Goal: Task Accomplishment & Management: Manage account settings

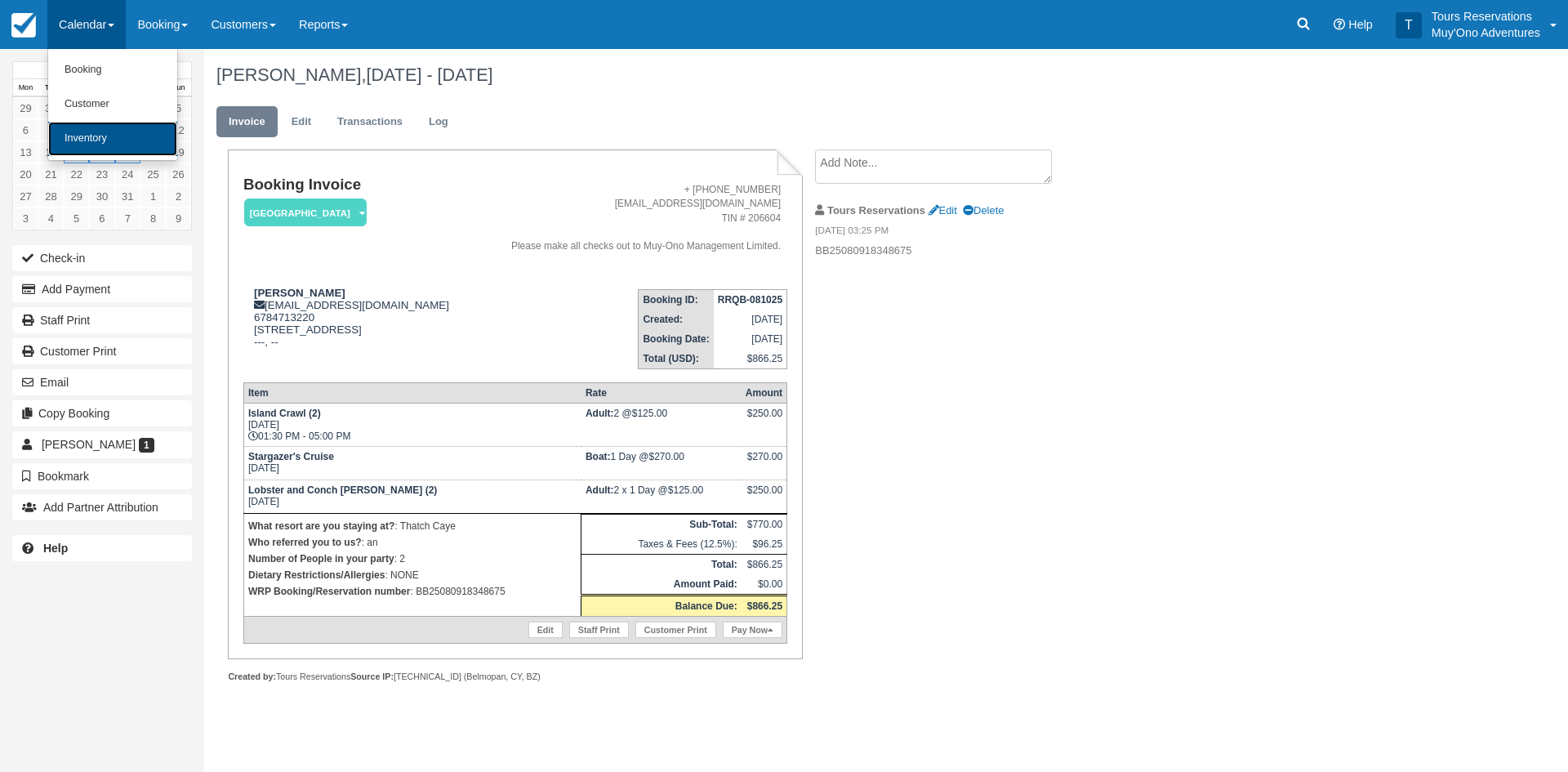
click at [110, 132] on link "Inventory" at bounding box center [112, 139] width 129 height 34
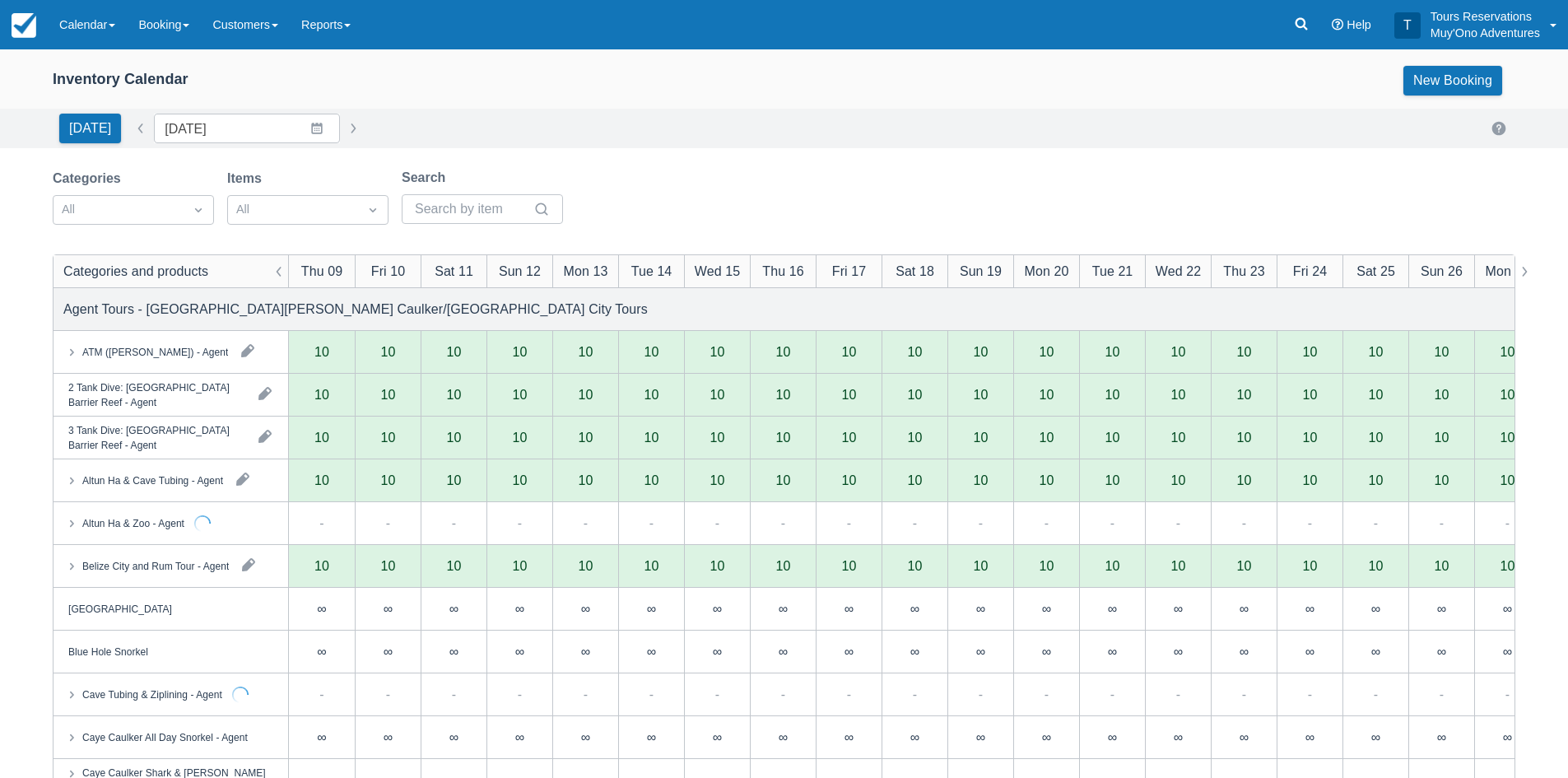
click at [204, 146] on div "Today Date 10/09/25 Navigate forward to interact with the calendar and select a…" at bounding box center [784, 128] width 1568 height 39
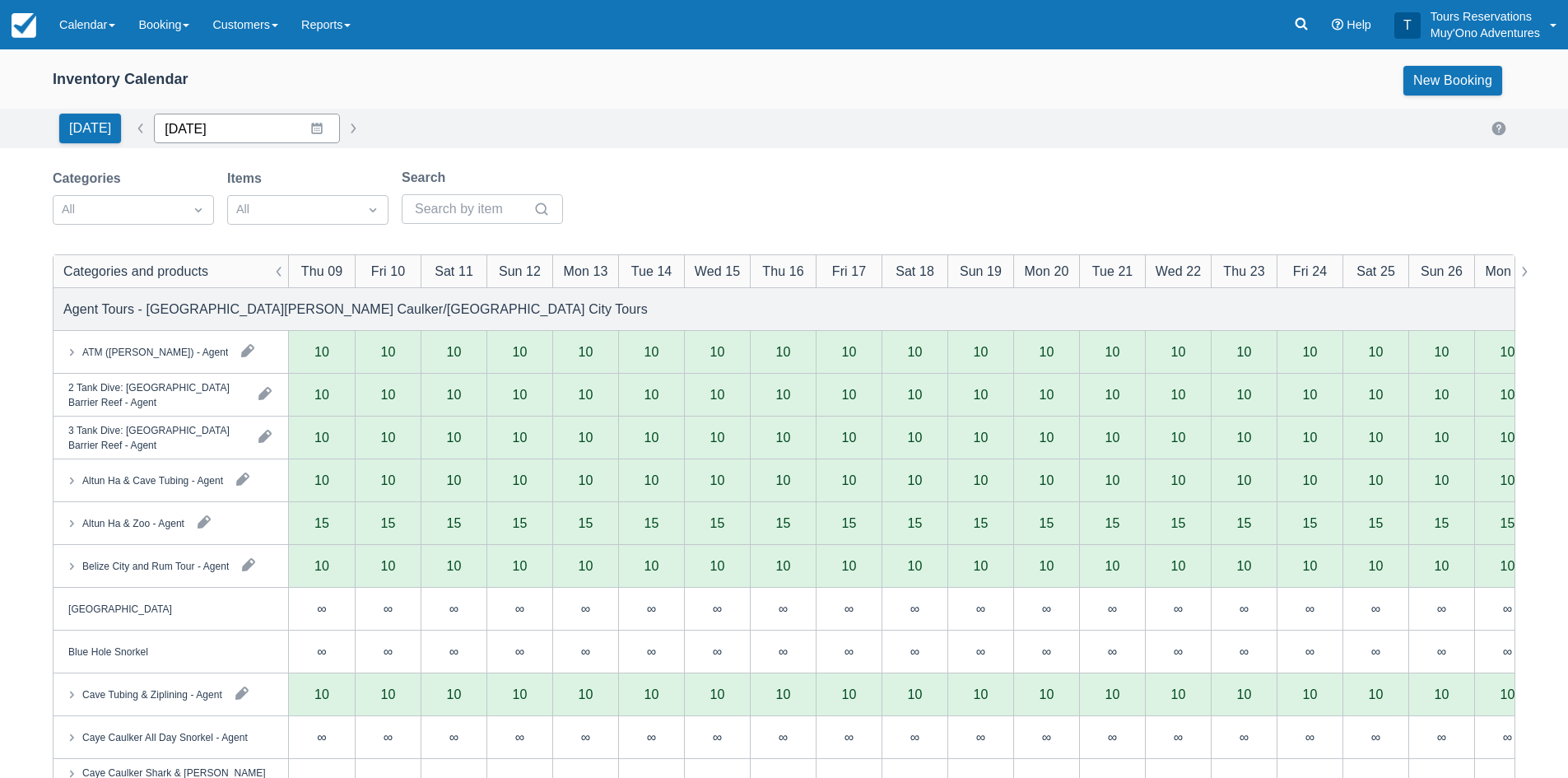
click at [266, 134] on input "10/09/25" at bounding box center [247, 128] width 186 height 30
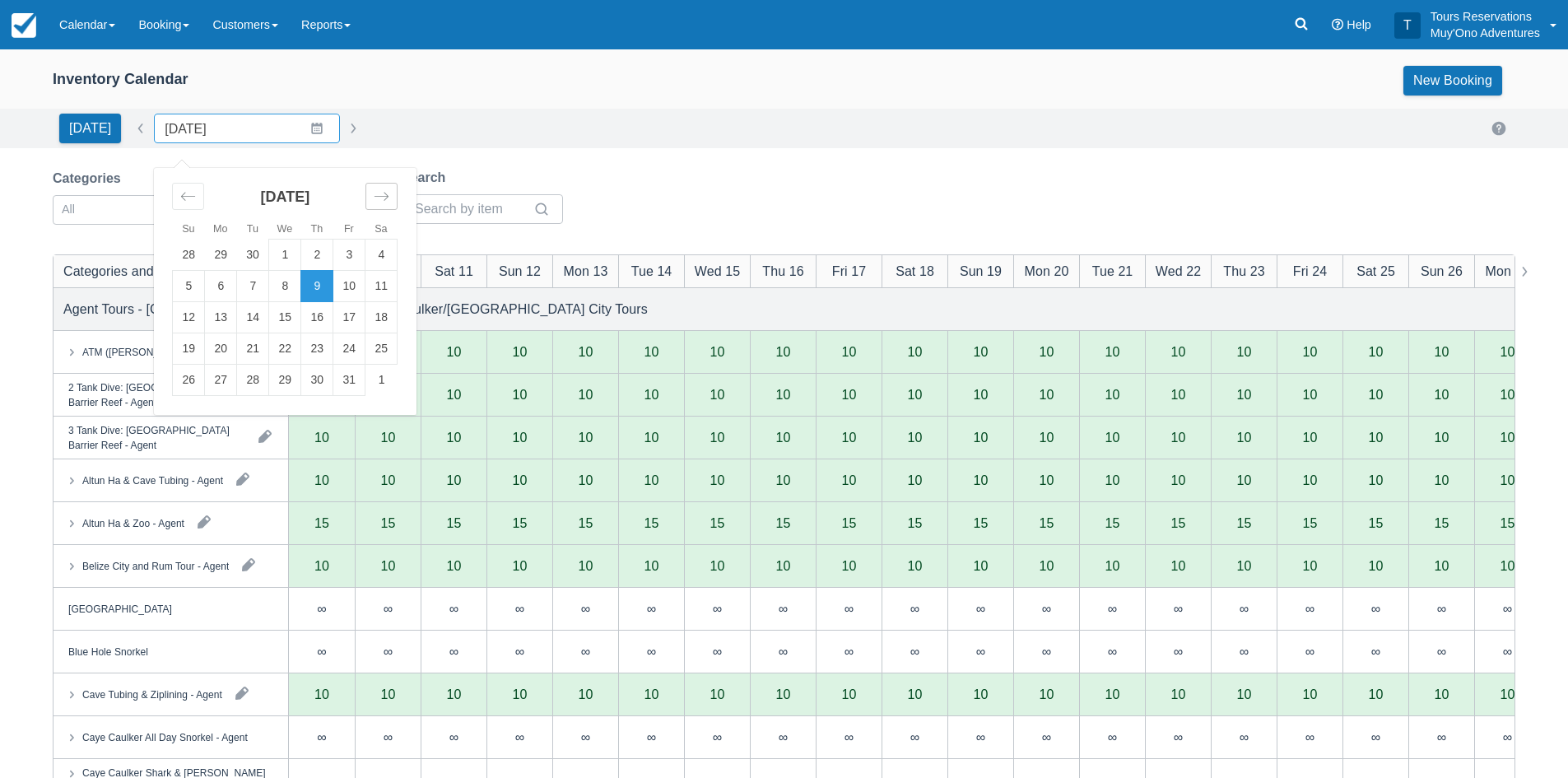
click at [366, 201] on div "Move forward to switch to the next month." at bounding box center [382, 196] width 32 height 28
click at [339, 283] on td "7" at bounding box center [349, 286] width 32 height 31
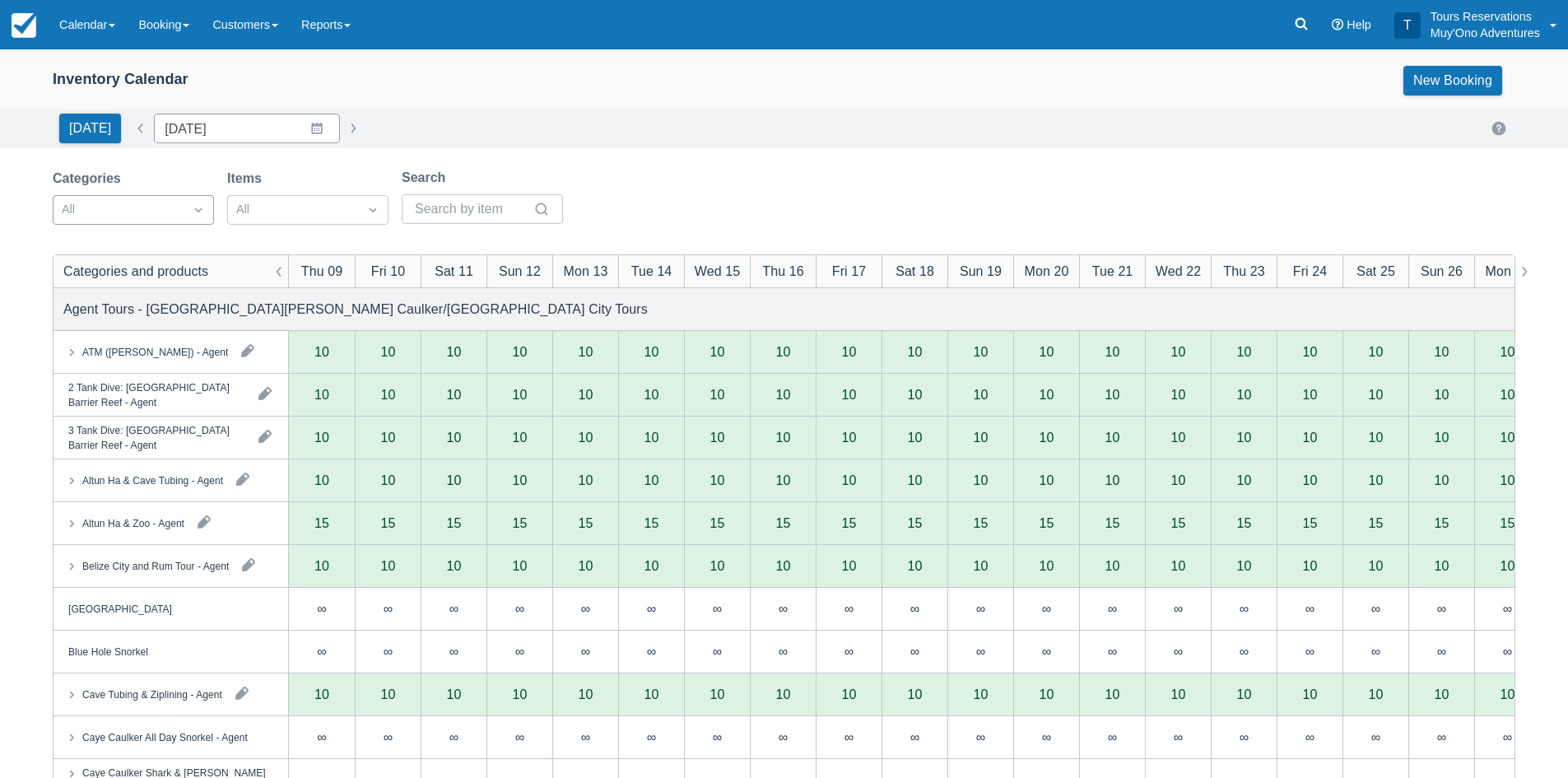
click at [152, 208] on div at bounding box center [118, 209] width 113 height 21
type input "11/07/25"
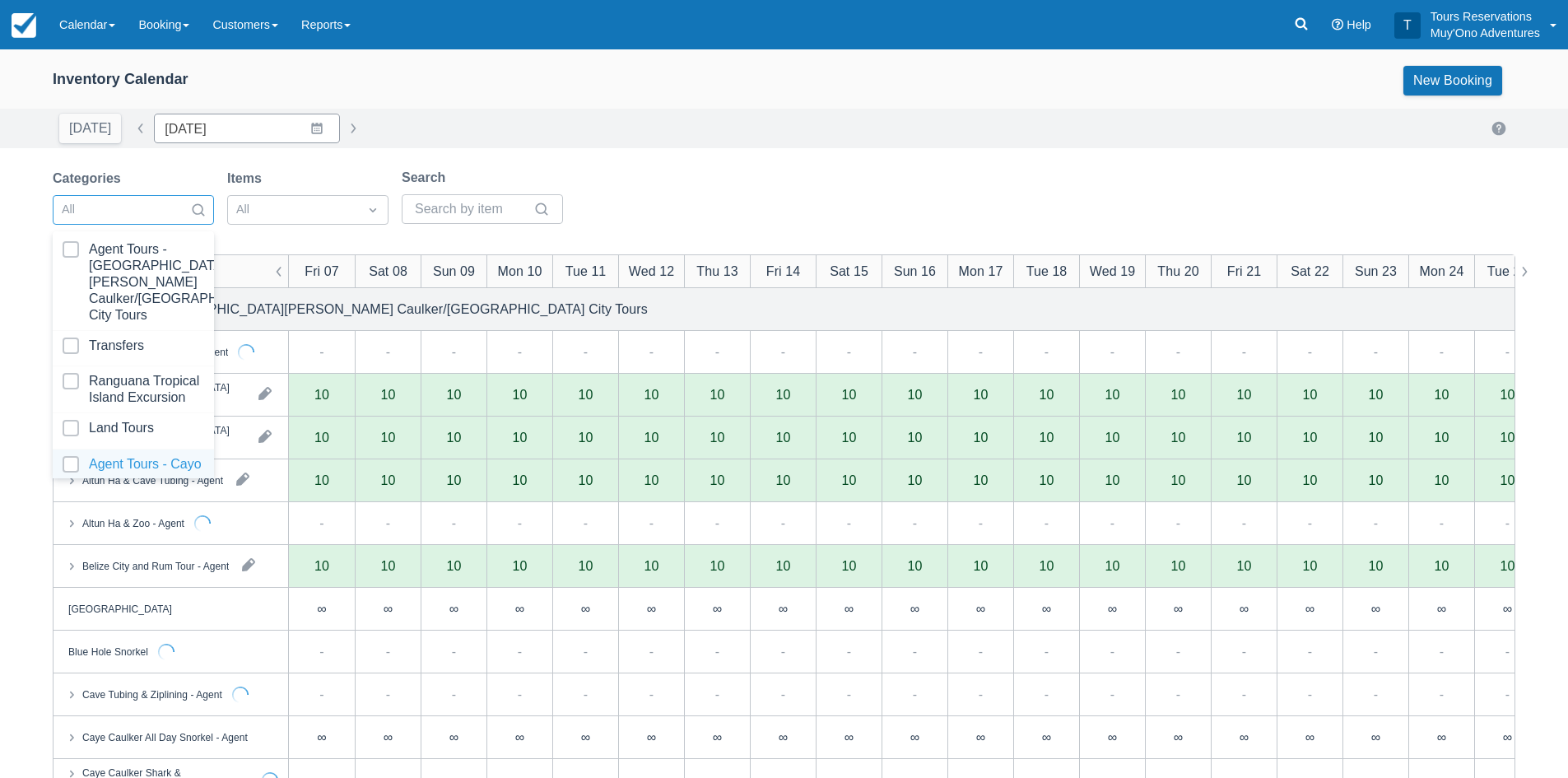
scroll to position [168, 0]
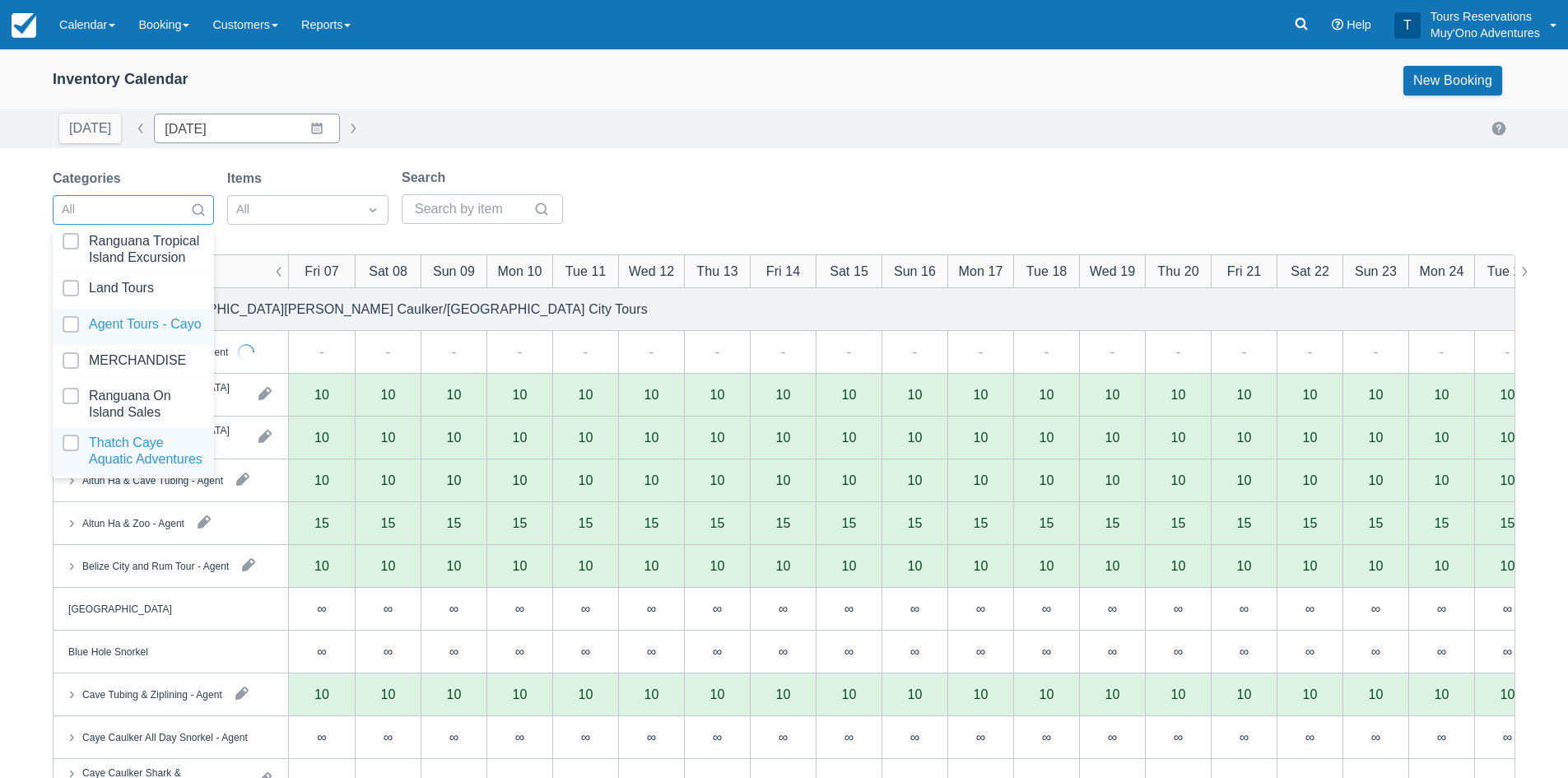
click at [131, 445] on div at bounding box center [133, 450] width 142 height 33
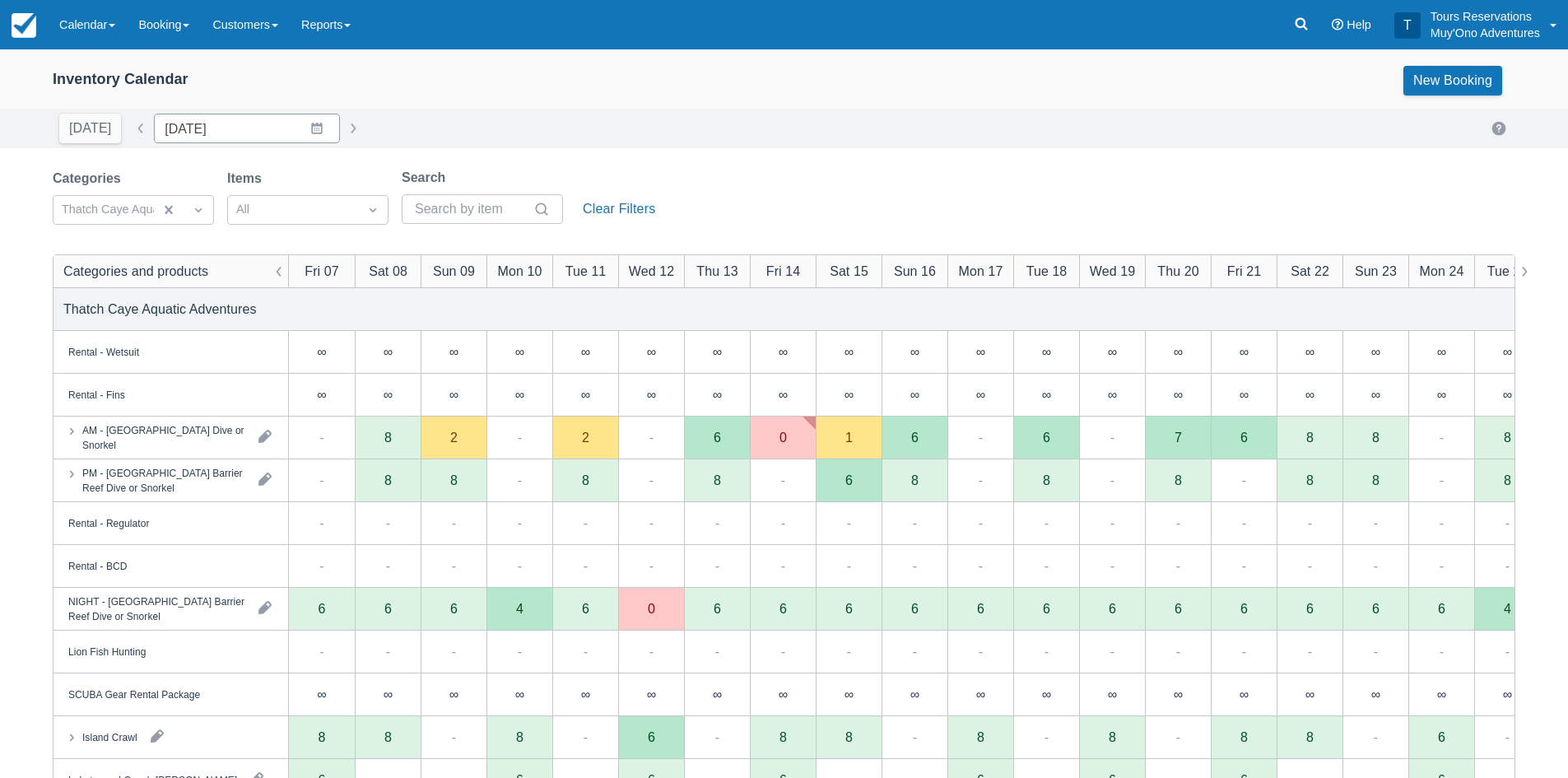
click at [761, 183] on div "Categories Thatch Caye Aquatic Adventures Items All Search Clear Filters" at bounding box center [784, 201] width 1462 height 67
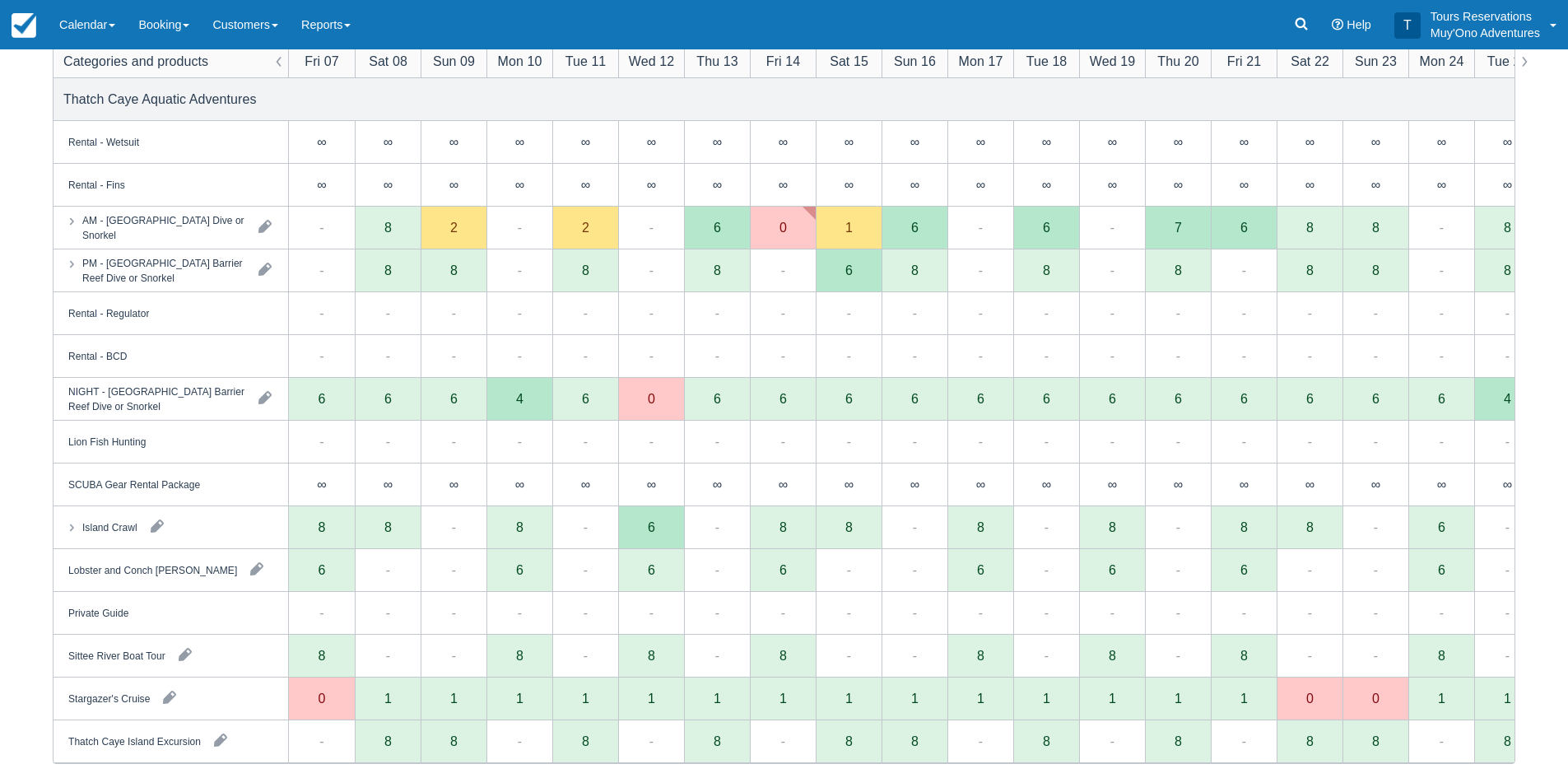
scroll to position [173, 0]
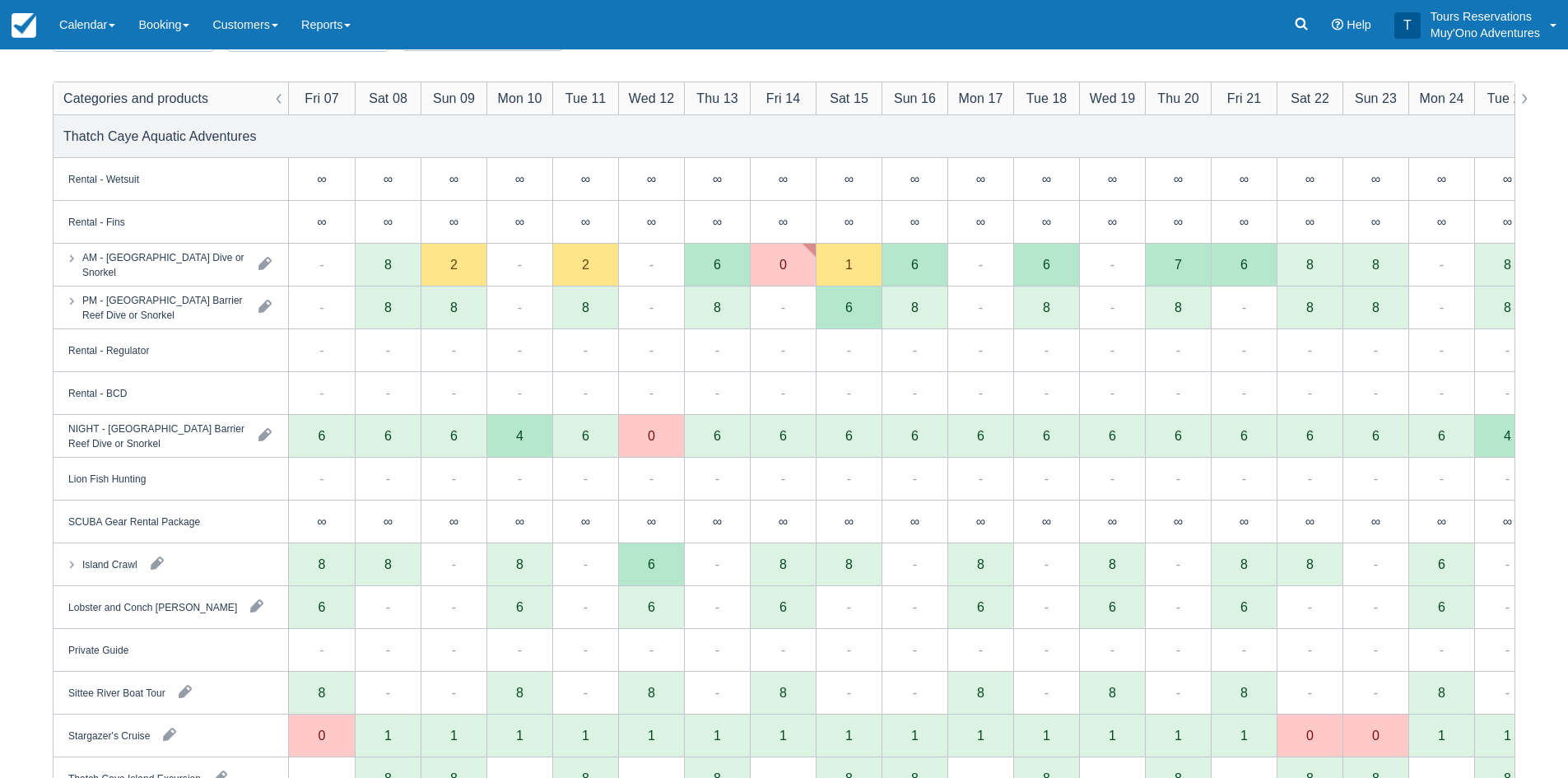
click at [544, 139] on div "Thatch Caye Aquatic Adventures" at bounding box center [784, 136] width 1461 height 42
click at [520, 134] on div "Thatch Caye Aquatic Adventures" at bounding box center [784, 136] width 1461 height 42
click at [495, 125] on div "Thatch Caye Aquatic Adventures" at bounding box center [784, 136] width 1461 height 42
click at [471, 137] on div "Thatch Caye Aquatic Adventures" at bounding box center [784, 136] width 1461 height 42
click at [471, 135] on div "Thatch Caye Aquatic Adventures" at bounding box center [784, 136] width 1461 height 42
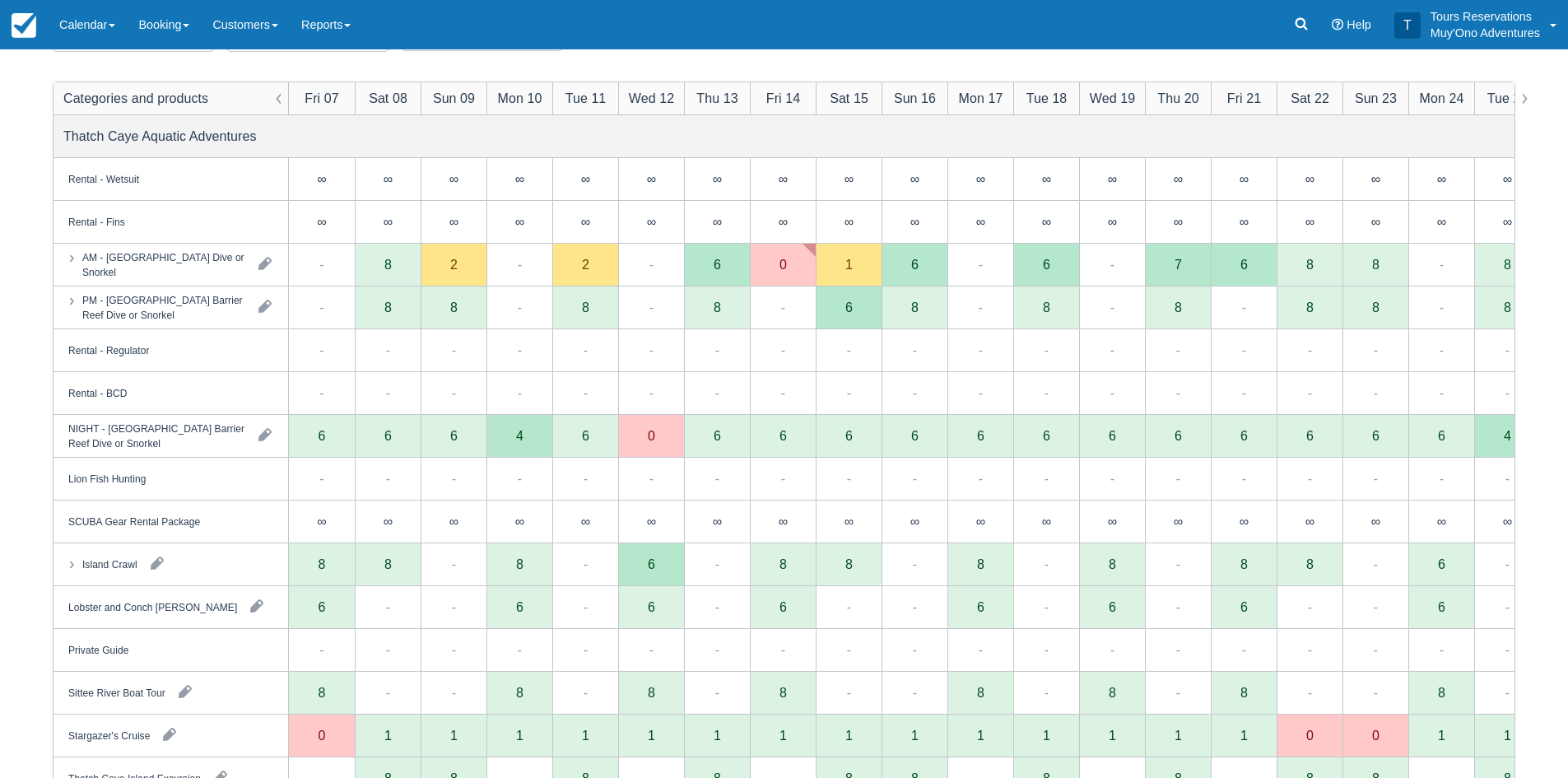
click at [453, 136] on div "Thatch Caye Aquatic Adventures" at bounding box center [784, 136] width 1461 height 42
click at [475, 136] on div "Thatch Caye Aquatic Adventures" at bounding box center [784, 136] width 1461 height 42
click at [500, 132] on div "Thatch Caye Aquatic Adventures" at bounding box center [784, 136] width 1461 height 42
click at [501, 132] on div "Thatch Caye Aquatic Adventures" at bounding box center [784, 136] width 1461 height 42
click at [484, 132] on div "Thatch Caye Aquatic Adventures" at bounding box center [784, 136] width 1461 height 42
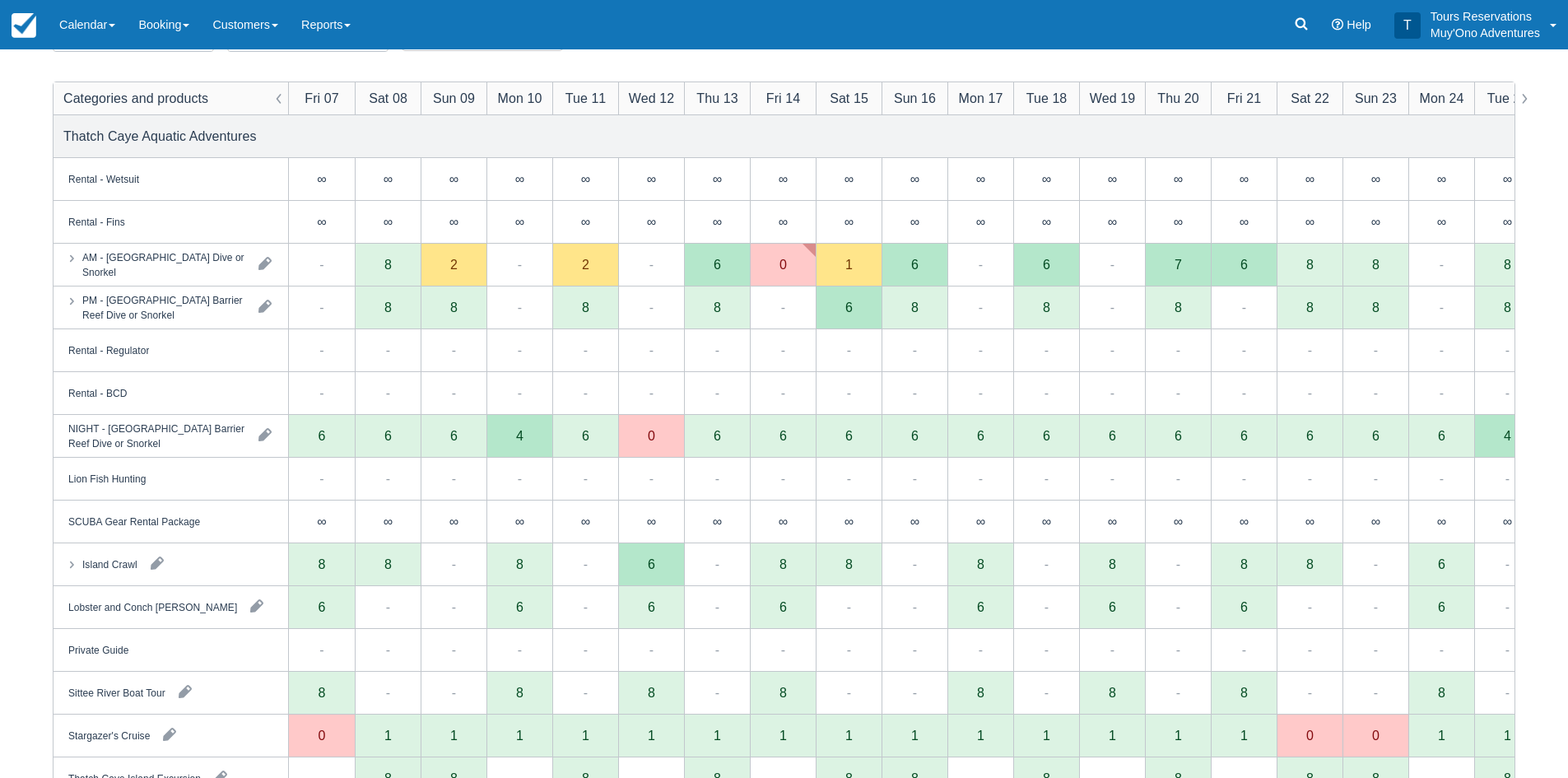
click at [484, 135] on div "Thatch Caye Aquatic Adventures" at bounding box center [784, 136] width 1461 height 42
click at [475, 139] on div "Thatch Caye Aquatic Adventures" at bounding box center [784, 136] width 1461 height 42
click at [668, 136] on div "Thatch Caye Aquatic Adventures" at bounding box center [784, 136] width 1461 height 42
click at [489, 139] on div "Thatch Caye Aquatic Adventures" at bounding box center [784, 136] width 1461 height 42
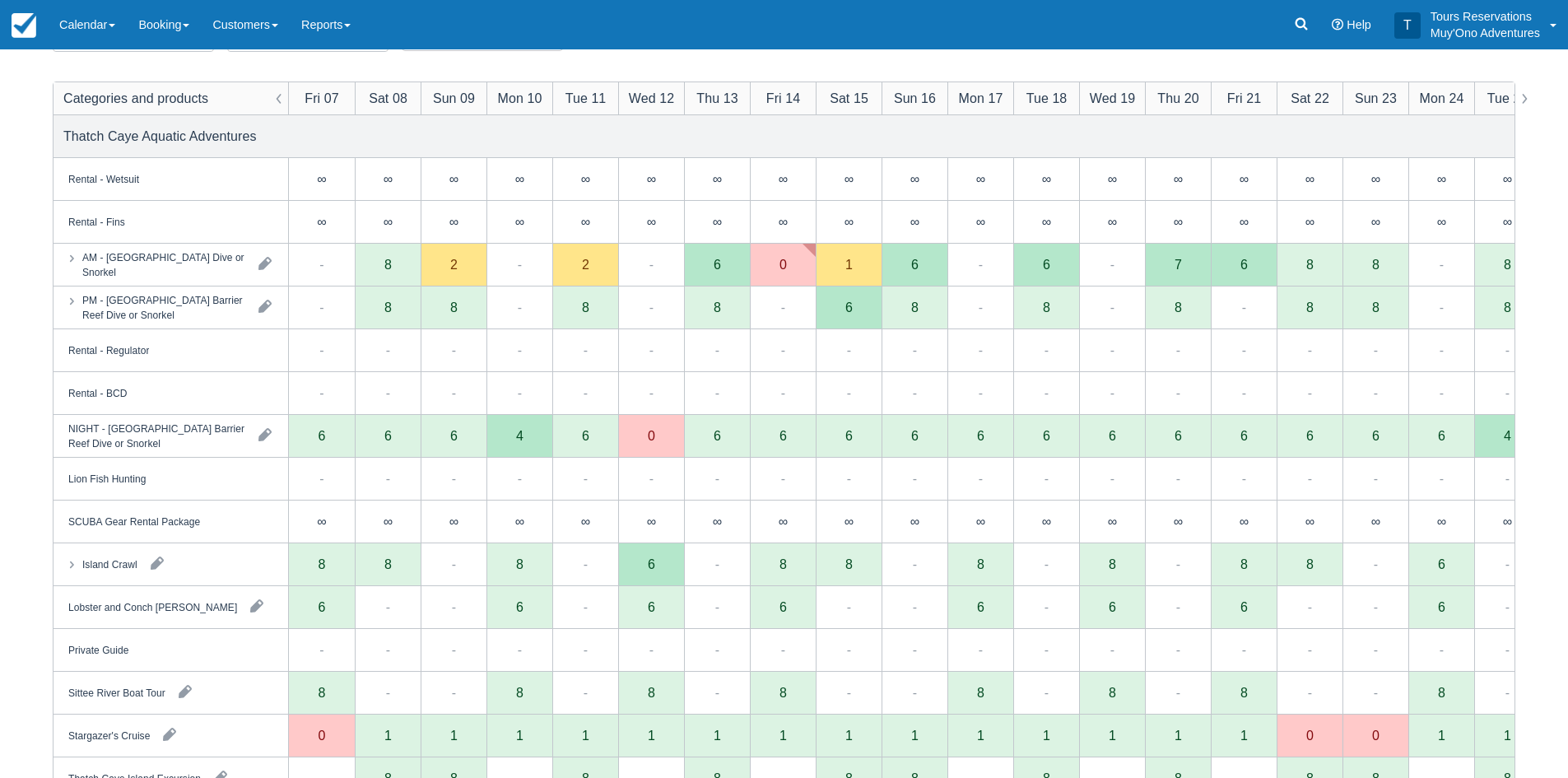
click at [484, 137] on div "Thatch Caye Aquatic Adventures" at bounding box center [784, 136] width 1461 height 42
click at [454, 126] on div "Thatch Caye Aquatic Adventures" at bounding box center [784, 136] width 1461 height 42
click at [464, 135] on div "Thatch Caye Aquatic Adventures" at bounding box center [784, 136] width 1461 height 42
click at [451, 153] on div "Thatch Caye Aquatic Adventures" at bounding box center [784, 136] width 1461 height 42
click at [458, 140] on div "Thatch Caye Aquatic Adventures" at bounding box center [784, 136] width 1461 height 42
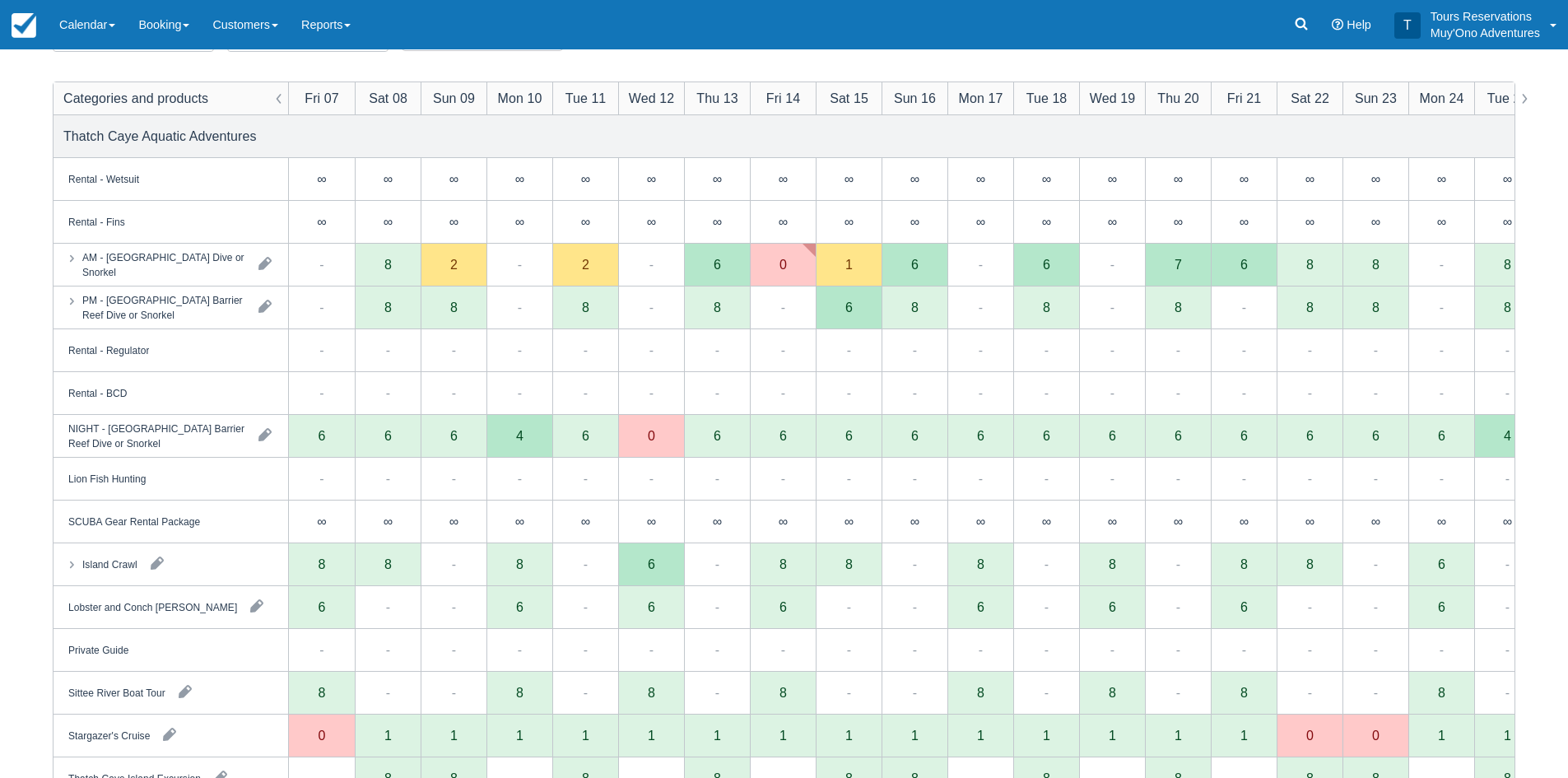
click at [459, 139] on div "Thatch Caye Aquatic Adventures" at bounding box center [784, 136] width 1461 height 42
click at [546, 140] on div "Thatch Caye Aquatic Adventures" at bounding box center [784, 136] width 1461 height 42
click at [488, 141] on div "Thatch Caye Aquatic Adventures" at bounding box center [784, 136] width 1461 height 42
click at [477, 130] on div "Thatch Caye Aquatic Adventures" at bounding box center [784, 136] width 1461 height 42
click at [504, 68] on div "Categories Thatch Caye Aquatic Adventures Items All Search Clear Filters Catego…" at bounding box center [784, 414] width 1462 height 839
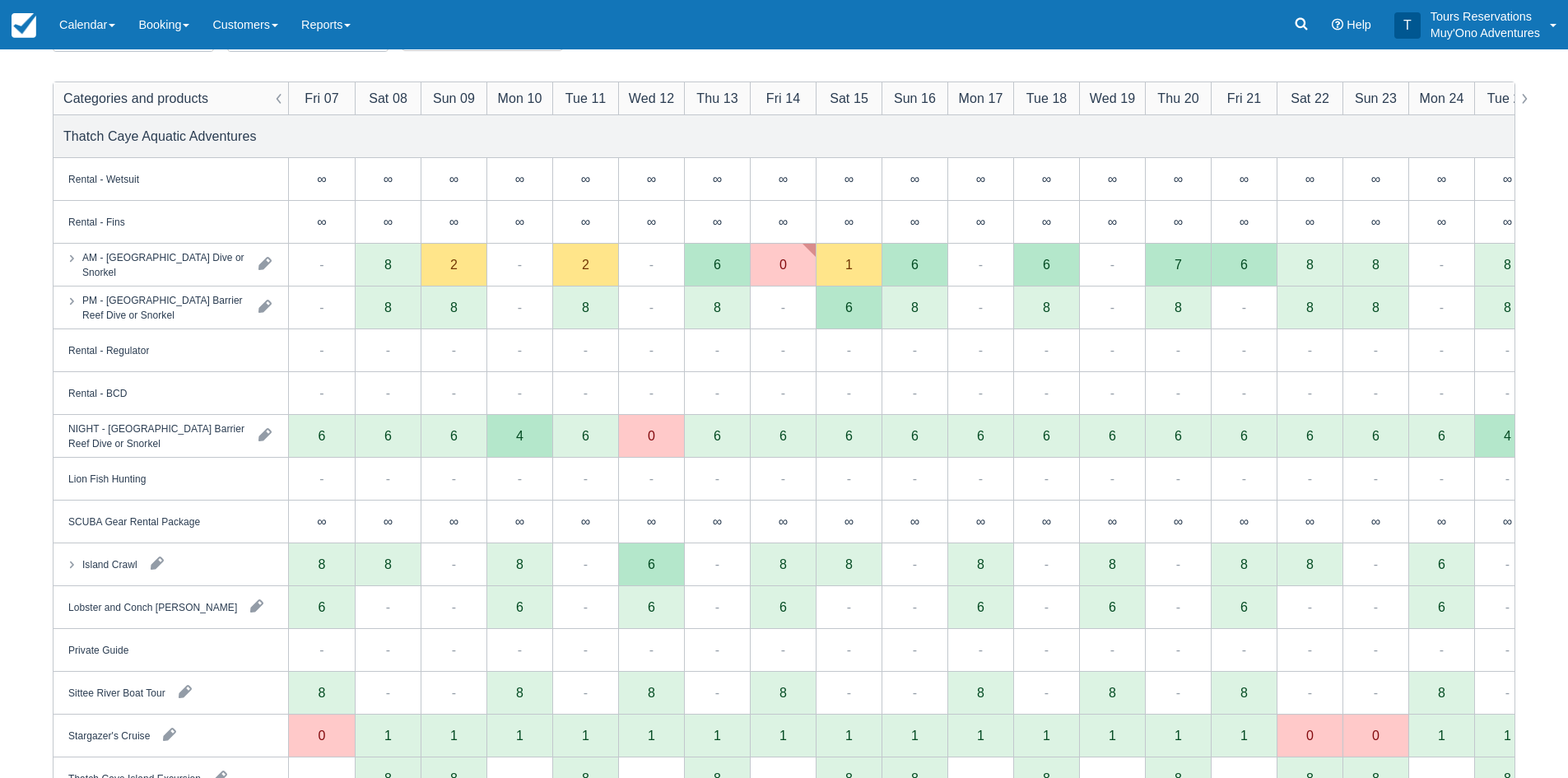
click at [461, 134] on div "Thatch Caye Aquatic Adventures" at bounding box center [784, 136] width 1461 height 42
click at [464, 137] on div "Thatch Caye Aquatic Adventures" at bounding box center [784, 136] width 1461 height 42
click at [423, 152] on div "Thatch Caye Aquatic Adventures" at bounding box center [784, 136] width 1461 height 42
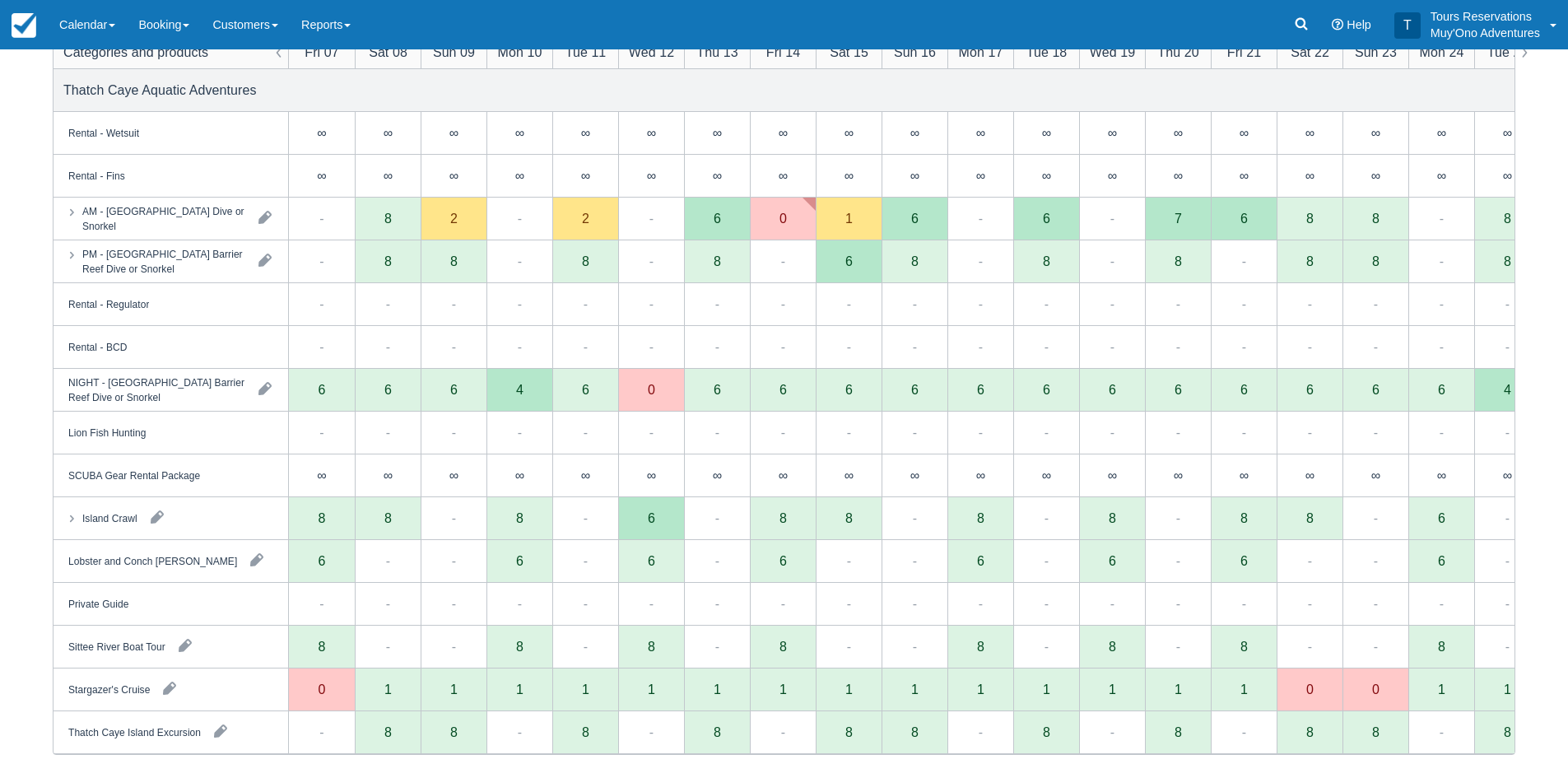
scroll to position [255, 0]
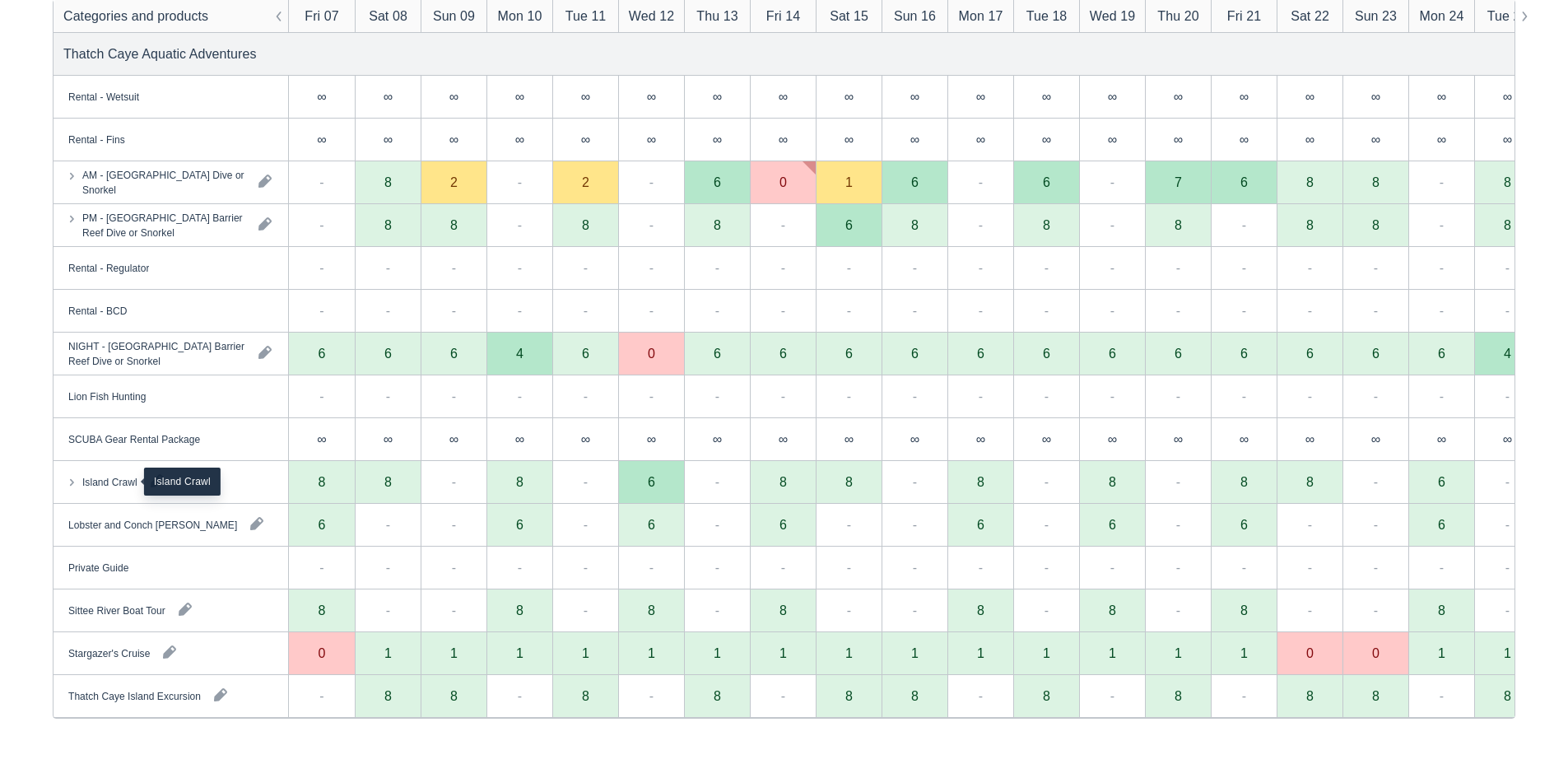
click at [83, 479] on div "Island Crawl" at bounding box center [109, 482] width 55 height 15
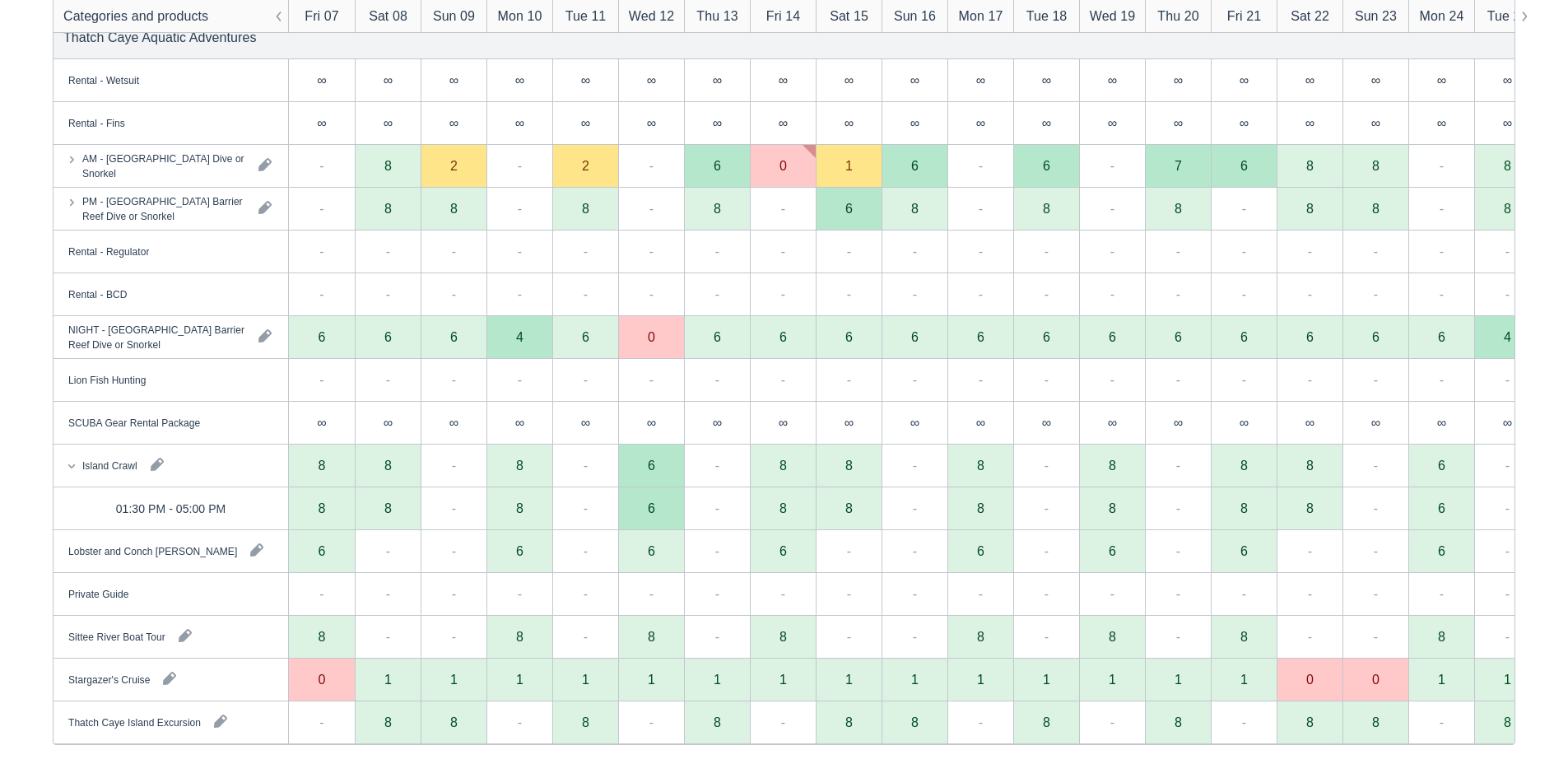
scroll to position [0, 0]
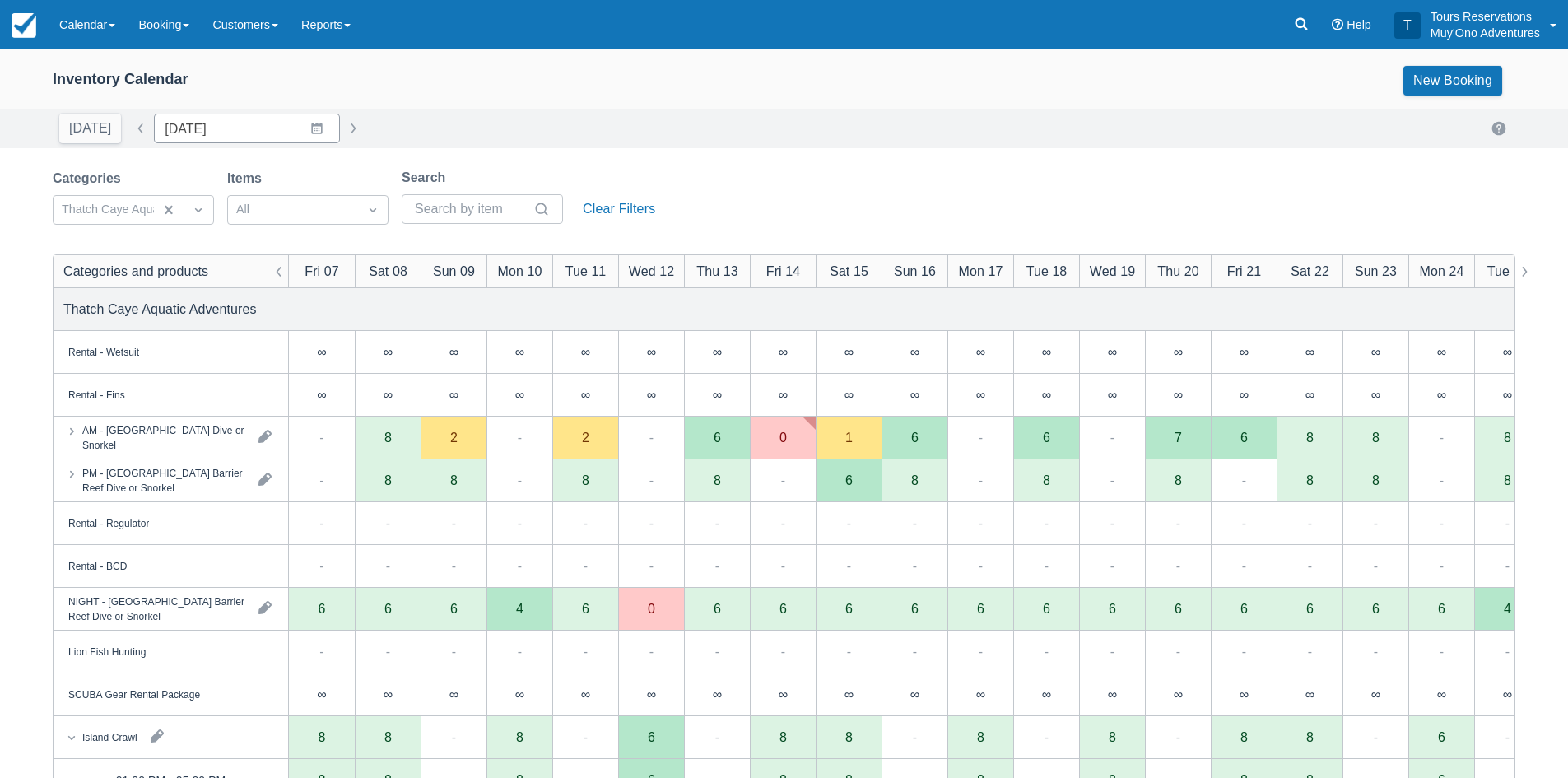
click at [685, 134] on div "Today Date 11/07/25 Navigate forward to interact with the calendar and select a…" at bounding box center [784, 128] width 1462 height 30
click at [145, 32] on link "Booking" at bounding box center [164, 25] width 74 height 50
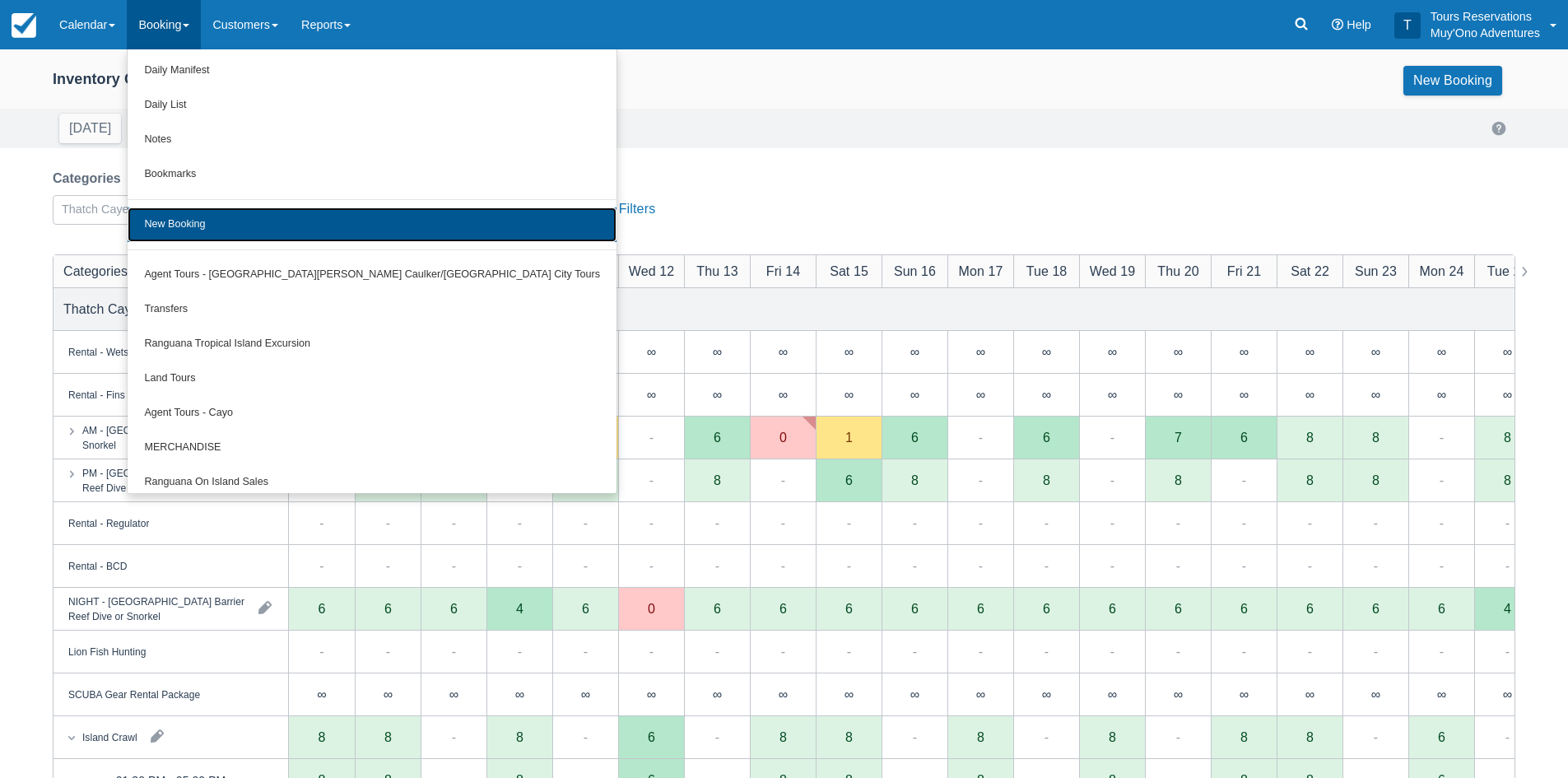
click at [196, 222] on link "New Booking" at bounding box center [372, 225] width 489 height 34
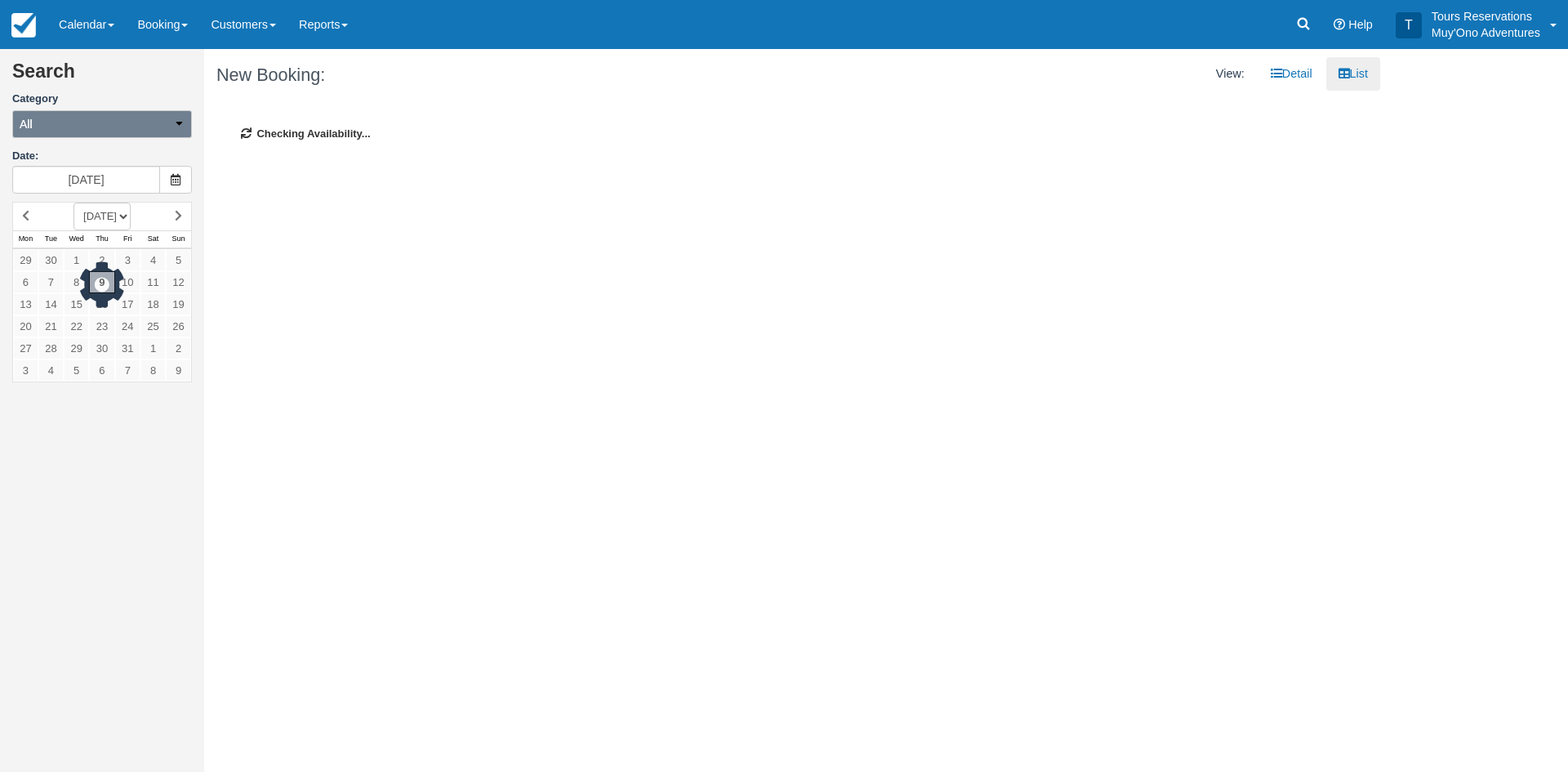
click at [95, 126] on button "All" at bounding box center [102, 124] width 179 height 27
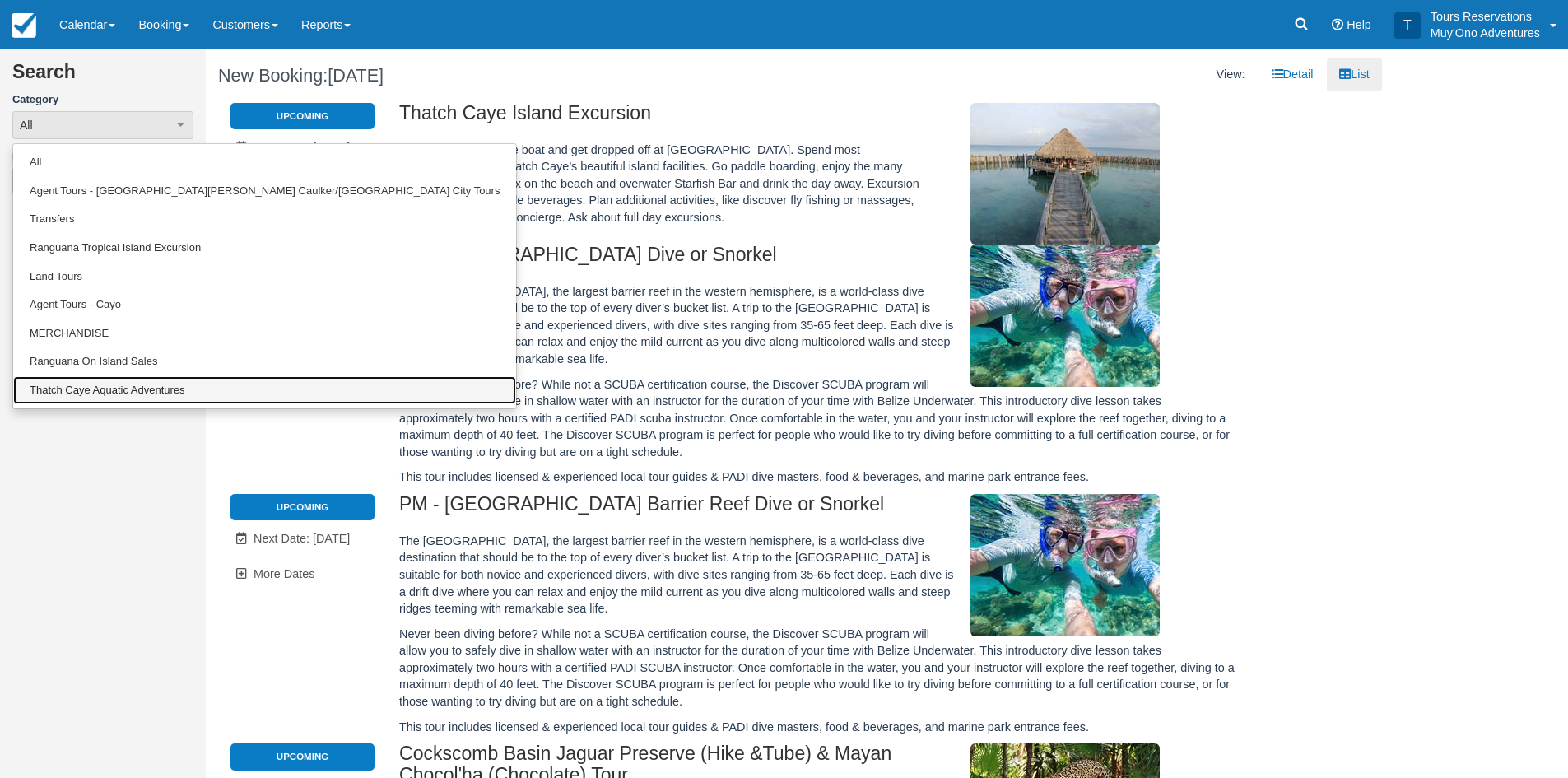
click at [76, 392] on link "Thatch Caye Aquatic Adventures" at bounding box center [265, 390] width 503 height 29
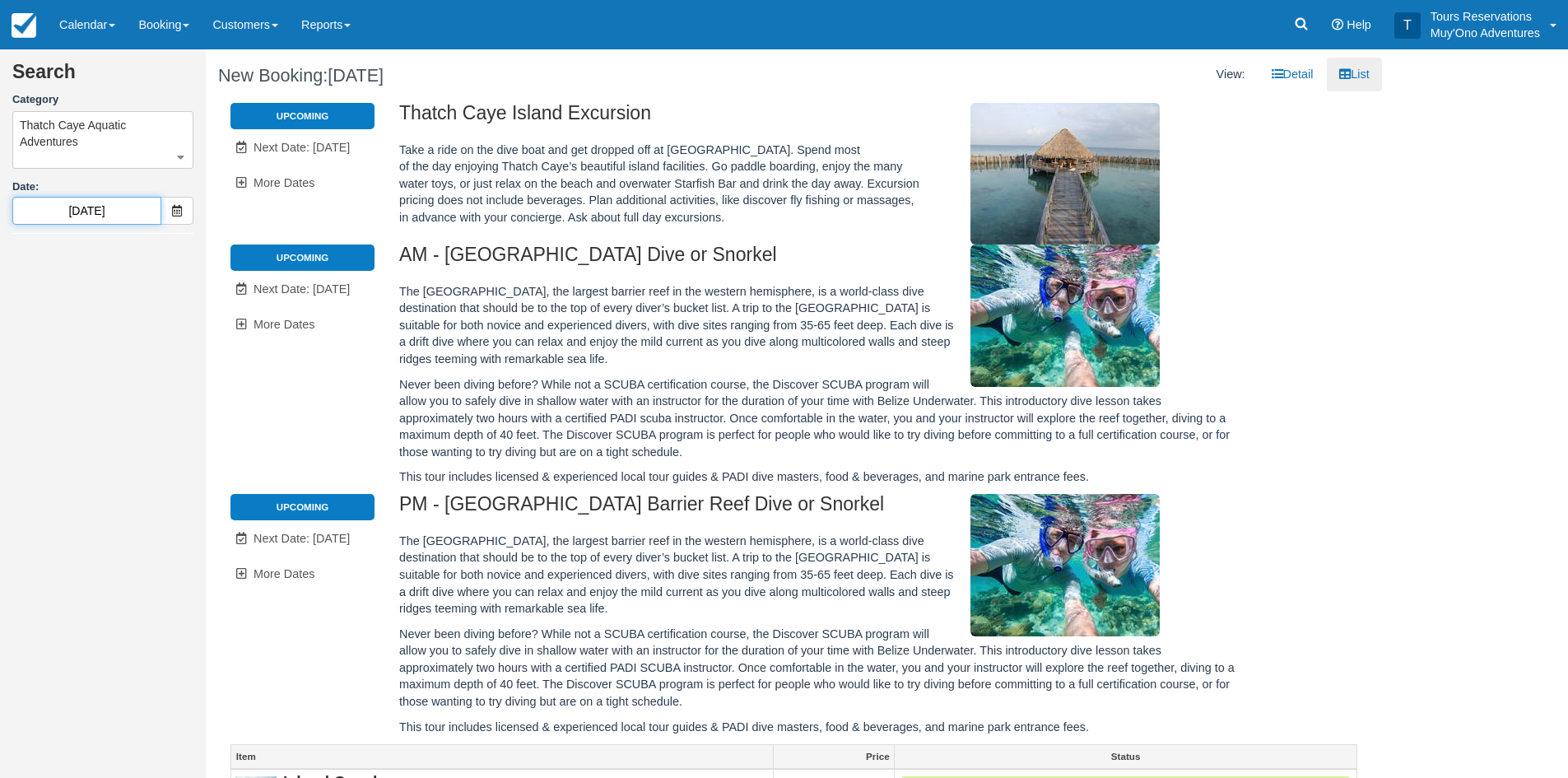
click at [122, 213] on input "10/10/25" at bounding box center [87, 210] width 149 height 28
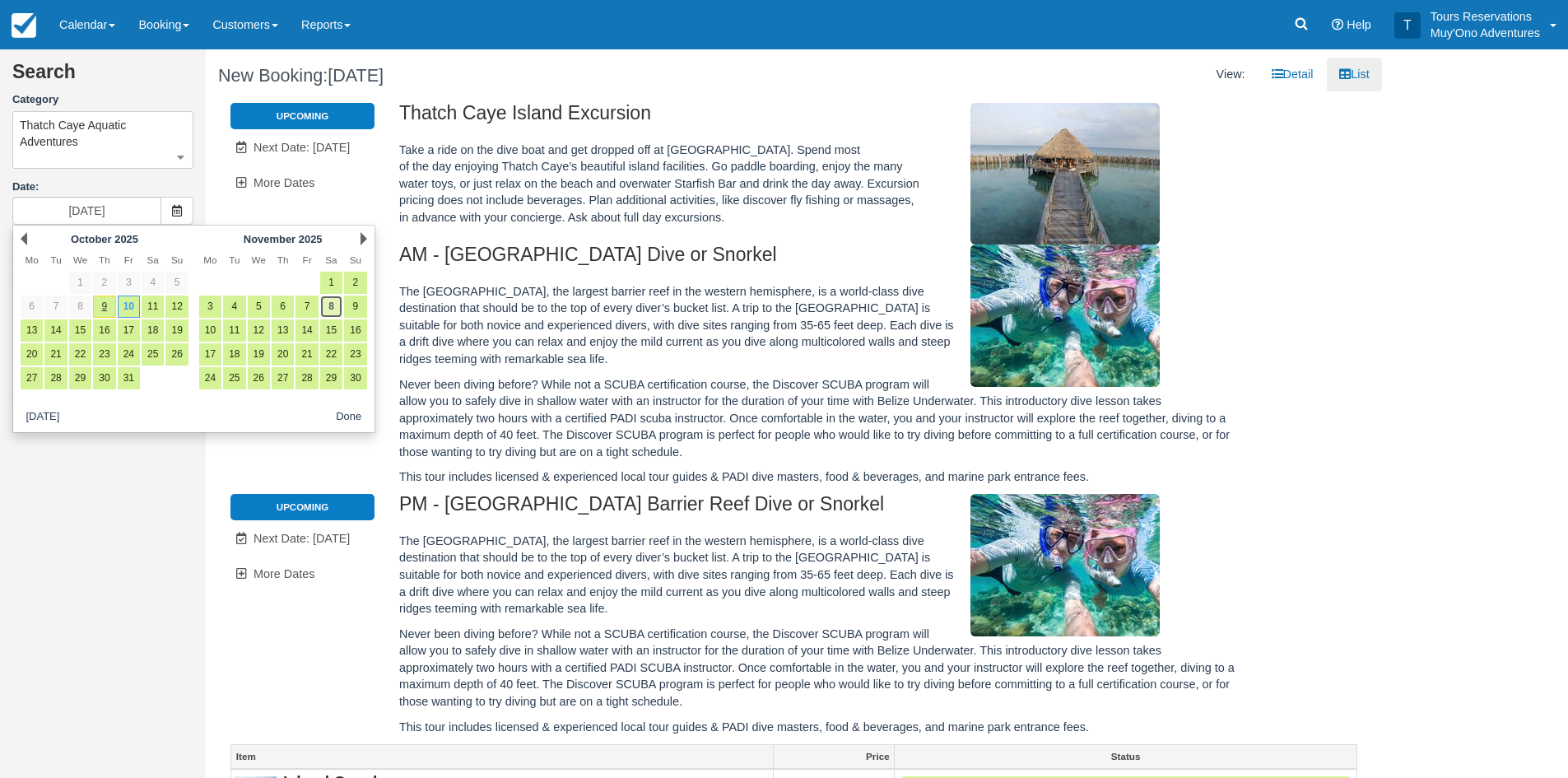
click at [325, 303] on link "8" at bounding box center [330, 306] width 22 height 22
type input "[DATE]"
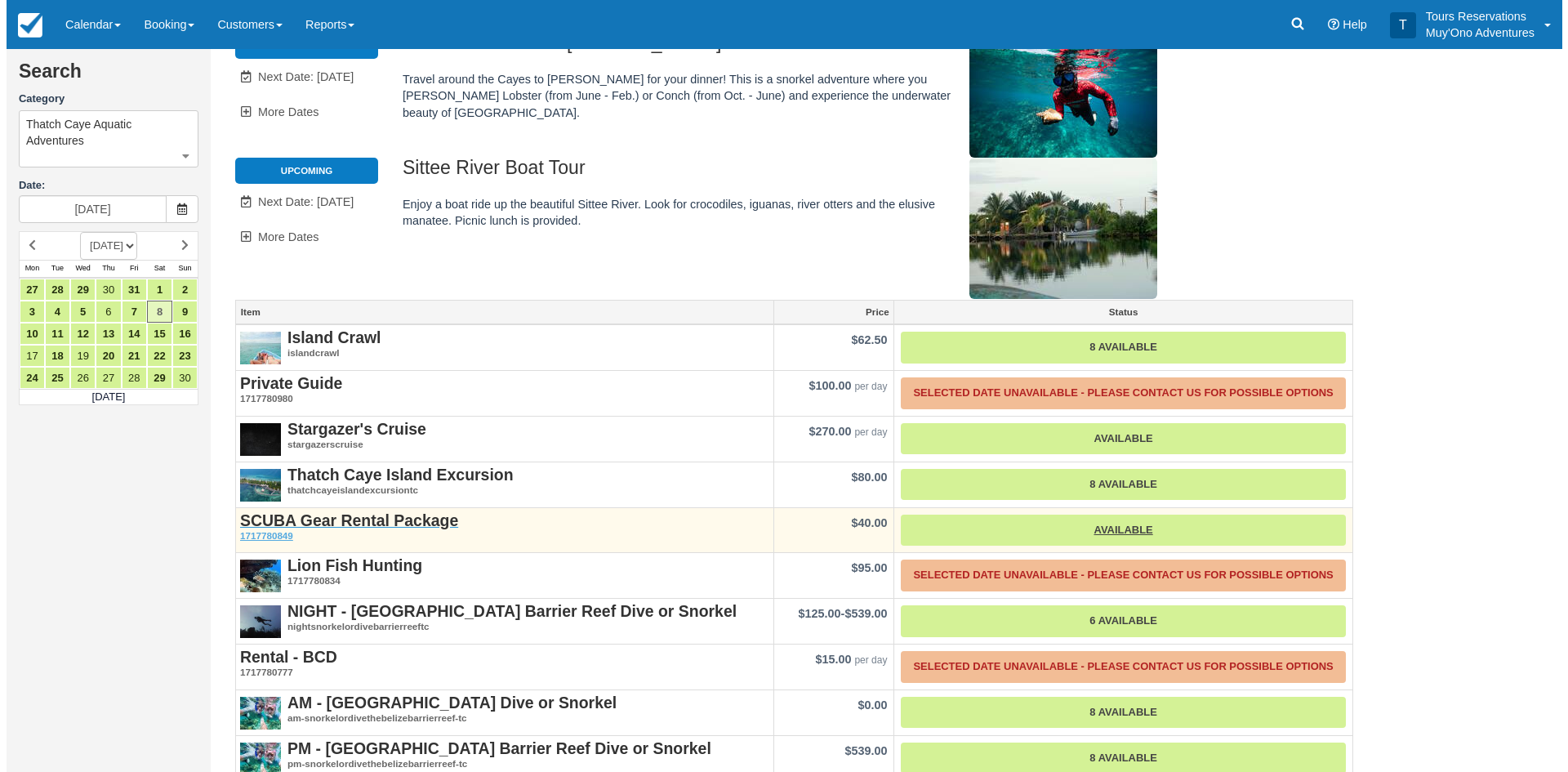
scroll to position [141, 0]
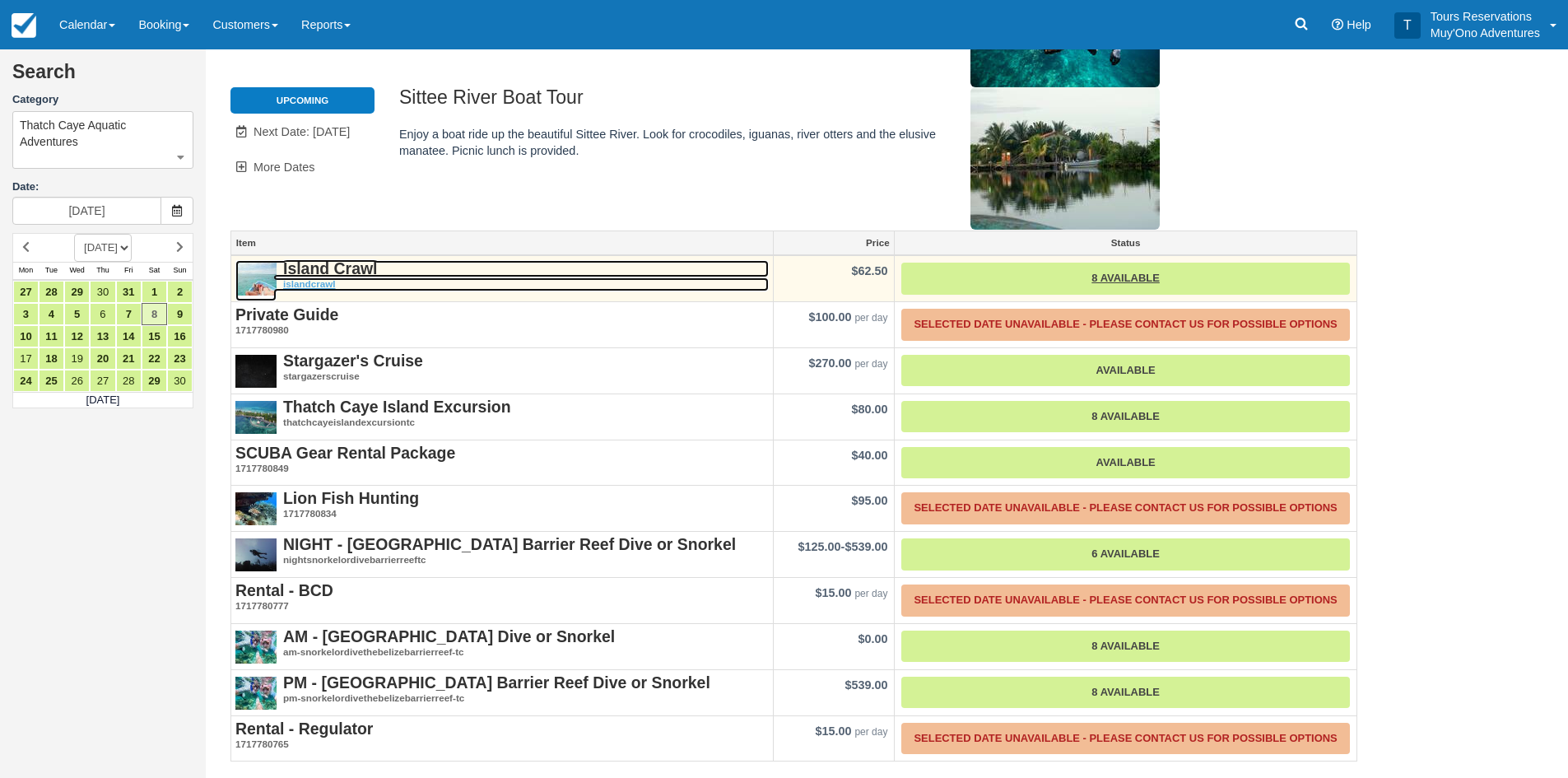
click at [331, 268] on strong "Island Crawl" at bounding box center [329, 268] width 94 height 18
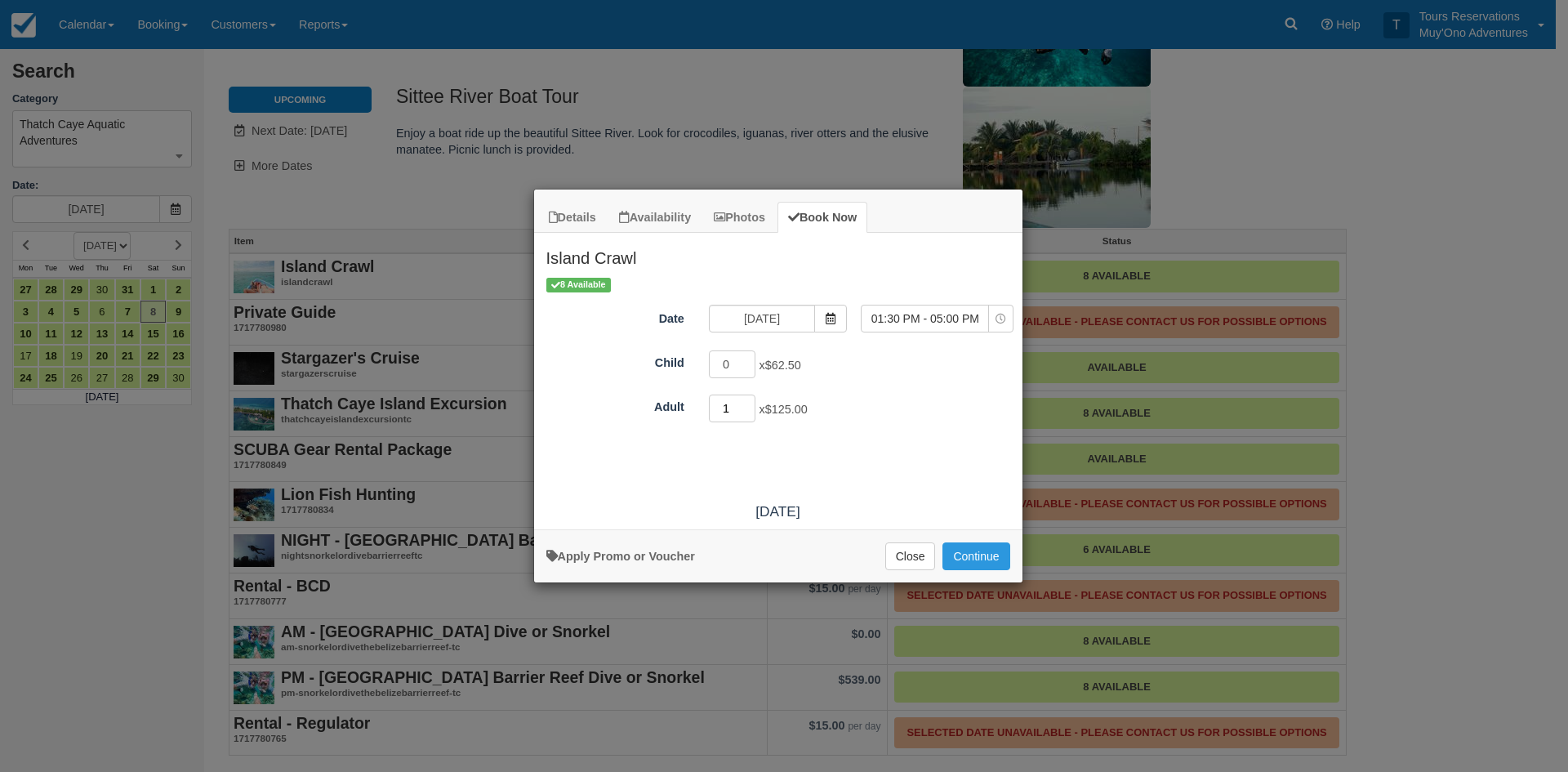
click at [750, 407] on input "1" at bounding box center [732, 408] width 47 height 27
type input "2"
click at [750, 406] on input "2" at bounding box center [732, 408] width 47 height 27
click at [985, 549] on button "Continue" at bounding box center [976, 556] width 67 height 27
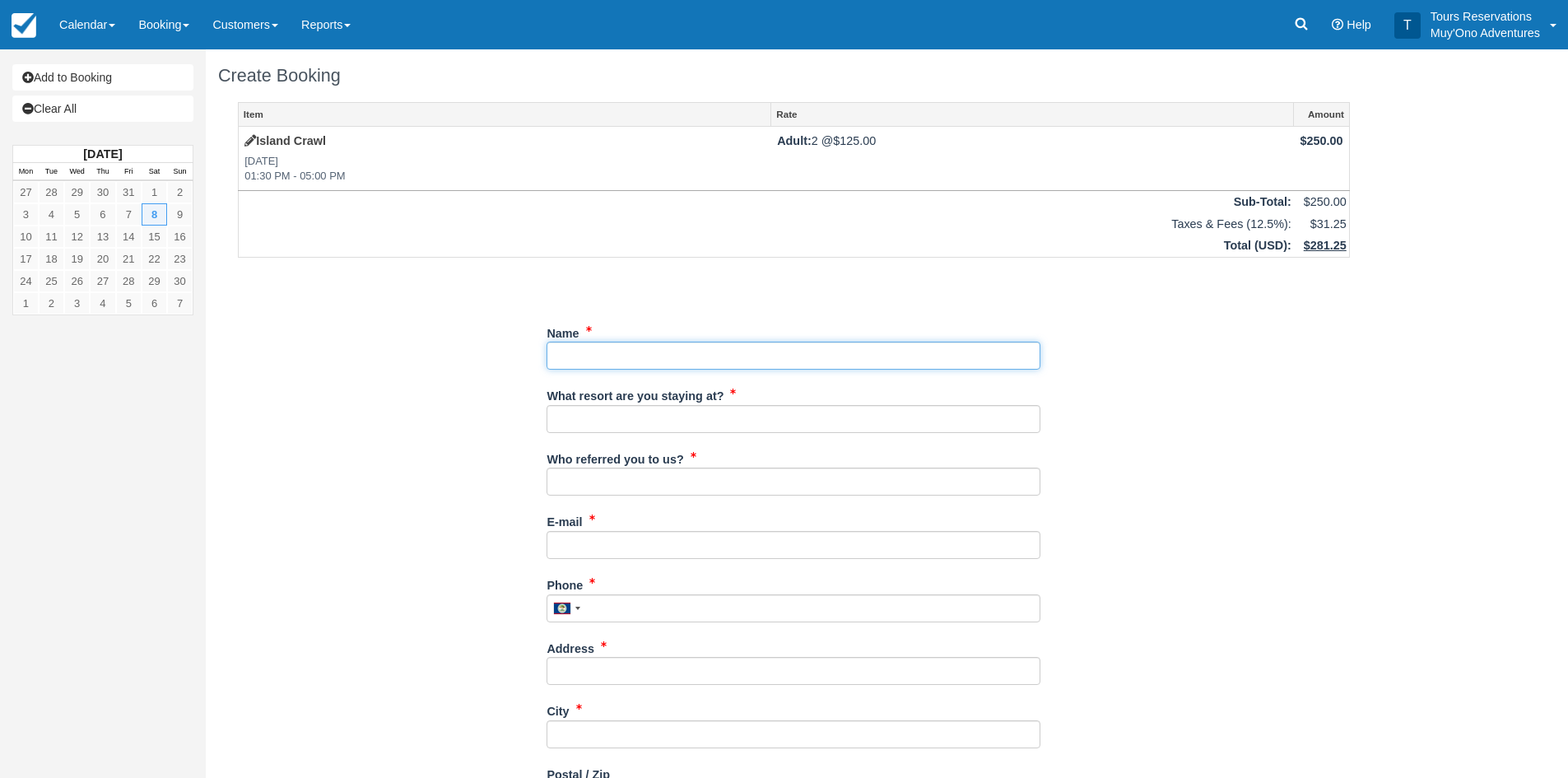
click at [586, 351] on input "Name" at bounding box center [793, 355] width 494 height 28
click at [684, 363] on input "Name" at bounding box center [793, 355] width 494 height 28
type input "Joseph Desroches"
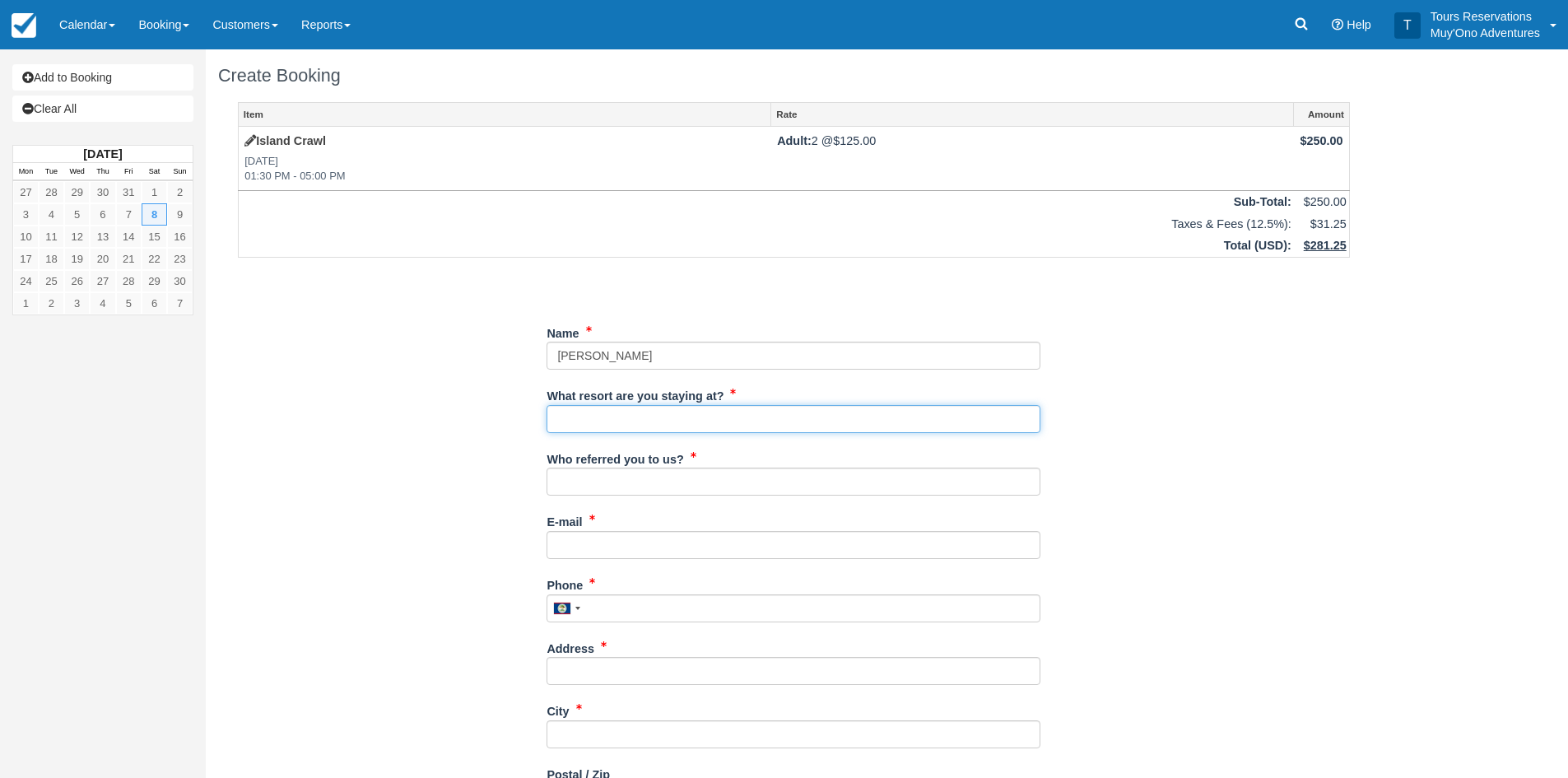
click at [581, 425] on input "What resort are you staying at?" at bounding box center [793, 418] width 494 height 28
type input "Thatch Caye"
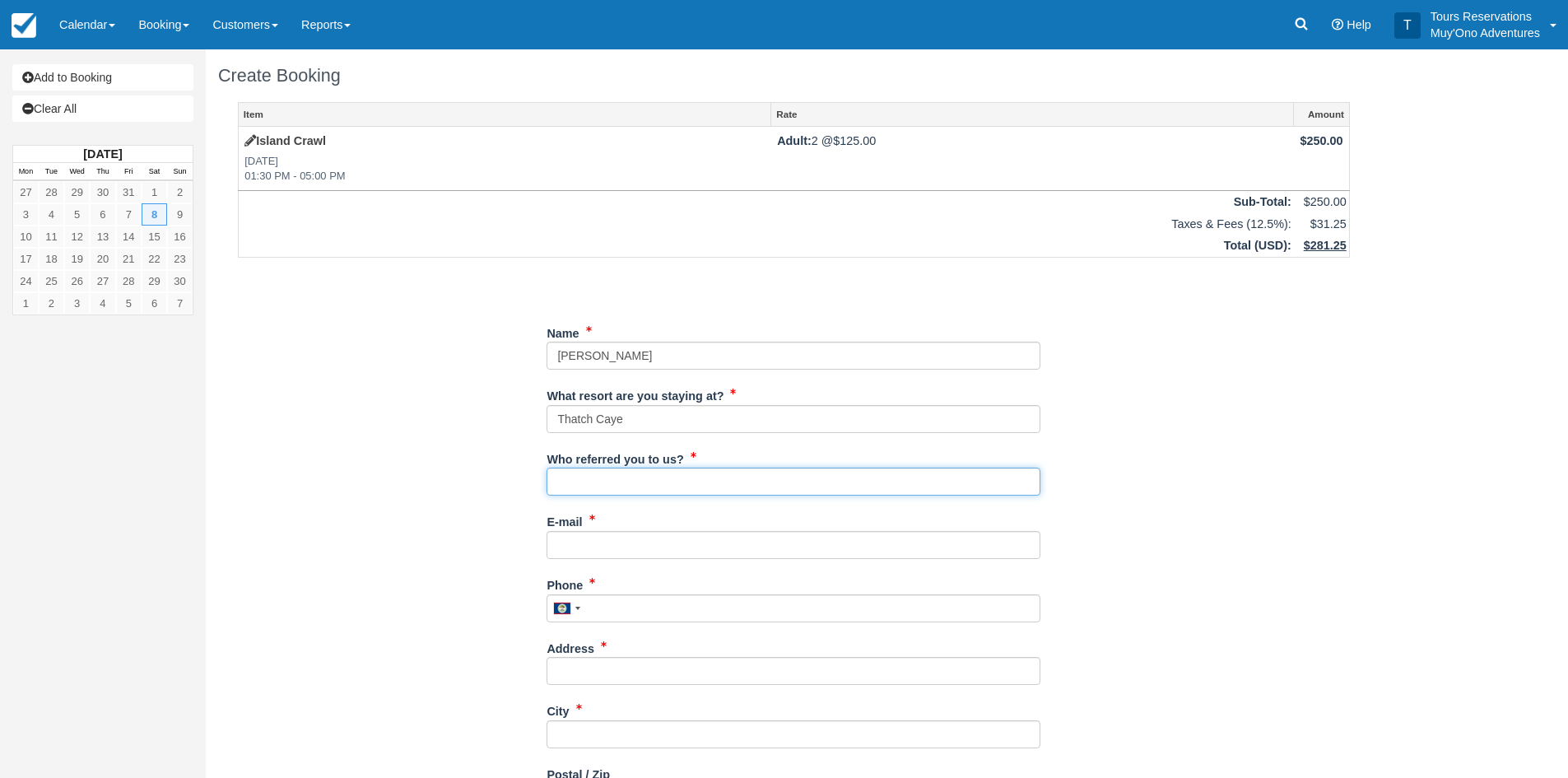
click at [614, 486] on input "Who referred you to us?" at bounding box center [793, 481] width 494 height 28
type input "an"
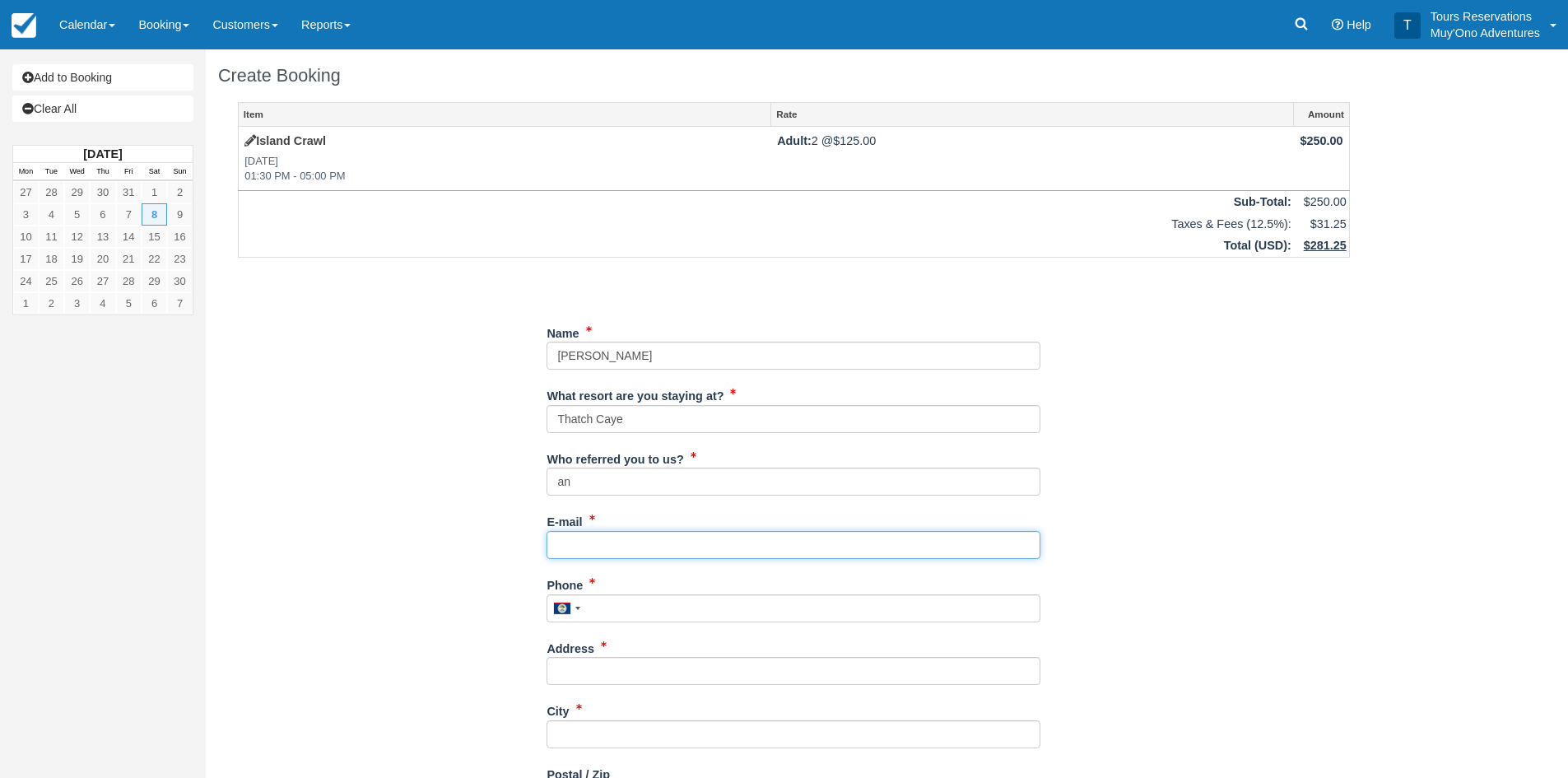
drag, startPoint x: 604, startPoint y: 549, endPoint x: 731, endPoint y: 538, distance: 127.5
click at [604, 549] on input "E-mail" at bounding box center [793, 545] width 494 height 28
drag, startPoint x: 580, startPoint y: 539, endPoint x: 592, endPoint y: 558, distance: 22.5
click at [580, 539] on input "E-mail" at bounding box center [793, 545] width 494 height 28
paste input "[PERSON_NAME][EMAIL_ADDRESS][PERSON_NAME][DOMAIN_NAME]"
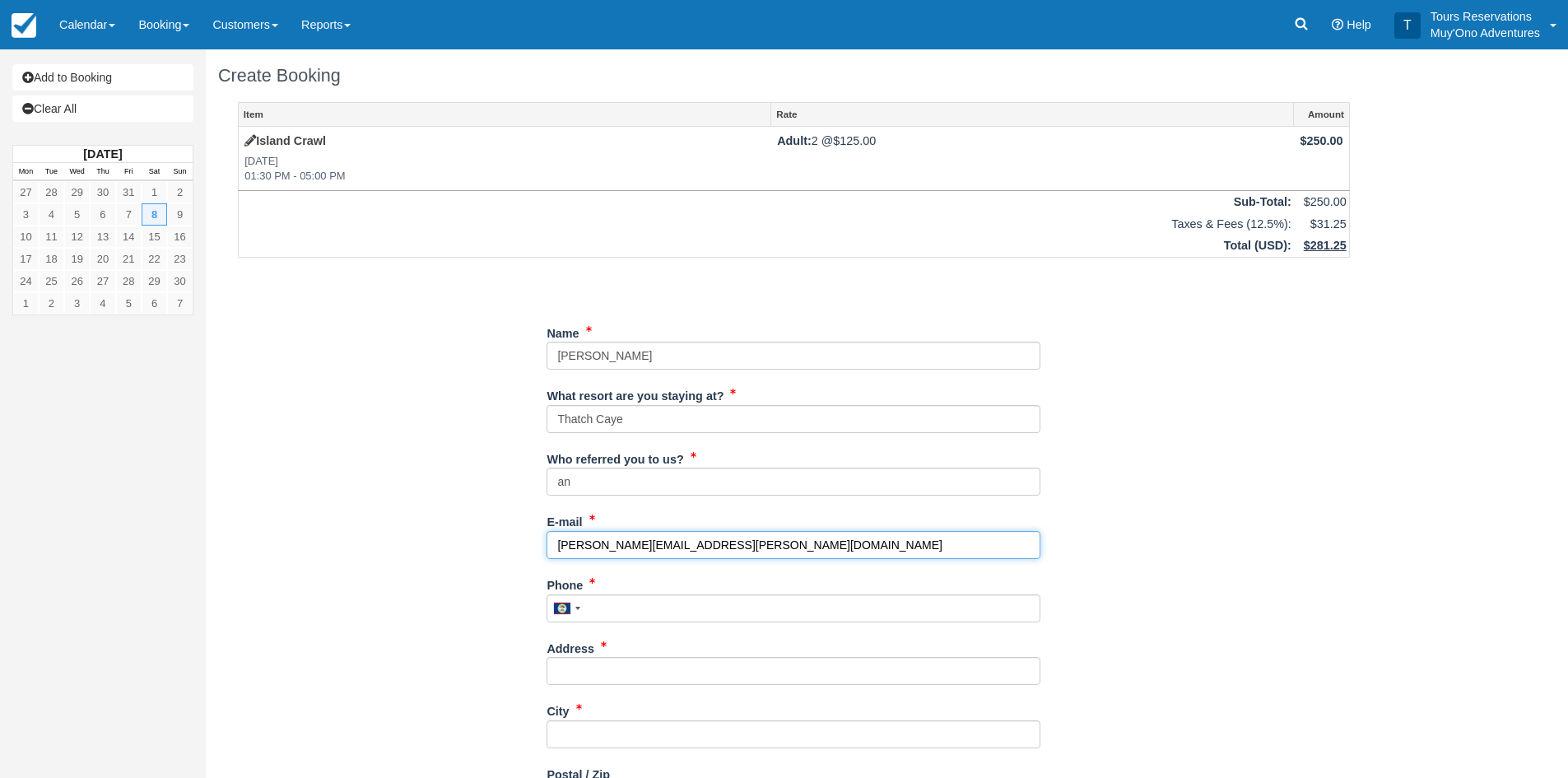
type input "[PERSON_NAME][EMAIL_ADDRESS][PERSON_NAME][DOMAIN_NAME]"
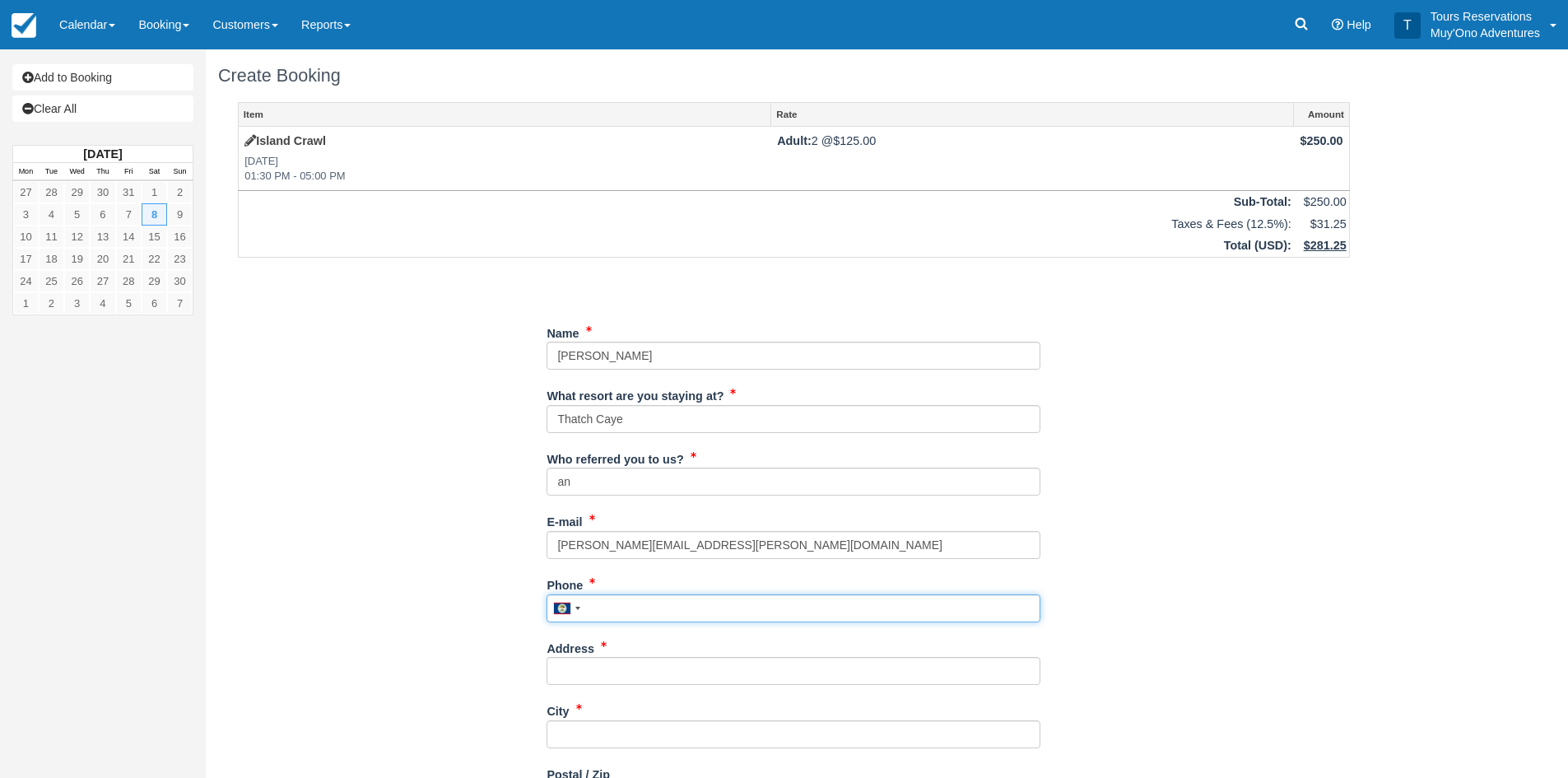
click at [605, 618] on input "Phone" at bounding box center [793, 608] width 494 height 28
click at [677, 611] on input "Phone" at bounding box center [793, 608] width 494 height 28
paste input "5164458659"
type input "5164458659"
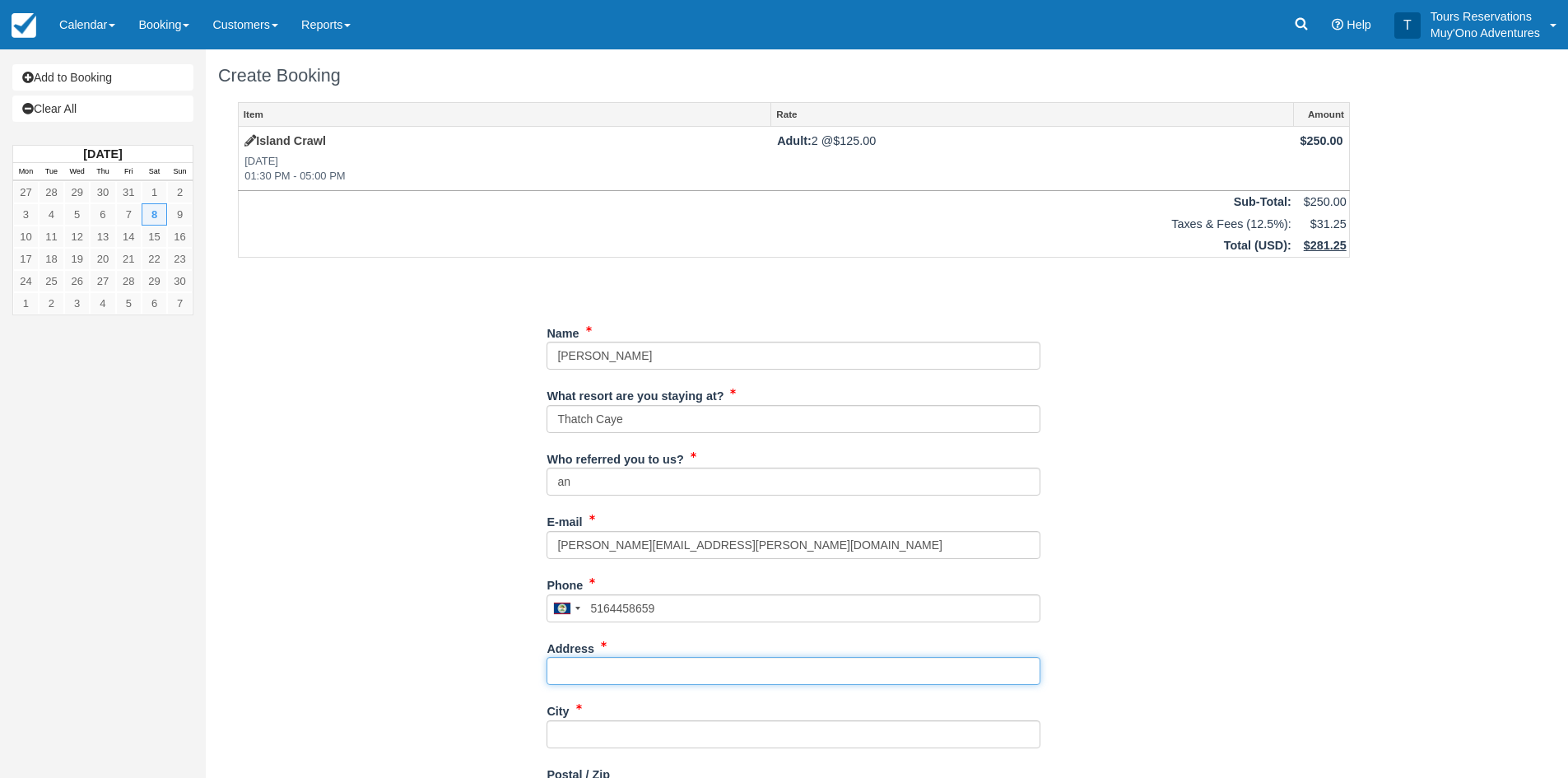
drag, startPoint x: 610, startPoint y: 666, endPoint x: 1371, endPoint y: 592, distance: 764.6
click at [610, 666] on input "Address" at bounding box center [793, 670] width 494 height 28
click at [624, 680] on input "Address" at bounding box center [793, 670] width 494 height 28
paste input "[PERSON_NAME][EMAIL_ADDRESS][PERSON_NAME][DOMAIN_NAME]"
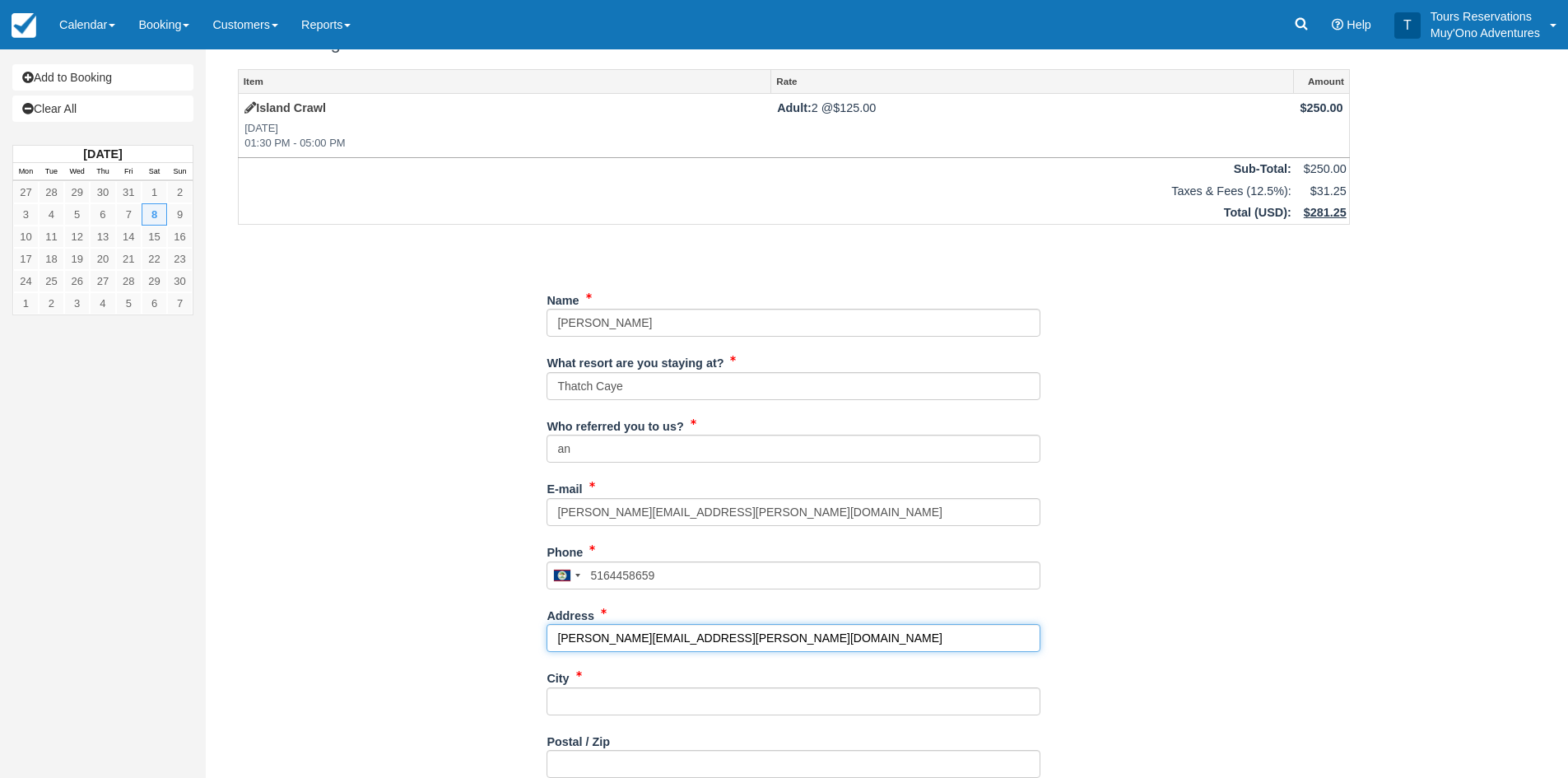
scroll to position [82, 0]
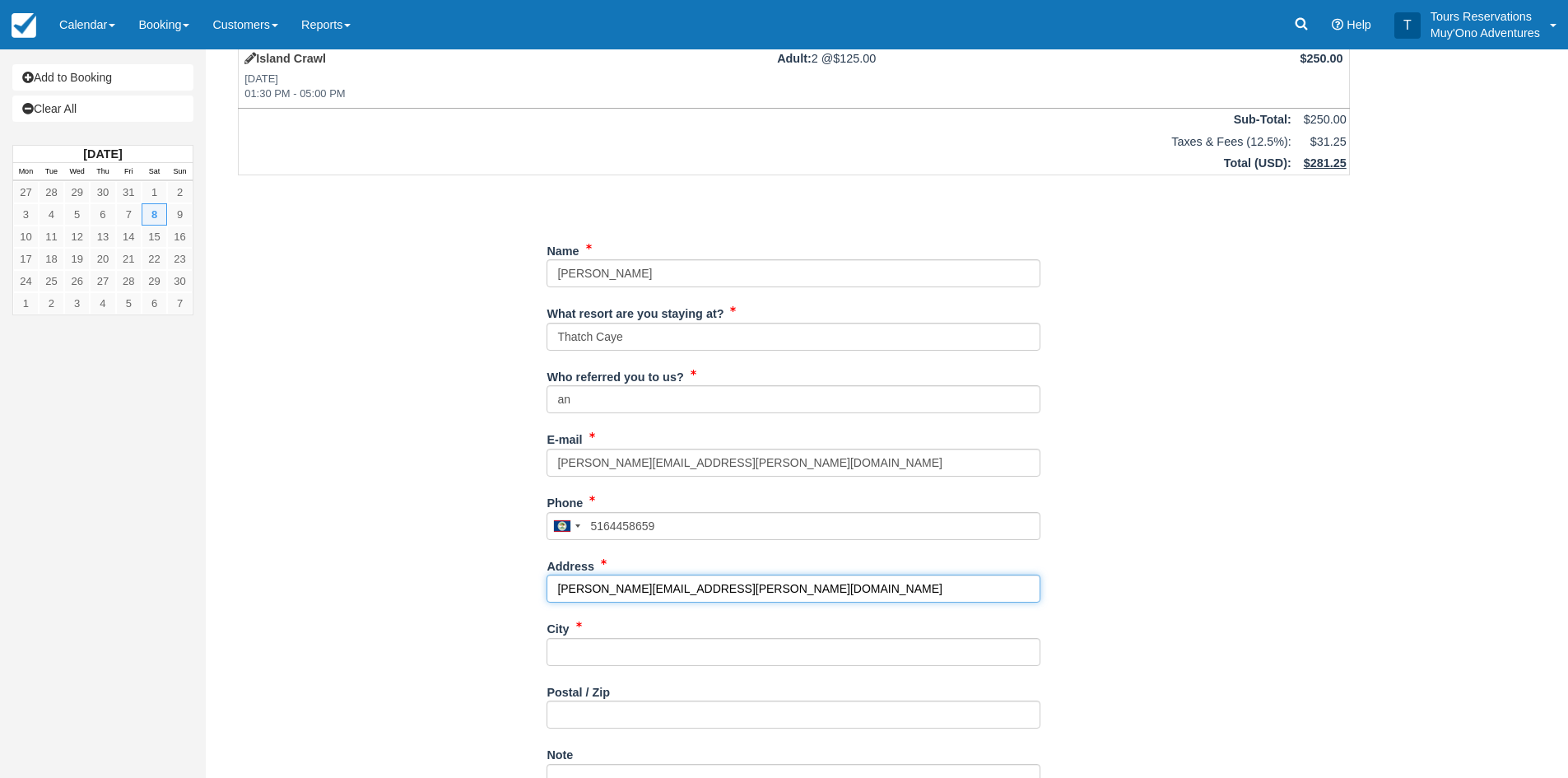
drag, startPoint x: 739, startPoint y: 580, endPoint x: 455, endPoint y: 588, distance: 284.1
click at [455, 588] on div "Item Rate Amount Island Crawl Sat Nov 8, 2025 01:30 PM - 05:00 PM Adult: 2 @ $1…" at bounding box center [794, 515] width 1152 height 990
paste input "[STREET_ADDRESS][PERSON_NAME]"
type input "[STREET_ADDRESS][PERSON_NAME]"
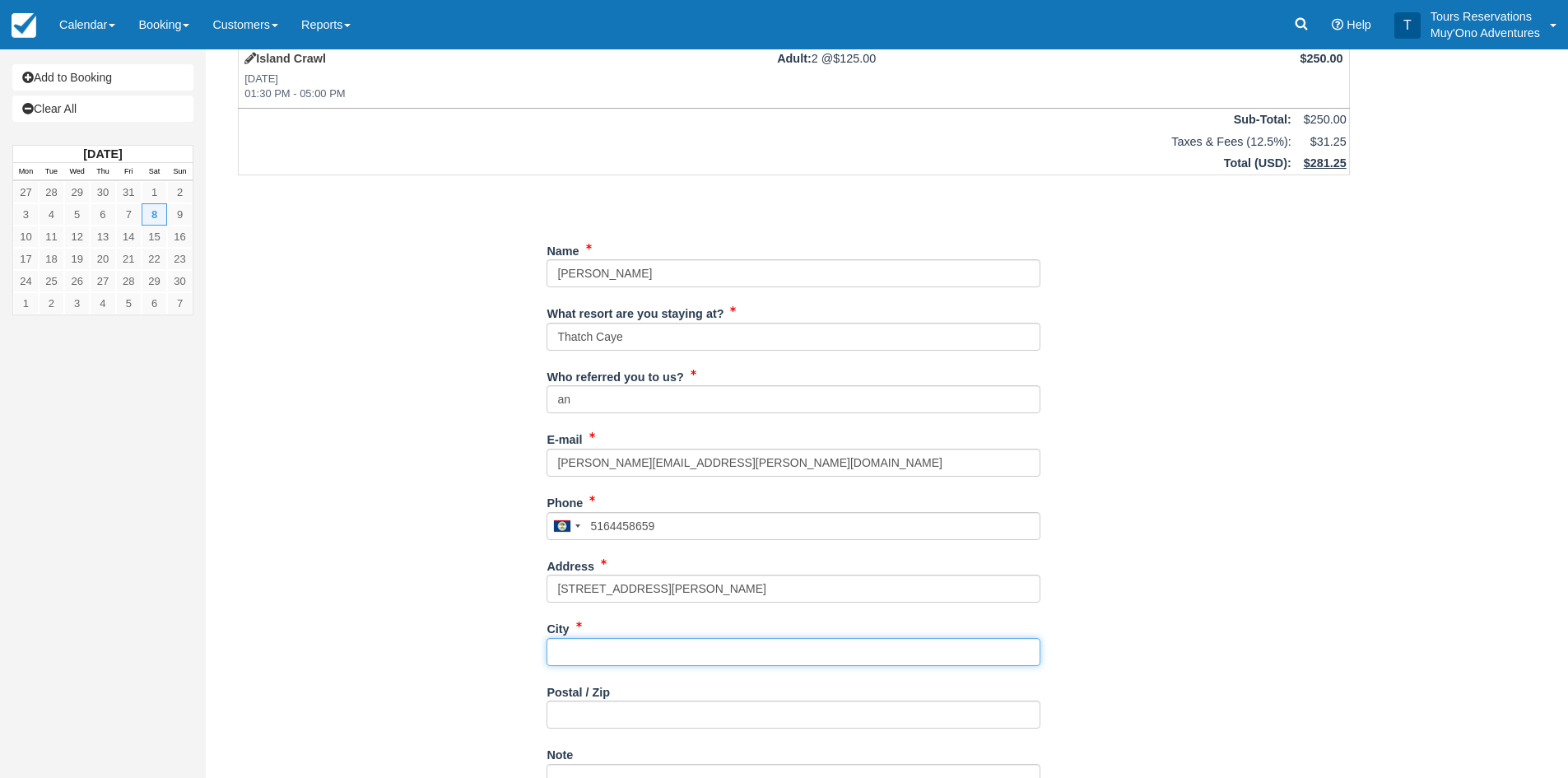
click at [586, 655] on input "City" at bounding box center [793, 651] width 494 height 28
type input "---"
drag, startPoint x: 577, startPoint y: 708, endPoint x: 597, endPoint y: 713, distance: 20.6
click at [577, 708] on input "Postal / Zip" at bounding box center [793, 714] width 494 height 28
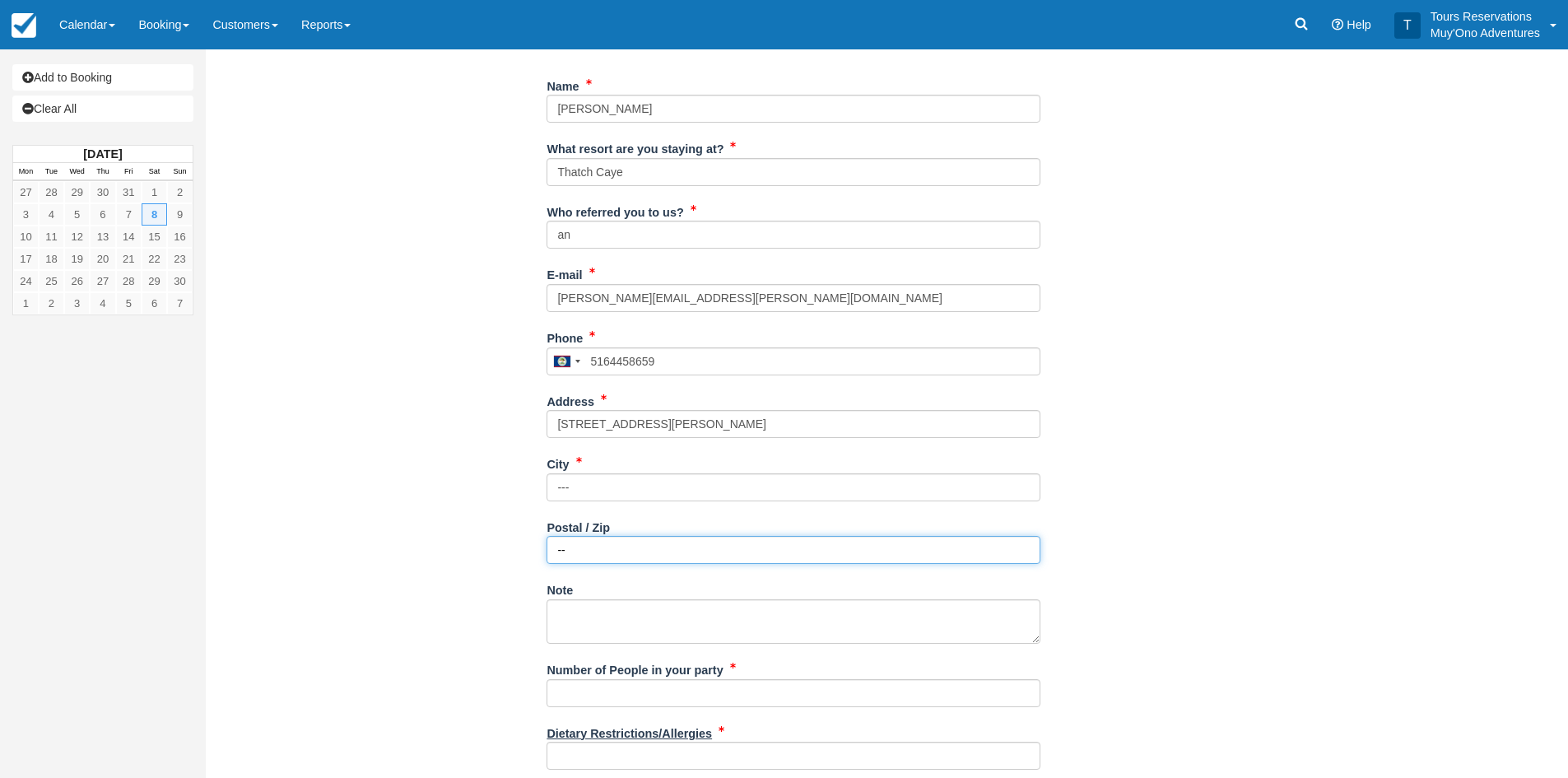
scroll to position [355, 0]
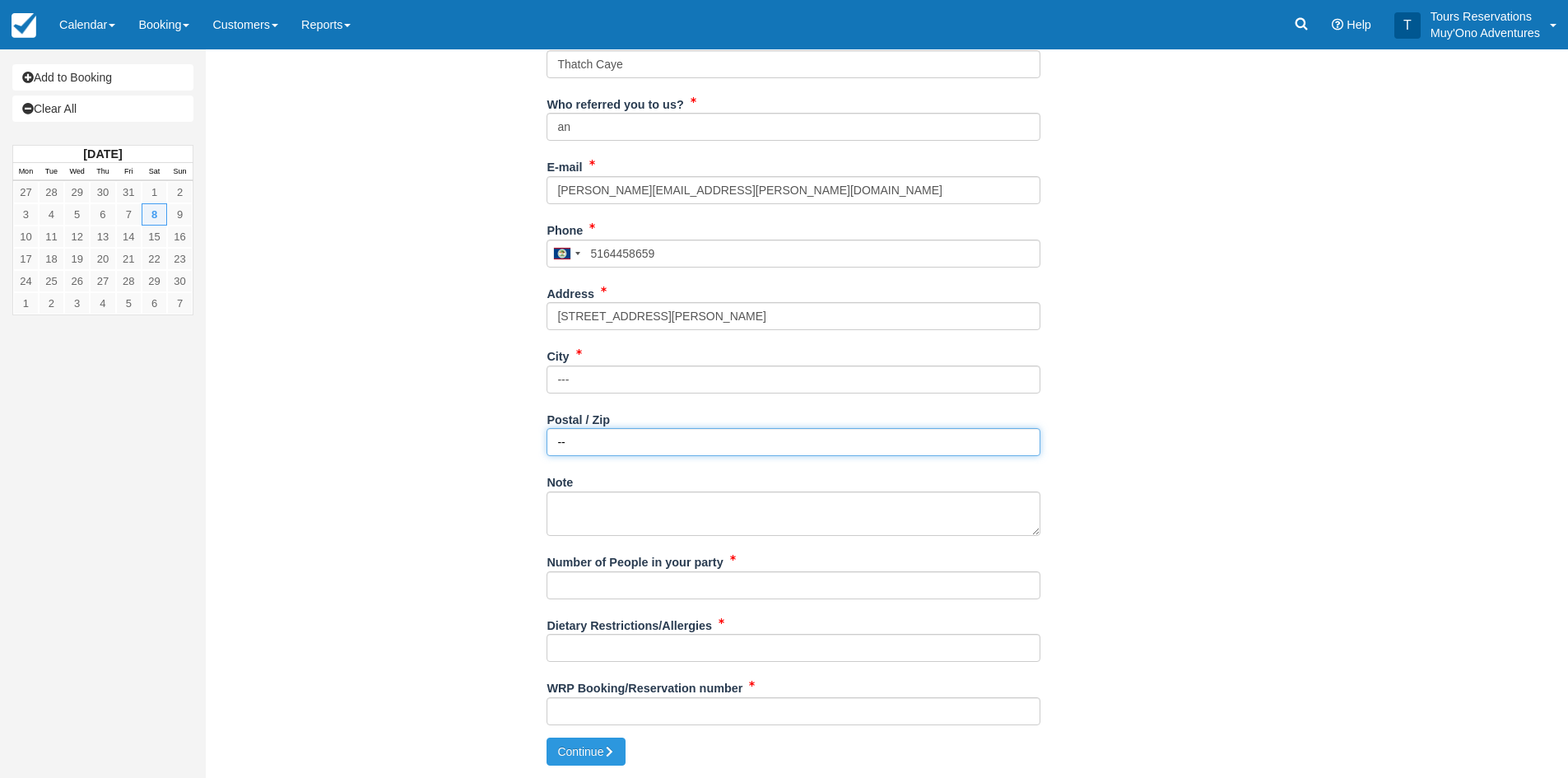
type input "--"
click at [584, 587] on input "Number of People in your party" at bounding box center [793, 585] width 494 height 28
type input "2"
click at [592, 656] on input "Dietary Restrictions/Allergies" at bounding box center [793, 648] width 494 height 28
type input "NONE"
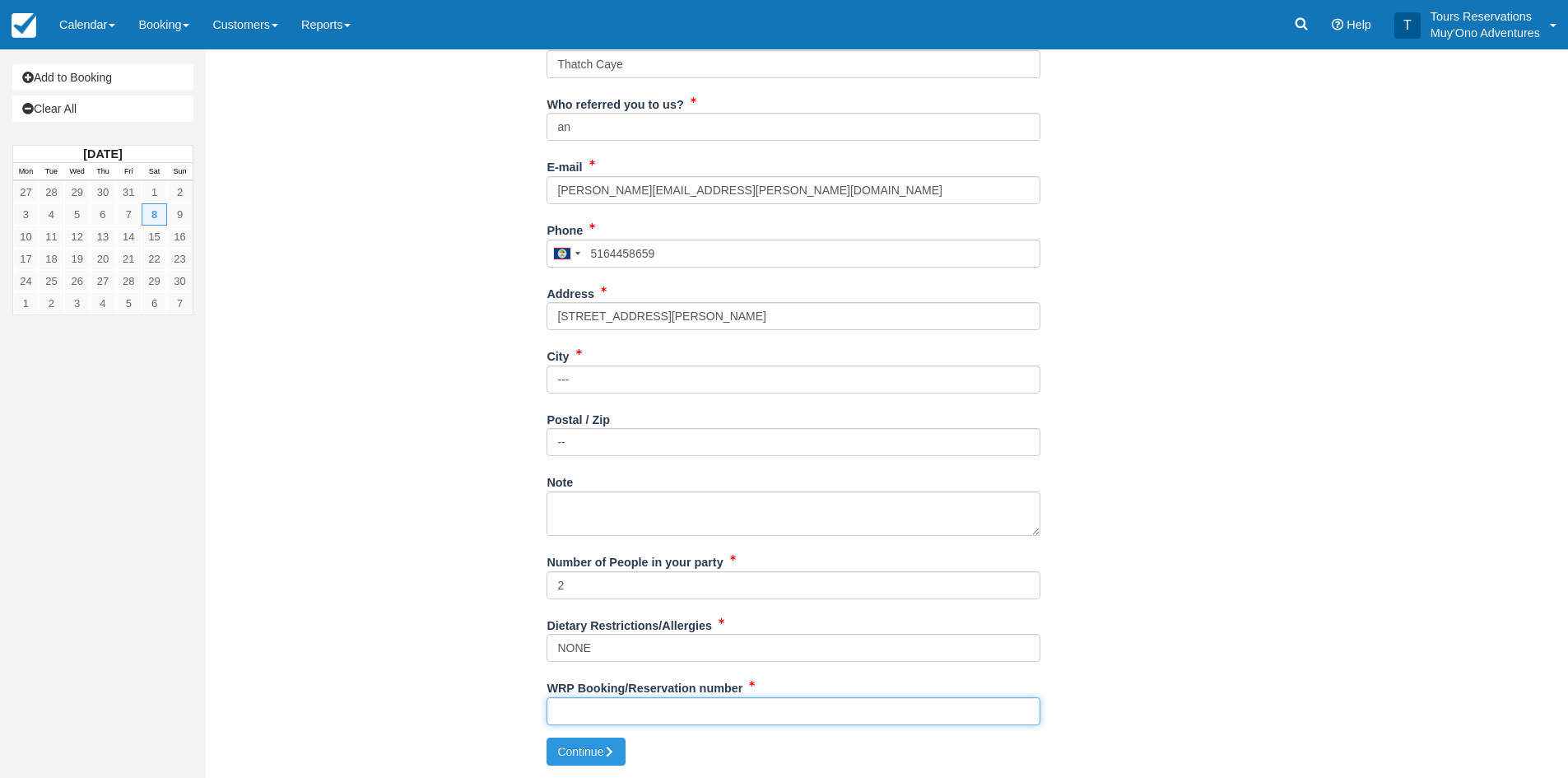
drag, startPoint x: 589, startPoint y: 700, endPoint x: 951, endPoint y: 663, distance: 363.9
click at [589, 700] on input "WRP Booking/Reservation number" at bounding box center [793, 710] width 494 height 28
click at [625, 714] on input "WRP Booking/Reservation number" at bounding box center [793, 710] width 494 height 28
paste input "49030398"
type input "49030398"
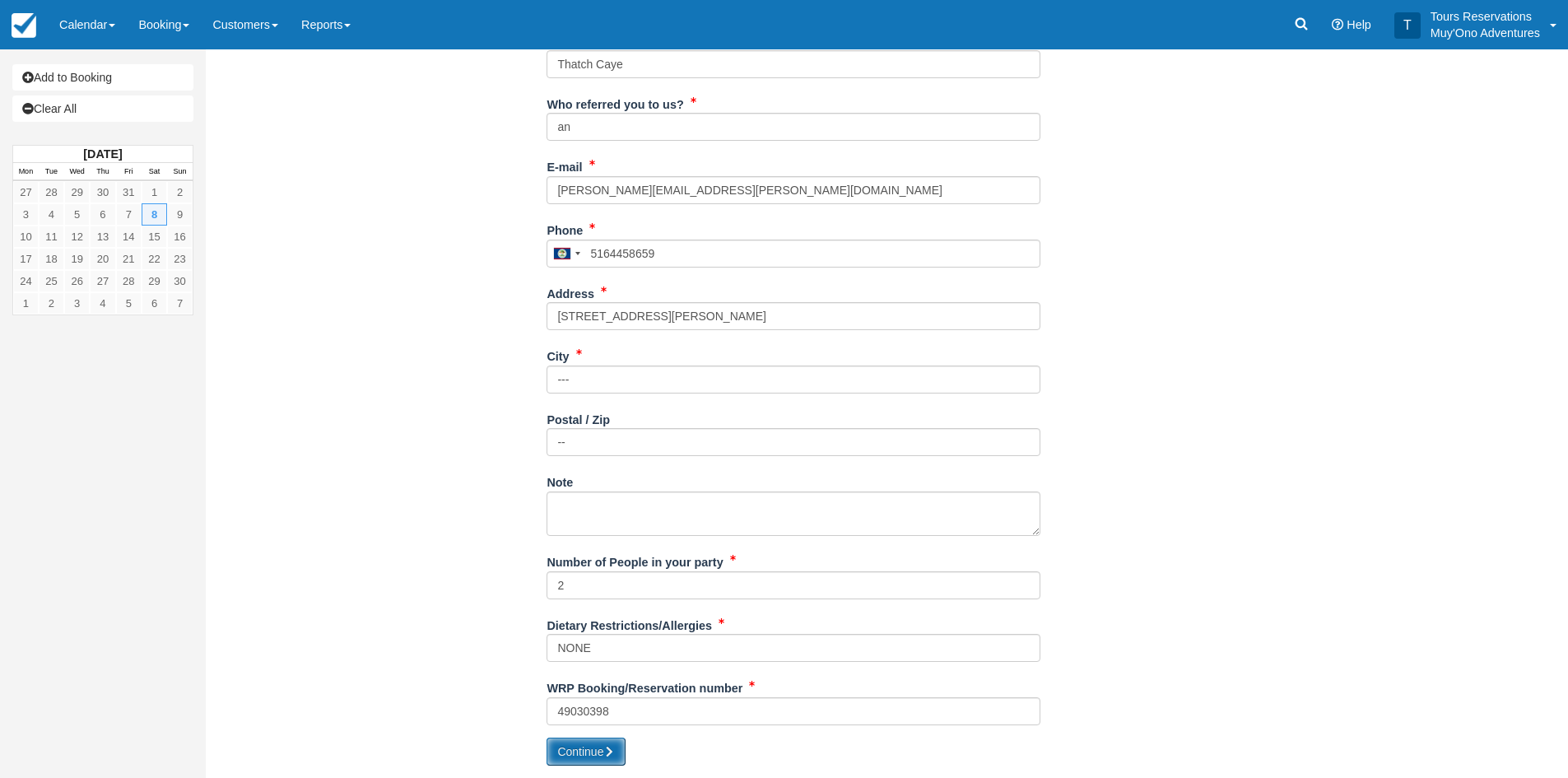
click at [605, 754] on button "Continue" at bounding box center [586, 751] width 79 height 28
type input "[PHONE_NUMBER]"
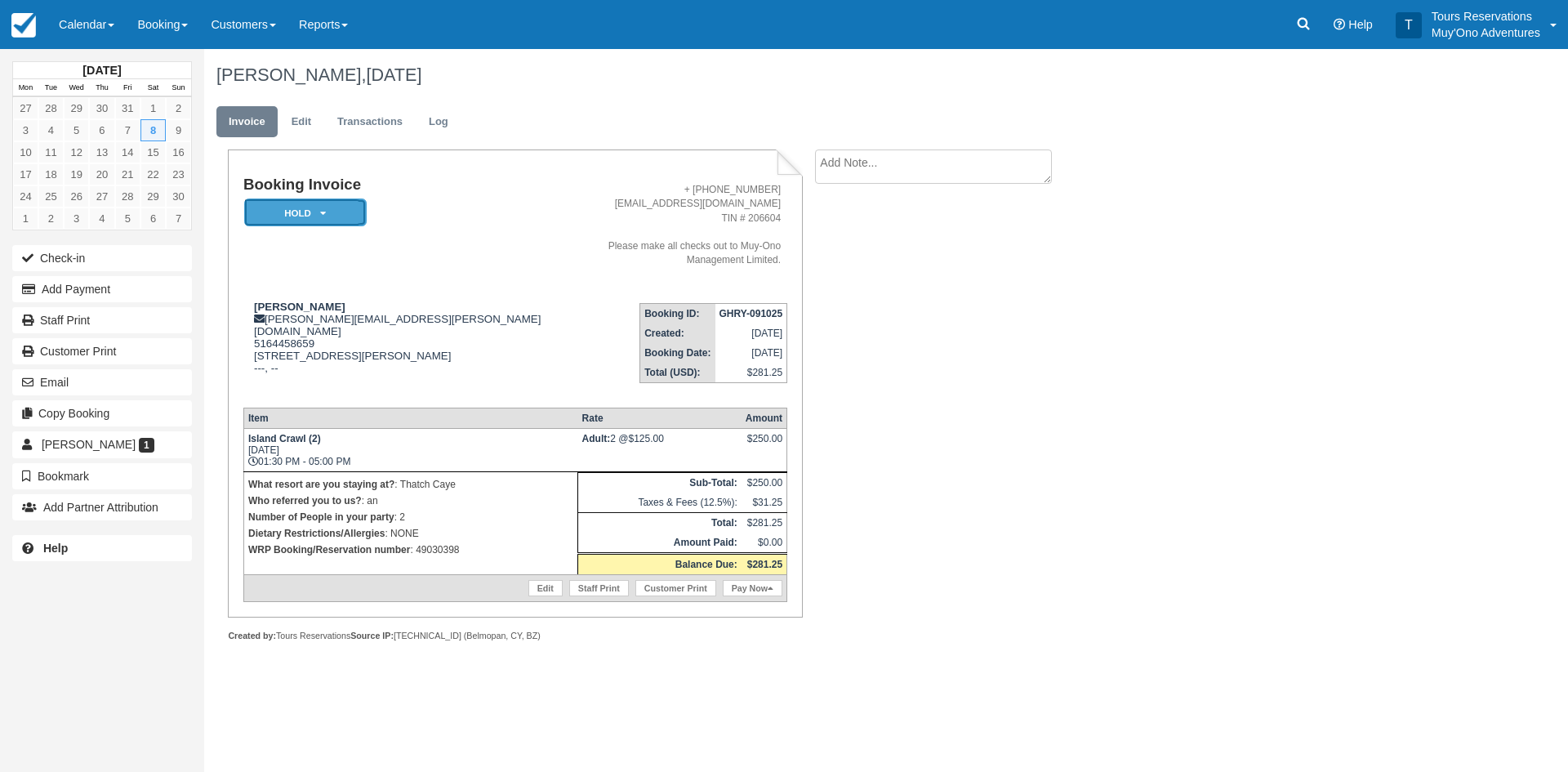
click at [306, 208] on em "HOLD" at bounding box center [306, 213] width 123 height 28
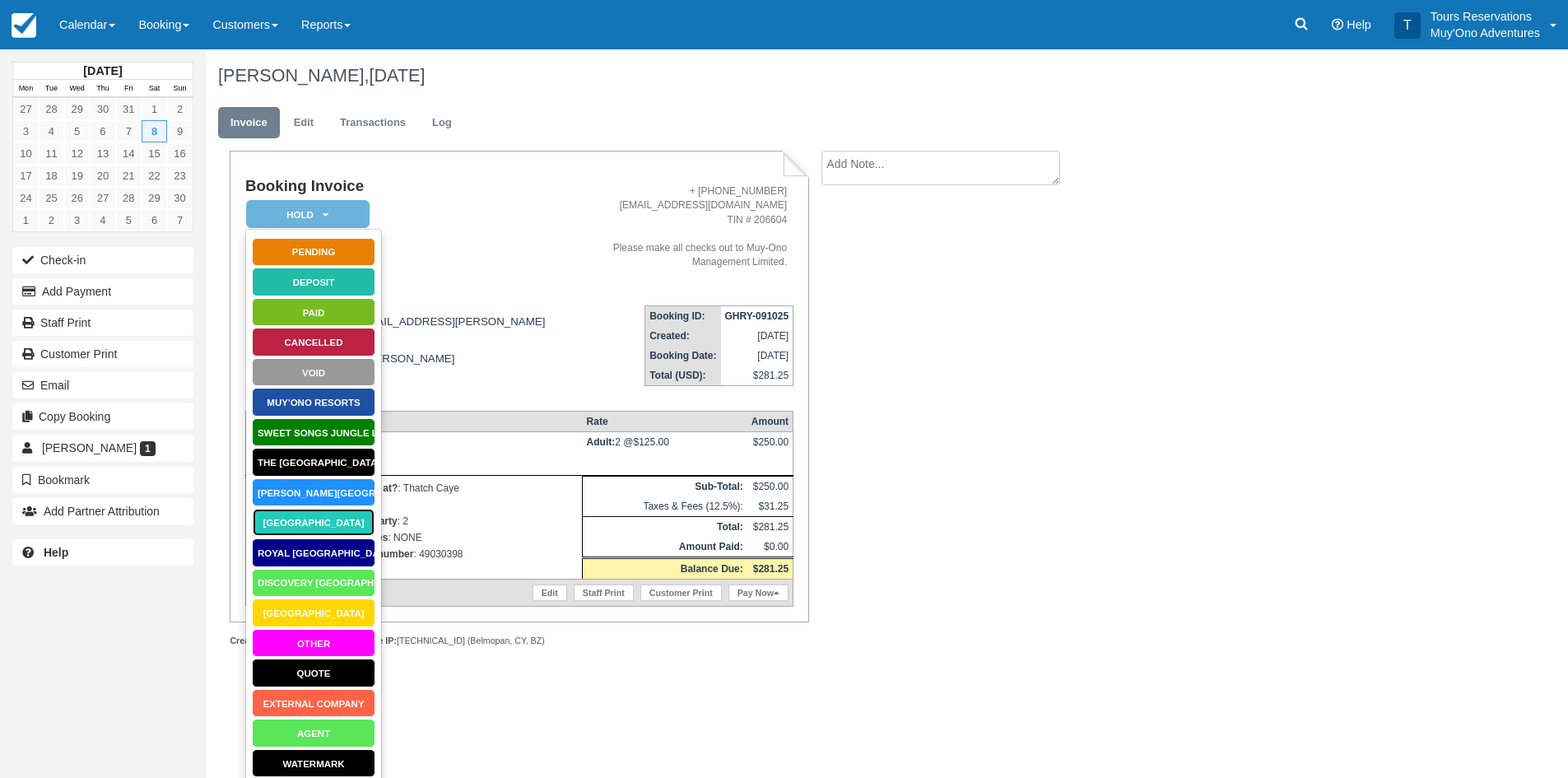
click at [320, 526] on link "[GEOGRAPHIC_DATA]" at bounding box center [314, 522] width 124 height 29
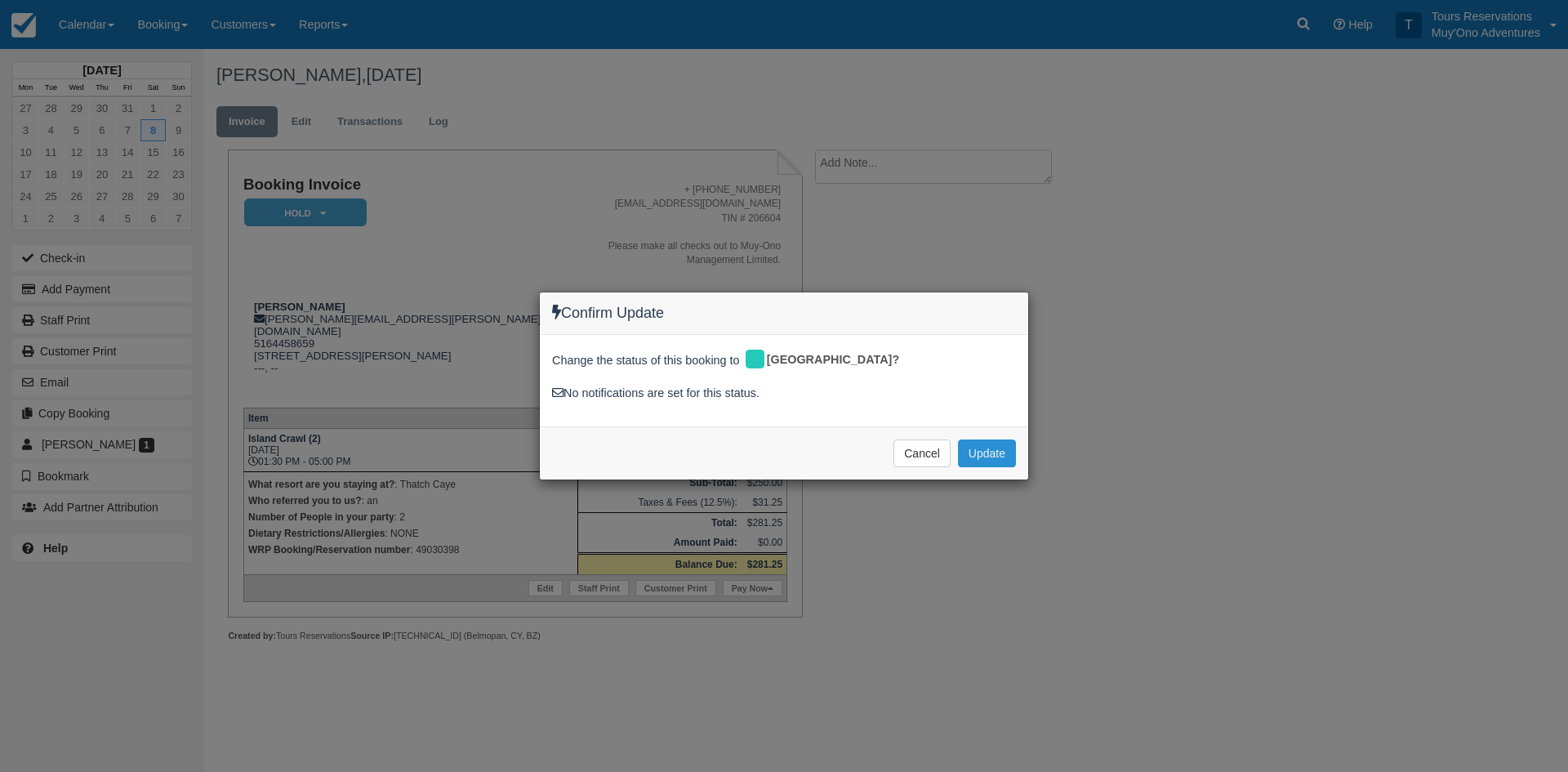
click at [988, 464] on button "Update" at bounding box center [986, 453] width 58 height 27
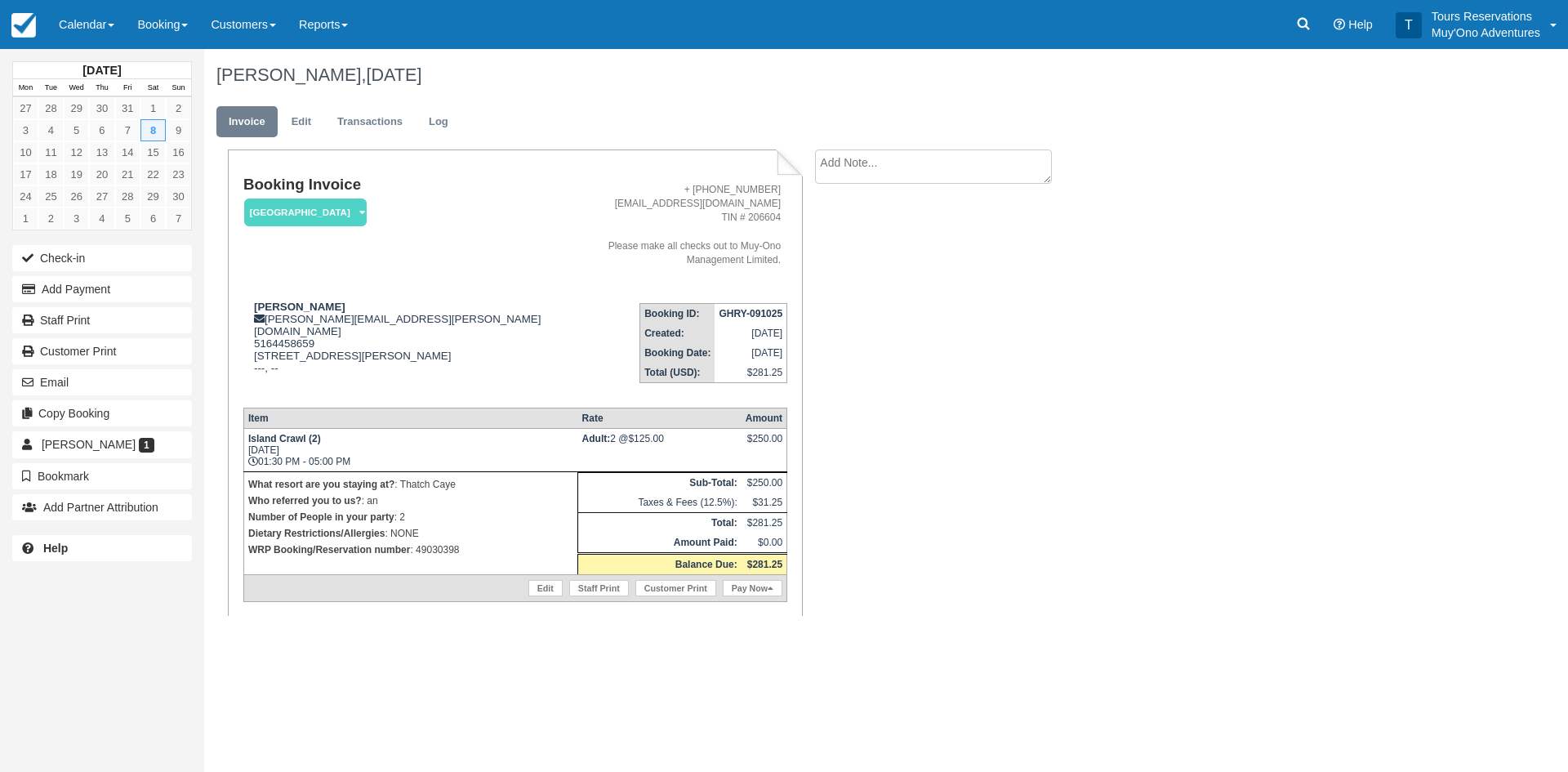
click at [870, 164] on textarea at bounding box center [933, 166] width 237 height 34
paste textarea "49030398"
type textarea "49030398"
click at [842, 250] on button "Create" at bounding box center [852, 259] width 74 height 27
click at [756, 308] on strong "GHRY-091025" at bounding box center [751, 314] width 63 height 11
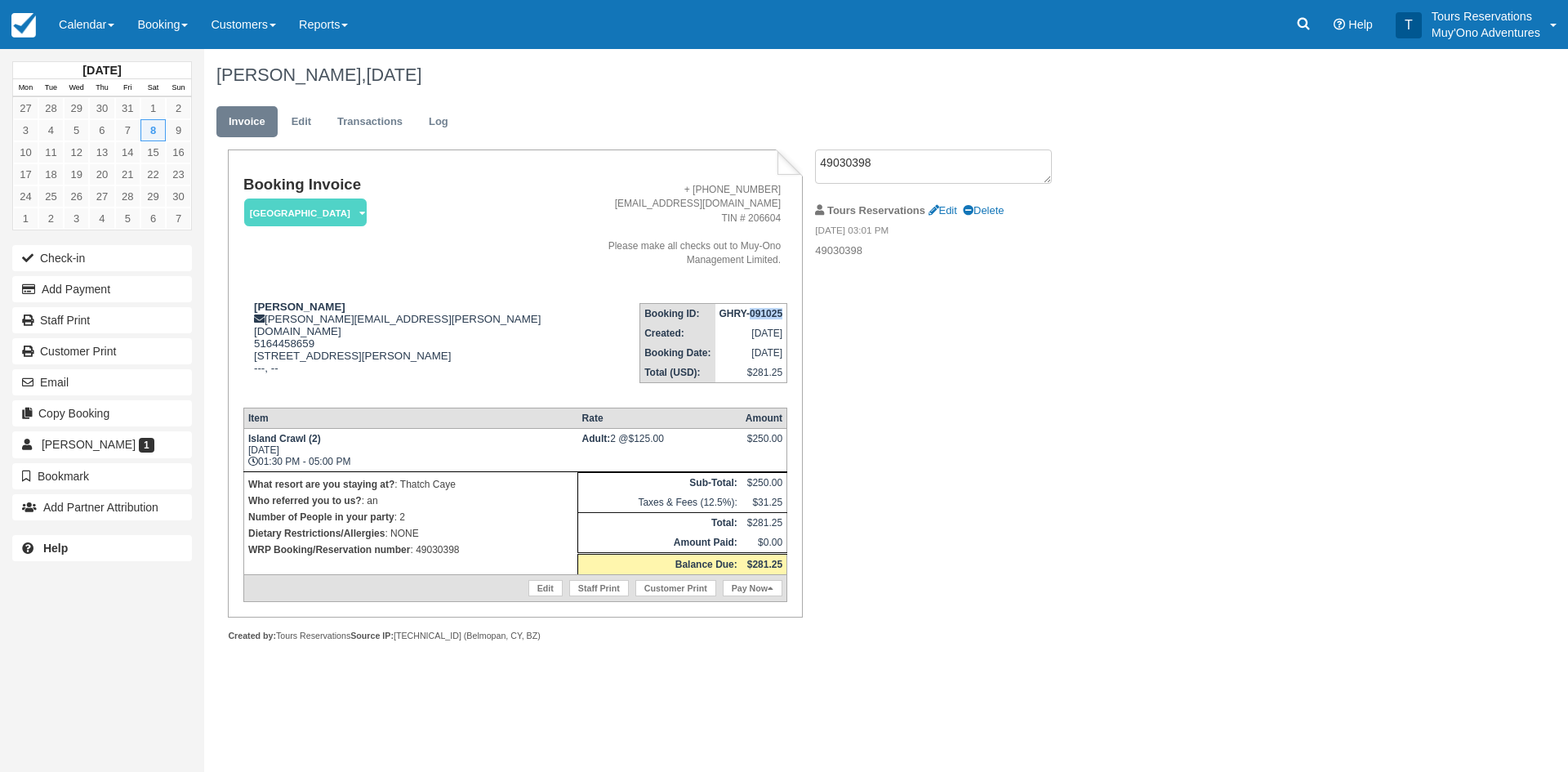
click at [756, 308] on strong "GHRY-091025" at bounding box center [751, 314] width 63 height 11
copy tbody "GHRY-091025"
click at [304, 123] on link "Edit" at bounding box center [301, 122] width 44 height 32
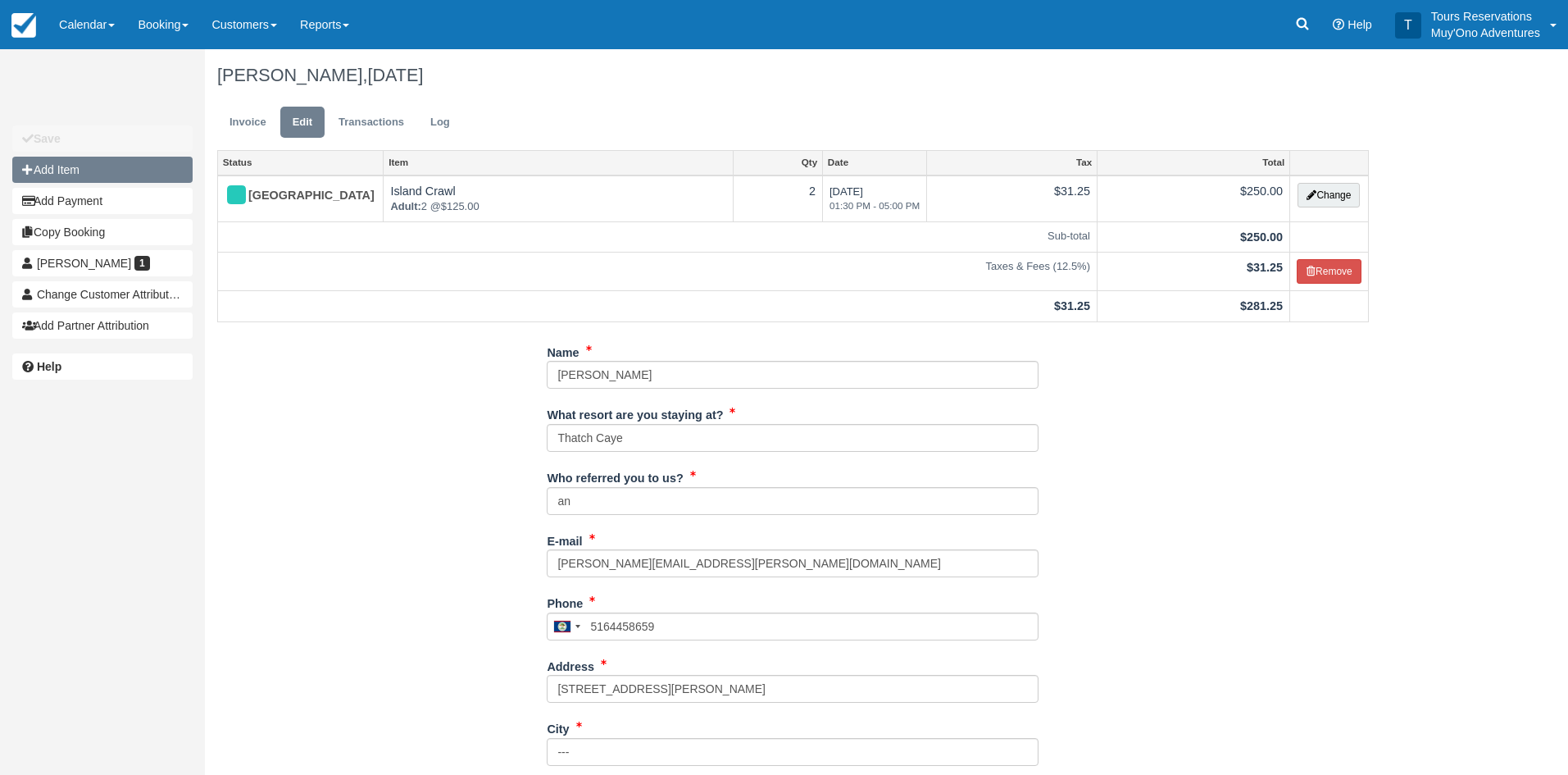
click at [82, 172] on button "Add Item" at bounding box center [102, 170] width 180 height 27
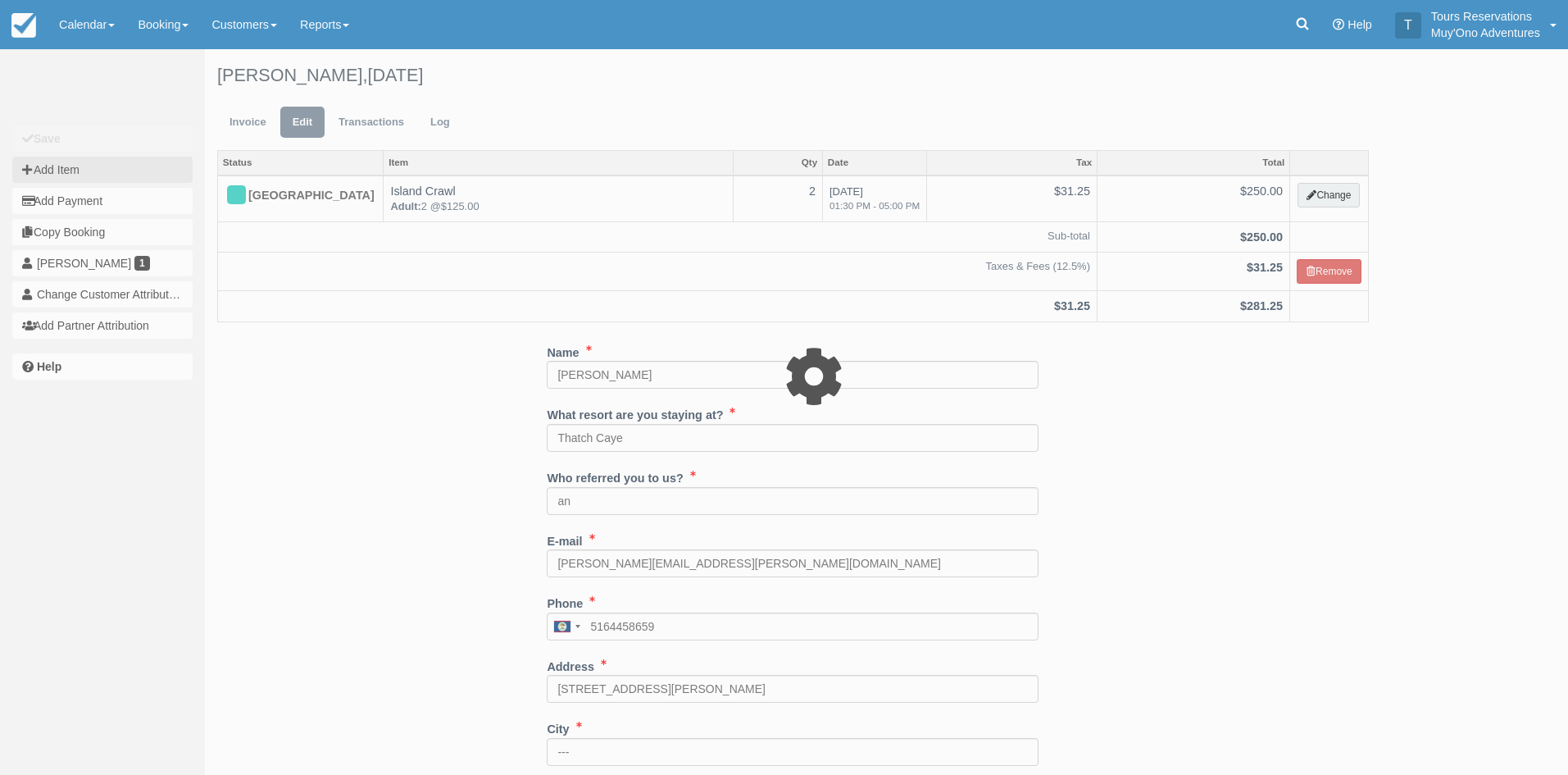
type input "0.00"
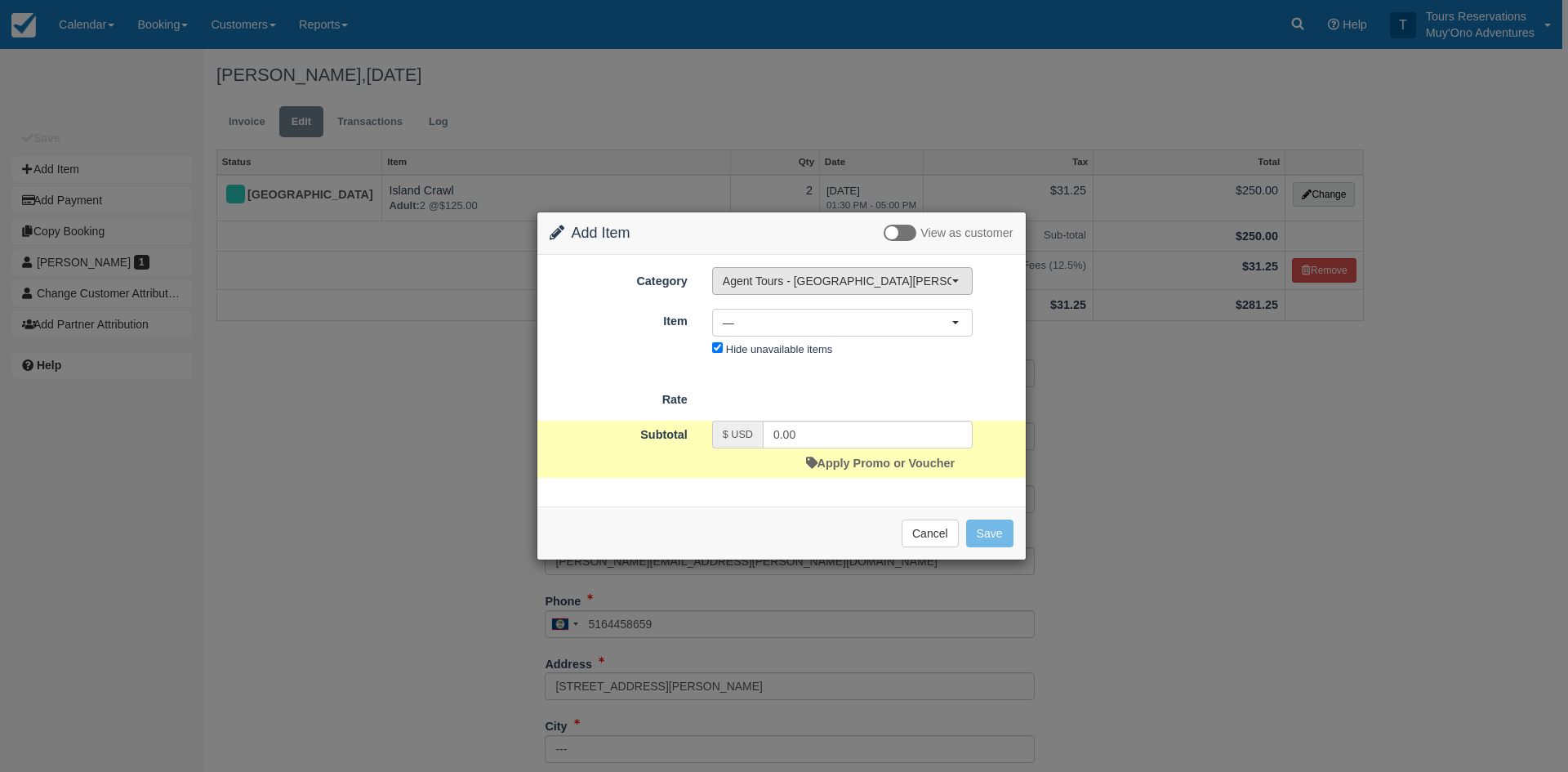
click at [810, 292] on button "Agent Tours - [GEOGRAPHIC_DATA][PERSON_NAME] Caulker/[GEOGRAPHIC_DATA] City Tou…" at bounding box center [843, 281] width 261 height 27
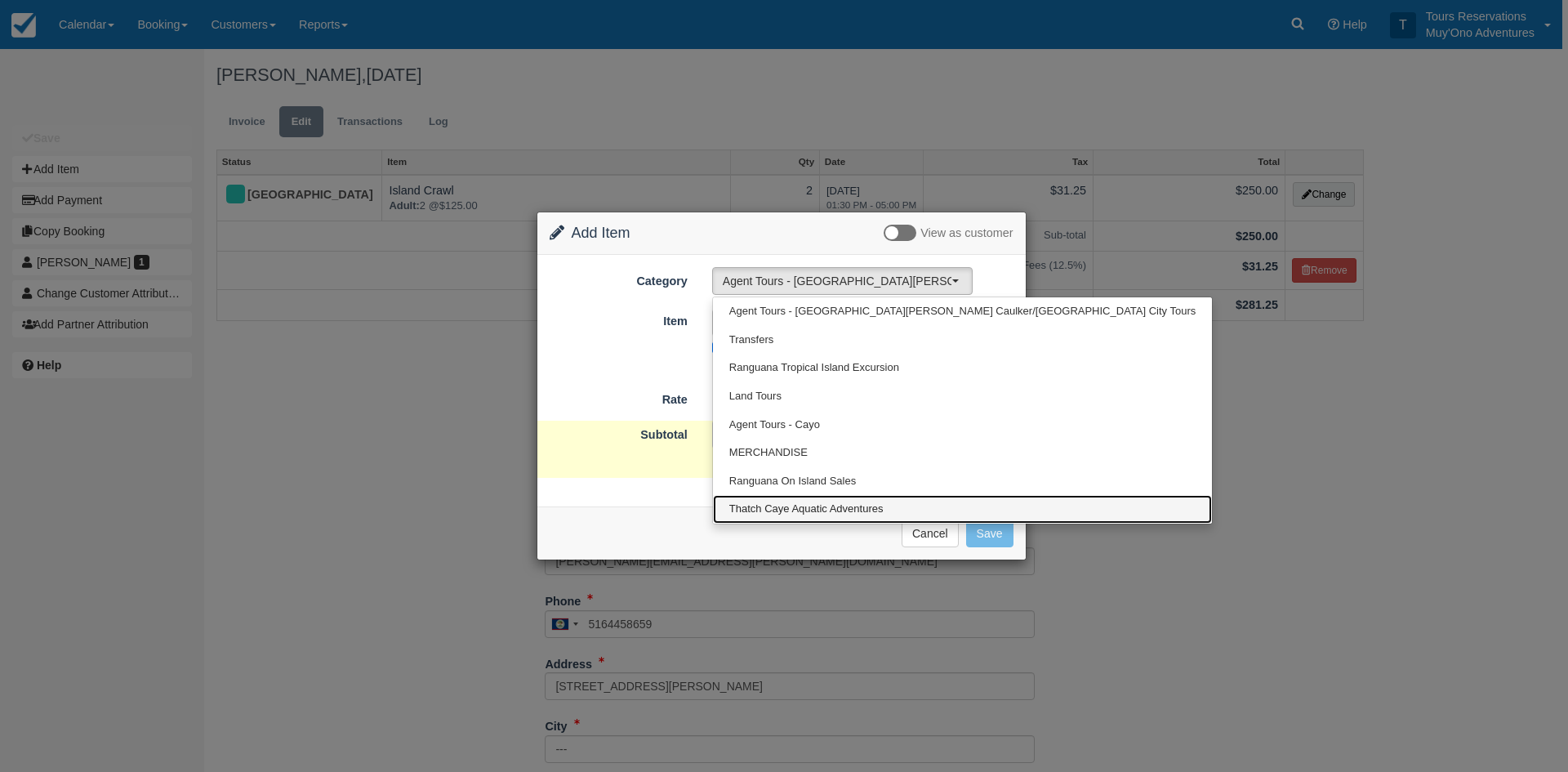
click at [786, 509] on span "Thatch Caye Aquatic Adventures" at bounding box center [806, 509] width 154 height 15
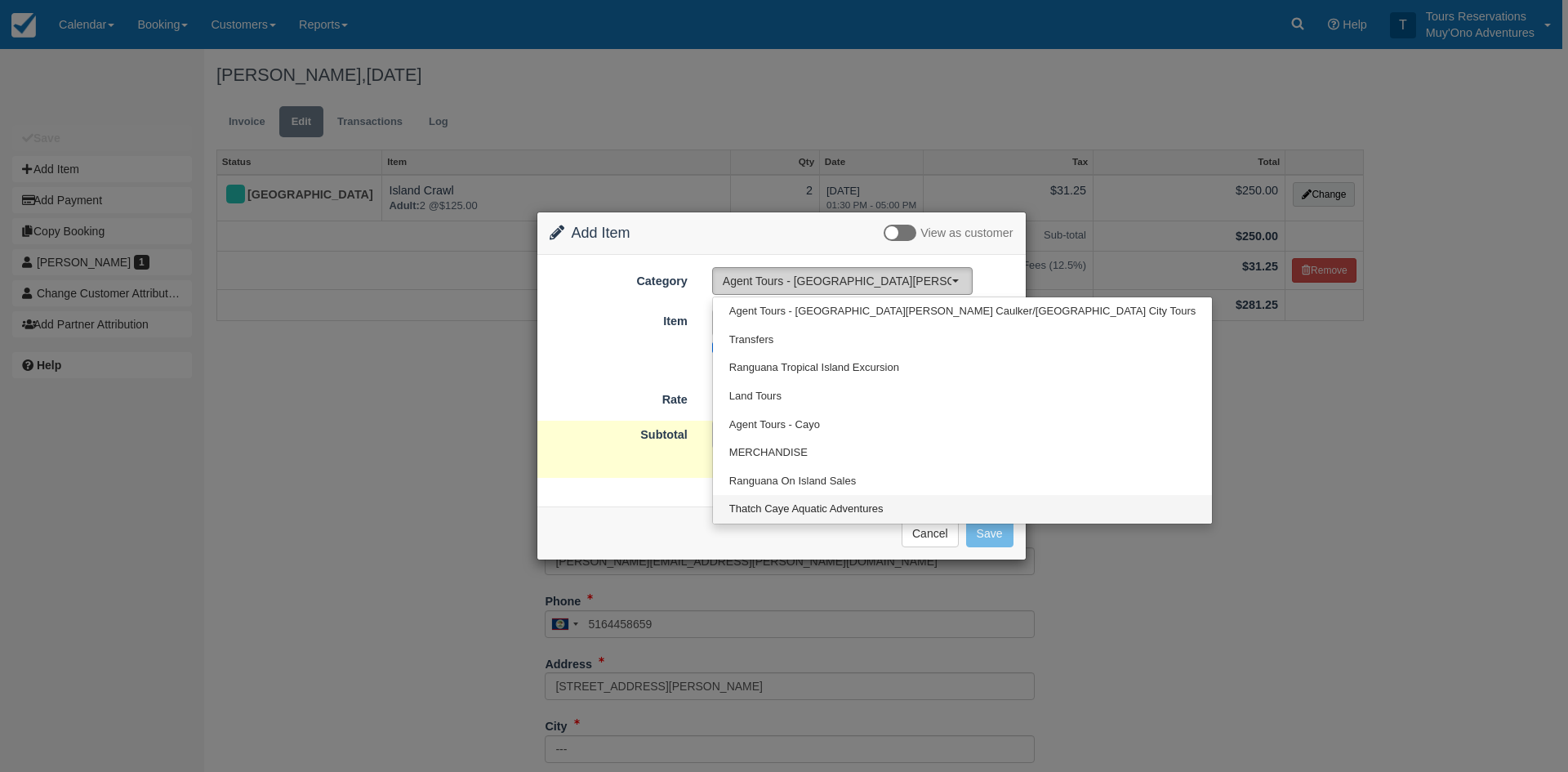
select select "64"
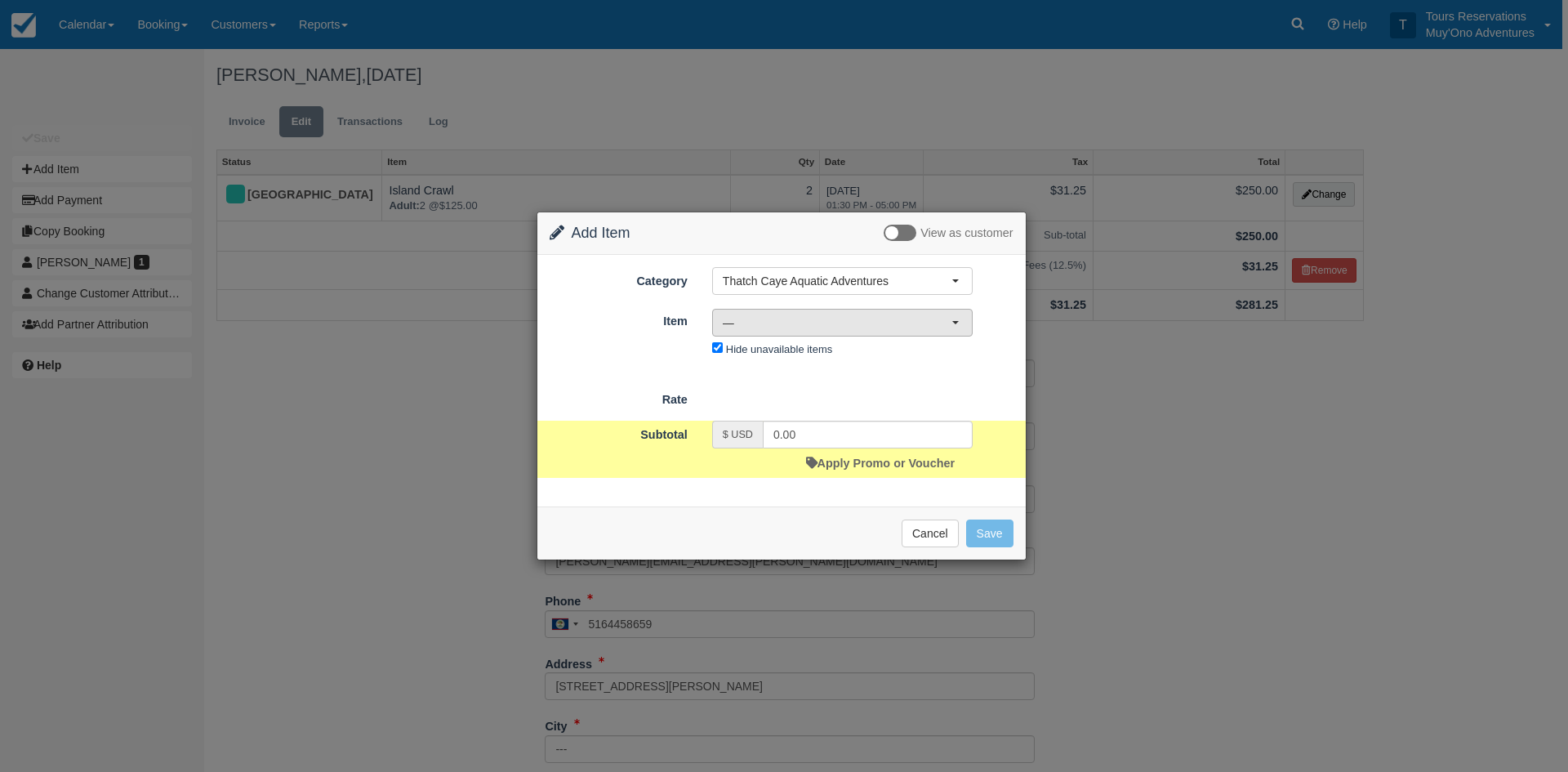
click at [775, 328] on span "—" at bounding box center [837, 322] width 229 height 16
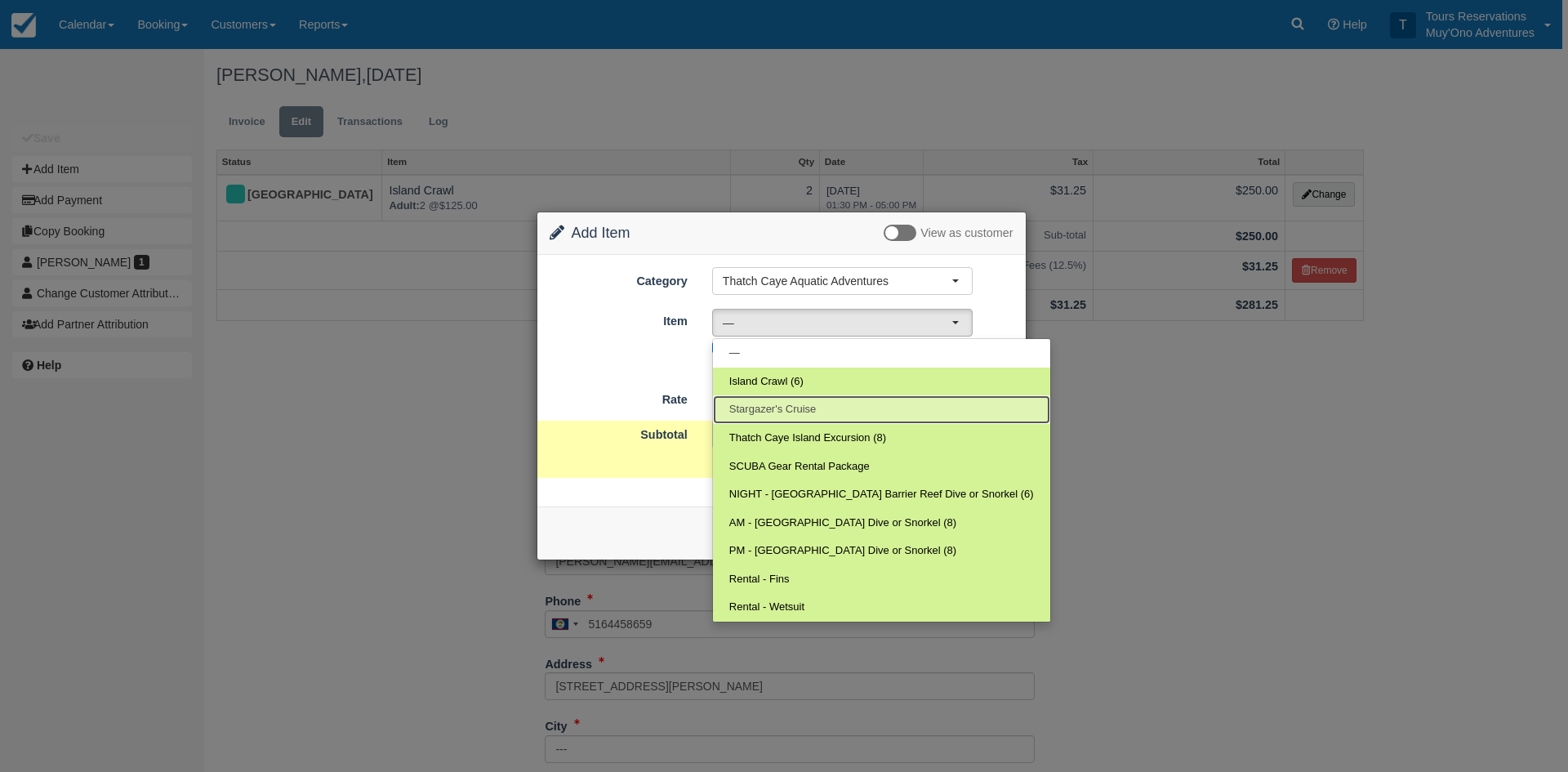
click at [772, 413] on span "Stargazer's Cruise" at bounding box center [773, 409] width 88 height 15
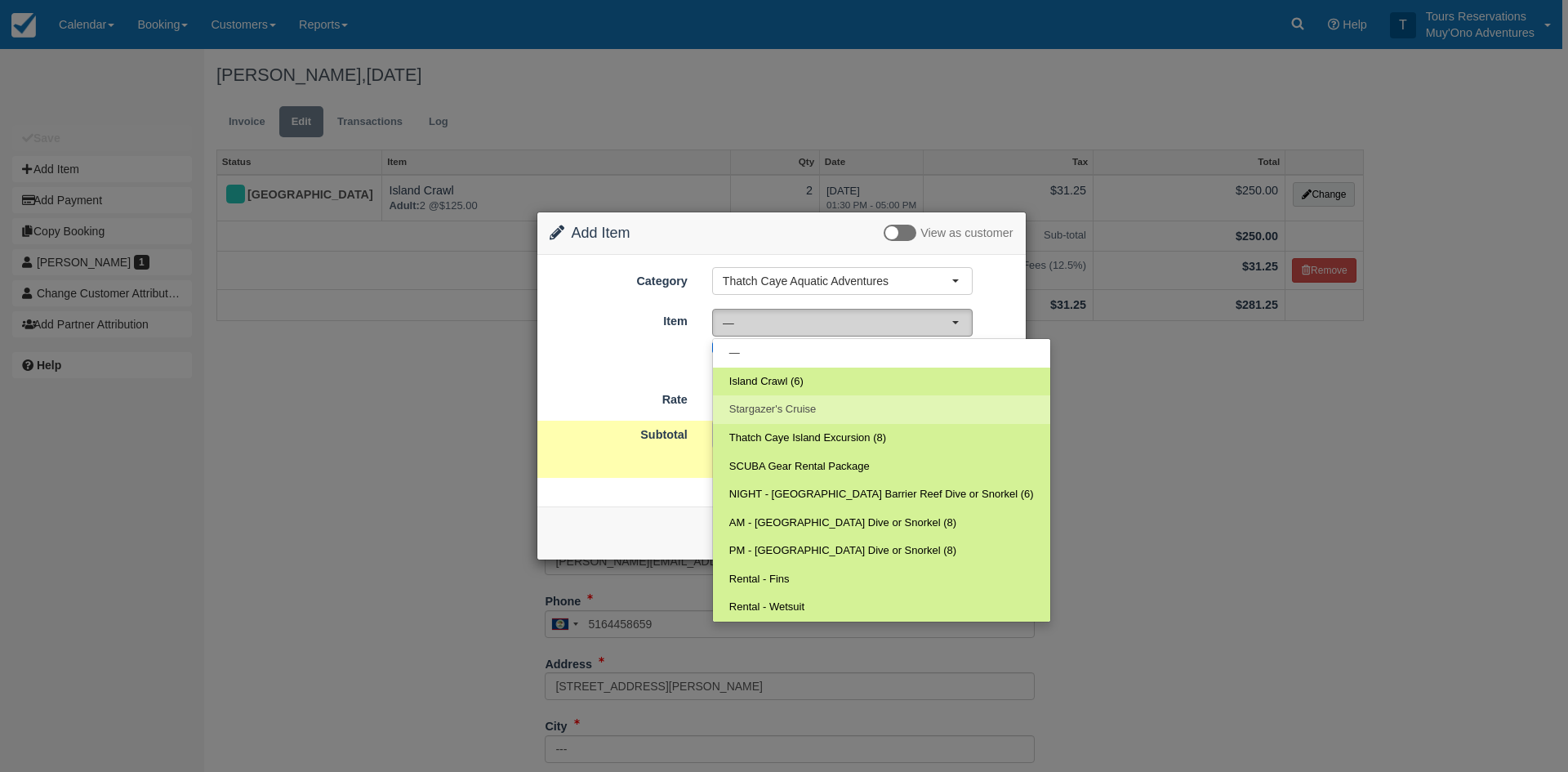
select select "308"
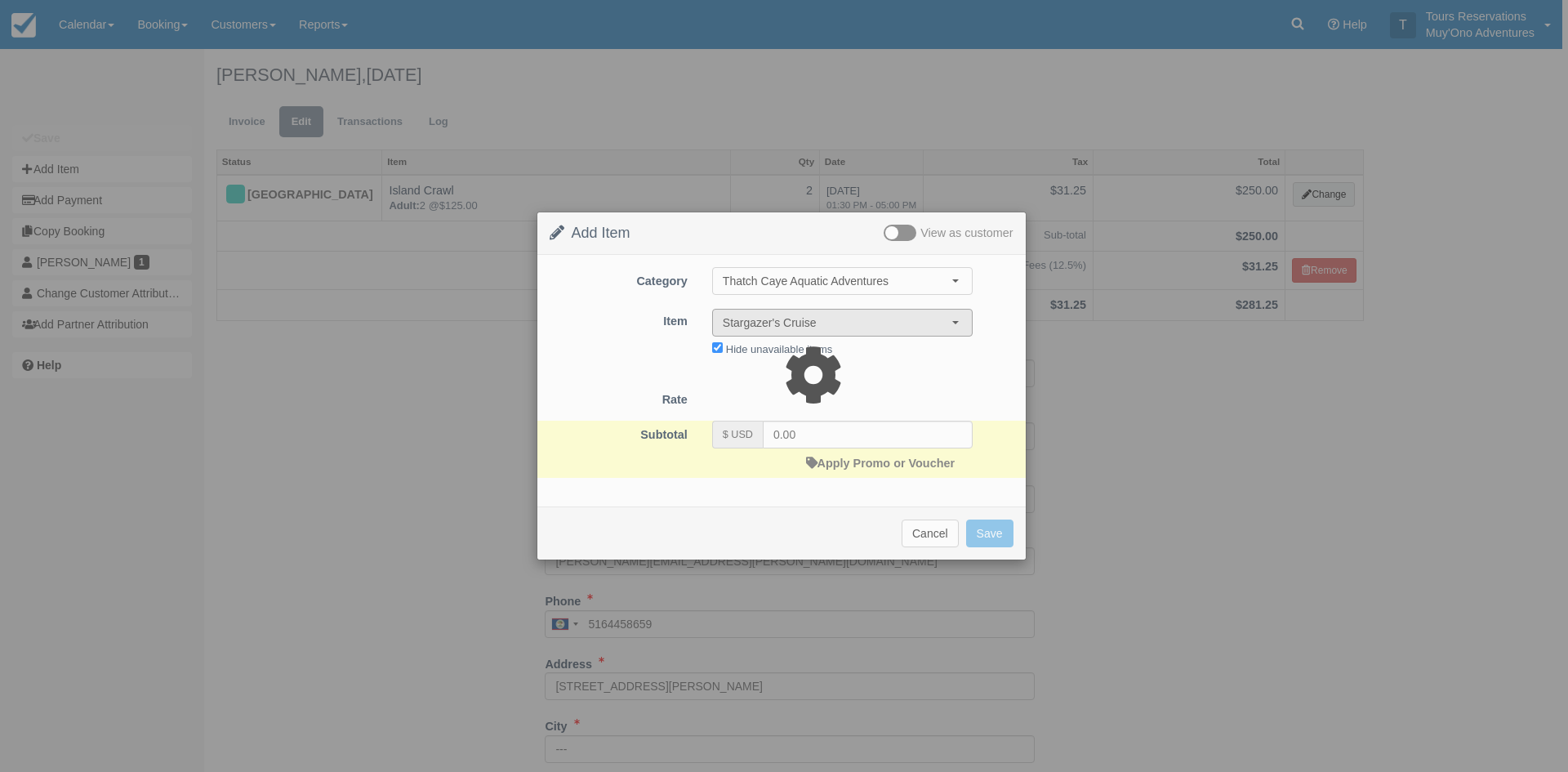
type input "270.00"
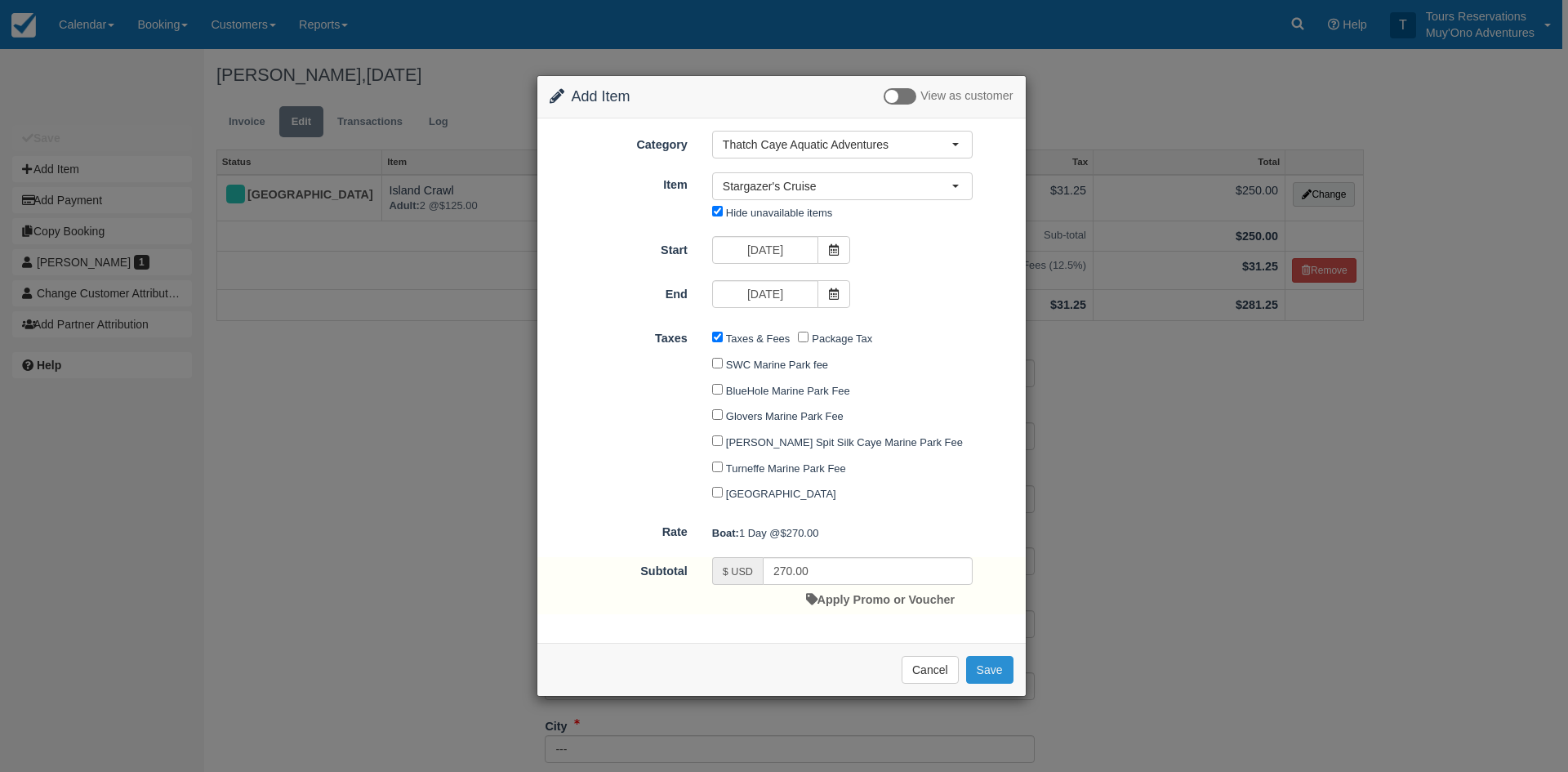
click at [986, 677] on button "Save" at bounding box center [990, 669] width 47 height 27
checkbox input "false"
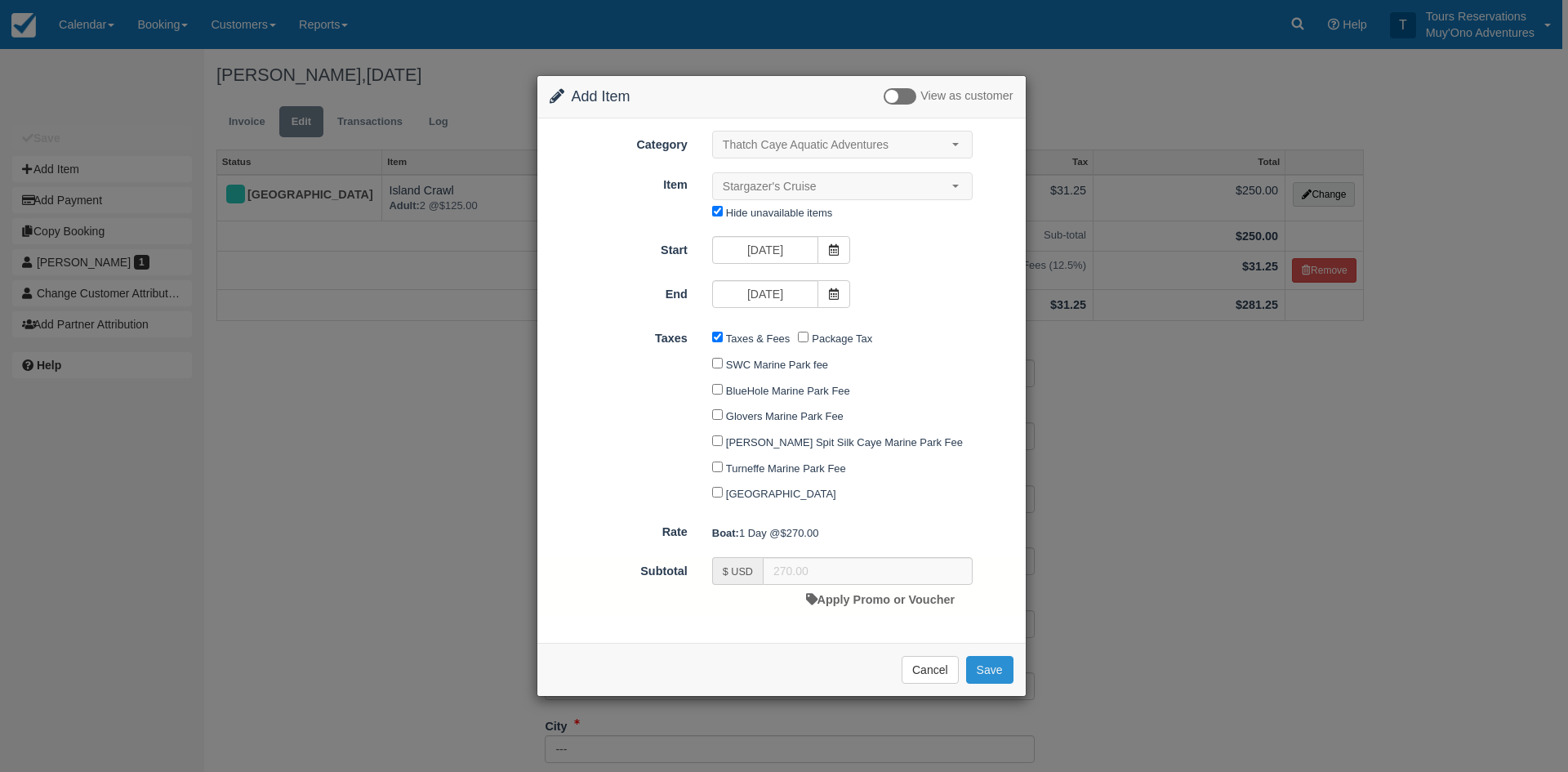
checkbox input "false"
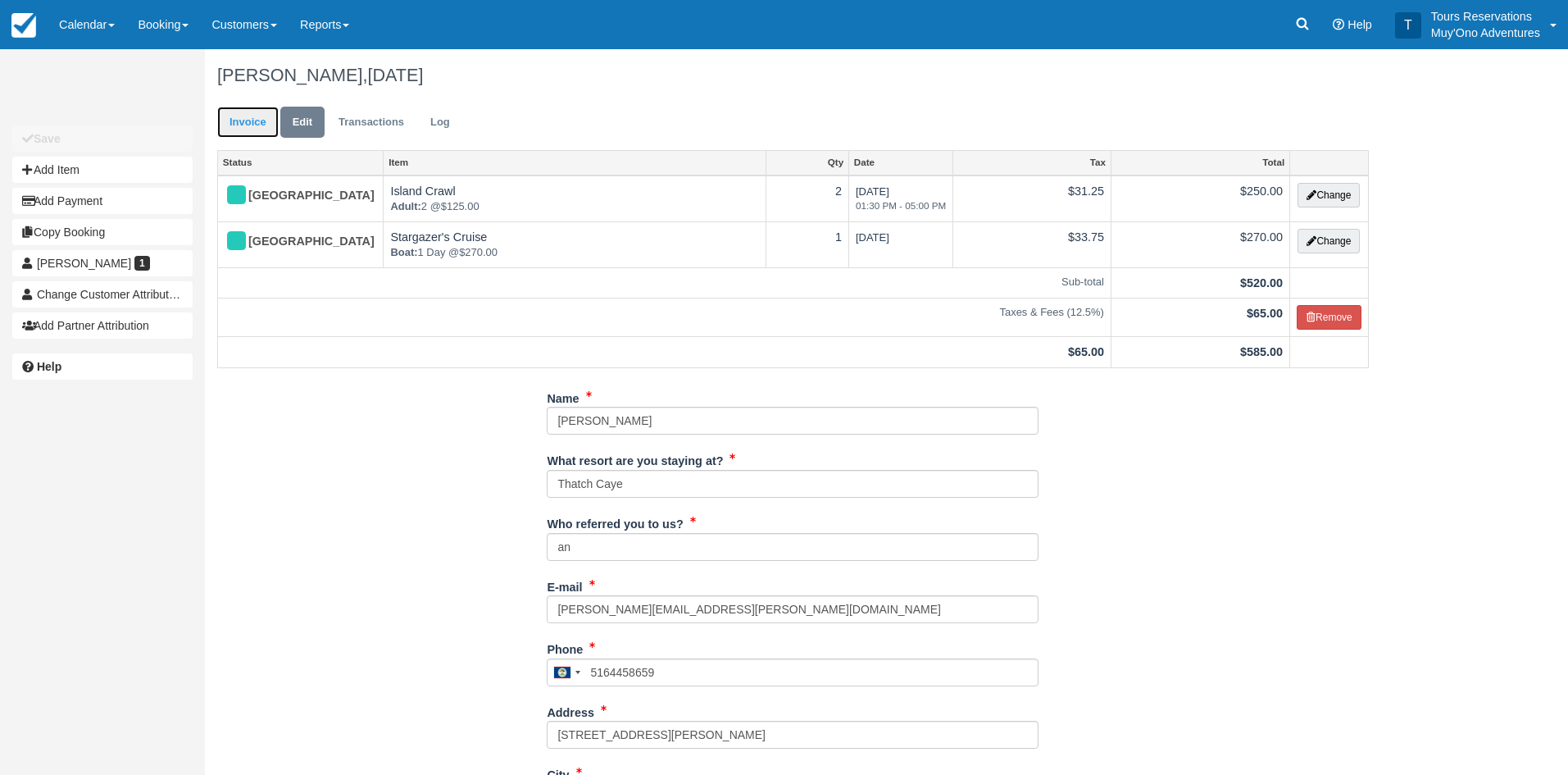
click at [273, 122] on link "Invoice" at bounding box center [247, 122] width 62 height 32
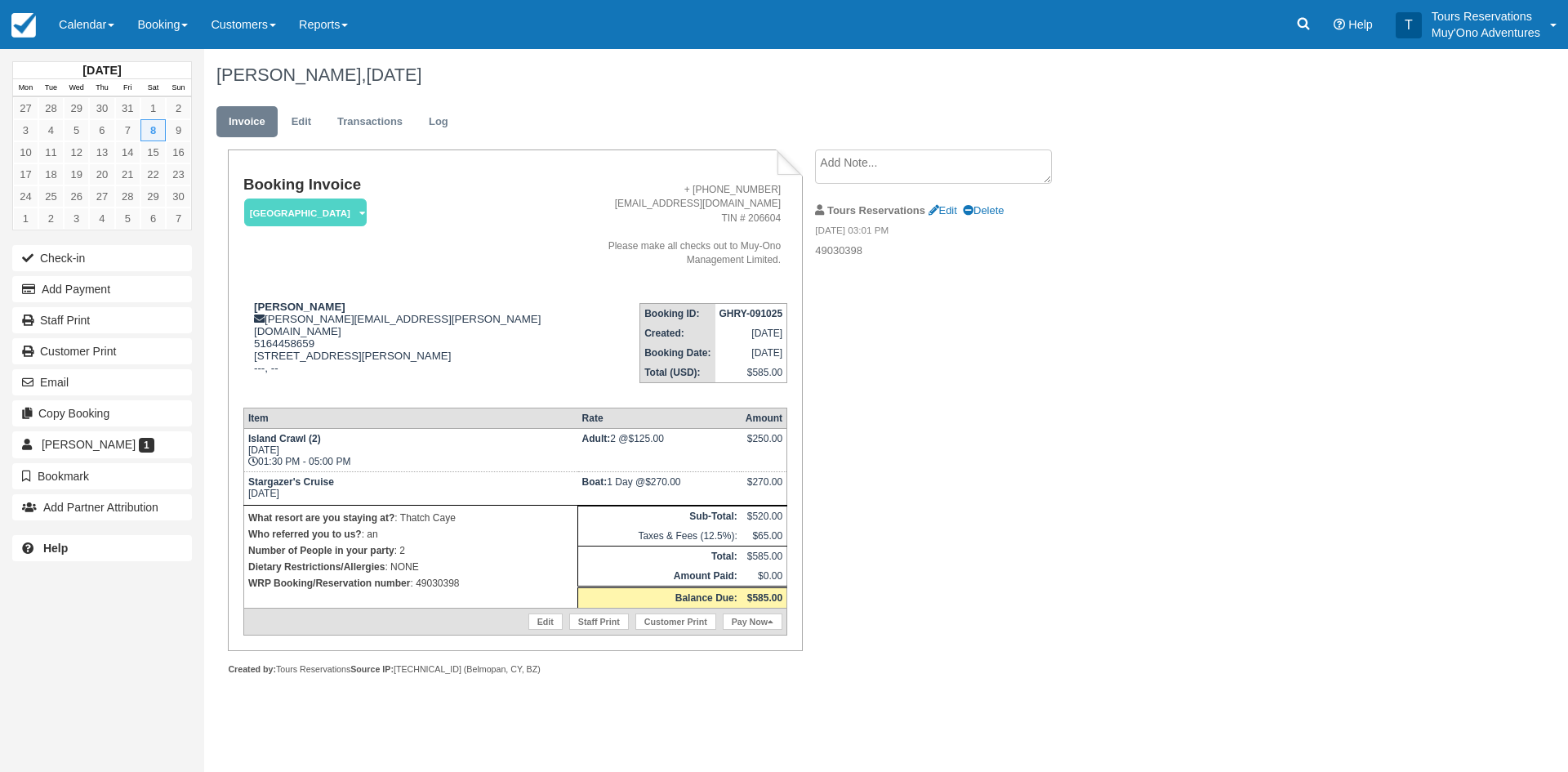
click at [1051, 401] on div "Booking Invoice [GEOGRAPHIC_DATA]   Pending HOLD Deposit Paid Cancelled Void Mu…" at bounding box center [653, 430] width 898 height 561
click at [754, 308] on strong "GHRY-091025" at bounding box center [751, 314] width 63 height 11
copy tbody "GHRY-091025"
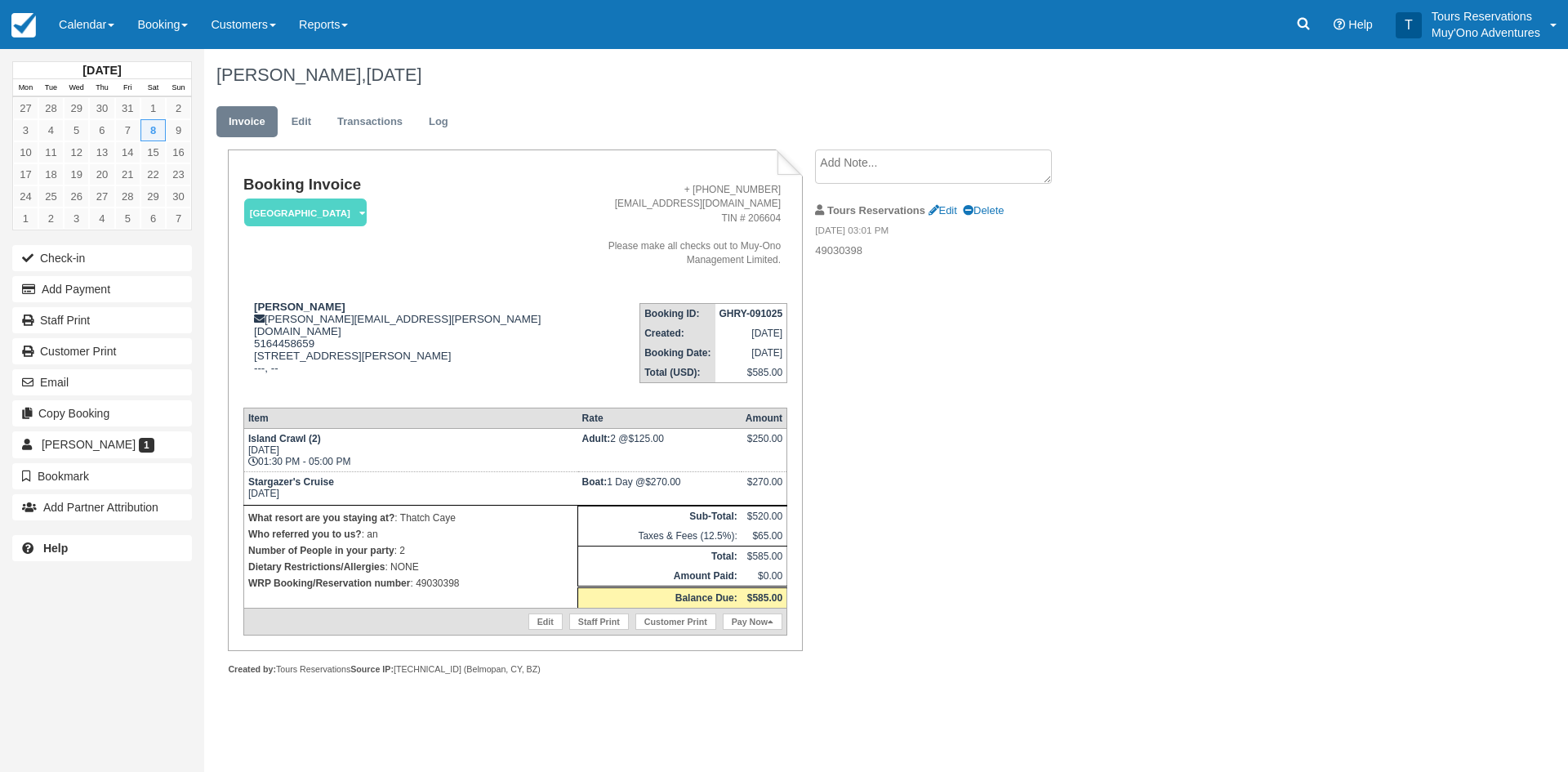
click at [781, 323] on td "[DATE]" at bounding box center [751, 333] width 72 height 20
click at [94, 26] on link "Calendar" at bounding box center [86, 25] width 78 height 49
click at [105, 140] on link "Inventory" at bounding box center [112, 139] width 129 height 34
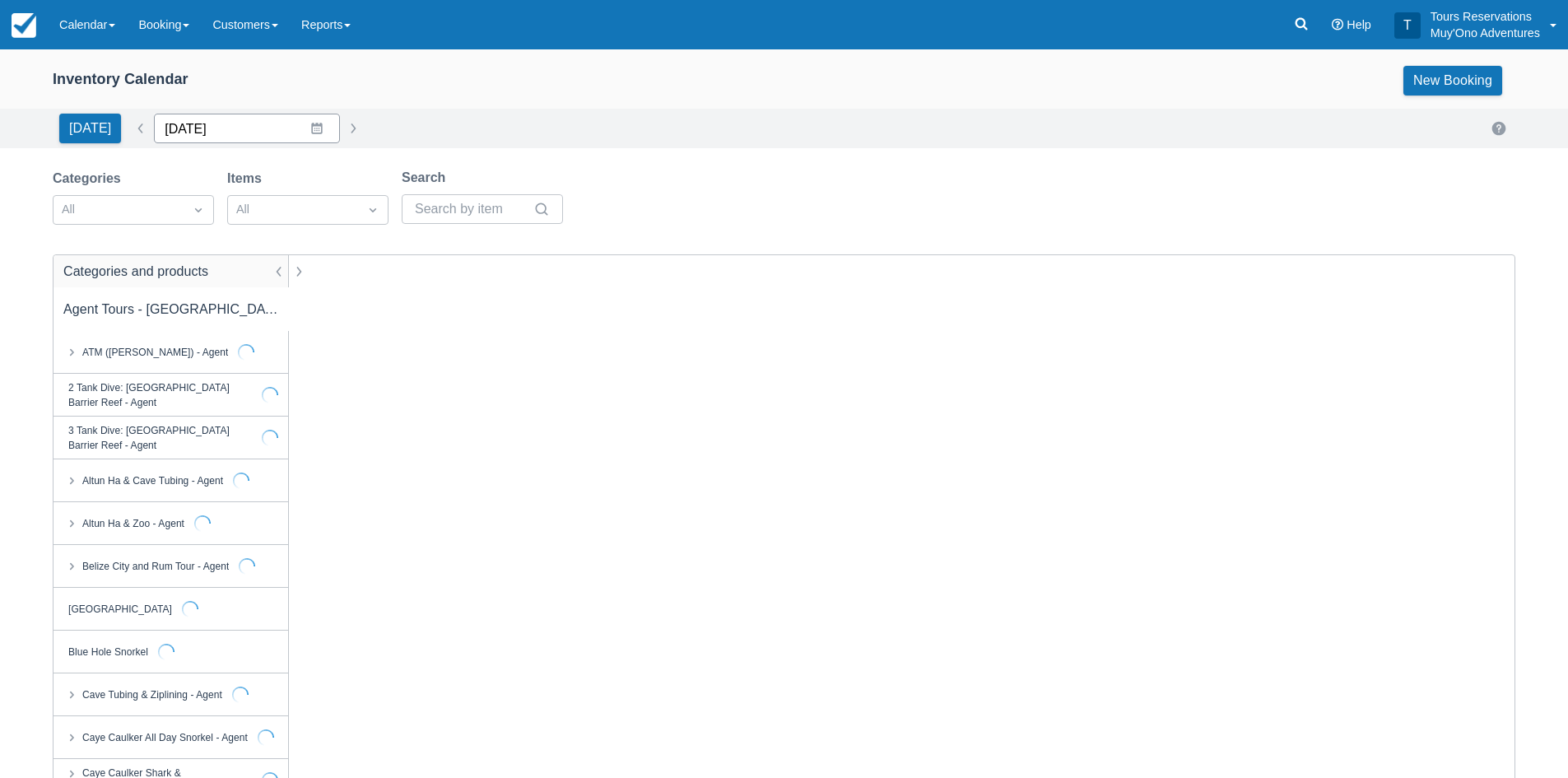
click at [188, 132] on input "[DATE]" at bounding box center [247, 128] width 186 height 30
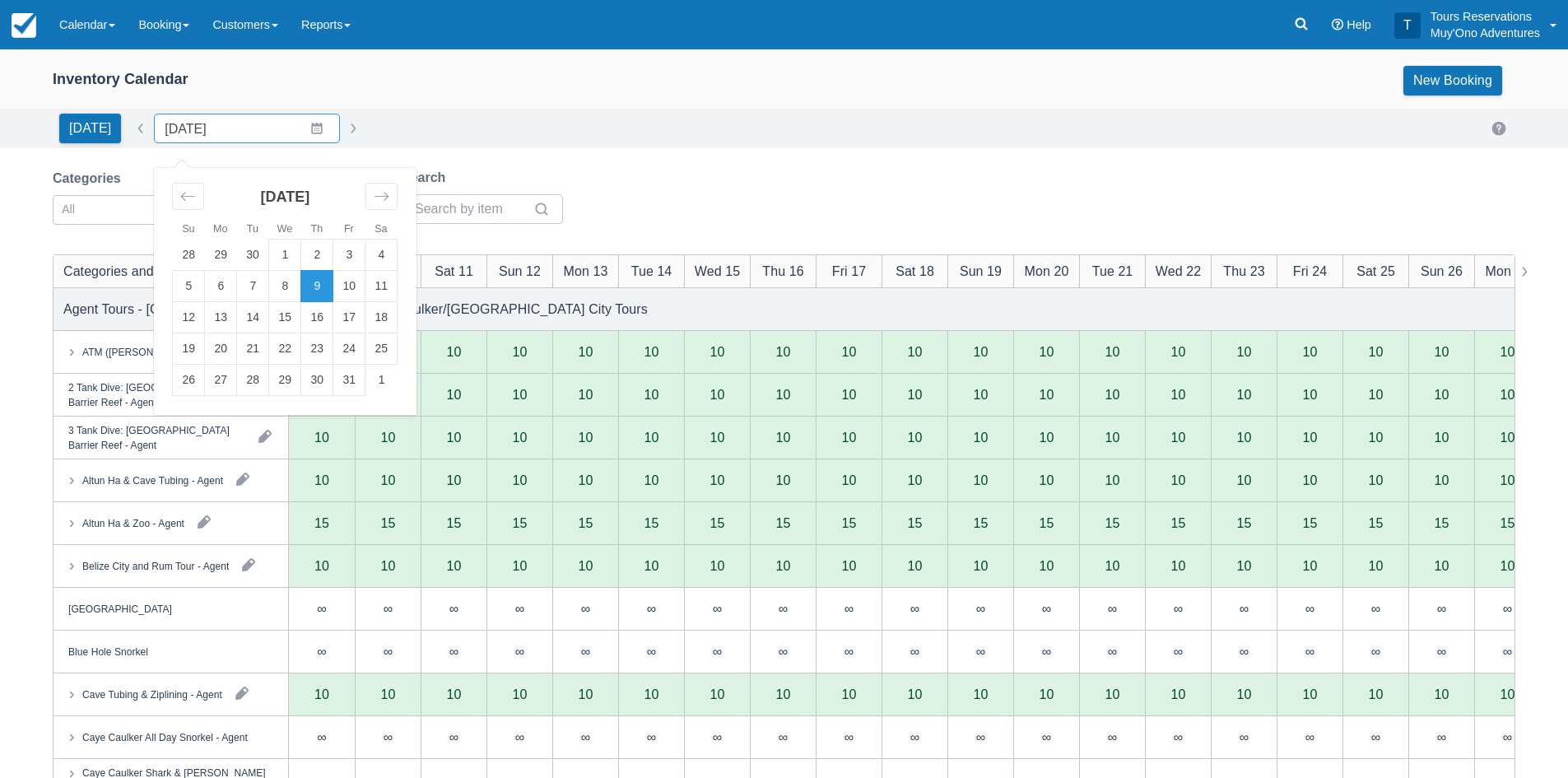
click at [573, 107] on div "Inventory Calendar New Booking" at bounding box center [784, 84] width 1568 height 50
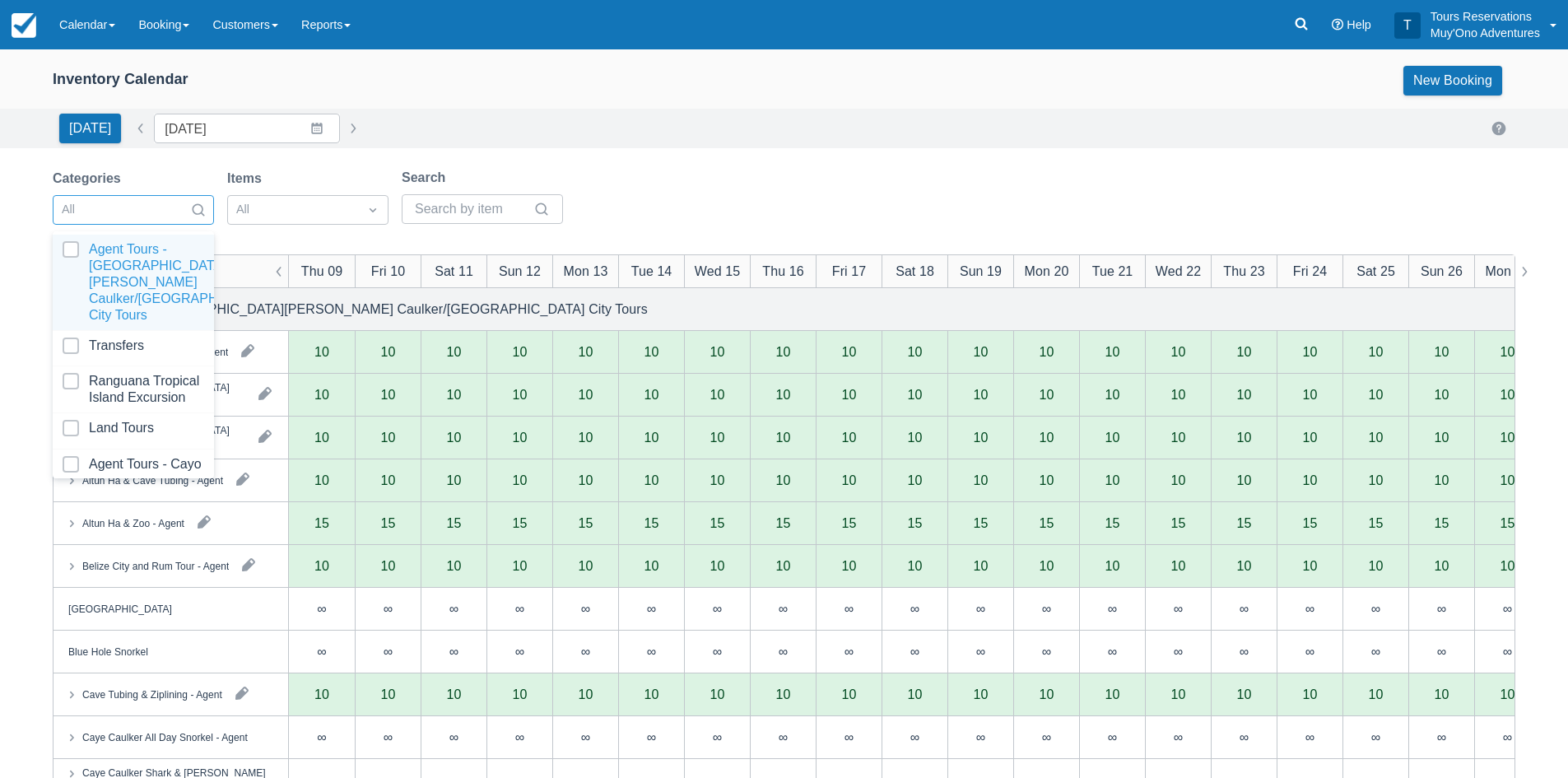
click at [180, 198] on div "All" at bounding box center [118, 210] width 130 height 27
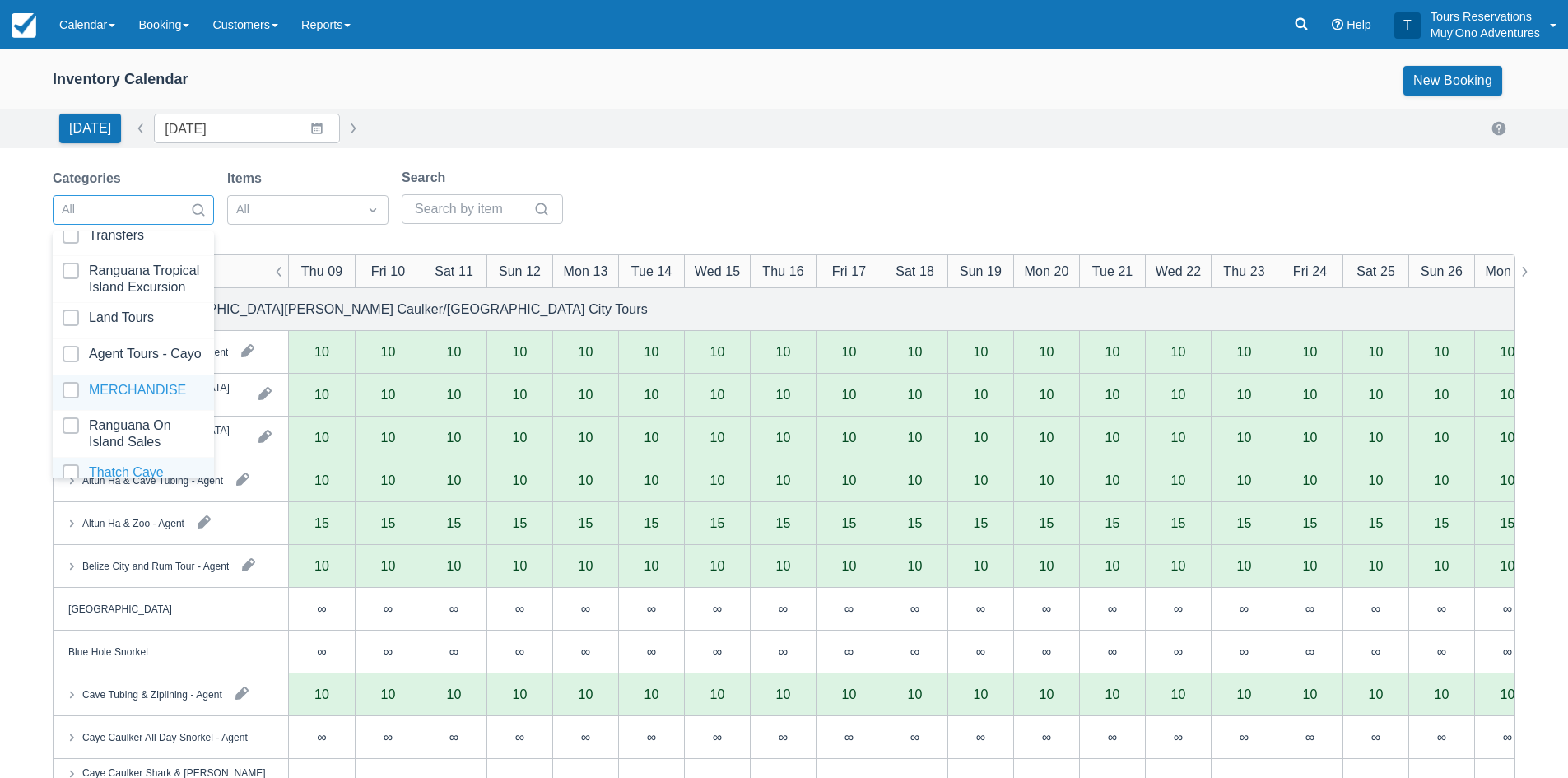
scroll to position [168, 0]
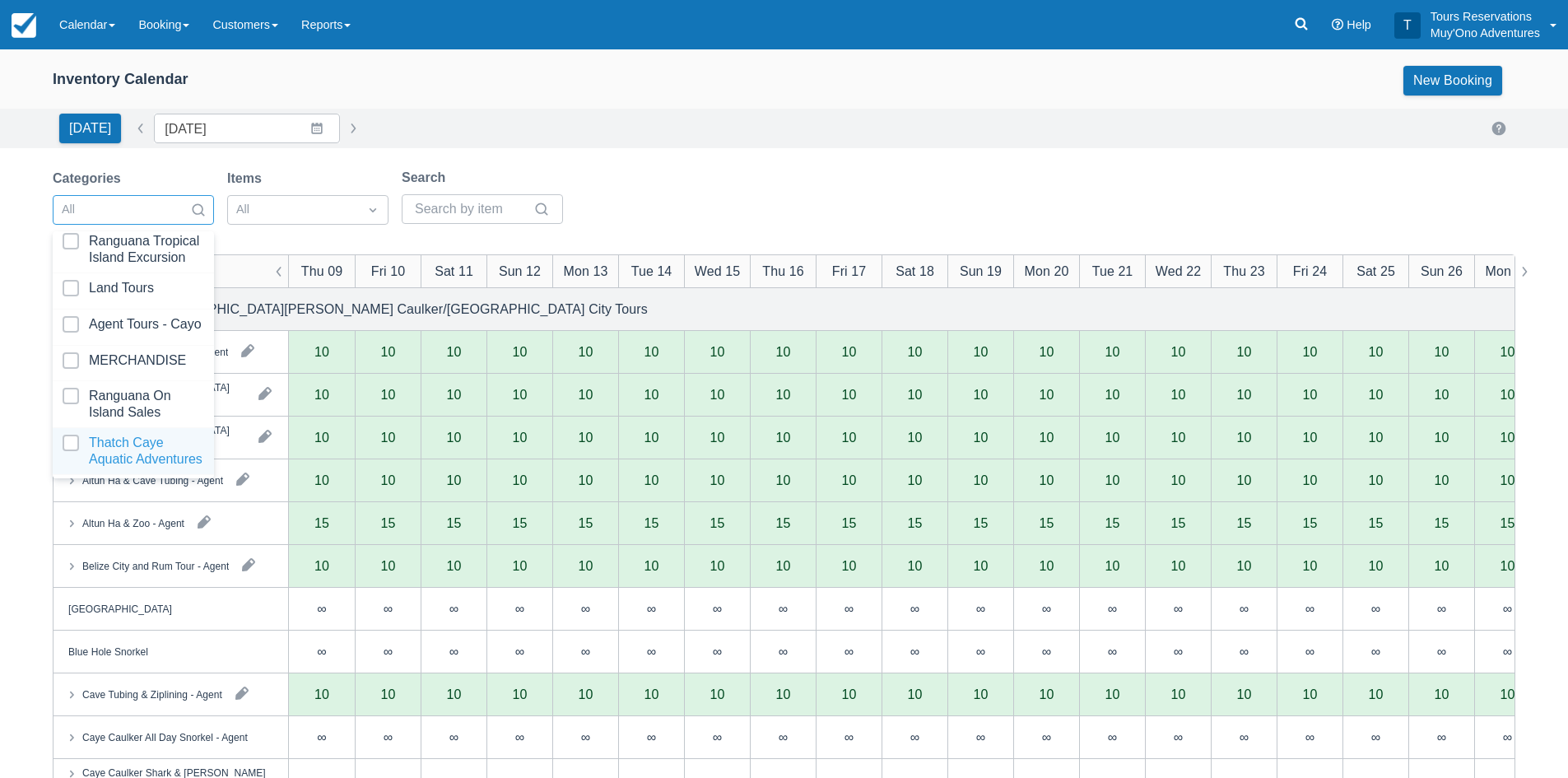
click at [125, 451] on div at bounding box center [133, 450] width 142 height 33
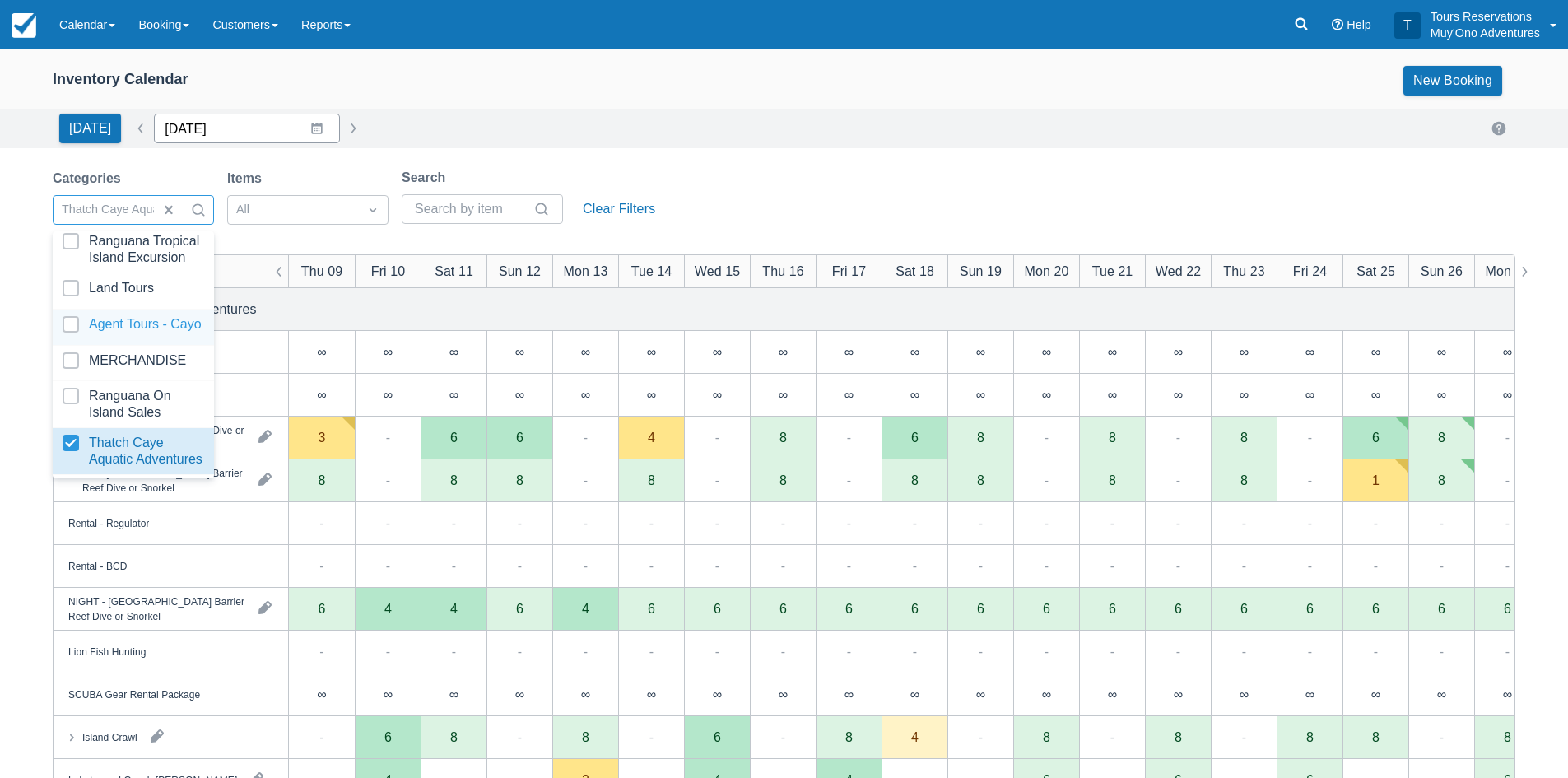
click at [190, 118] on input "10/09/25" at bounding box center [247, 128] width 186 height 30
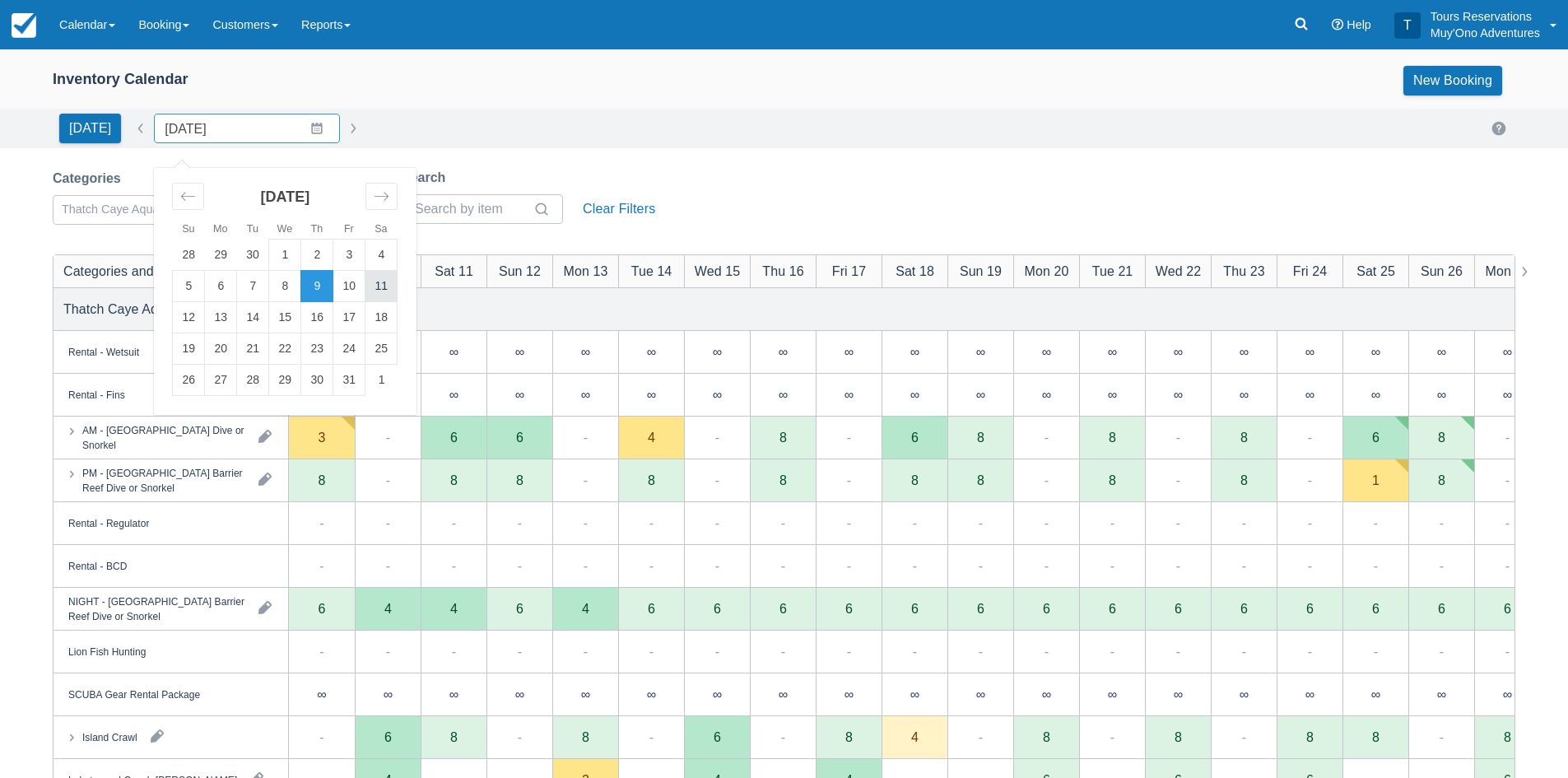
click at [366, 289] on td "11" at bounding box center [382, 286] width 32 height 31
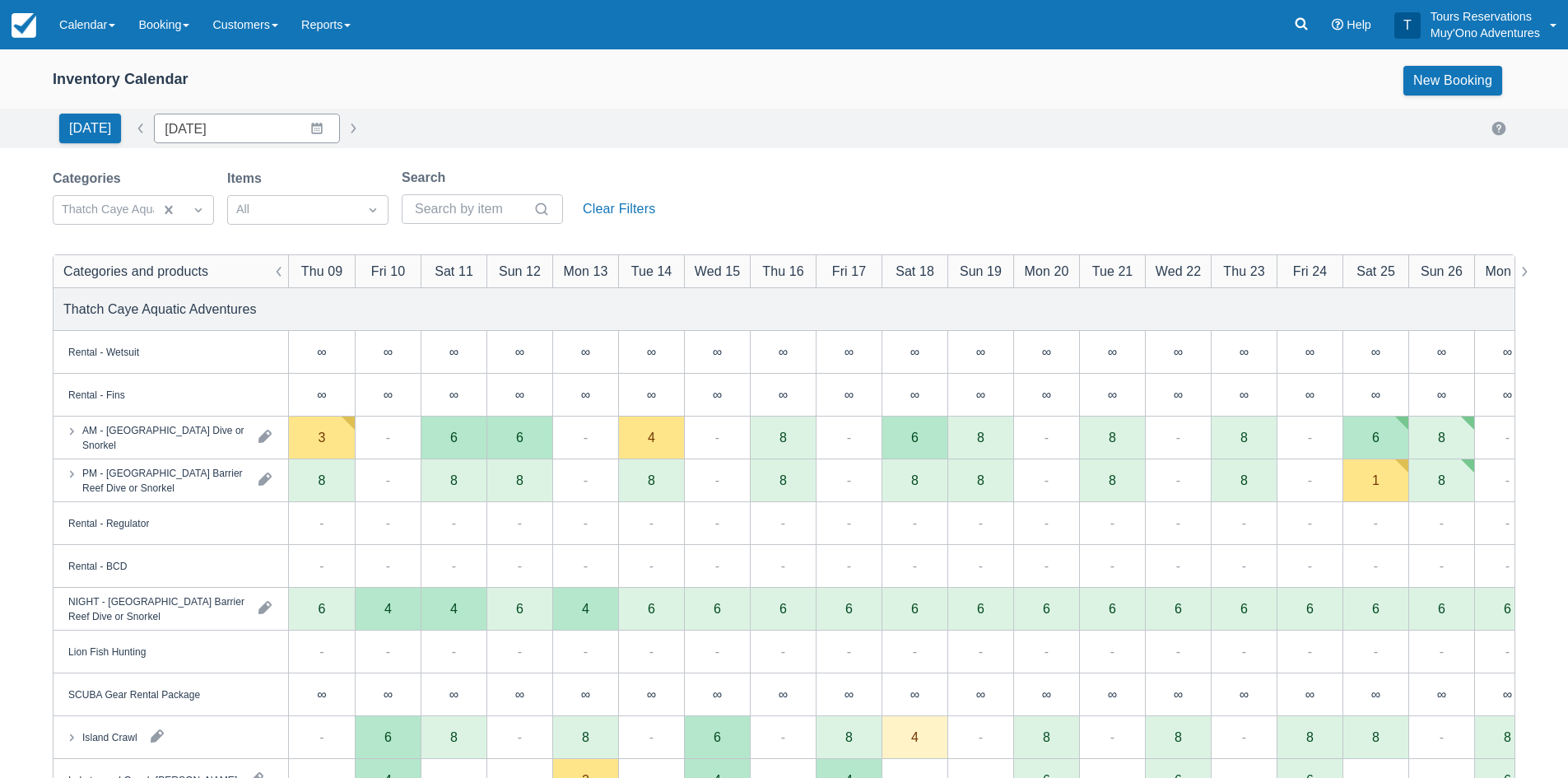
type input "10/11/25"
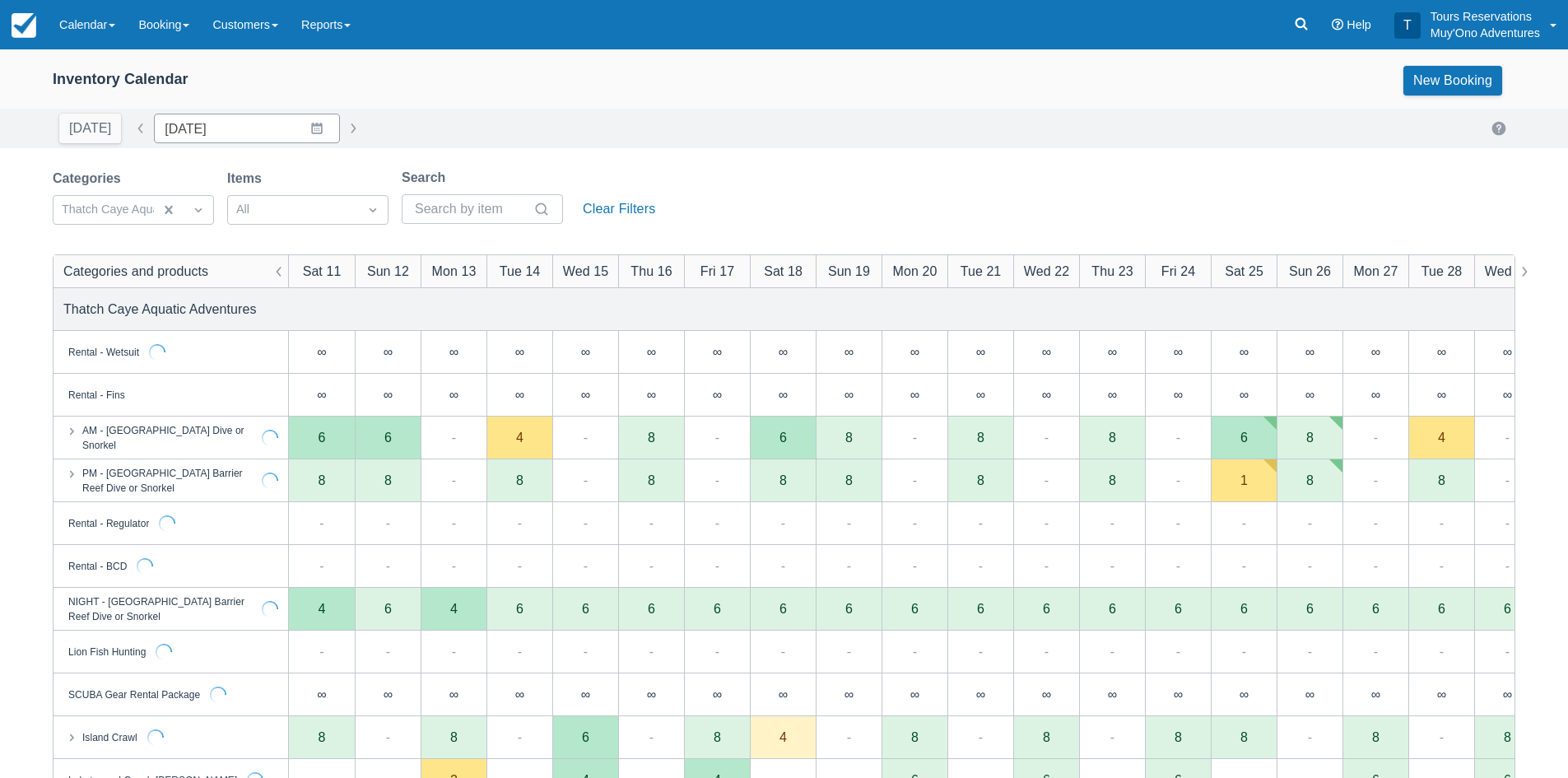
click at [504, 126] on div "Today Date 10/11/25 Navigate forward to interact with the calendar and select a…" at bounding box center [784, 128] width 1462 height 30
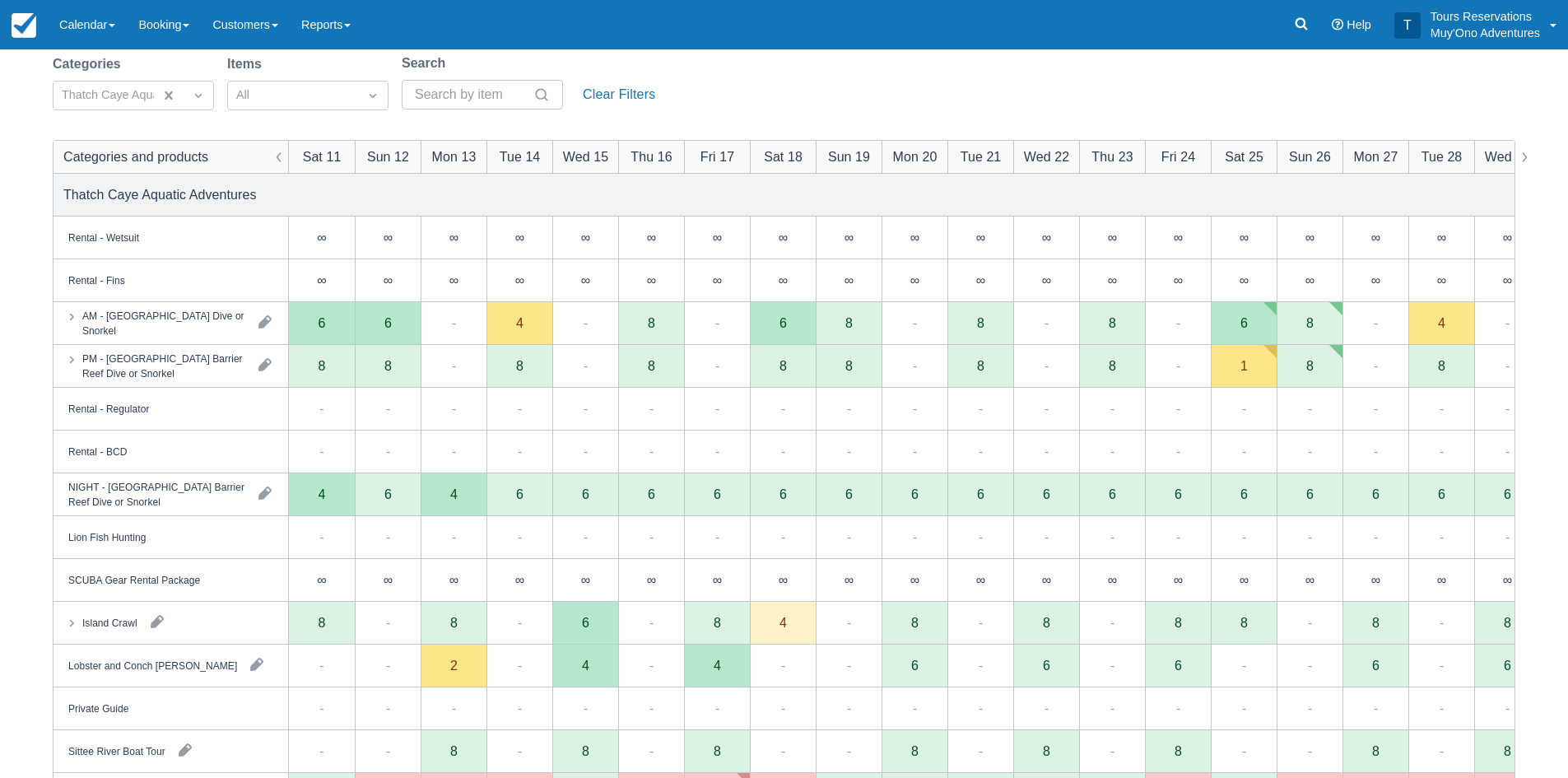
scroll to position [165, 0]
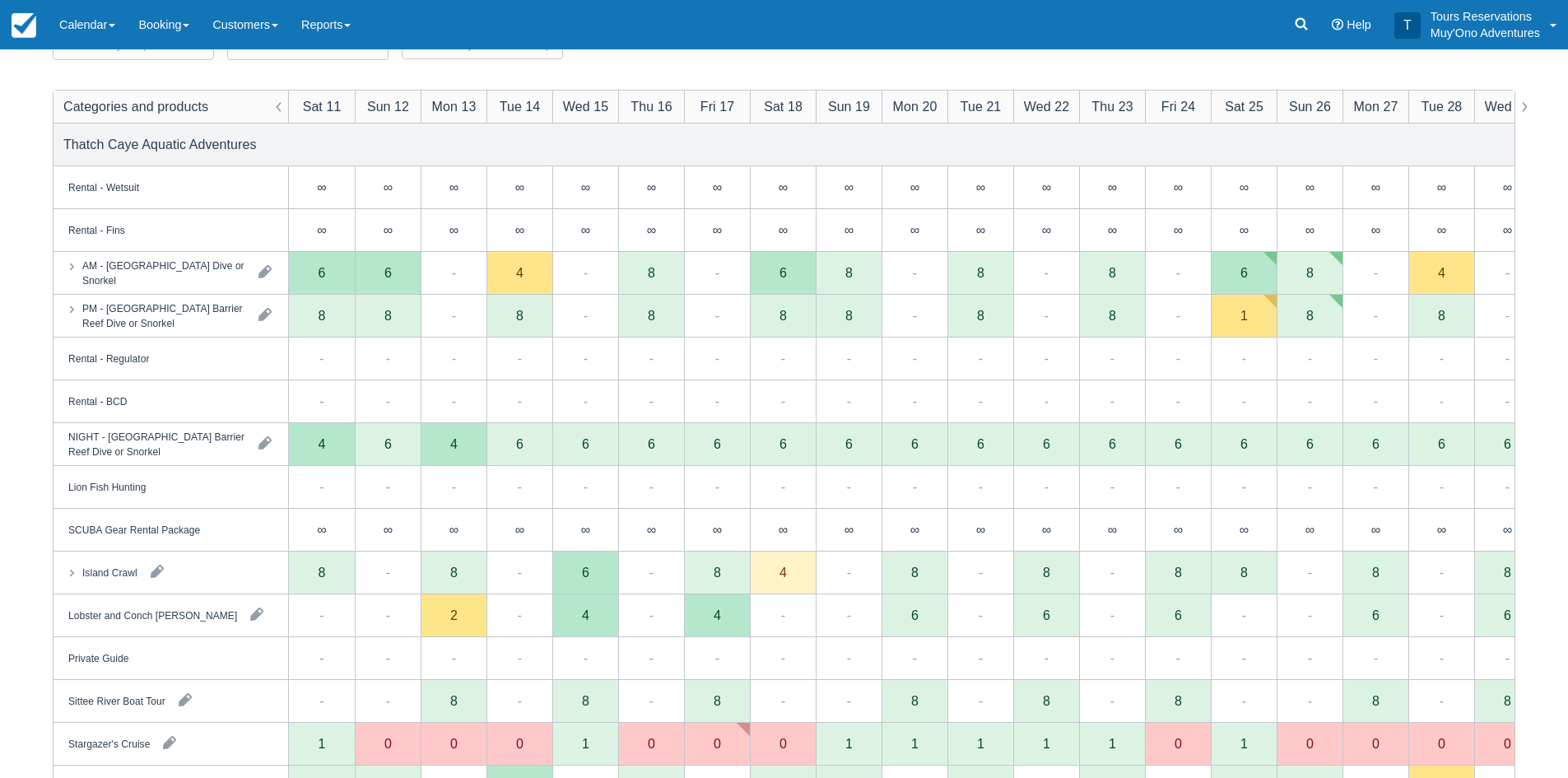
click at [933, 78] on div "Categories Thatch Caye Aquatic Adventures Items All Search Clear Filters Catego…" at bounding box center [784, 422] width 1462 height 839
click at [712, 18] on div "Menu Calendar Booking Customer Inventory Booking Daily Manifest Daily List Note…" at bounding box center [784, 25] width 1568 height 50
click at [714, 21] on div "Menu Calendar Booking Customer Inventory Booking Daily Manifest Daily List Note…" at bounding box center [784, 25] width 1568 height 50
click at [920, 19] on div "Menu Calendar Booking Customer Inventory Booking Daily Manifest Daily List Note…" at bounding box center [784, 25] width 1568 height 50
click at [172, 24] on link "Booking" at bounding box center [164, 25] width 74 height 50
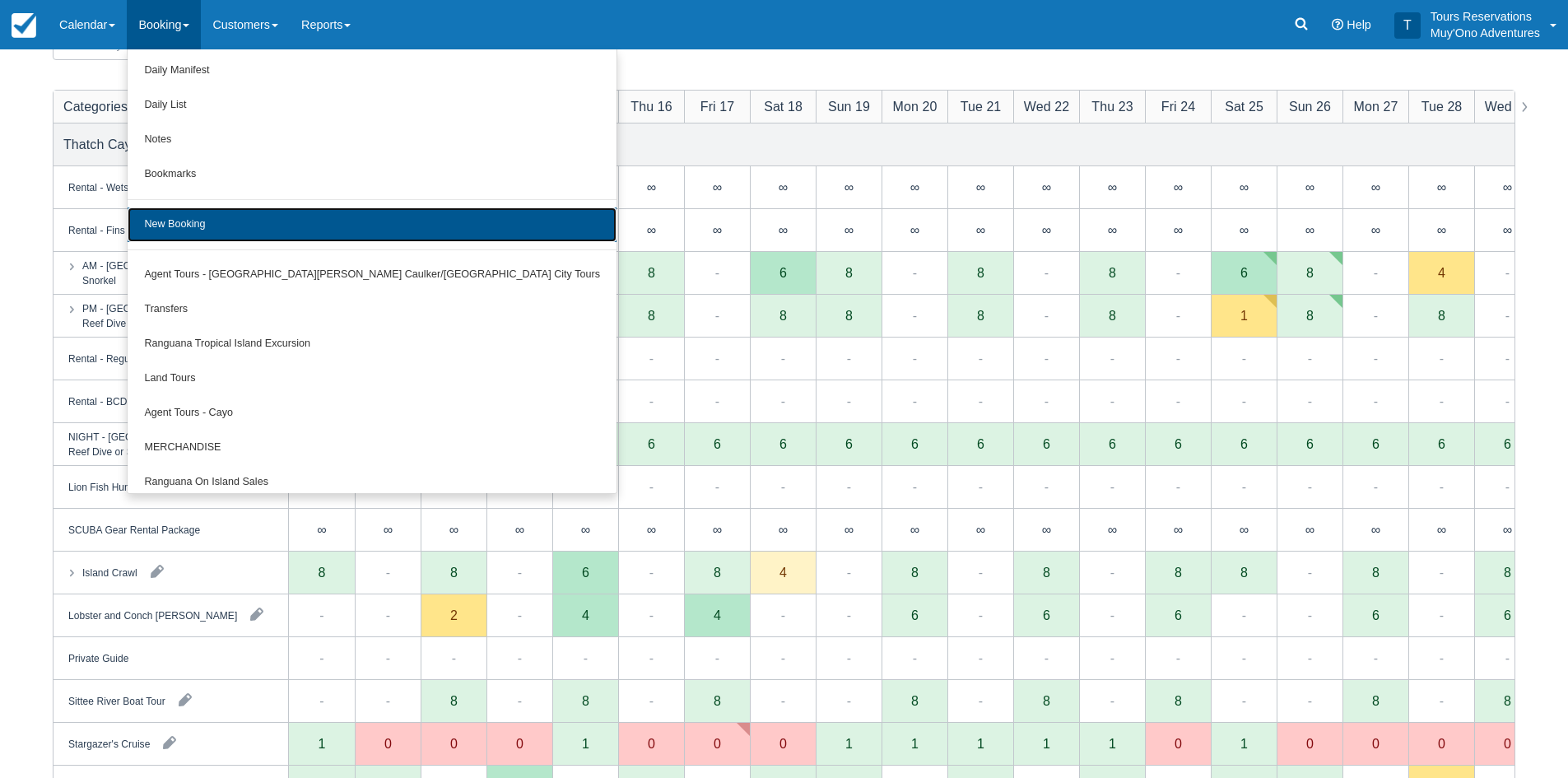
click at [204, 220] on link "New Booking" at bounding box center [372, 225] width 489 height 34
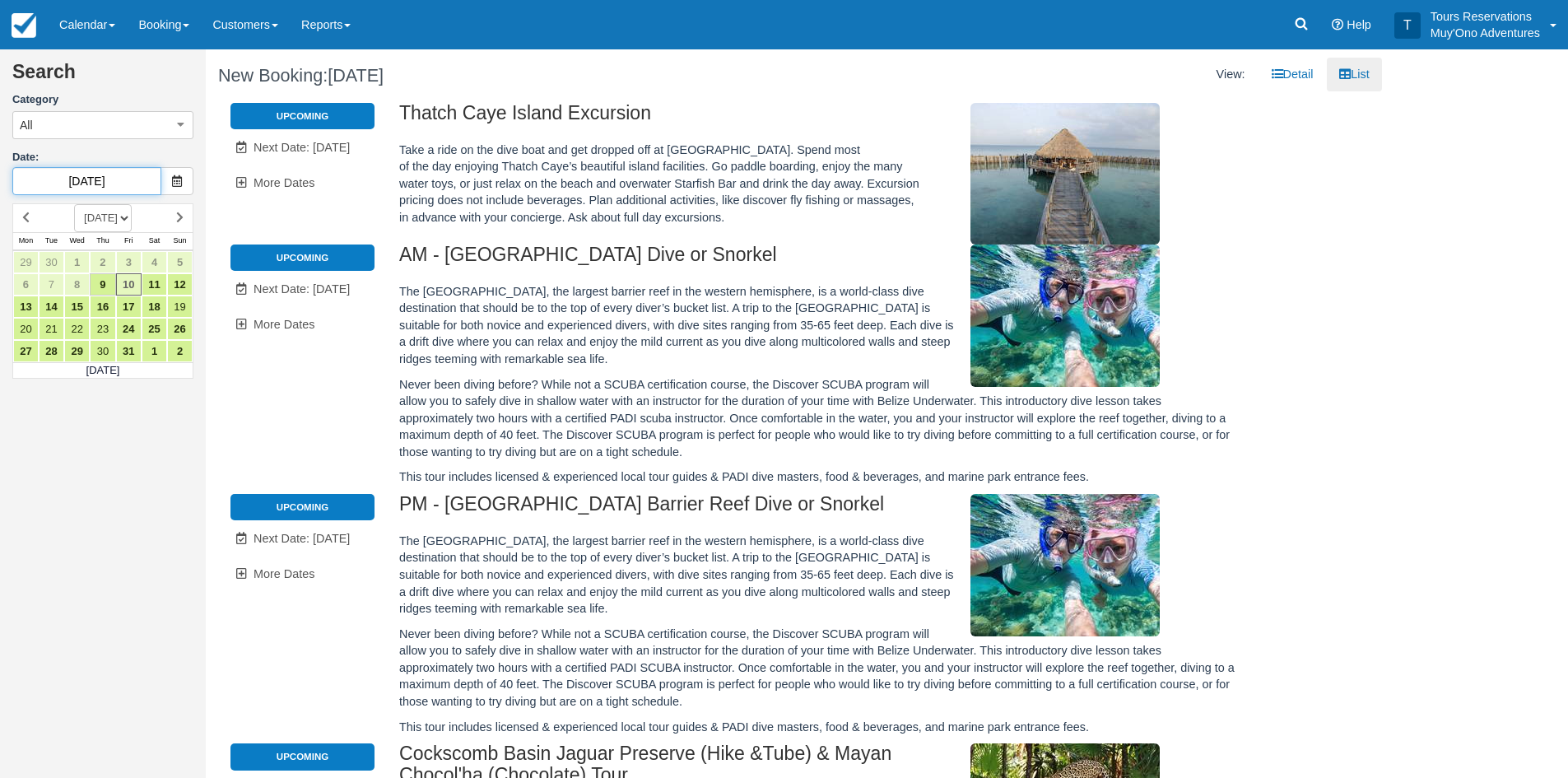
click at [95, 186] on input "[DATE]" at bounding box center [87, 181] width 149 height 28
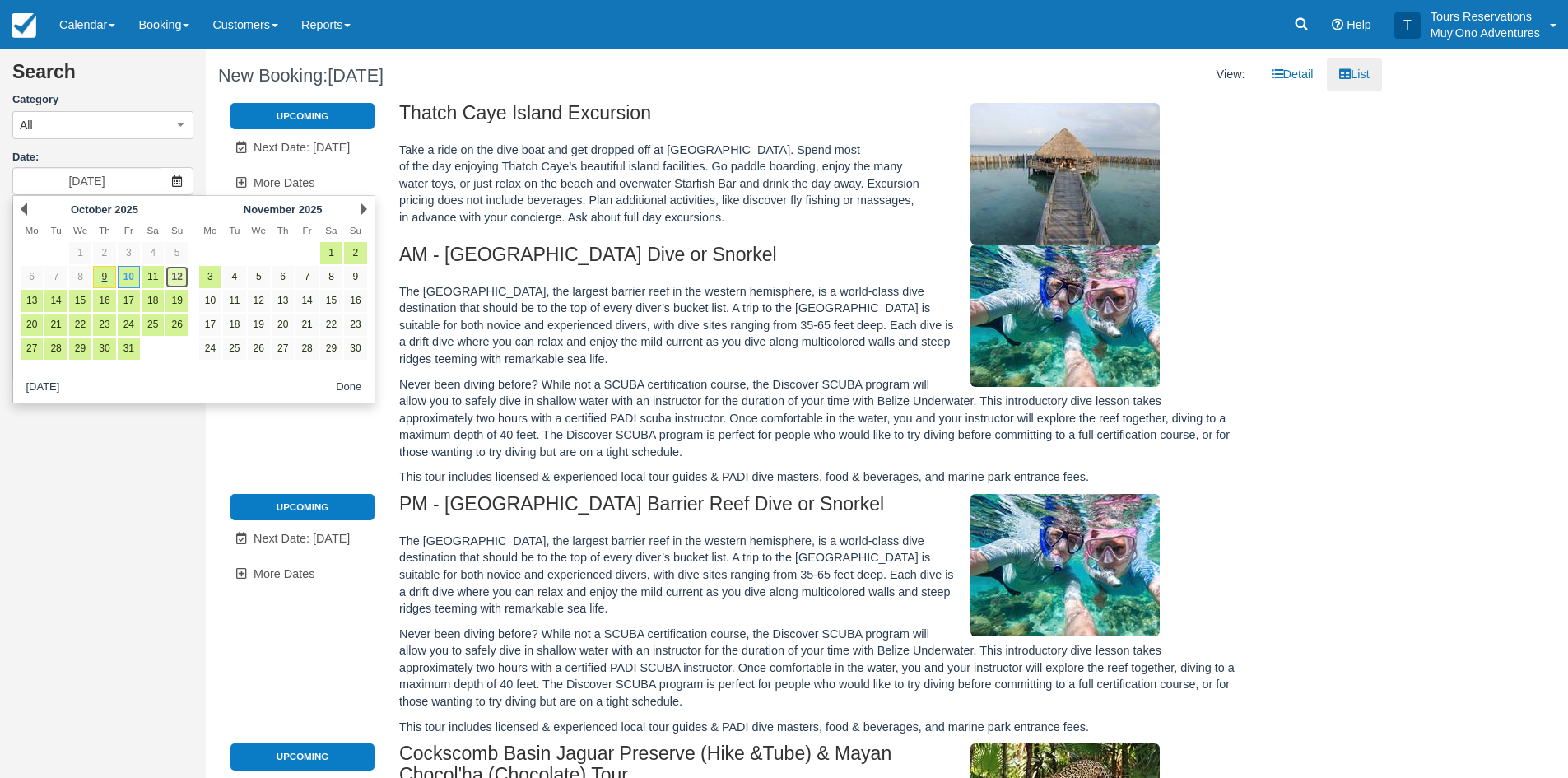
click at [179, 281] on link "12" at bounding box center [176, 276] width 22 height 22
type input "10/12/25"
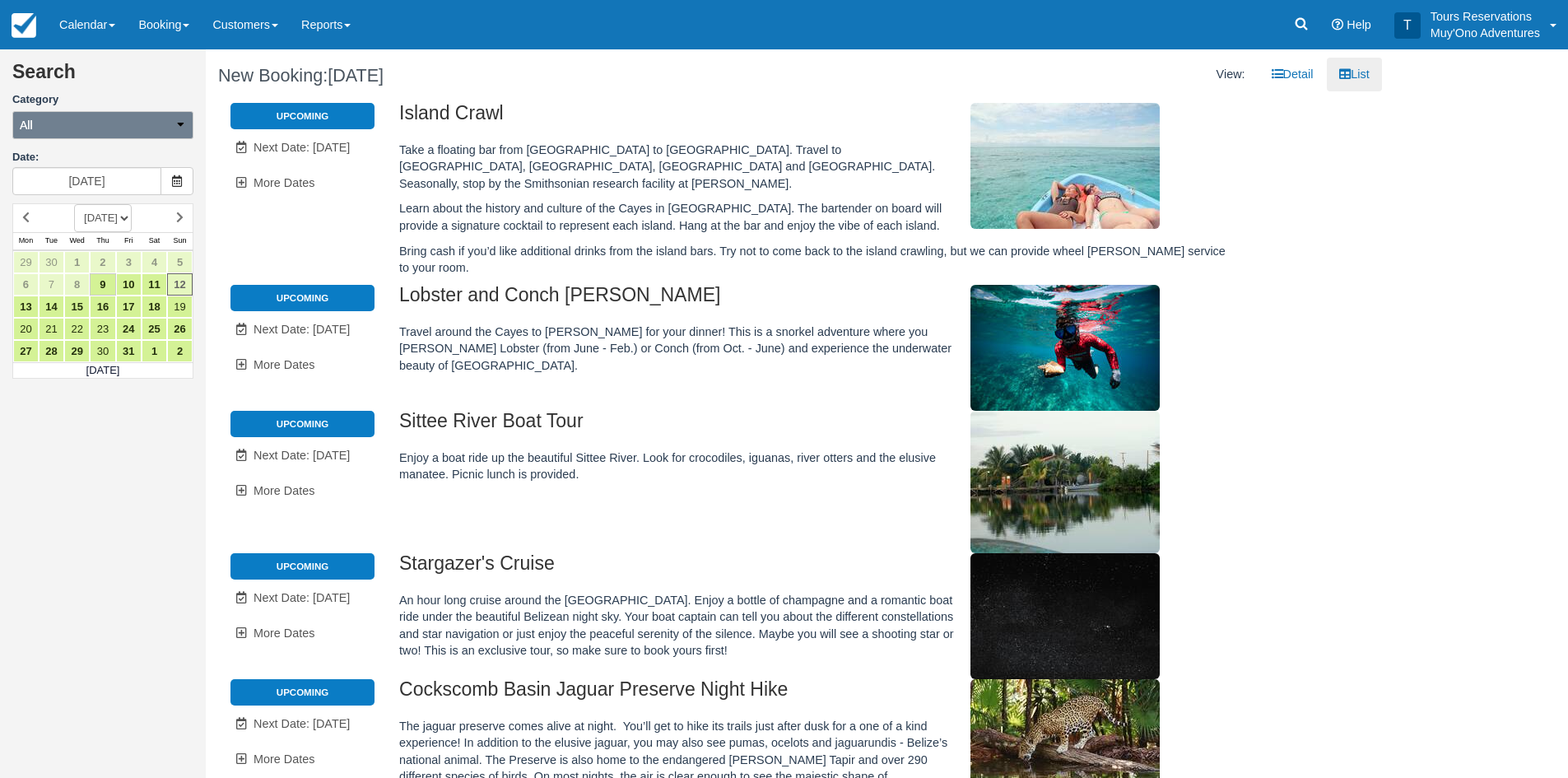
click at [104, 139] on div "All All Agent Tours - San Pedro/Caye Caulker/Belize City Tours Transfers Rangua…" at bounding box center [103, 125] width 181 height 33
click at [103, 132] on button "All" at bounding box center [103, 125] width 181 height 28
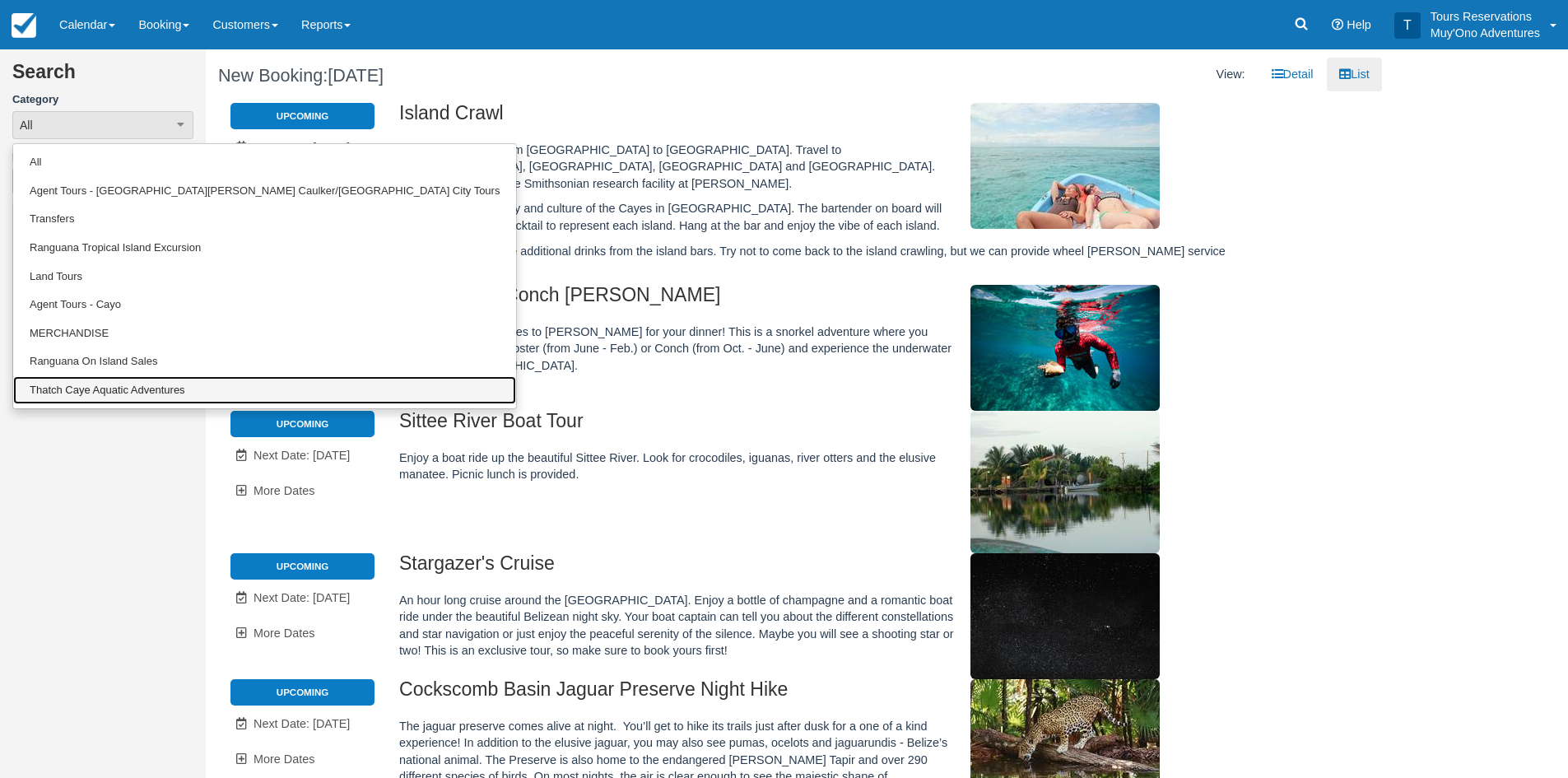
click at [91, 386] on link "Thatch Caye Aquatic Adventures" at bounding box center [265, 390] width 503 height 29
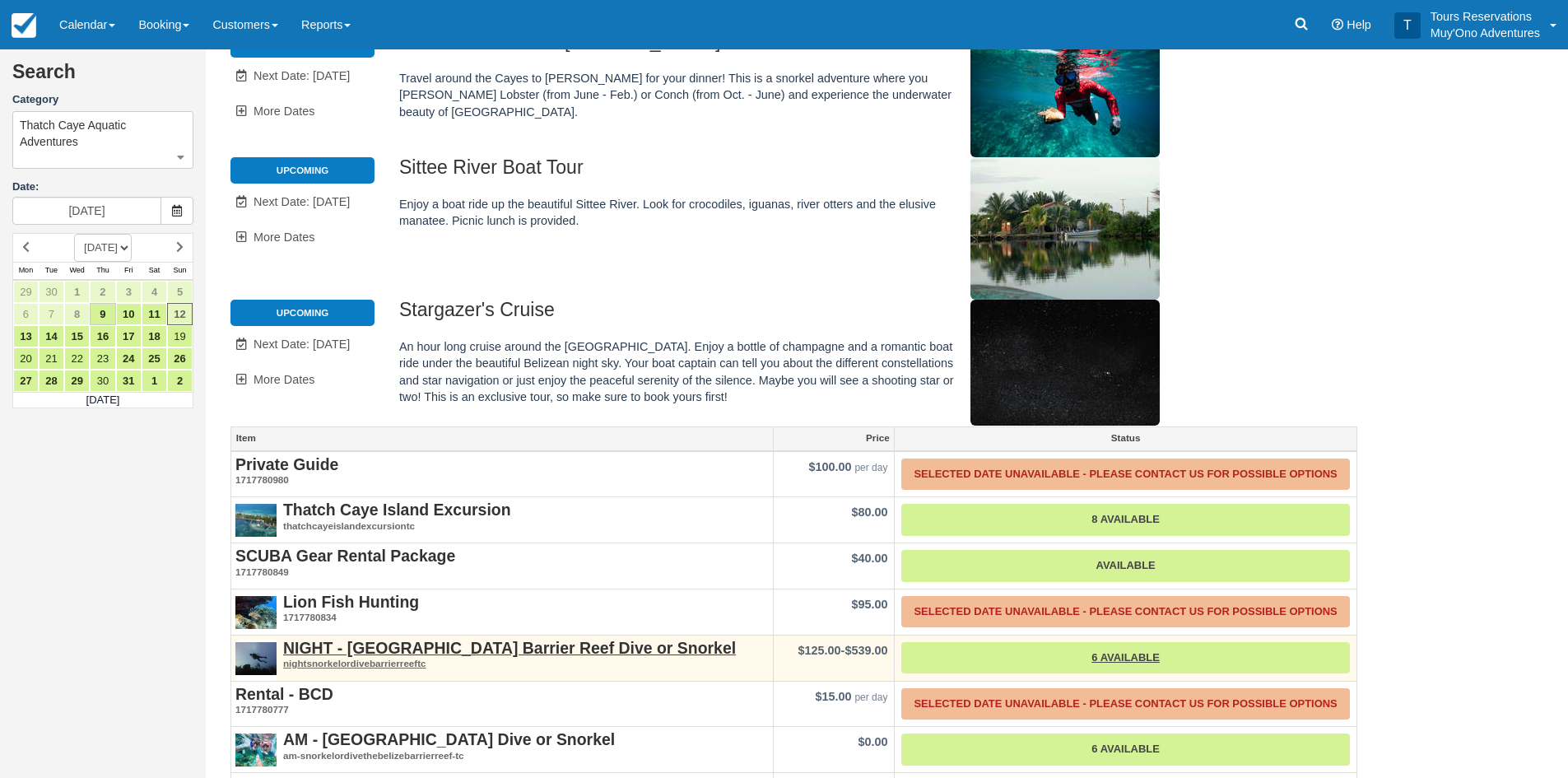
scroll to position [340, 0]
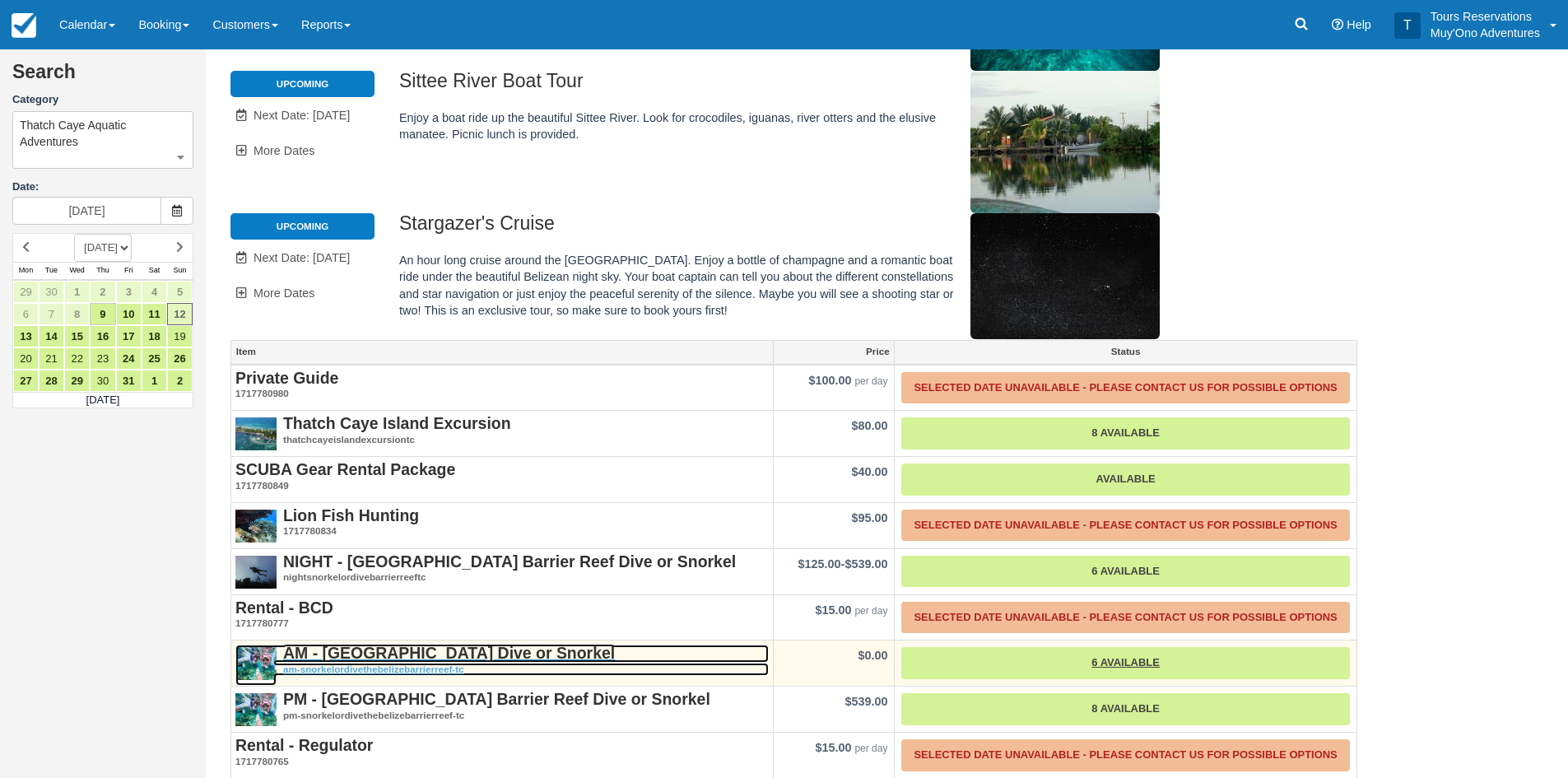
click at [347, 644] on strong "AM - [GEOGRAPHIC_DATA] Dive or Snorkel" at bounding box center [448, 652] width 331 height 18
click at [415, 644] on strong "AM - [GEOGRAPHIC_DATA] Dive or Snorkel" at bounding box center [448, 652] width 331 height 18
click at [309, 644] on strong "AM - [GEOGRAPHIC_DATA] Dive or Snorkel" at bounding box center [448, 652] width 331 height 18
click at [360, 644] on strong "AM - Belize Barrier Reef Dive or Snorkel" at bounding box center [448, 652] width 331 height 18
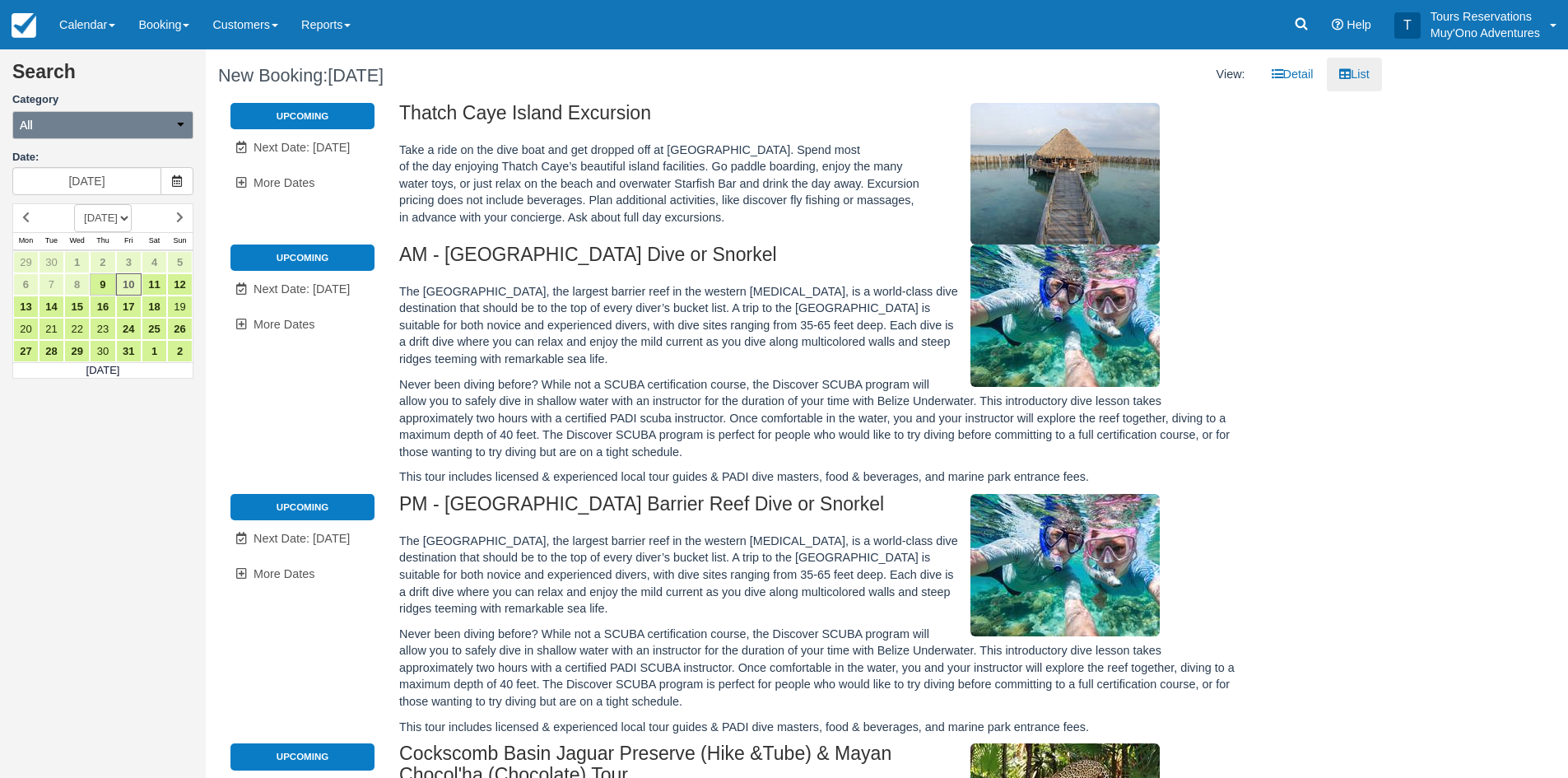
click at [66, 129] on button "All" at bounding box center [103, 125] width 181 height 28
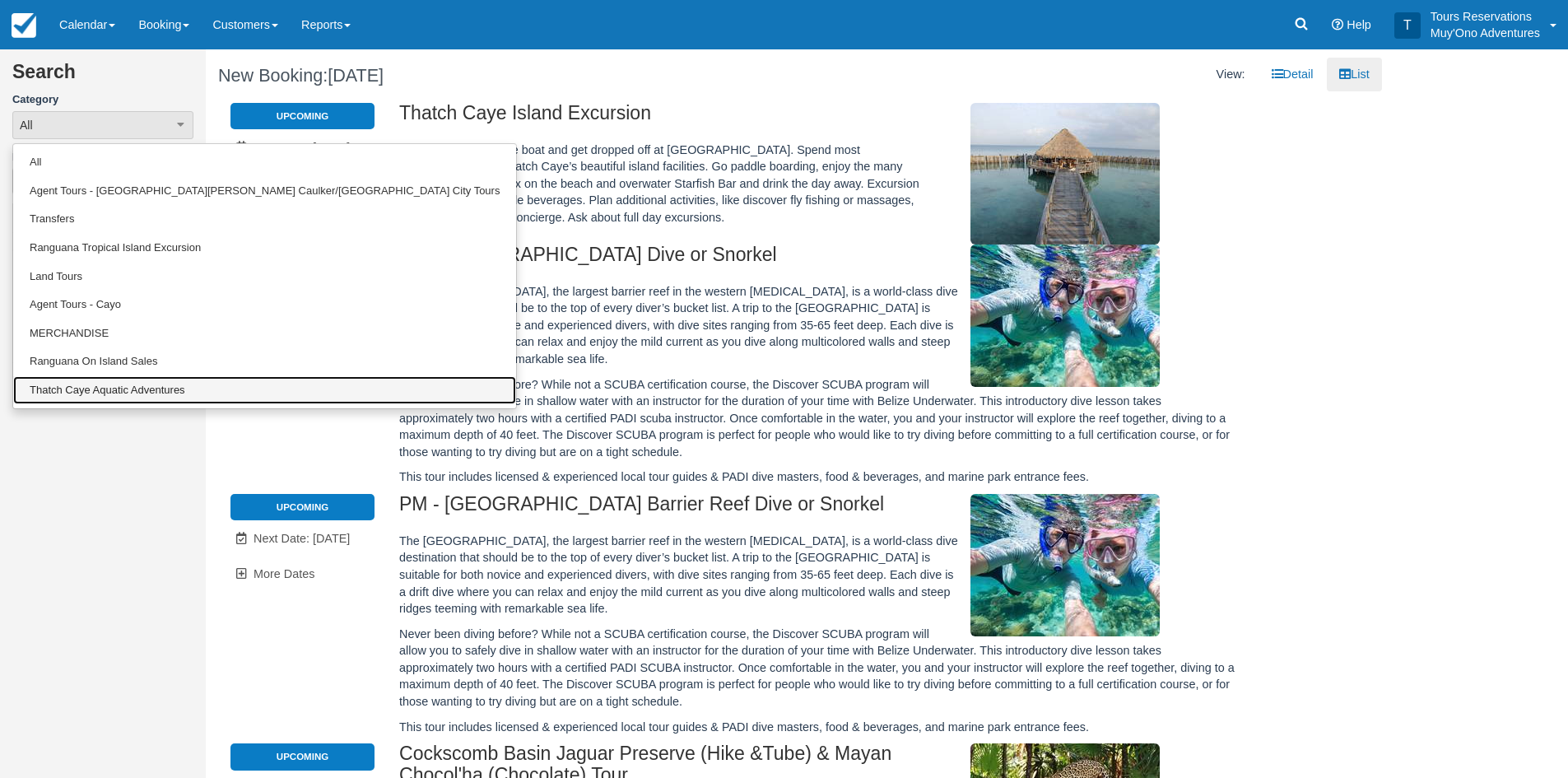
click at [95, 391] on link "Thatch Caye Aquatic Adventures" at bounding box center [265, 390] width 503 height 29
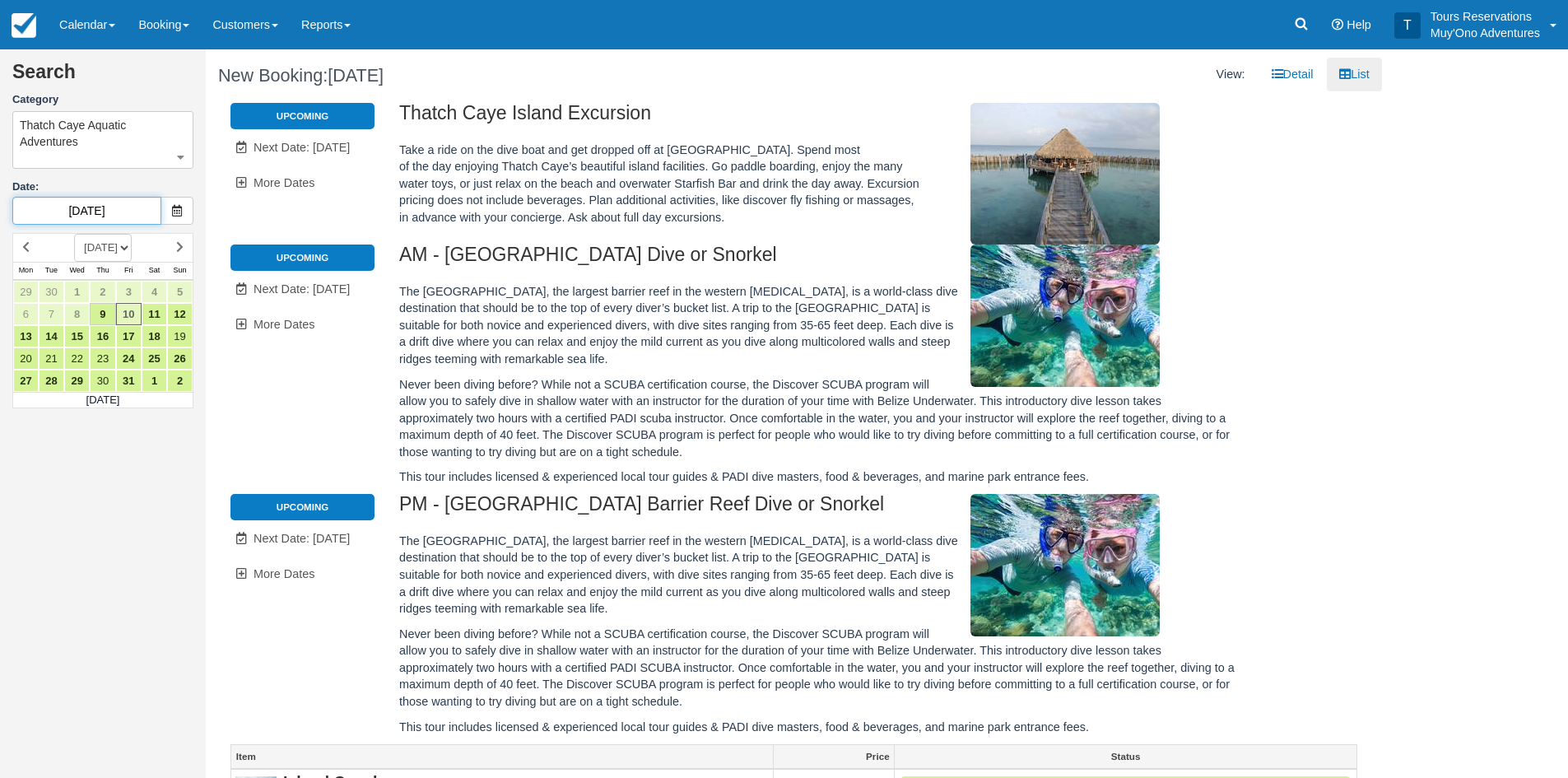
click at [88, 212] on input "[DATE]" at bounding box center [87, 210] width 149 height 28
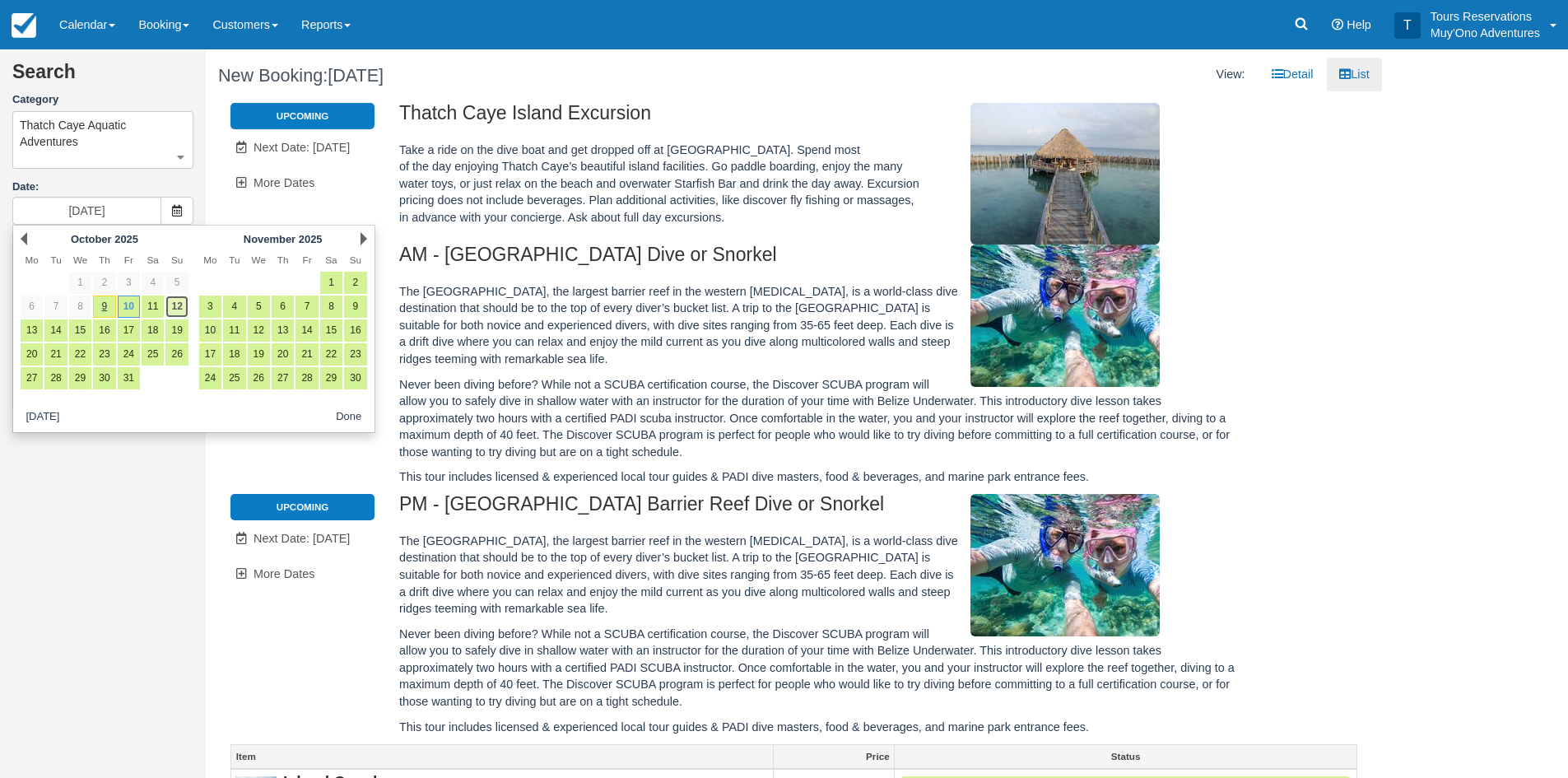
click at [169, 301] on link "12" at bounding box center [176, 306] width 22 height 22
type input "[DATE]"
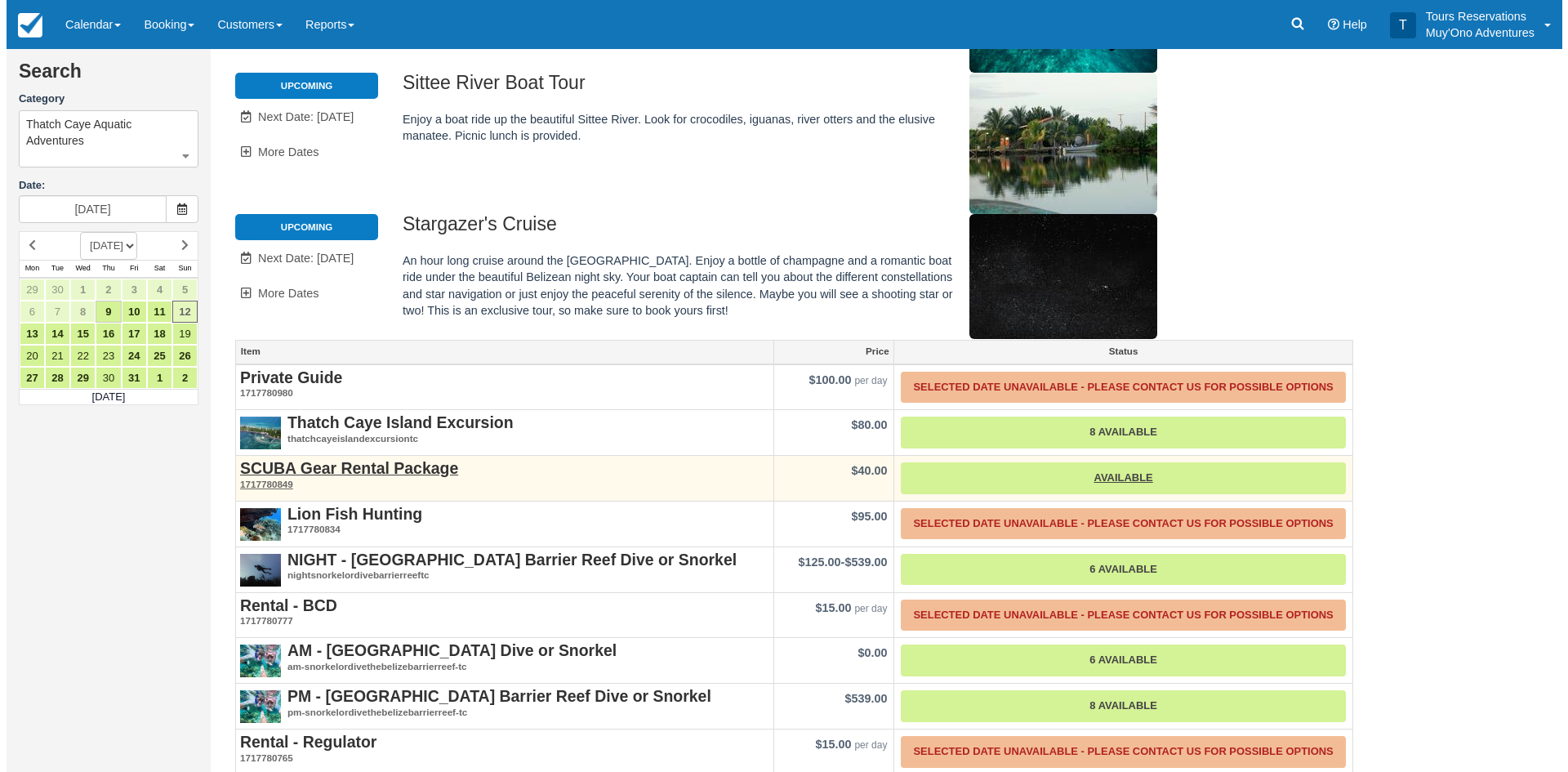
scroll to position [337, 0]
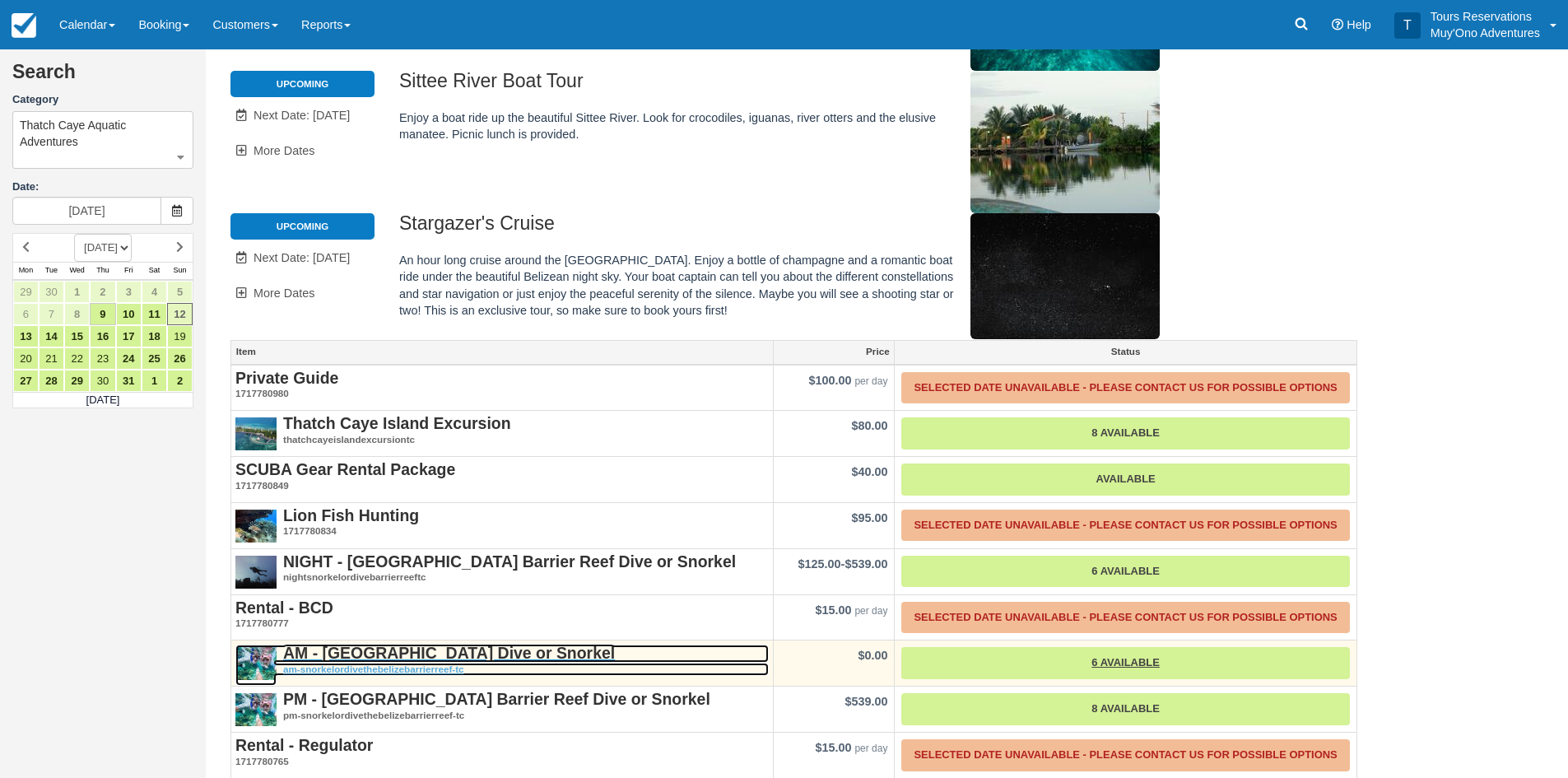
click at [404, 644] on strong "AM - [GEOGRAPHIC_DATA] Dive or Snorkel" at bounding box center [448, 652] width 331 height 18
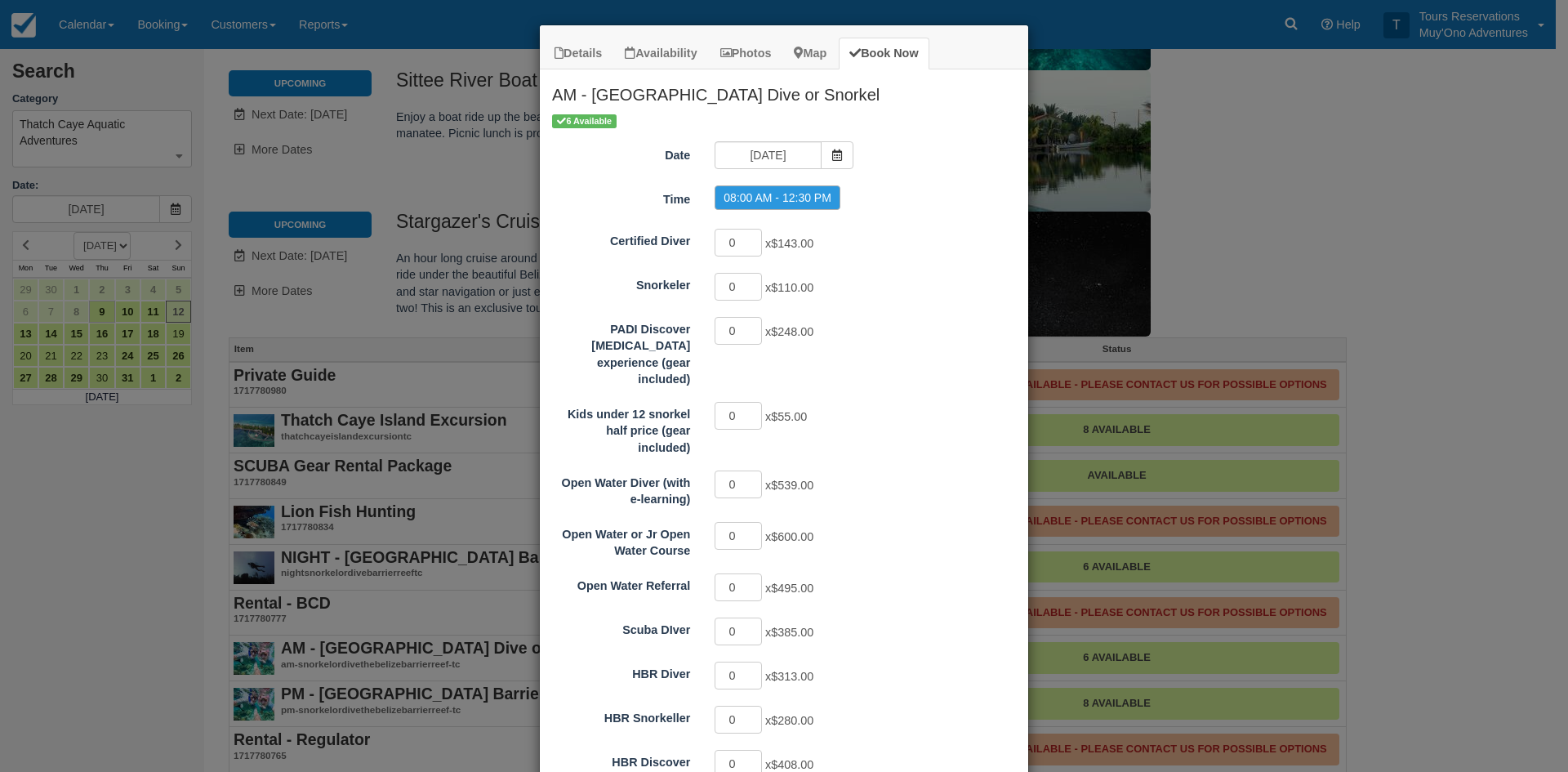
click at [858, 351] on div "PADI Discover [MEDICAL_DATA] experience (gear included) 0 x $248.00" at bounding box center [783, 352] width 488 height 73
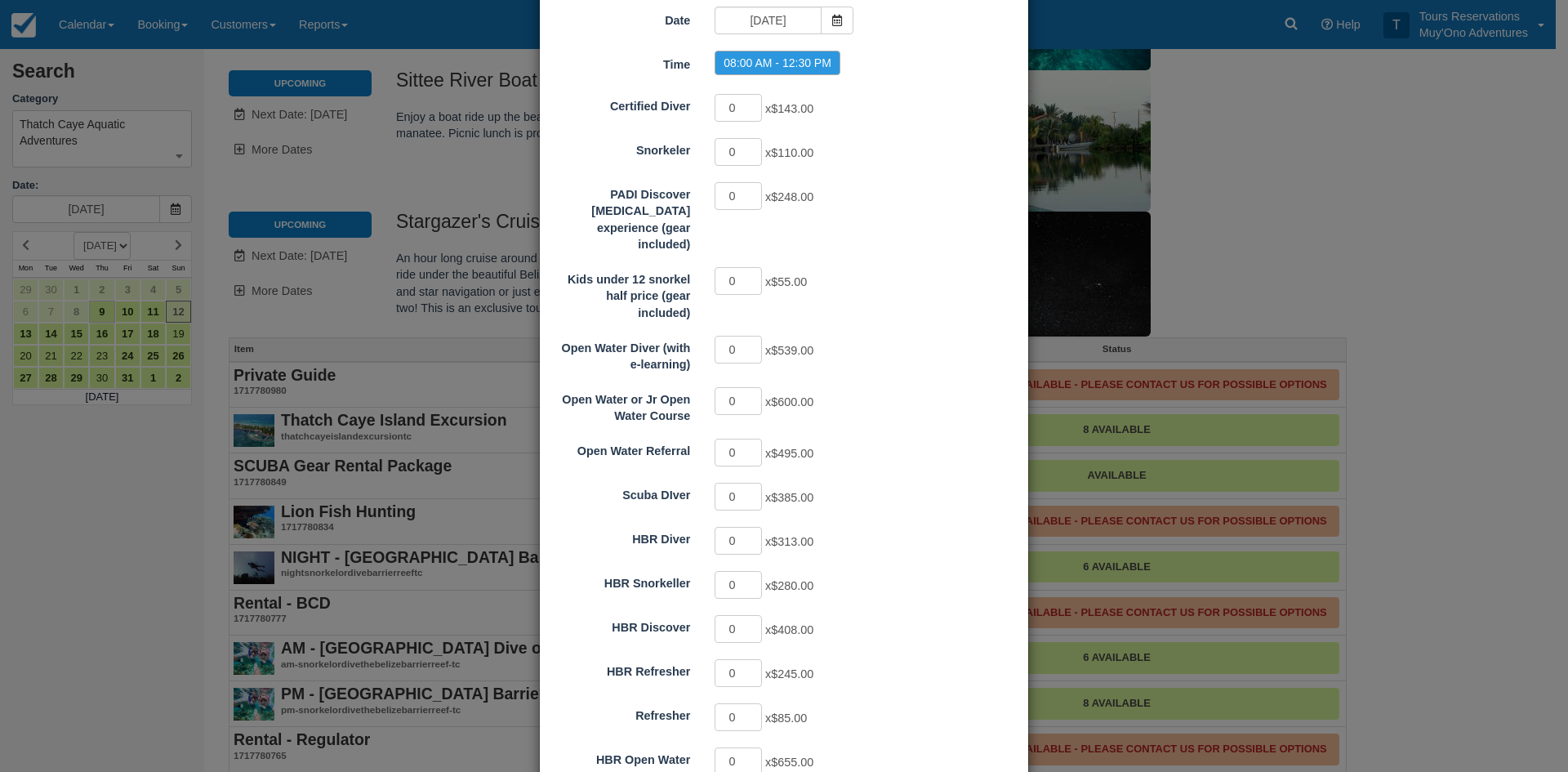
scroll to position [163, 0]
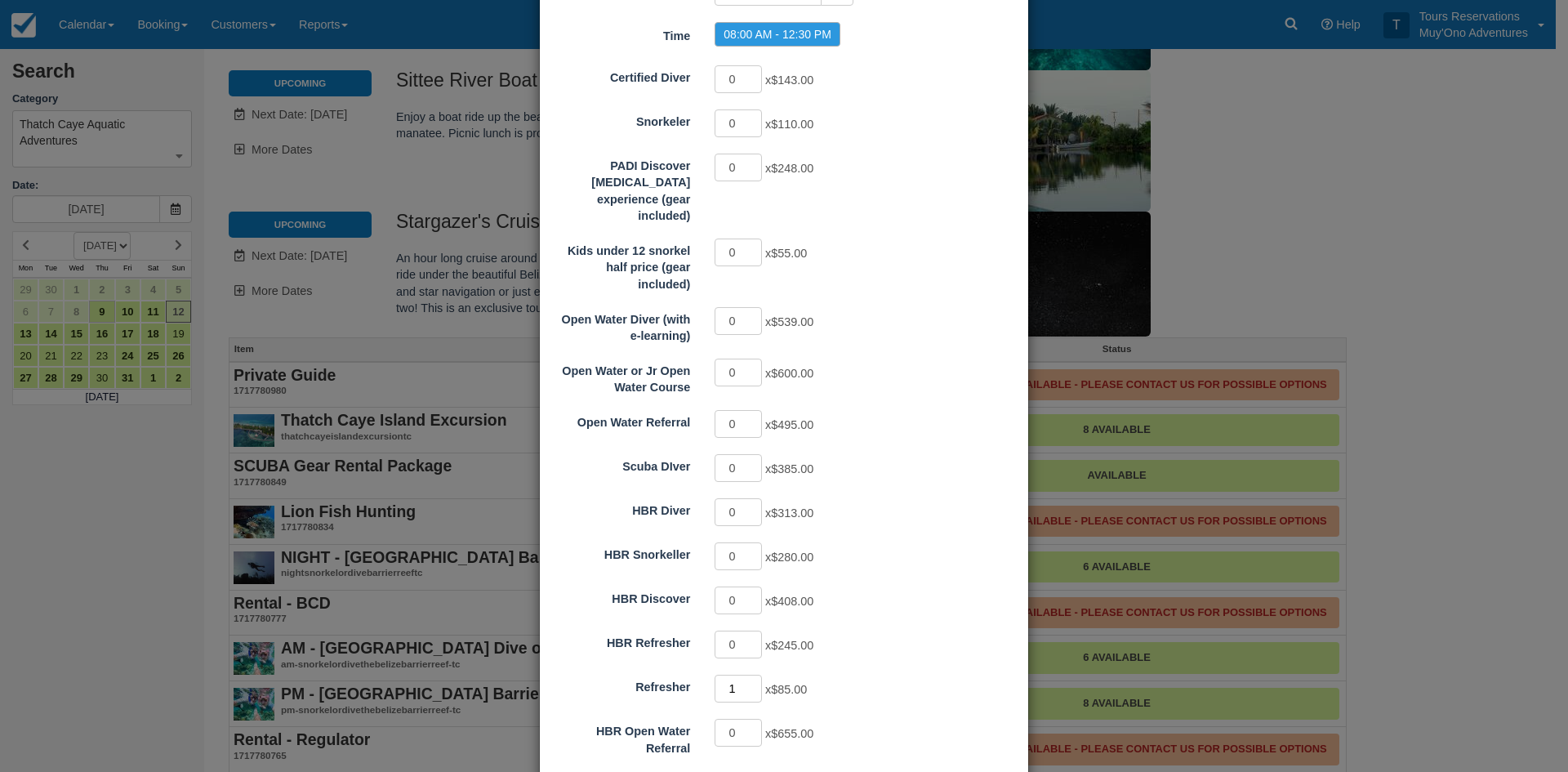
click at [750, 675] on input "1" at bounding box center [739, 688] width 47 height 27
type input "2"
click at [750, 675] on input "2" at bounding box center [739, 688] width 47 height 27
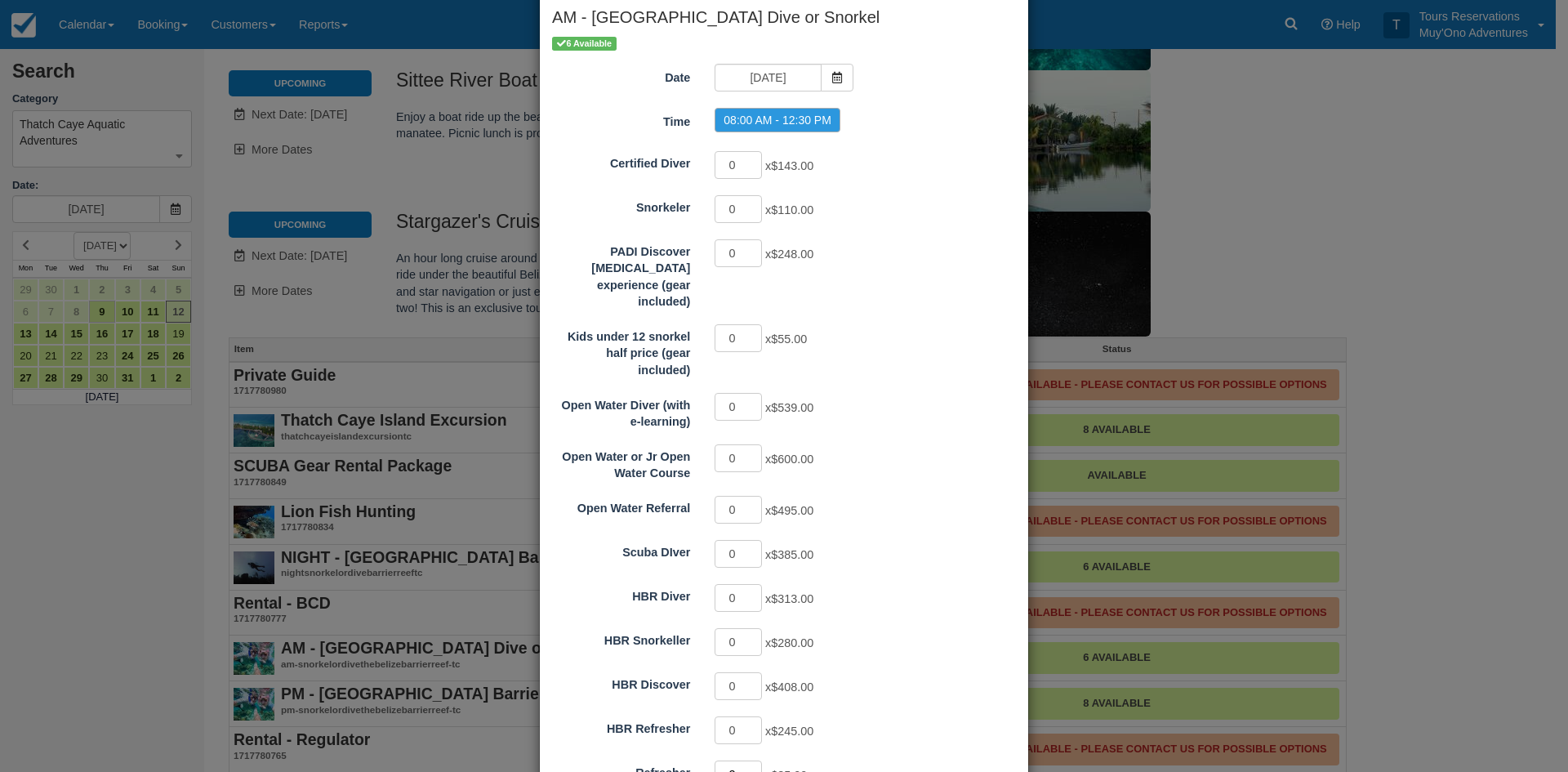
scroll to position [258, 0]
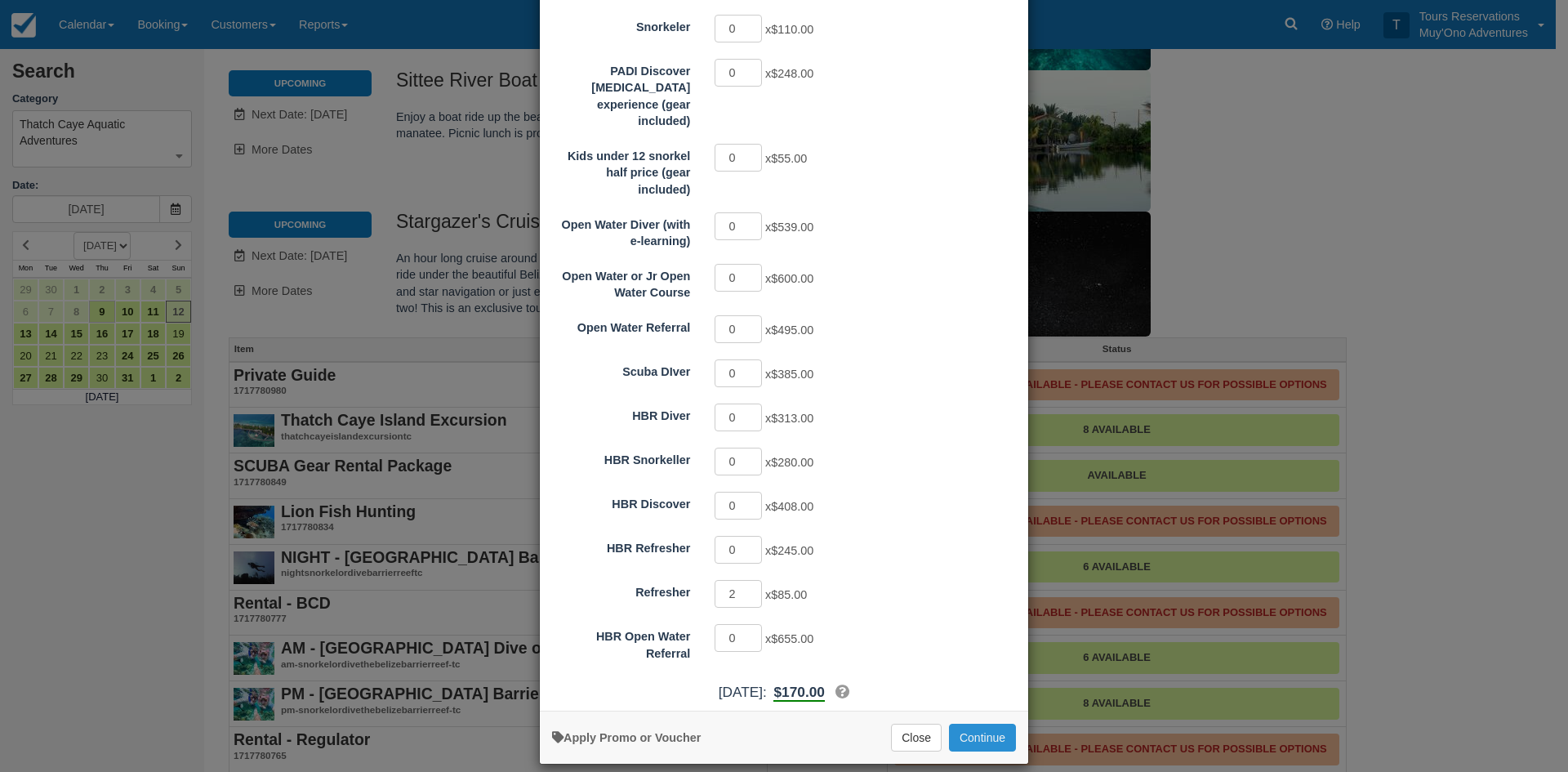
click at [990, 724] on button "Continue" at bounding box center [982, 737] width 67 height 27
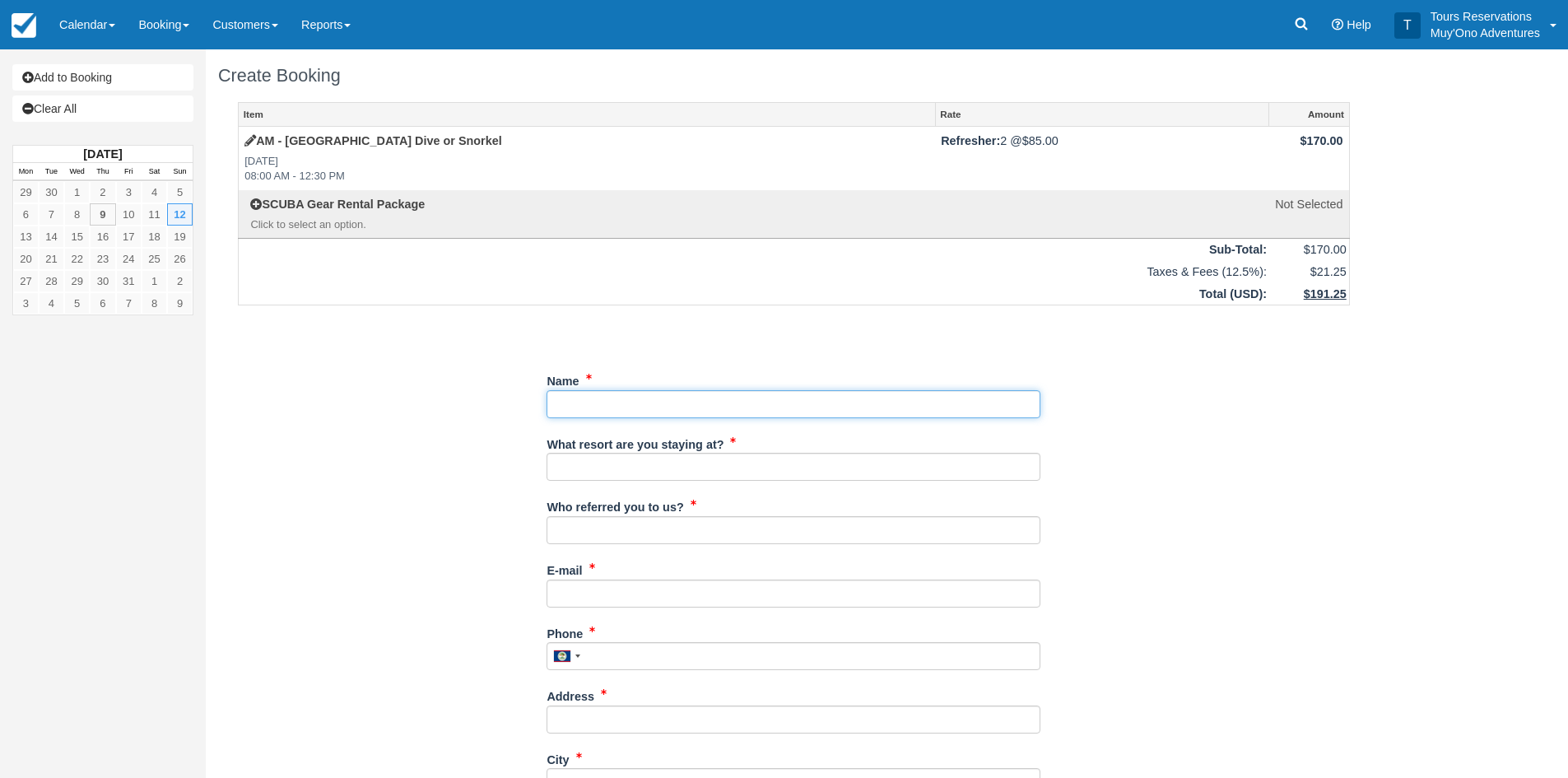
click at [671, 401] on input "Name" at bounding box center [793, 404] width 494 height 28
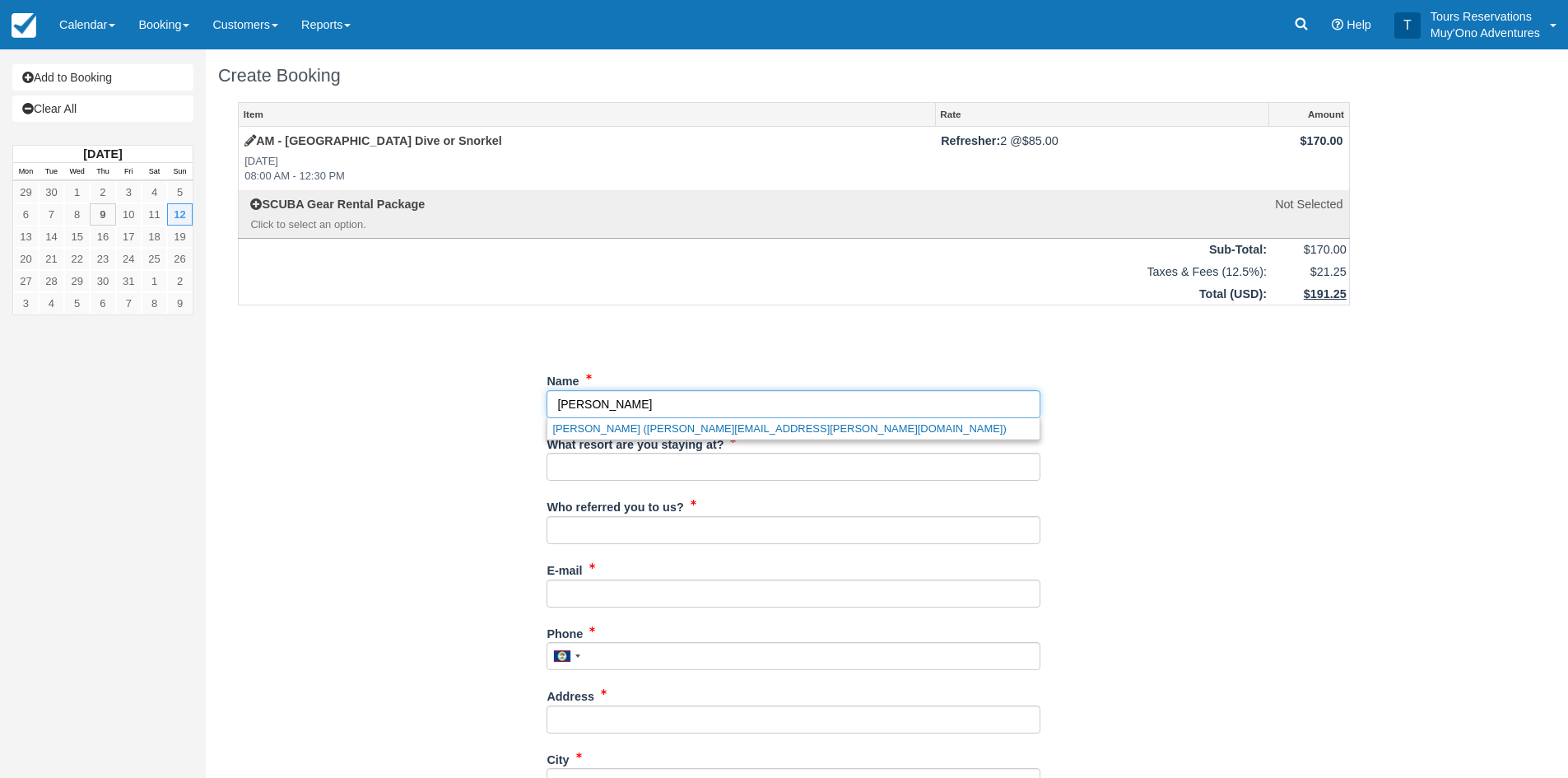
type input "[PERSON_NAME]"
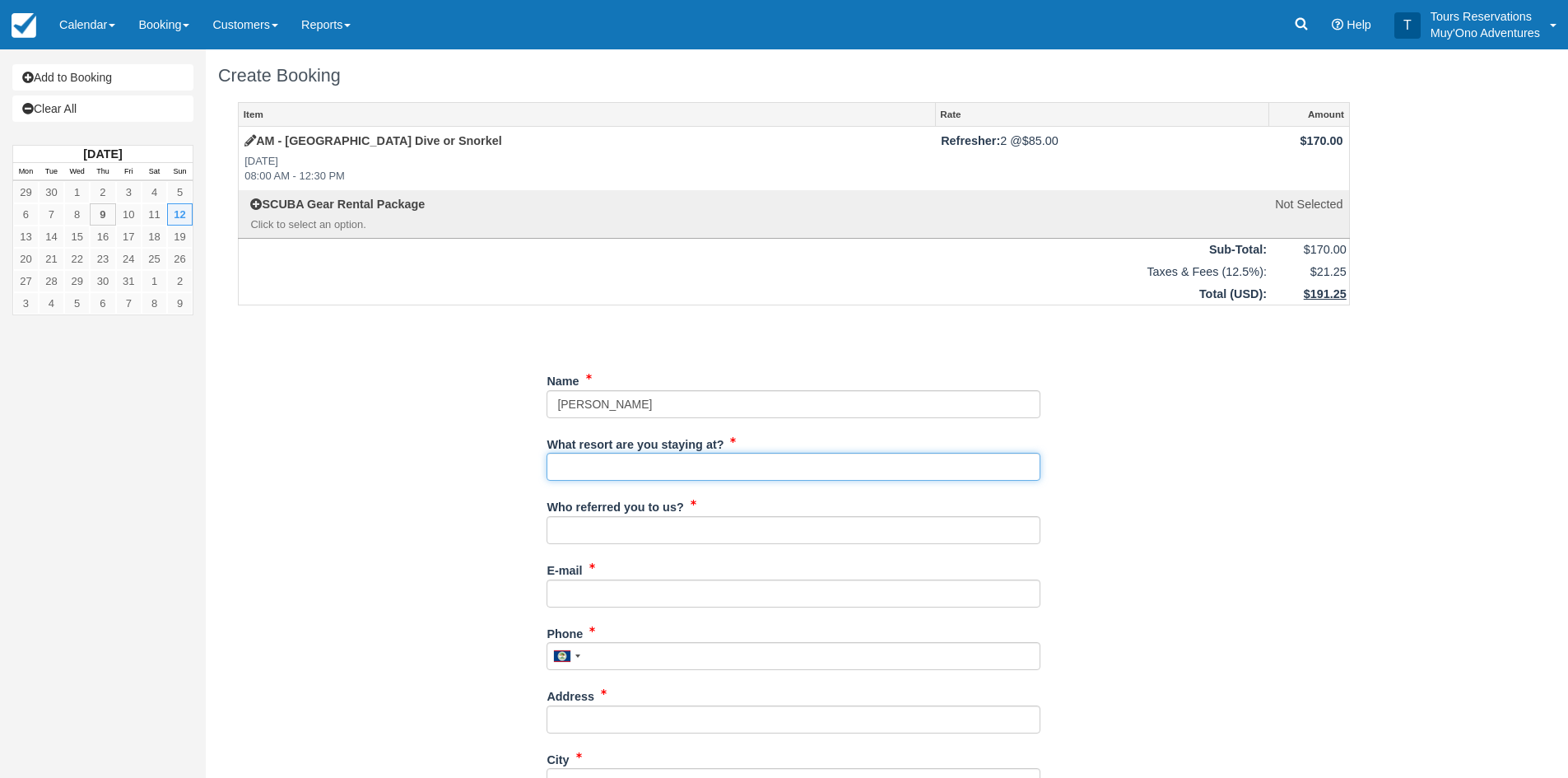
click at [701, 469] on input "What resort are you staying at?" at bounding box center [793, 467] width 494 height 28
type input "Thatch Caye"
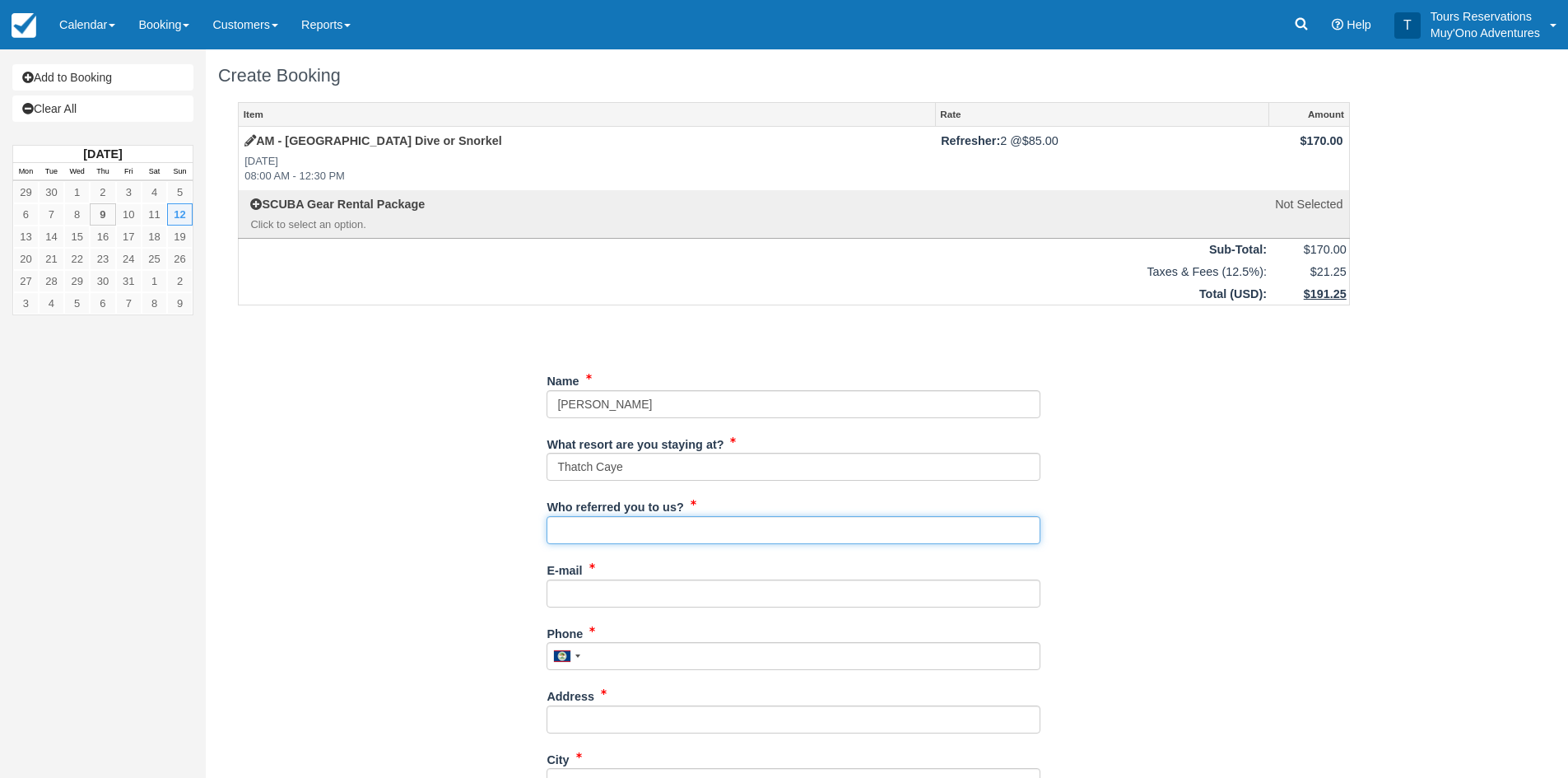
drag, startPoint x: 610, startPoint y: 538, endPoint x: 683, endPoint y: 544, distance: 73.2
click at [610, 538] on input "Who referred you to us?" at bounding box center [793, 529] width 494 height 28
type input "an"
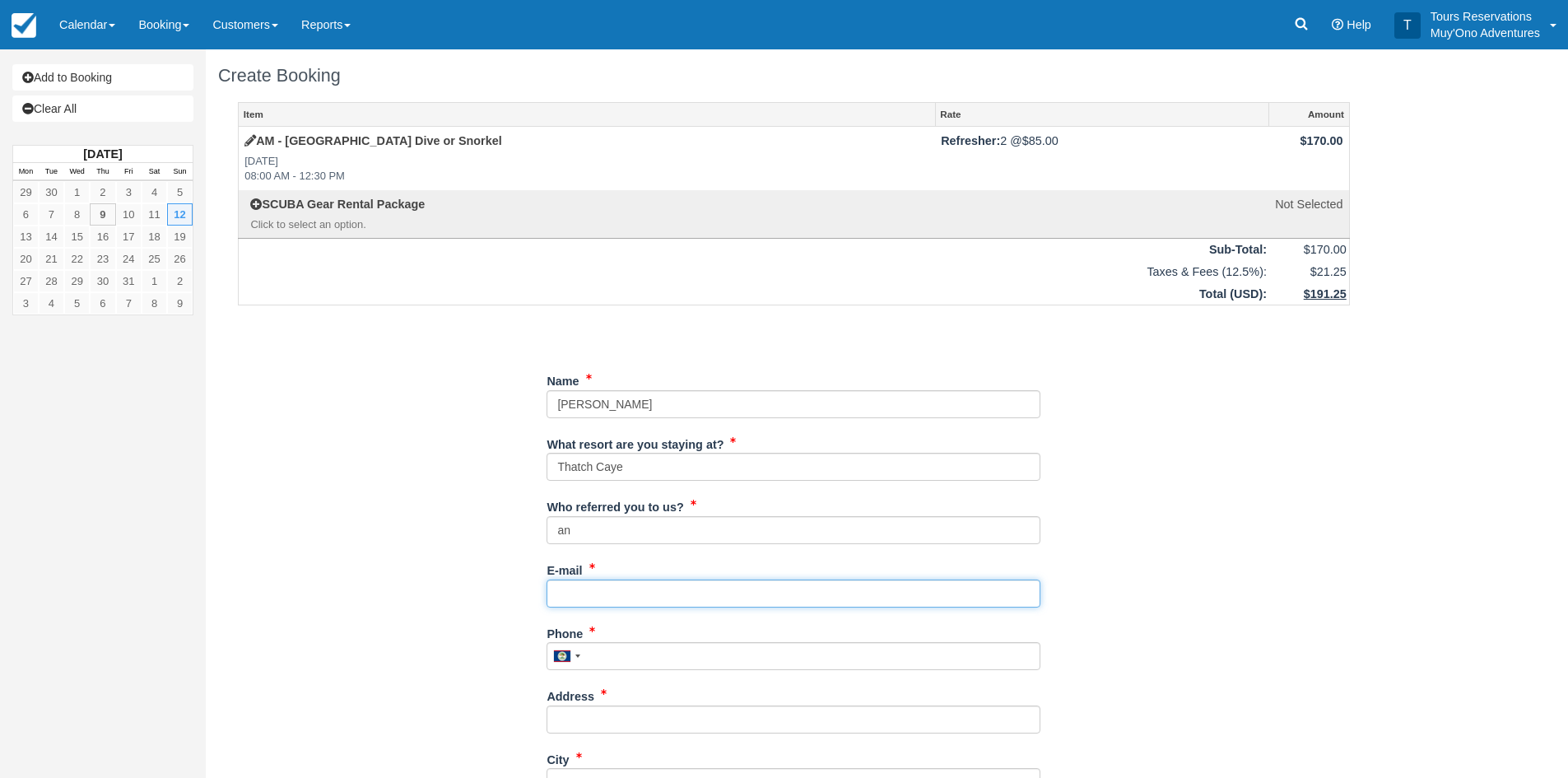
click at [605, 592] on input "E-mail" at bounding box center [793, 593] width 494 height 28
click at [601, 598] on input "E-mail" at bounding box center [793, 593] width 494 height 28
paste input "[EMAIL_ADDRESS][PERSON_NAME][DOMAIN_NAME]"
type input "[EMAIL_ADDRESS][PERSON_NAME][DOMAIN_NAME]"
click at [611, 642] on div "Phone [GEOGRAPHIC_DATA] +1 [GEOGRAPHIC_DATA] +1 [GEOGRAPHIC_DATA] +44 [GEOGRAPH…" at bounding box center [793, 646] width 494 height 51
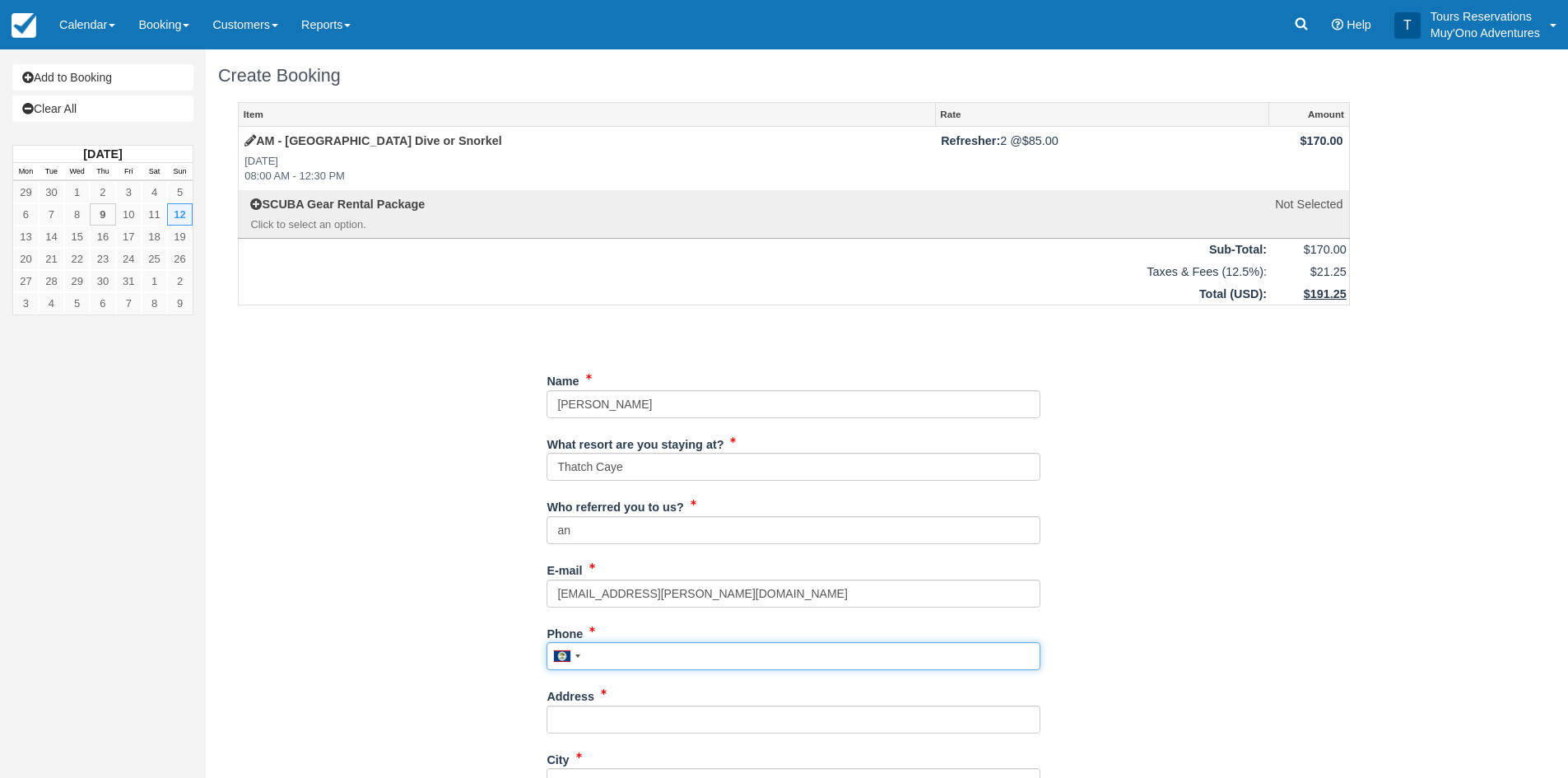
click at [624, 652] on input "Phone" at bounding box center [793, 655] width 494 height 28
click at [611, 650] on input "Phone" at bounding box center [793, 655] width 494 height 28
paste input "[PHONE_NUMBER]"
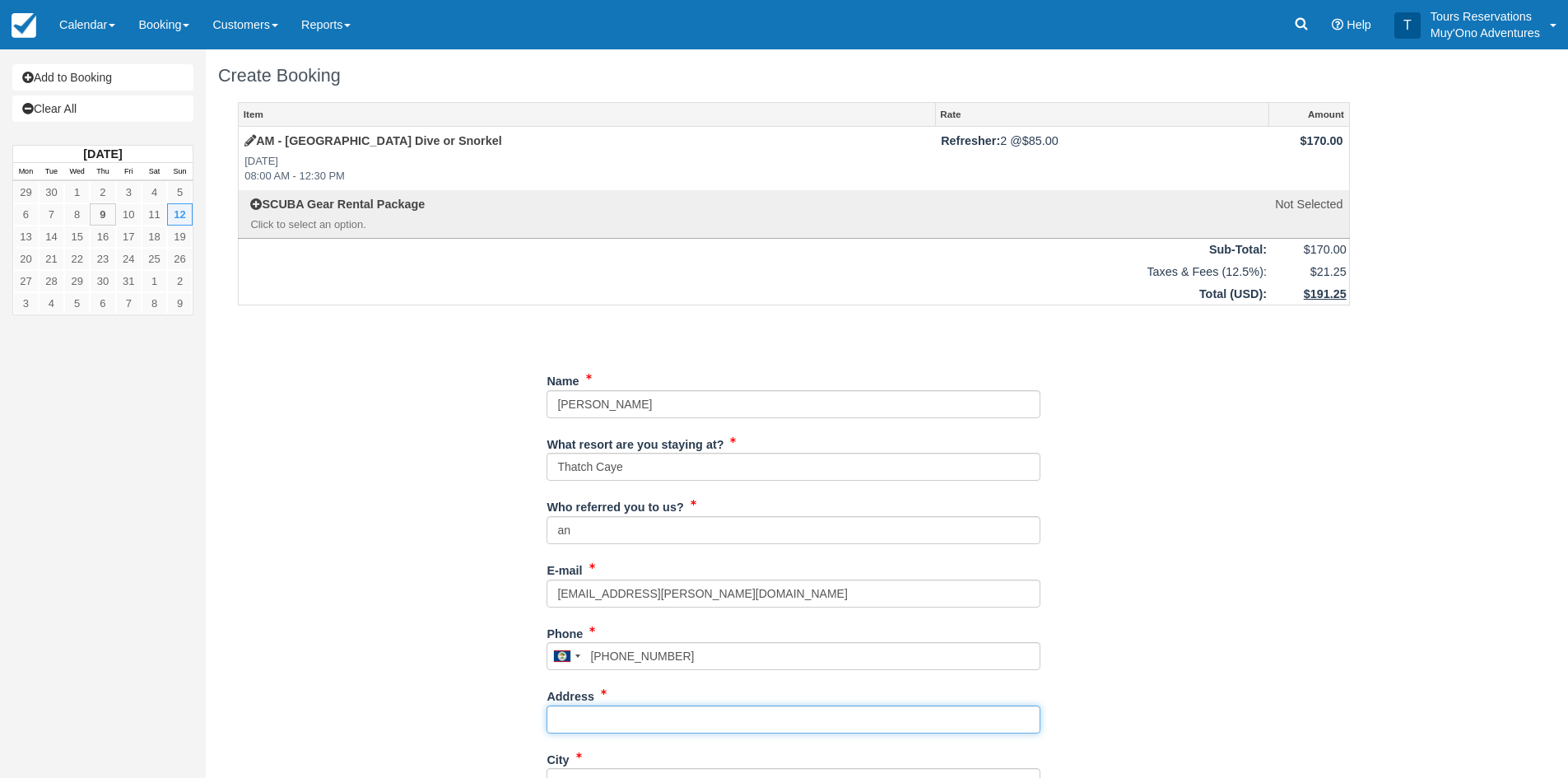
type input "6178427178"
click at [606, 720] on input "Address" at bounding box center [793, 719] width 494 height 28
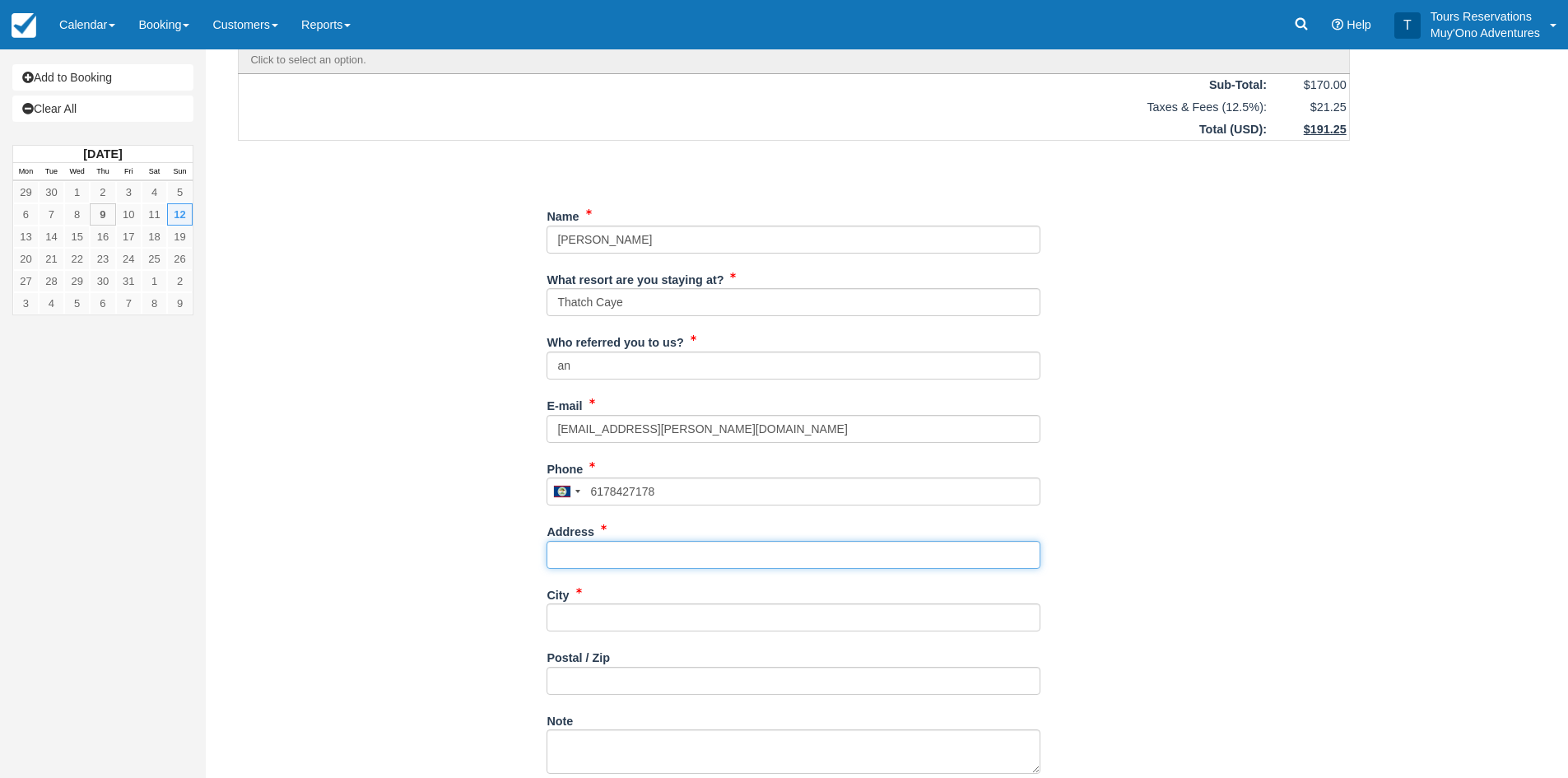
click at [593, 567] on input "Address" at bounding box center [793, 554] width 494 height 28
paste input "[STREET_ADDRESS][DATE][PERSON_NAME]"
type input "[STREET_ADDRESS][DATE][PERSON_NAME]"
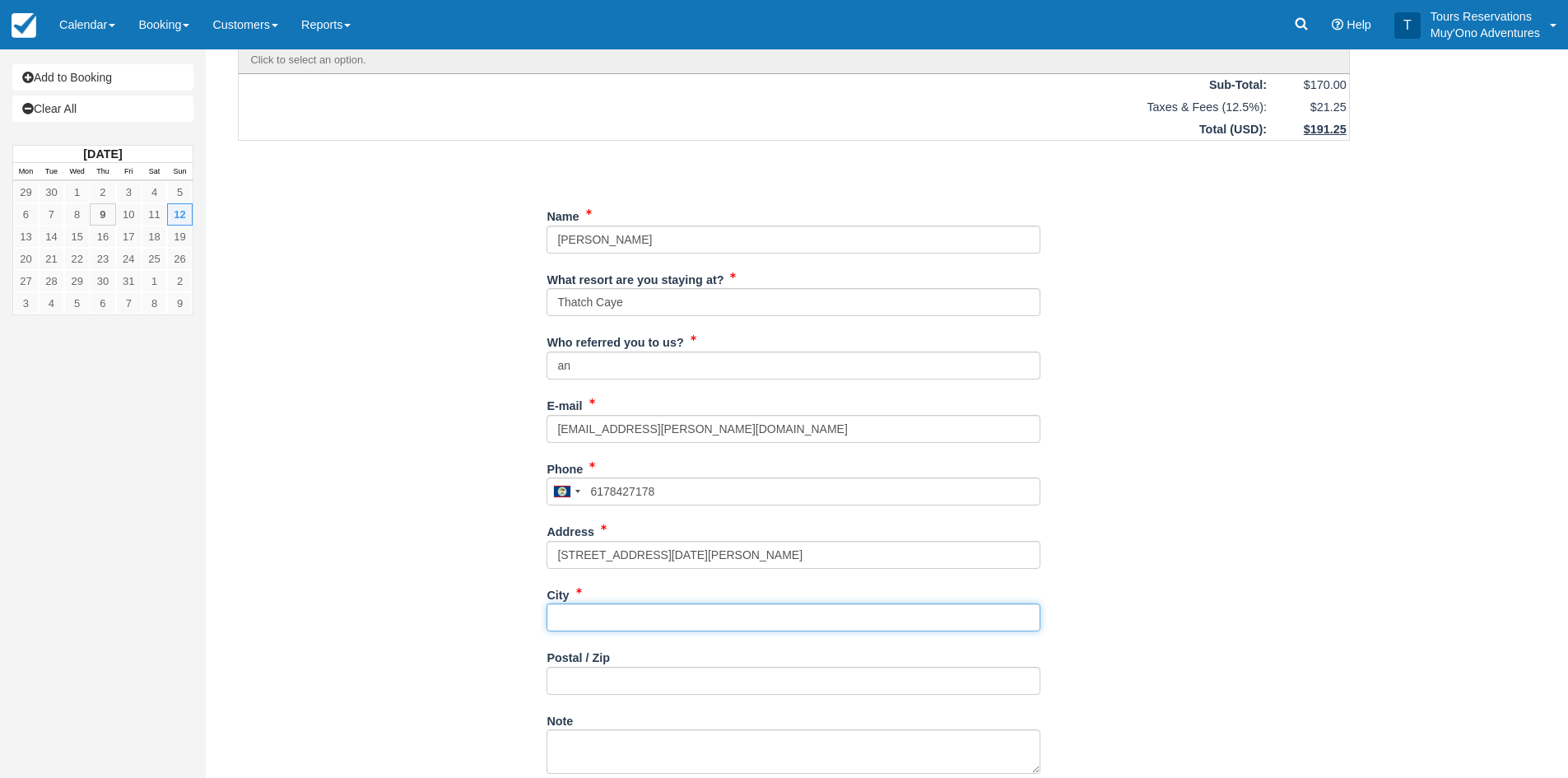
click at [579, 629] on input "City" at bounding box center [793, 617] width 494 height 28
type input "---"
click at [575, 690] on input "Postal / Zip" at bounding box center [793, 680] width 494 height 28
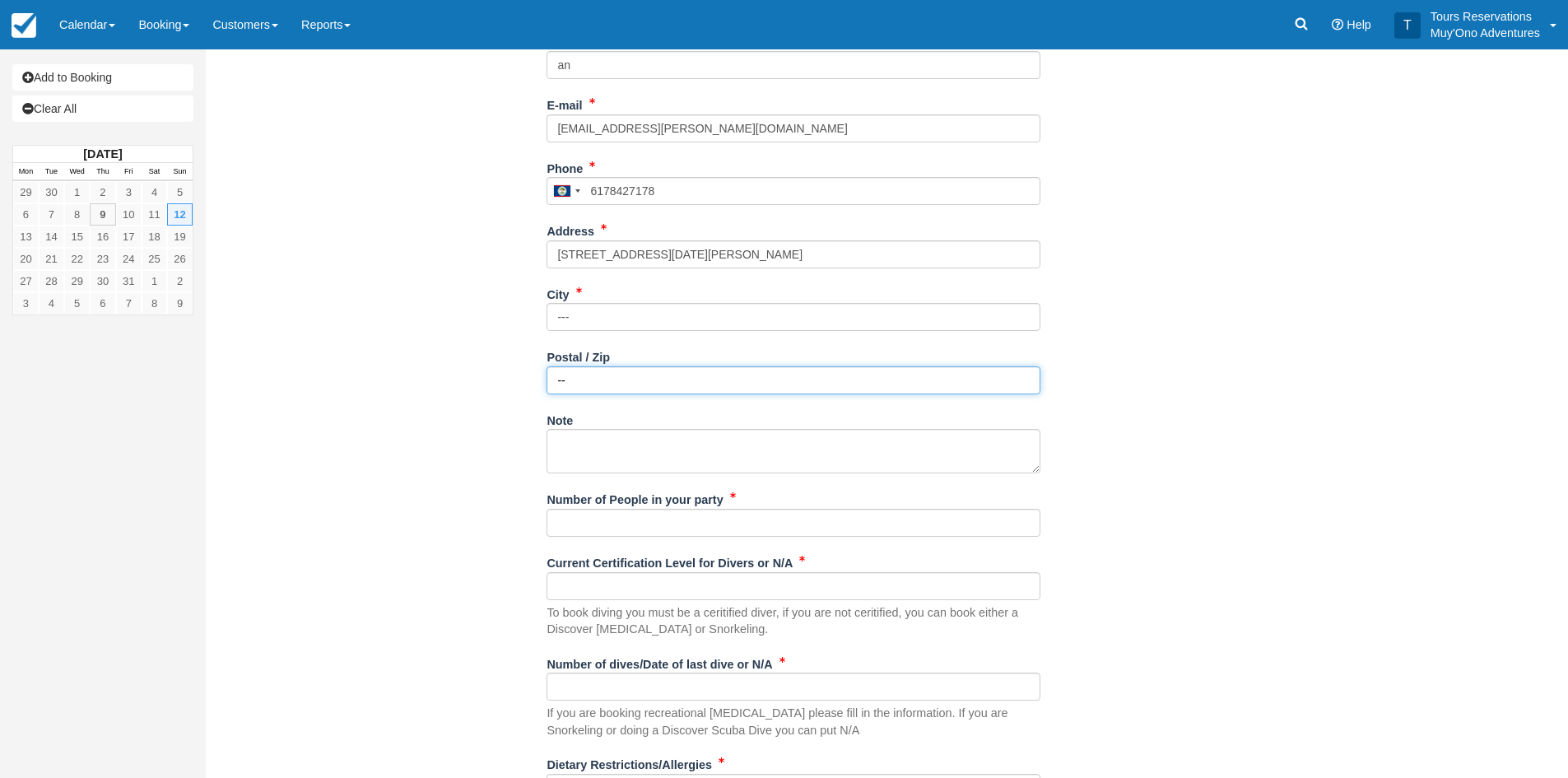
scroll to position [494, 0]
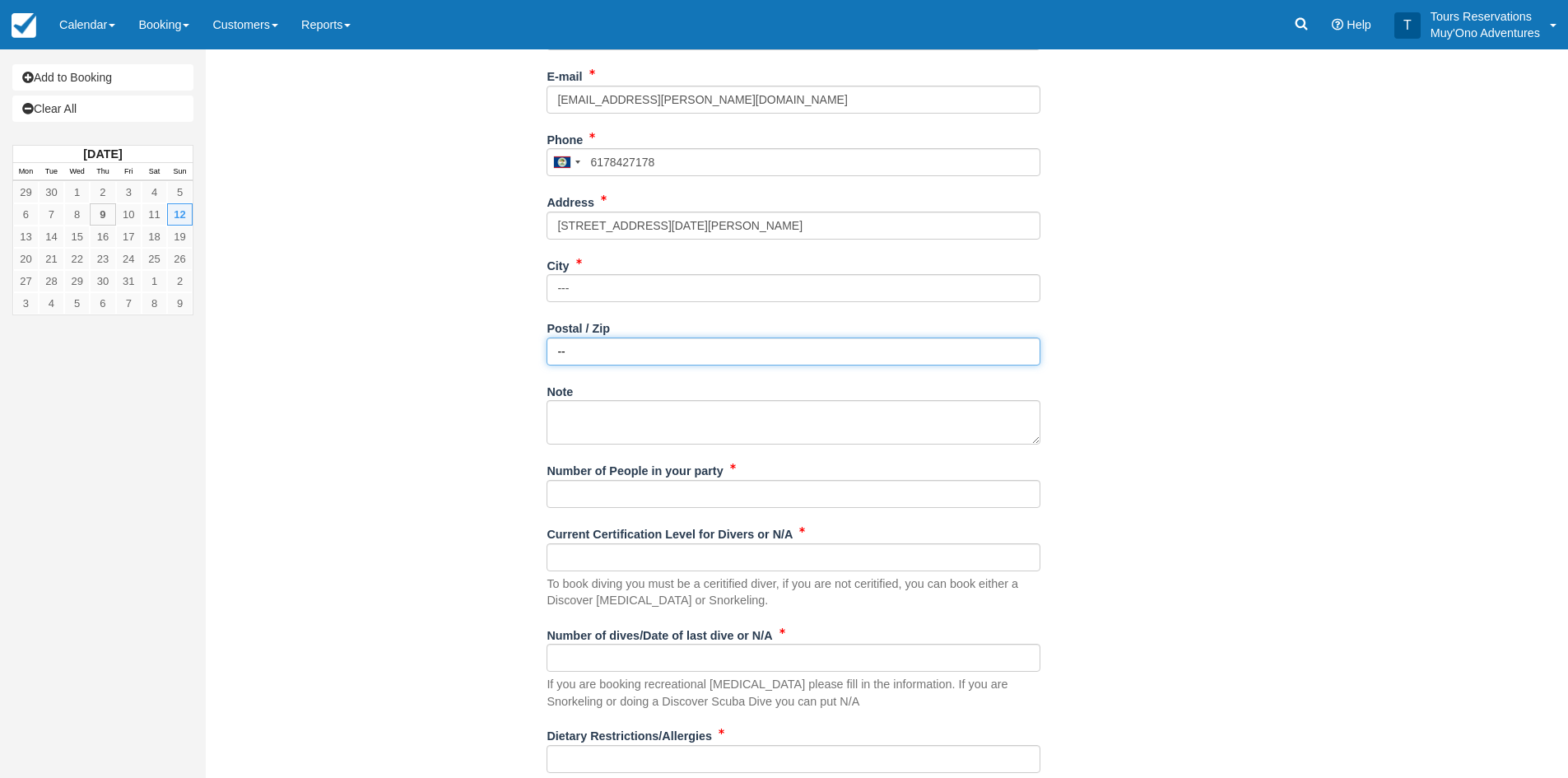
type input "--"
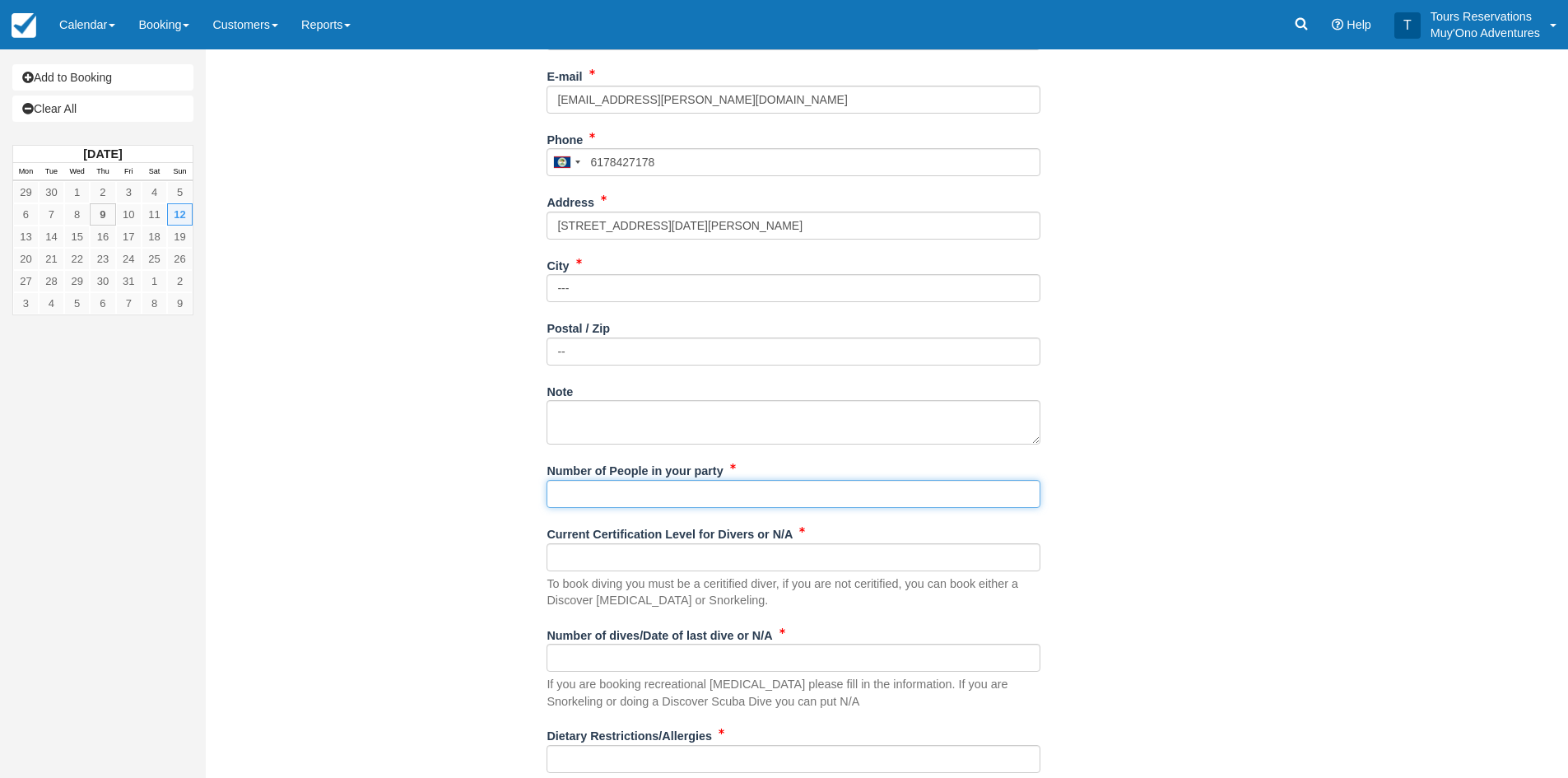
click at [565, 489] on input "Number of People in your party" at bounding box center [793, 493] width 494 height 28
type input "2"
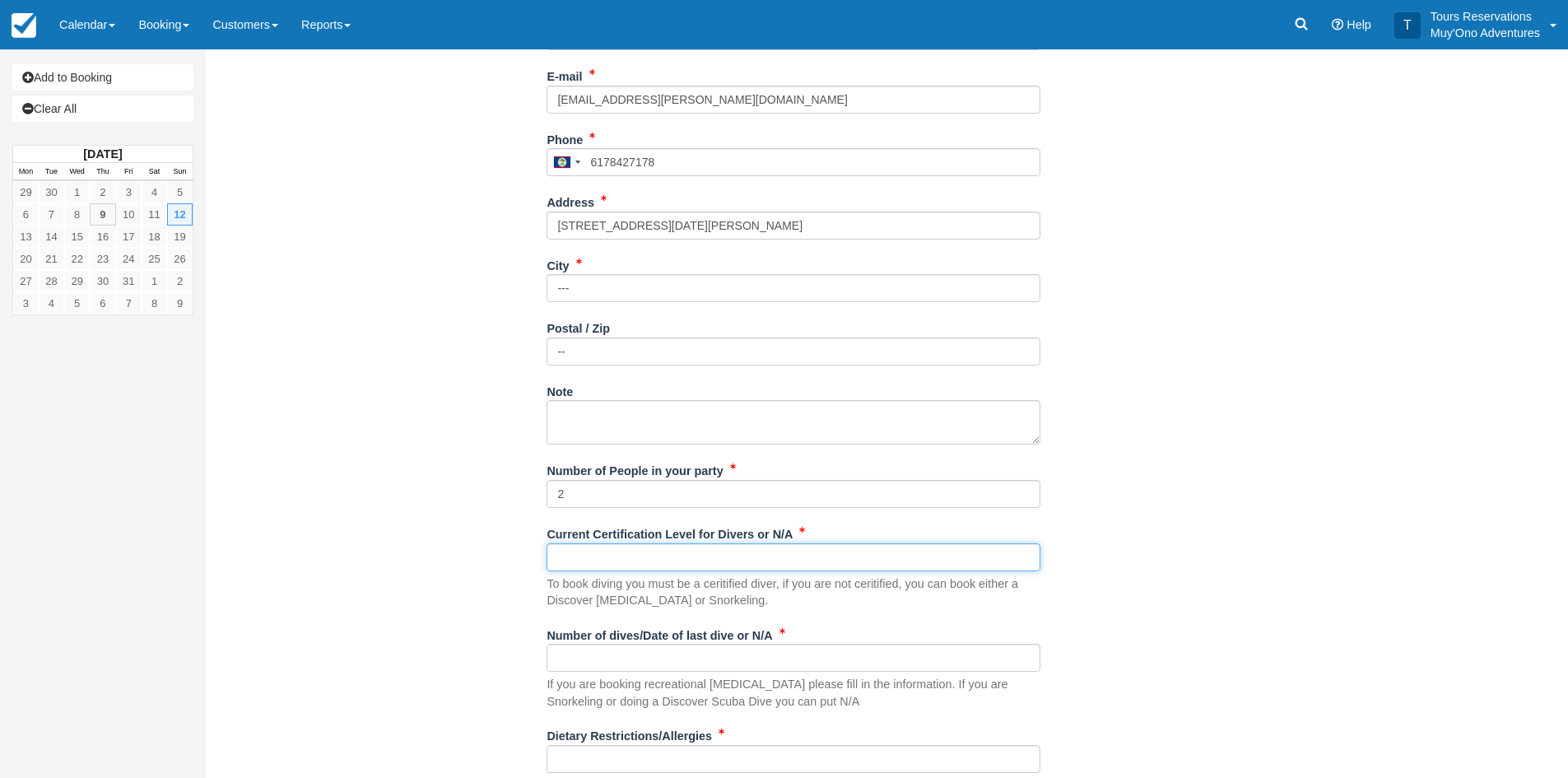
click at [619, 555] on input "Current Certification Level for Divers or N/A" at bounding box center [793, 557] width 494 height 28
type input "1"
type input "both certified"
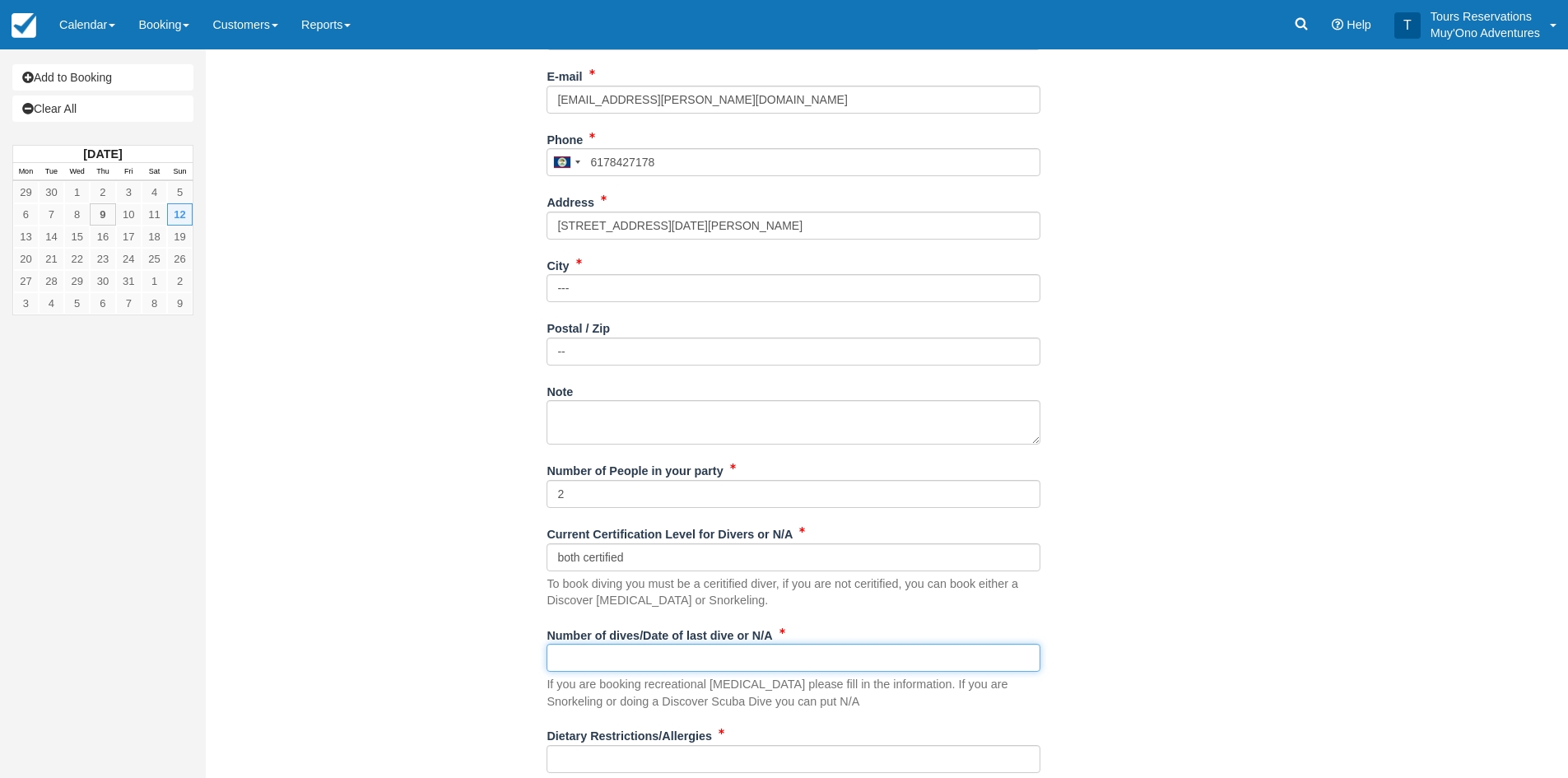
click at [632, 662] on input "Number of dives/Date of last dive or N/A" at bounding box center [793, 657] width 494 height 28
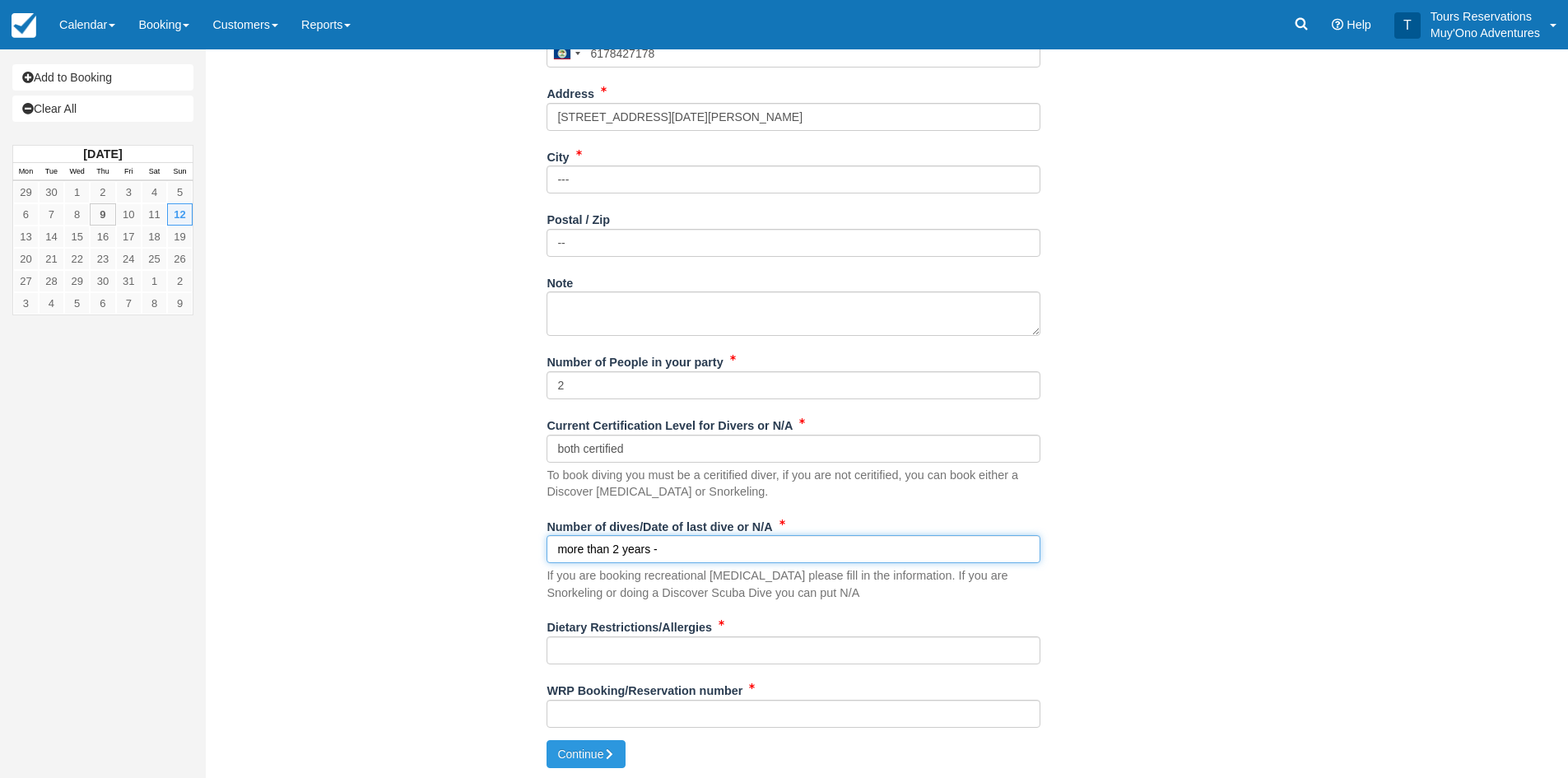
scroll to position [605, 0]
type input "more than 2 years -"
click at [648, 648] on input "Dietary Restrictions/Allergies" at bounding box center [793, 648] width 494 height 28
drag, startPoint x: 659, startPoint y: 648, endPoint x: 521, endPoint y: 650, distance: 138.0
click at [521, 650] on div "Item Rate Amount AM - [GEOGRAPHIC_DATA] Dive or Snorkel [DATE] 08:00 AM - 12:30…" at bounding box center [794, 117] width 1152 height 1241
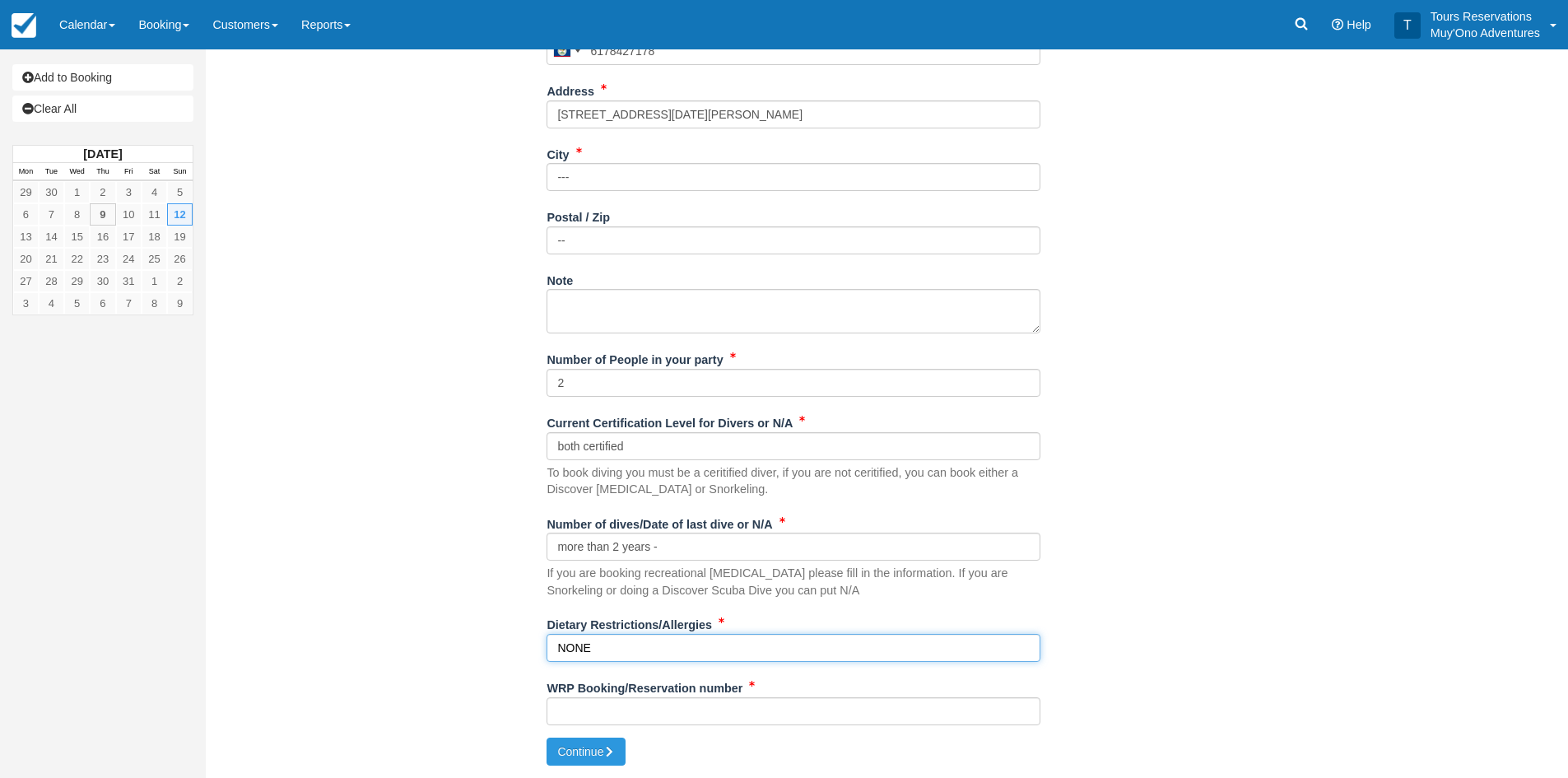
paste input "ot big eaters and do not drink alcoholic beverages"
type input "Not big eaters and do not drink alcoholic beverages"
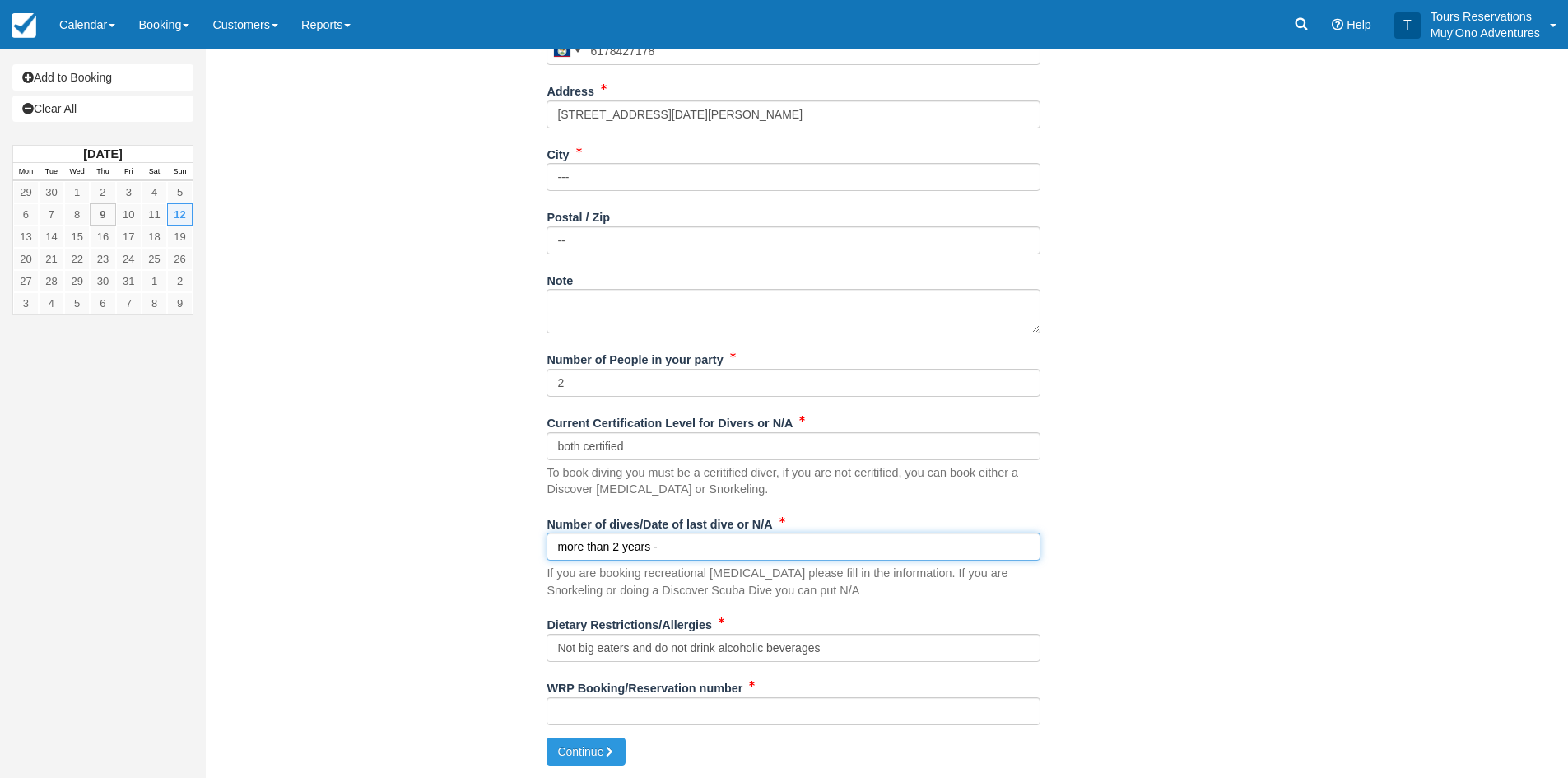
click at [671, 546] on input "more than 2 years -" at bounding box center [793, 546] width 494 height 28
type input "more than 2 years"
click at [742, 727] on div "WRP Booking/Reservation number" at bounding box center [793, 706] width 494 height 64
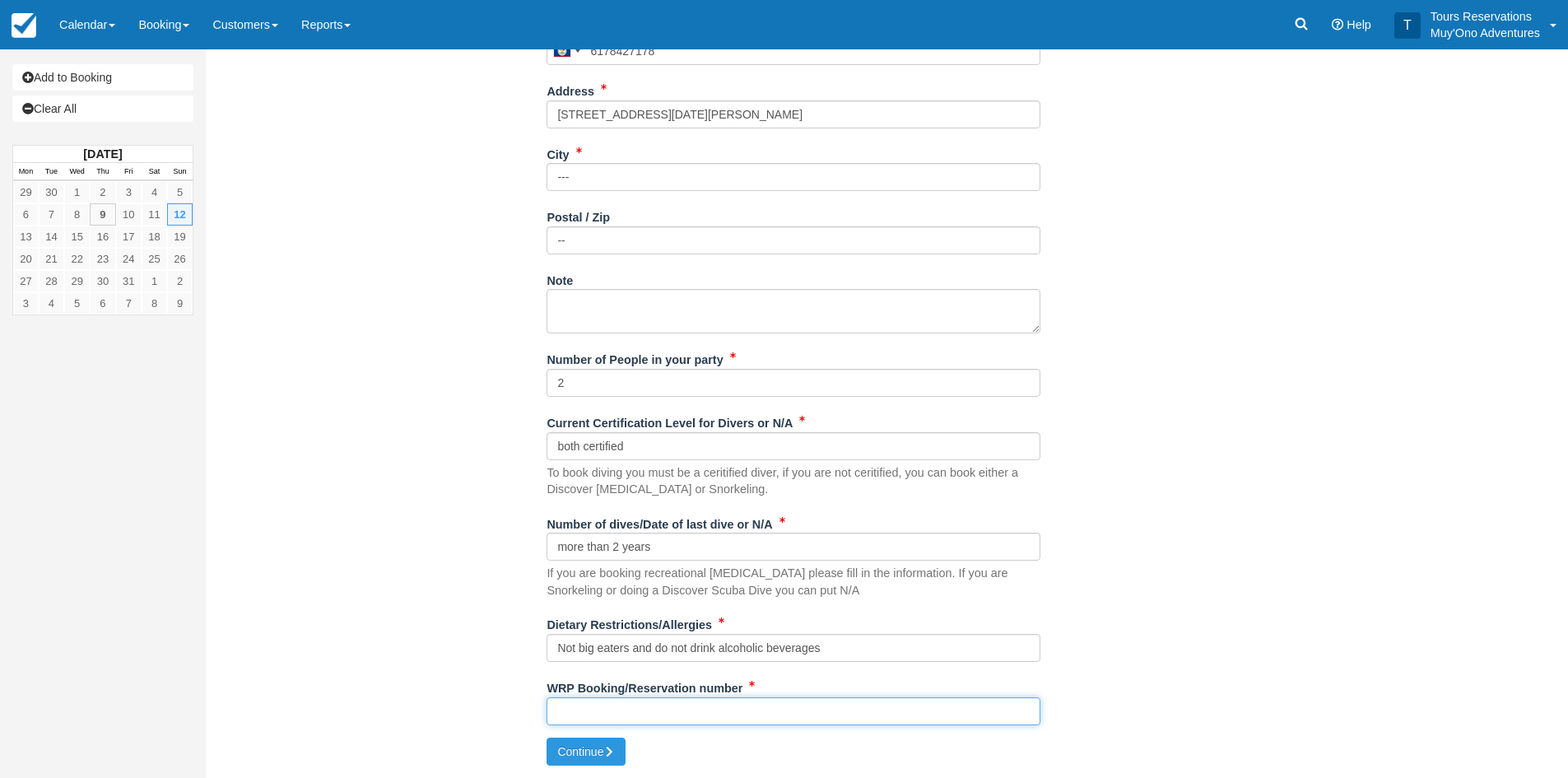
drag, startPoint x: 742, startPoint y: 717, endPoint x: 724, endPoint y: 716, distance: 18.0
click at [742, 717] on input "WRP Booking/Reservation number" at bounding box center [793, 710] width 494 height 28
paste input "48375177"
type input "48375177"
click at [592, 743] on button "Continue" at bounding box center [586, 751] width 79 height 28
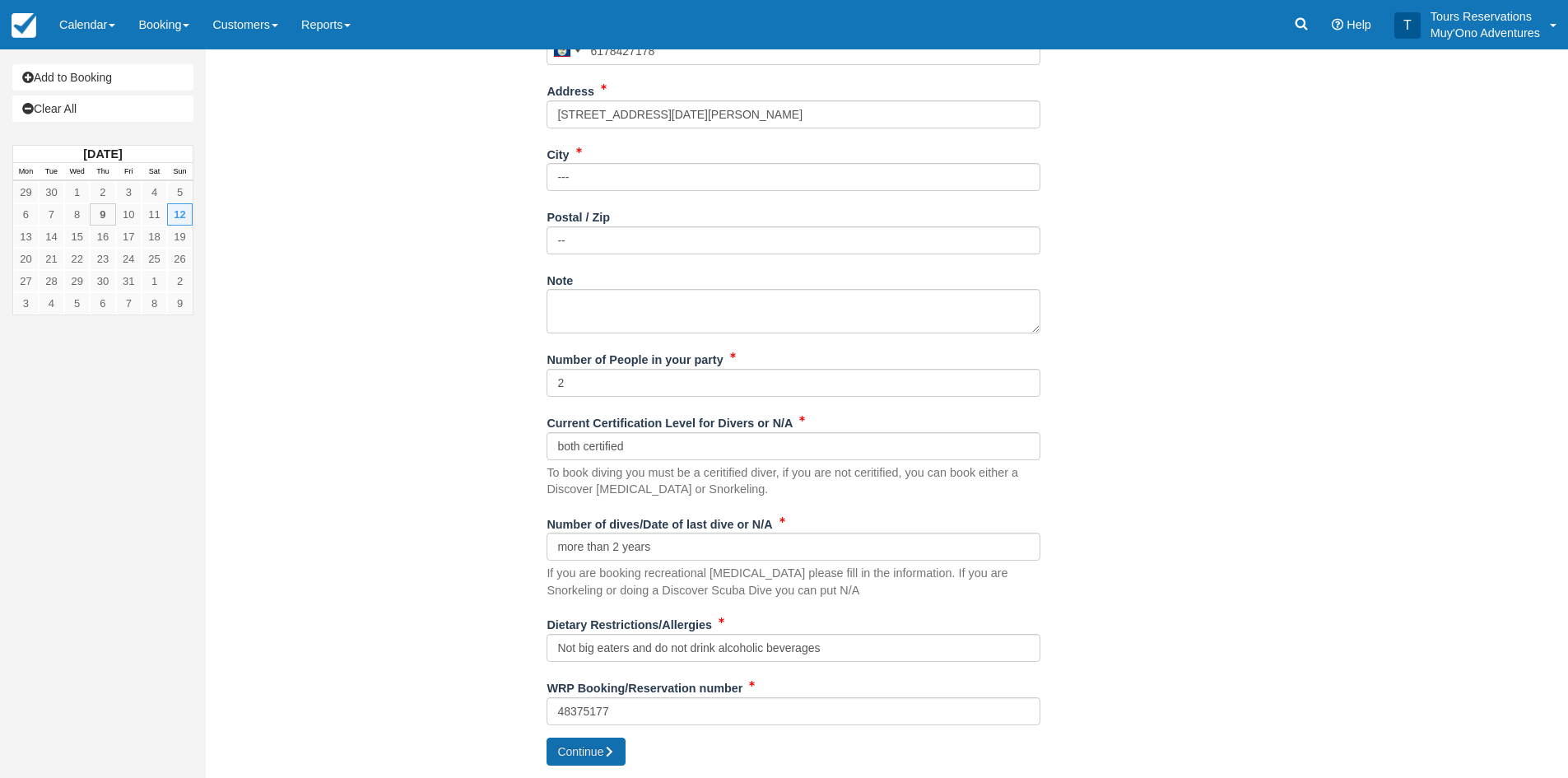
type input "[PHONE_NUMBER]"
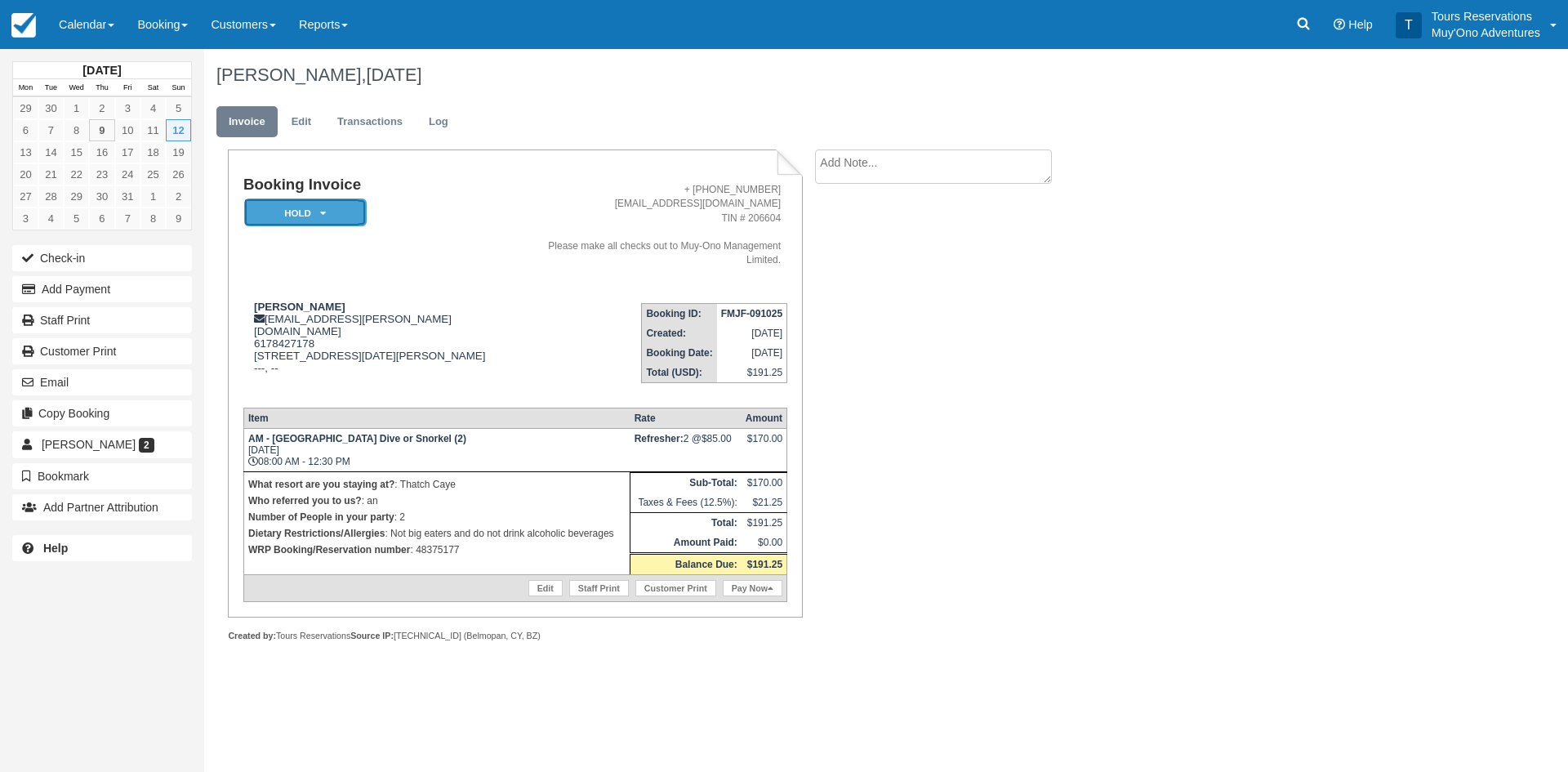
click at [311, 205] on em "HOLD" at bounding box center [306, 213] width 123 height 28
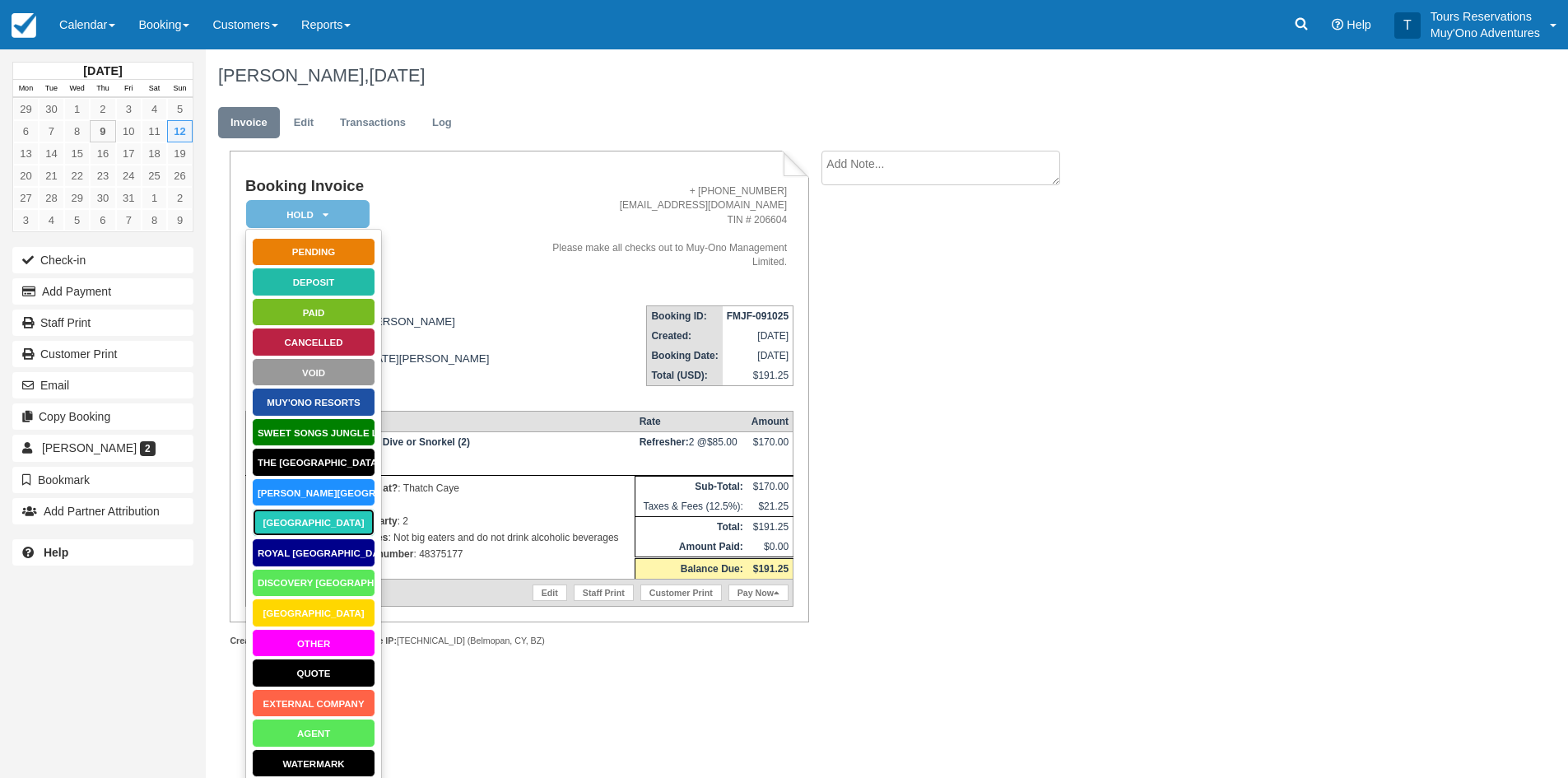
click at [322, 529] on link "[GEOGRAPHIC_DATA]" at bounding box center [314, 522] width 124 height 29
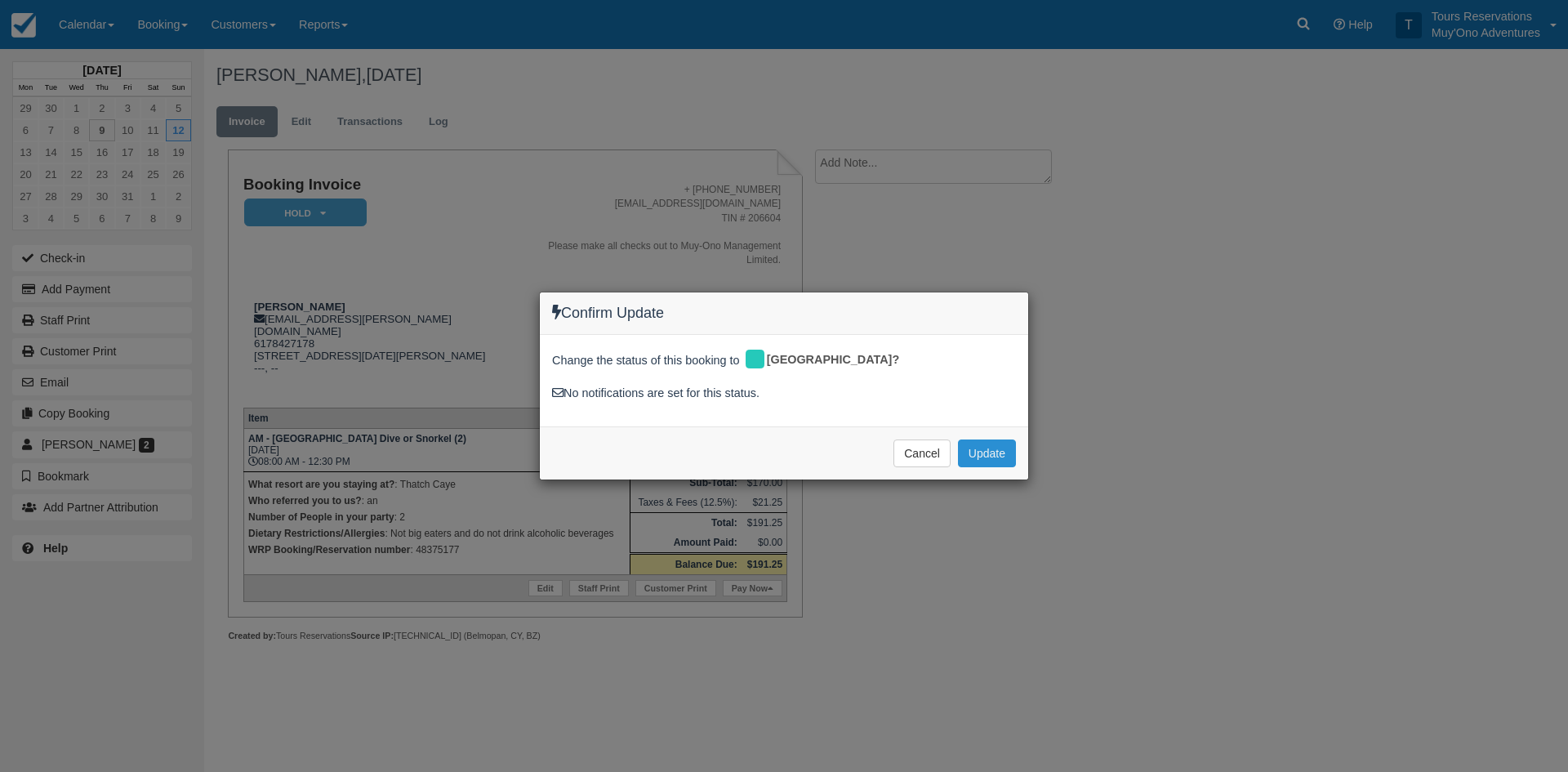
click at [1000, 463] on button "Update" at bounding box center [986, 453] width 58 height 27
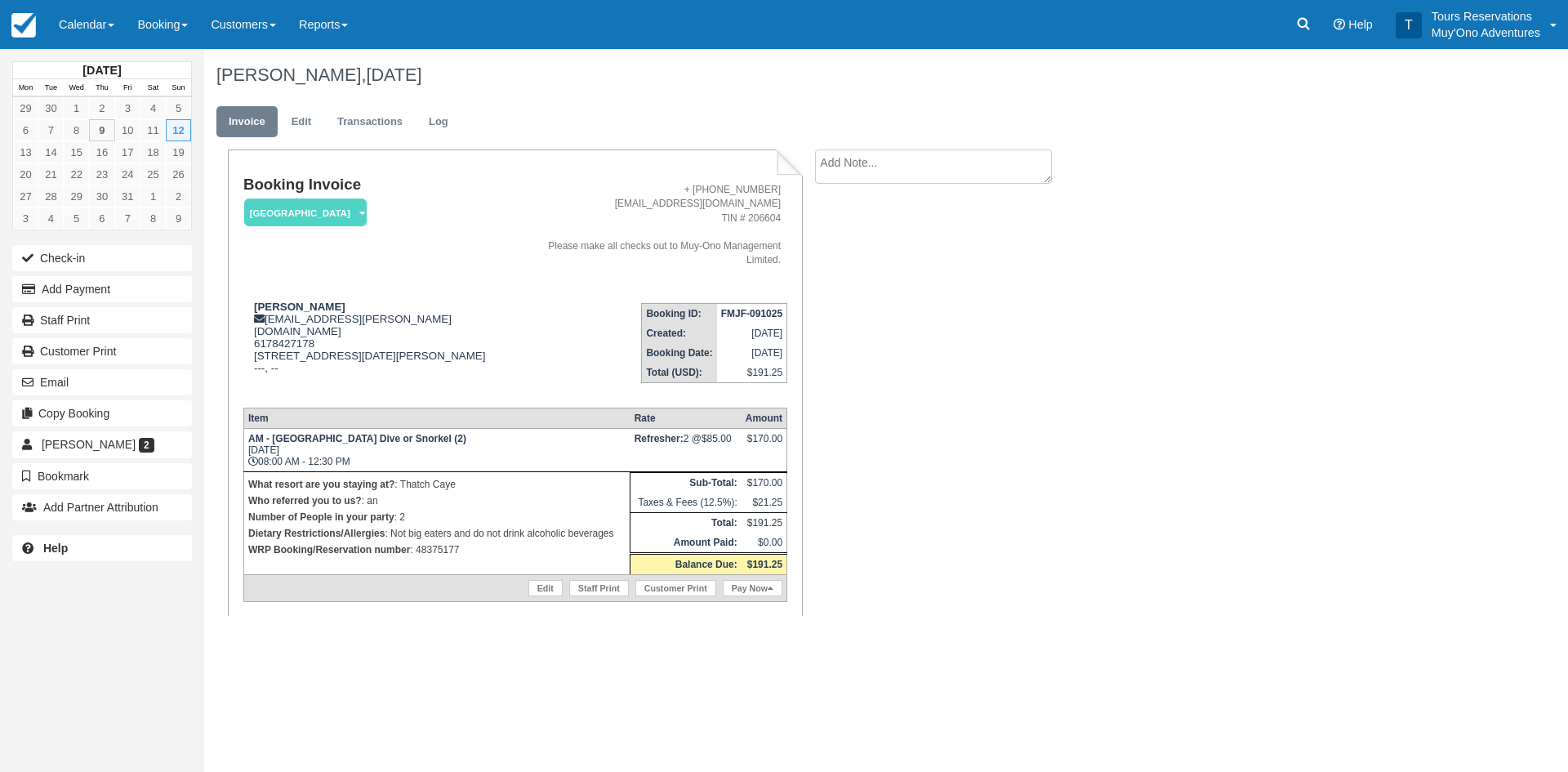
click at [872, 173] on textarea at bounding box center [933, 166] width 237 height 34
paste textarea "48375177"
type textarea "48375177"
click at [844, 265] on button "Create" at bounding box center [852, 259] width 74 height 27
click at [300, 120] on link "Edit" at bounding box center [301, 122] width 44 height 32
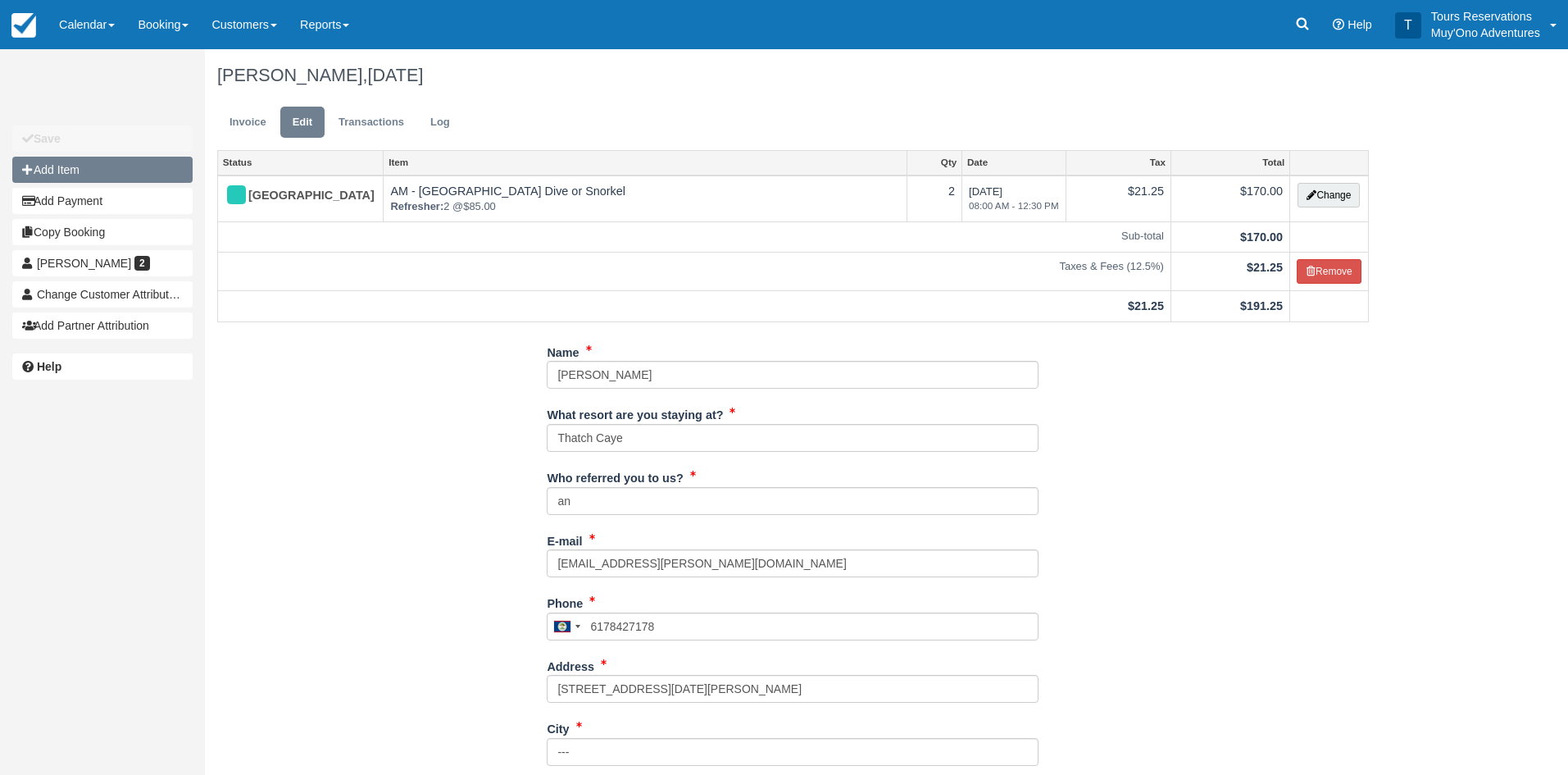
click at [99, 177] on button "Add Item" at bounding box center [102, 170] width 180 height 27
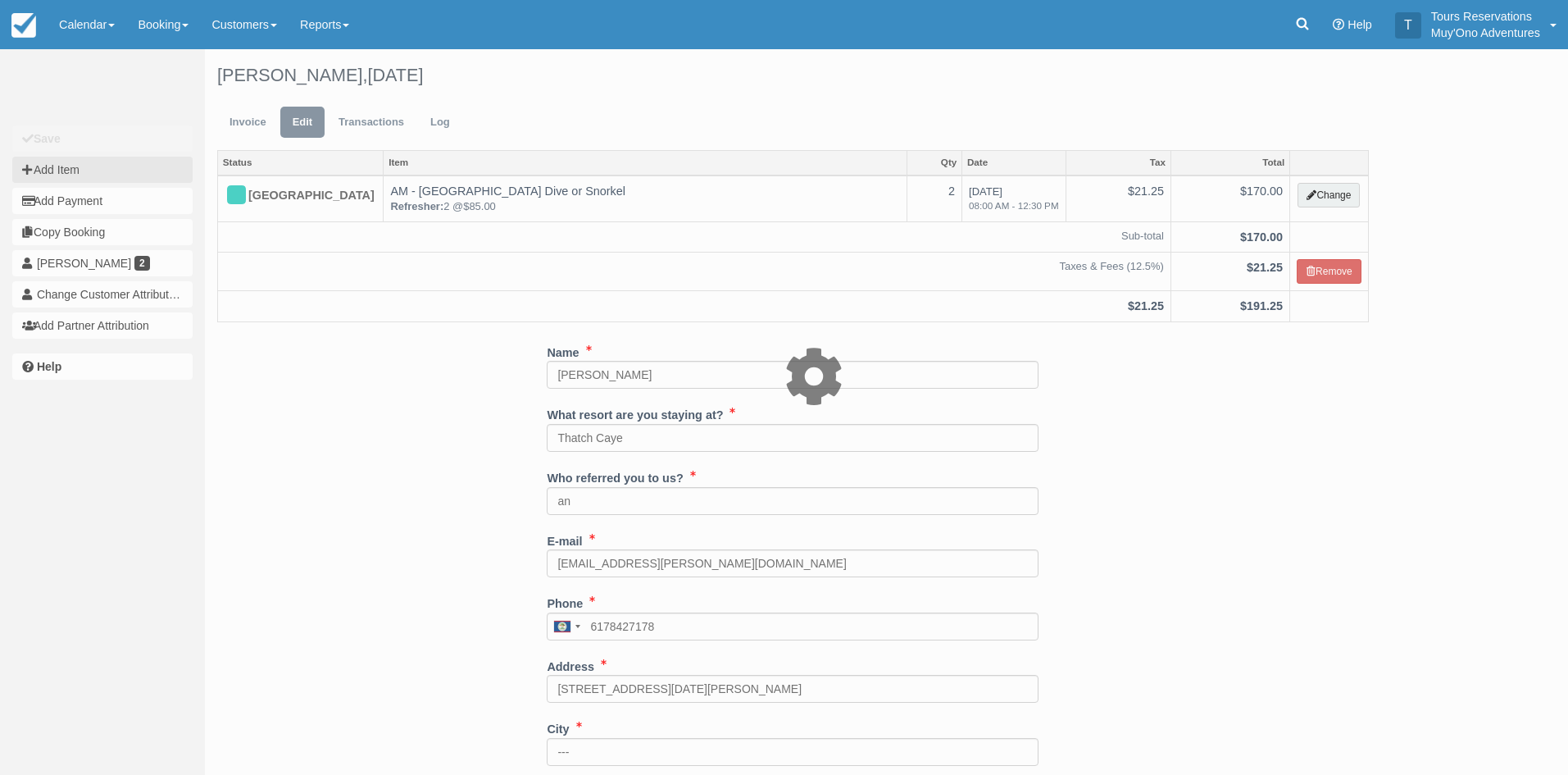
type input "0.00"
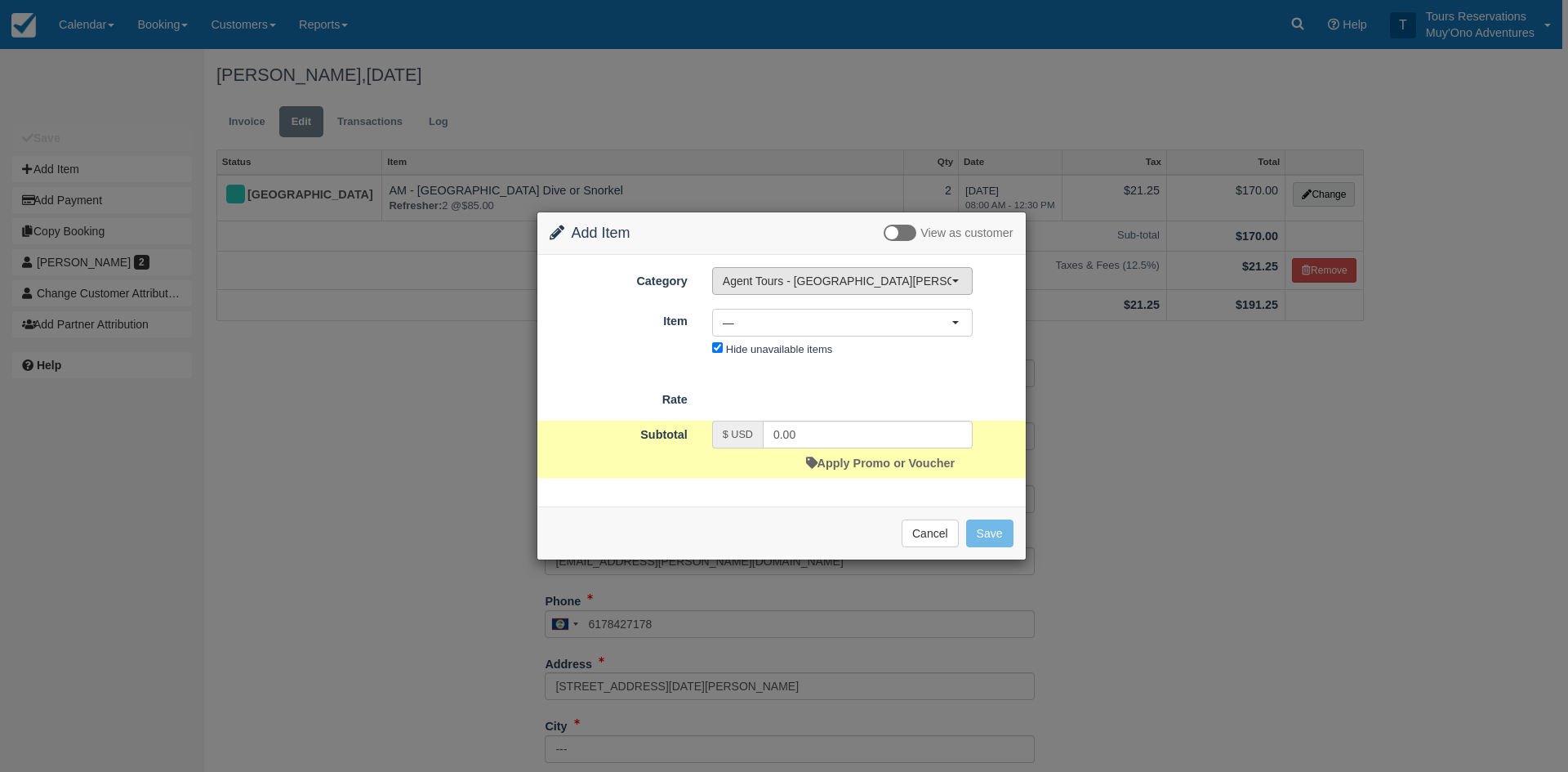
click at [808, 286] on span "Agent Tours - [GEOGRAPHIC_DATA][PERSON_NAME] Caulker/[GEOGRAPHIC_DATA] City Tou…" at bounding box center [837, 281] width 229 height 16
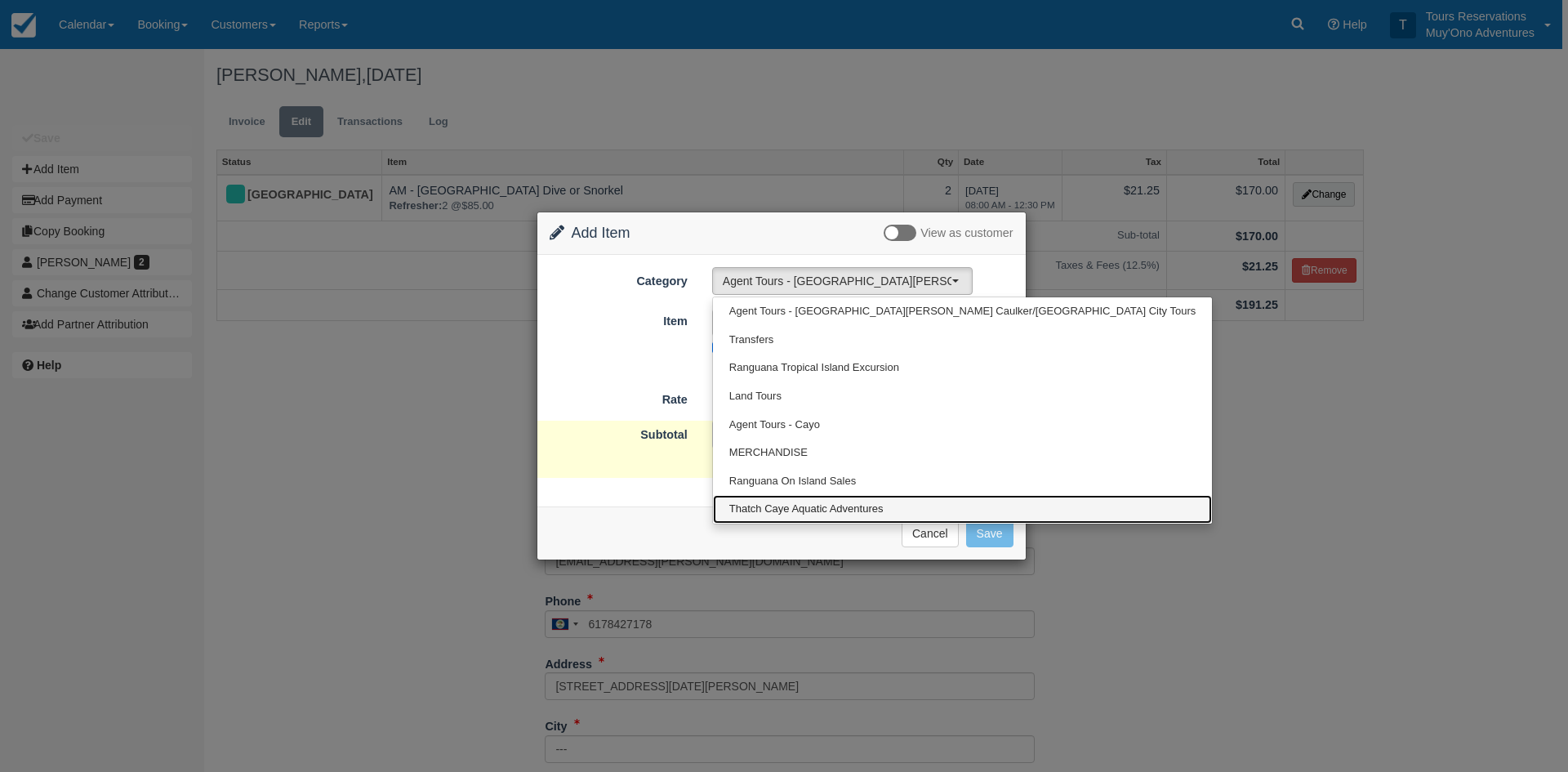
click at [805, 515] on span "Thatch Caye Aquatic Adventures" at bounding box center [806, 509] width 154 height 15
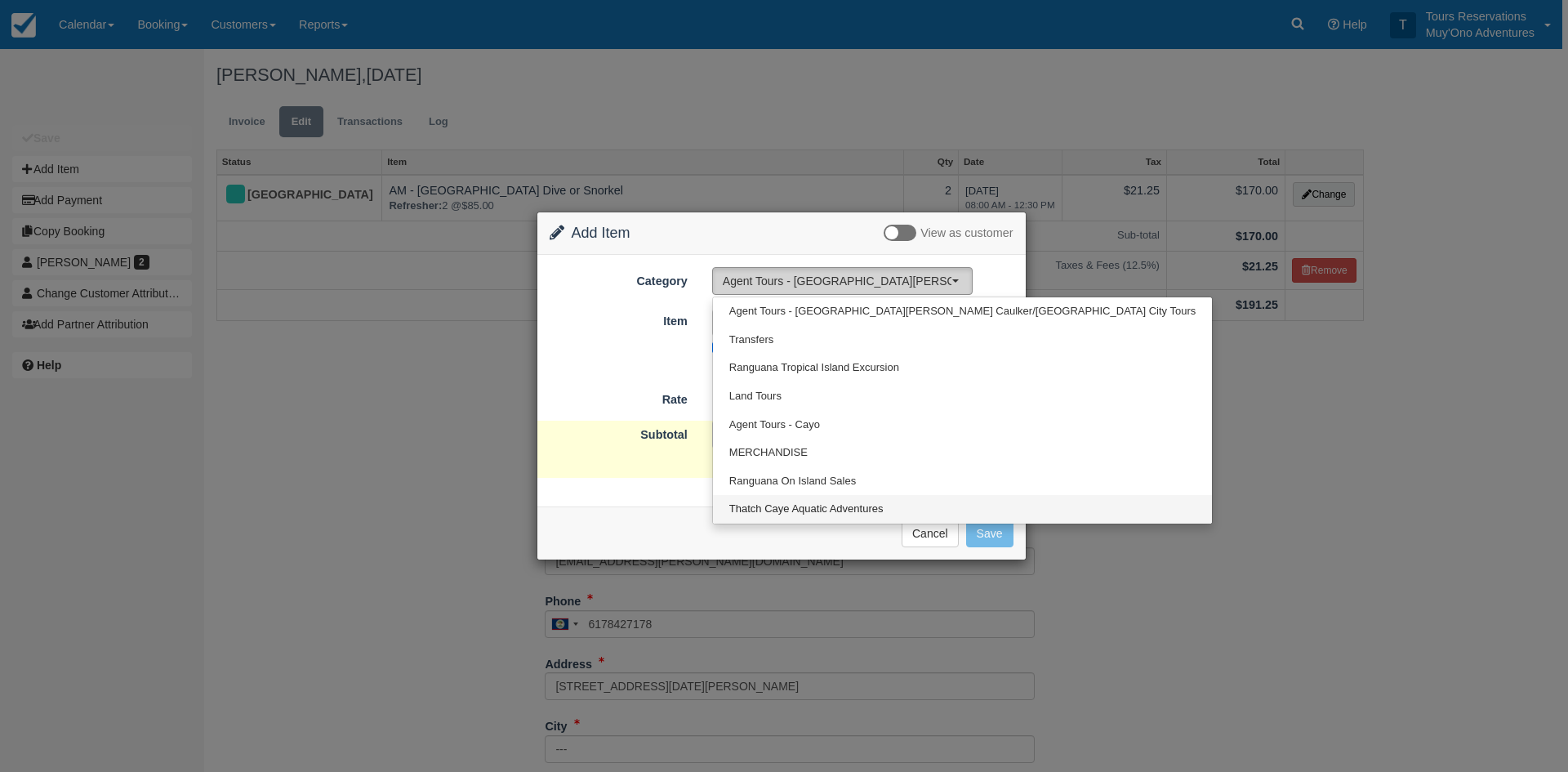
select select "64"
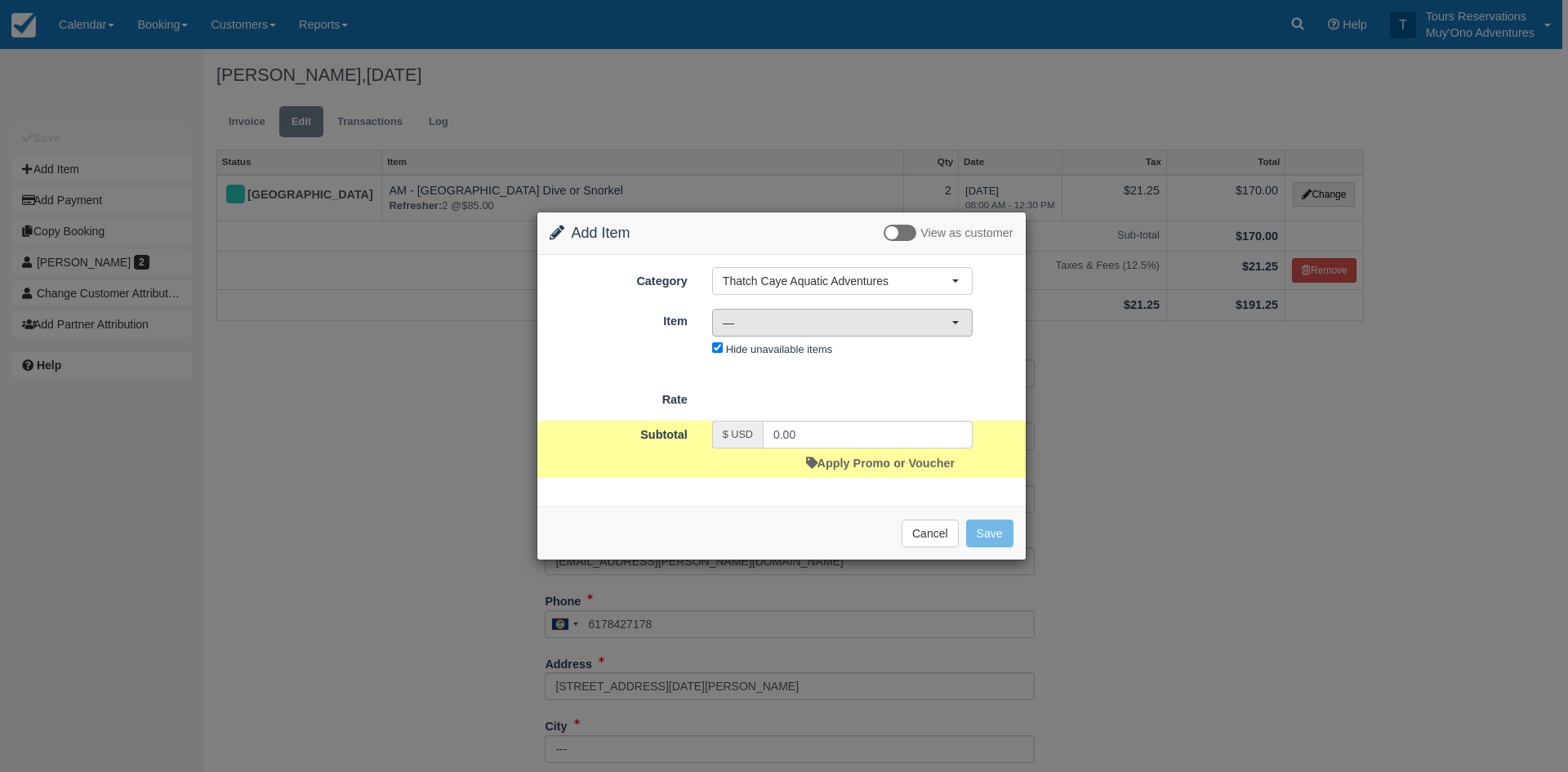
click at [818, 329] on span "—" at bounding box center [837, 322] width 229 height 16
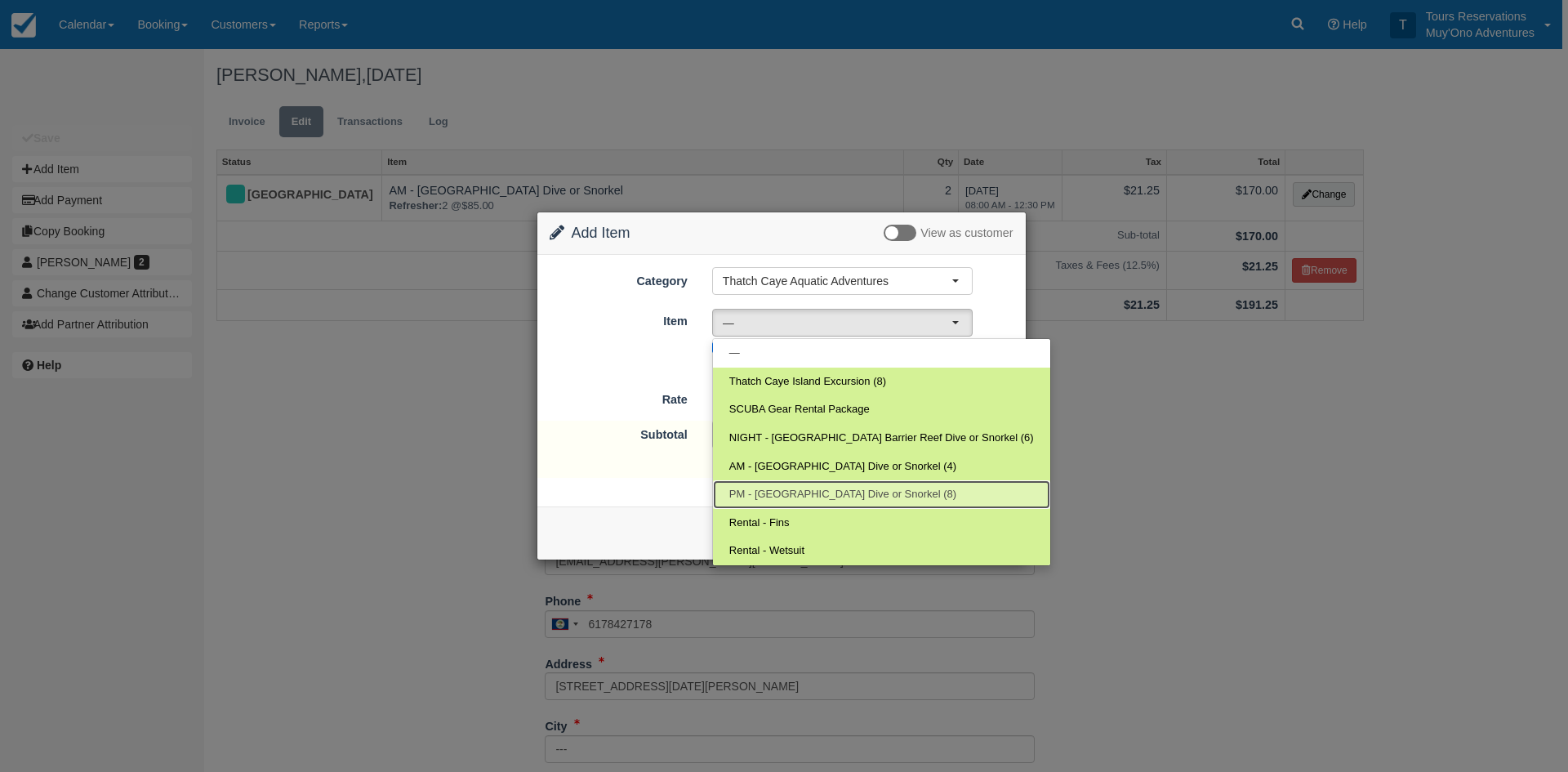
click at [792, 496] on span "PM - Belize Barrier Reef Dive or Snorkel (8)" at bounding box center [843, 494] width 227 height 15
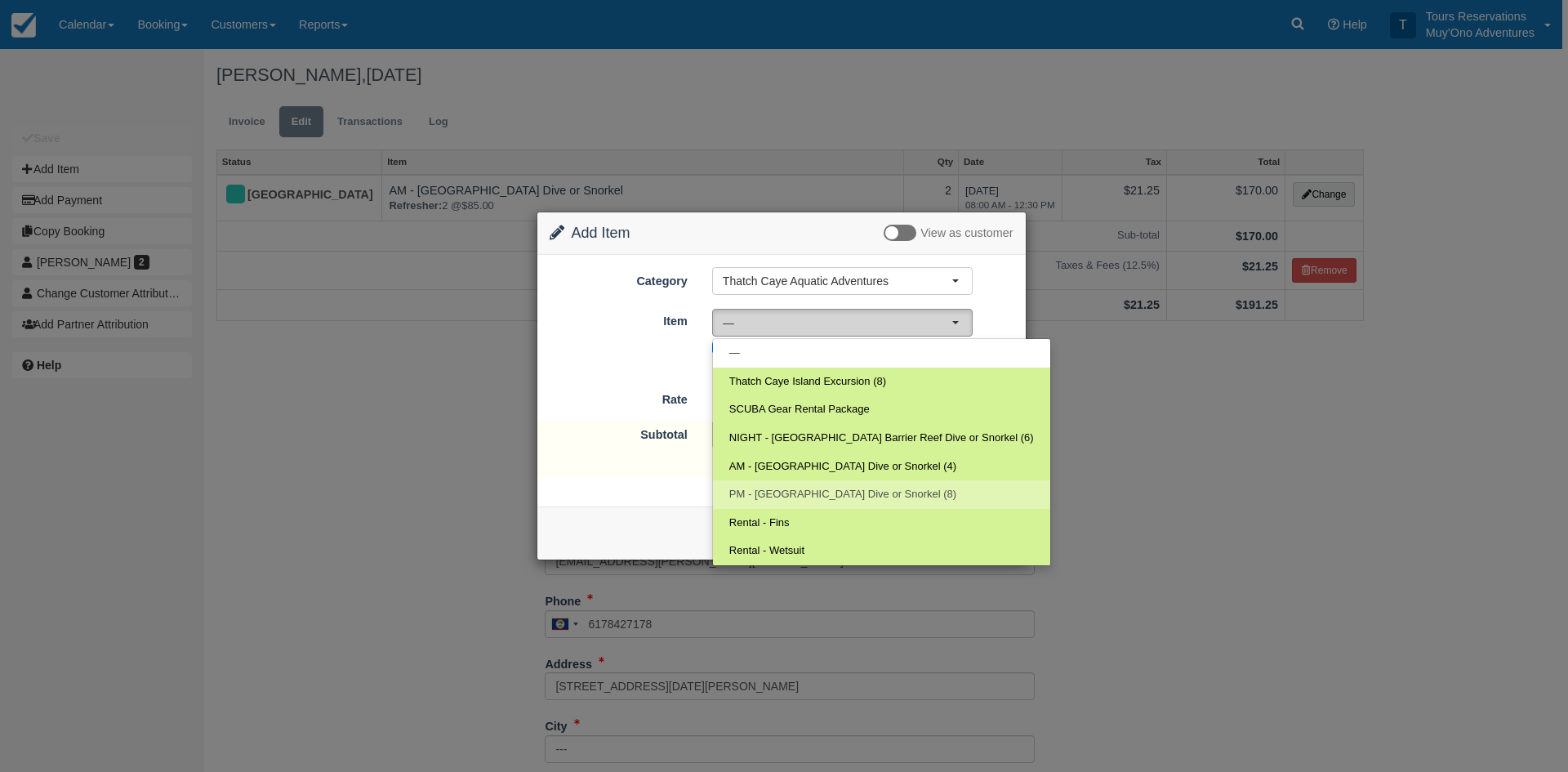
select select "295"
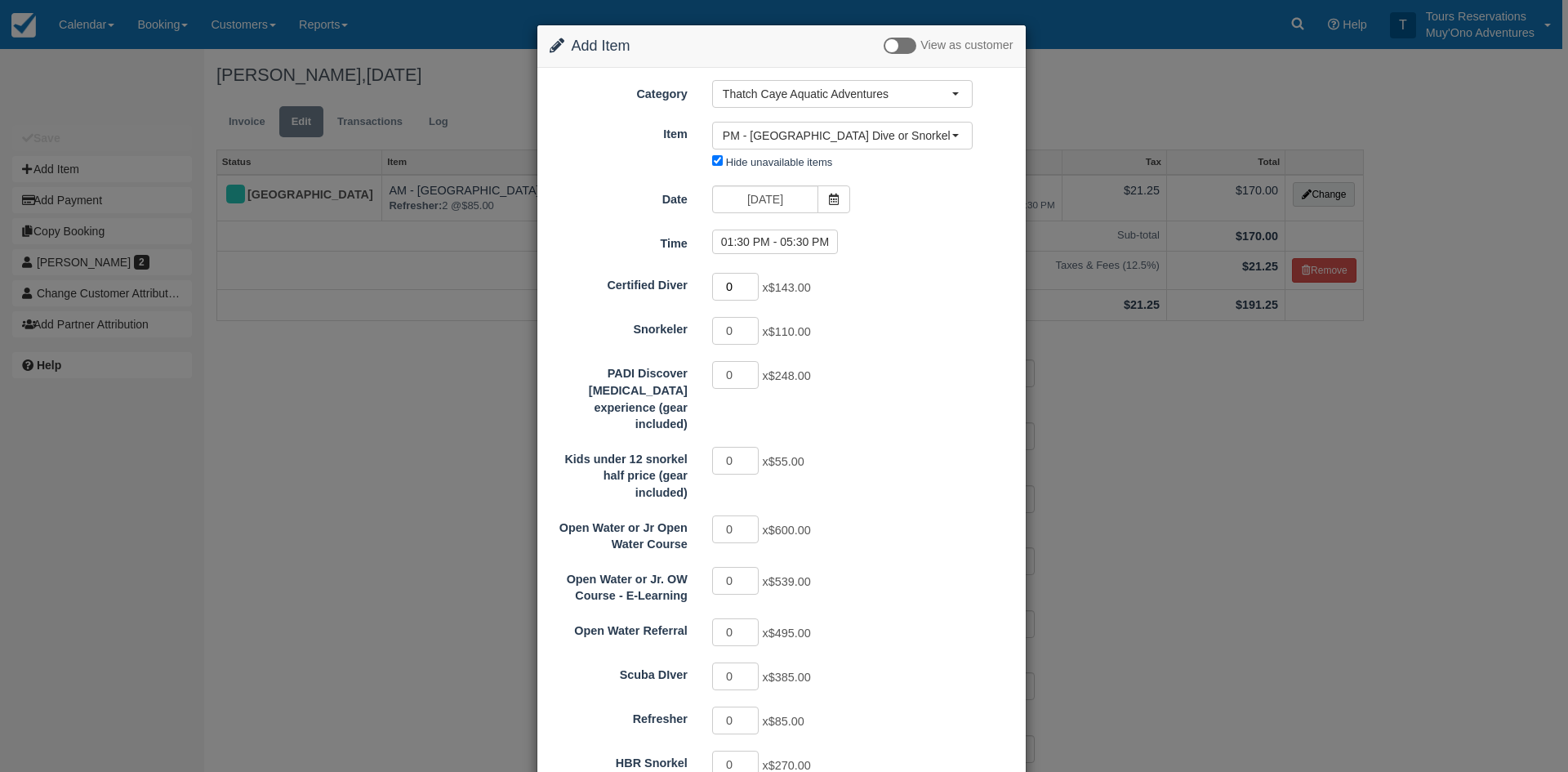
click at [749, 278] on input "0" at bounding box center [736, 286] width 47 height 27
click at [747, 284] on input "1" at bounding box center [736, 286] width 47 height 27
type input "2"
click at [747, 284] on input "2" at bounding box center [736, 286] width 47 height 27
type input "286.00"
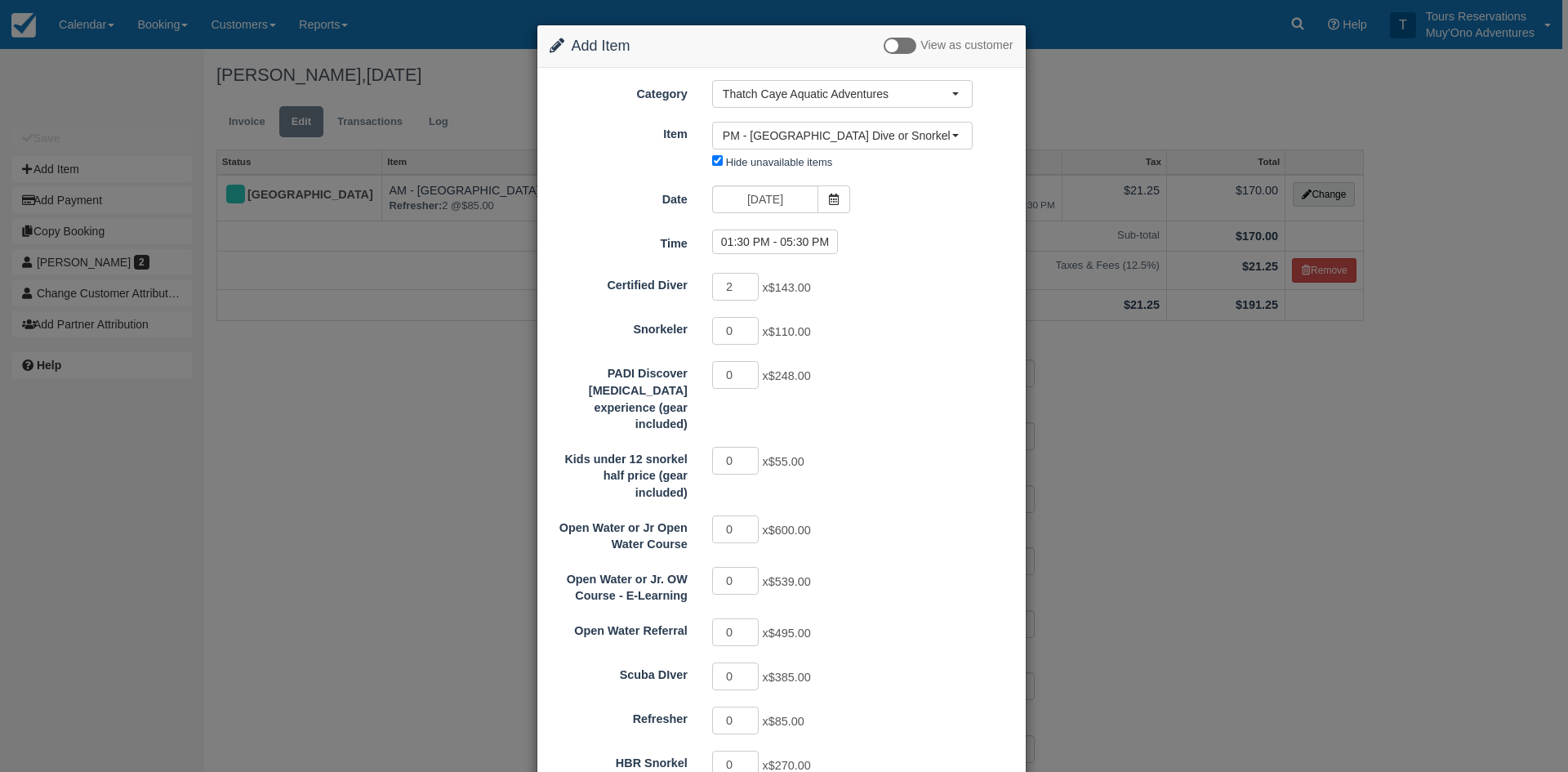
click at [753, 258] on div "01:30 PM - 05:30 PM" at bounding box center [862, 244] width 326 height 29
click at [760, 250] on label "01:30 PM - 05:30 PM" at bounding box center [775, 242] width 126 height 25
radio input "true"
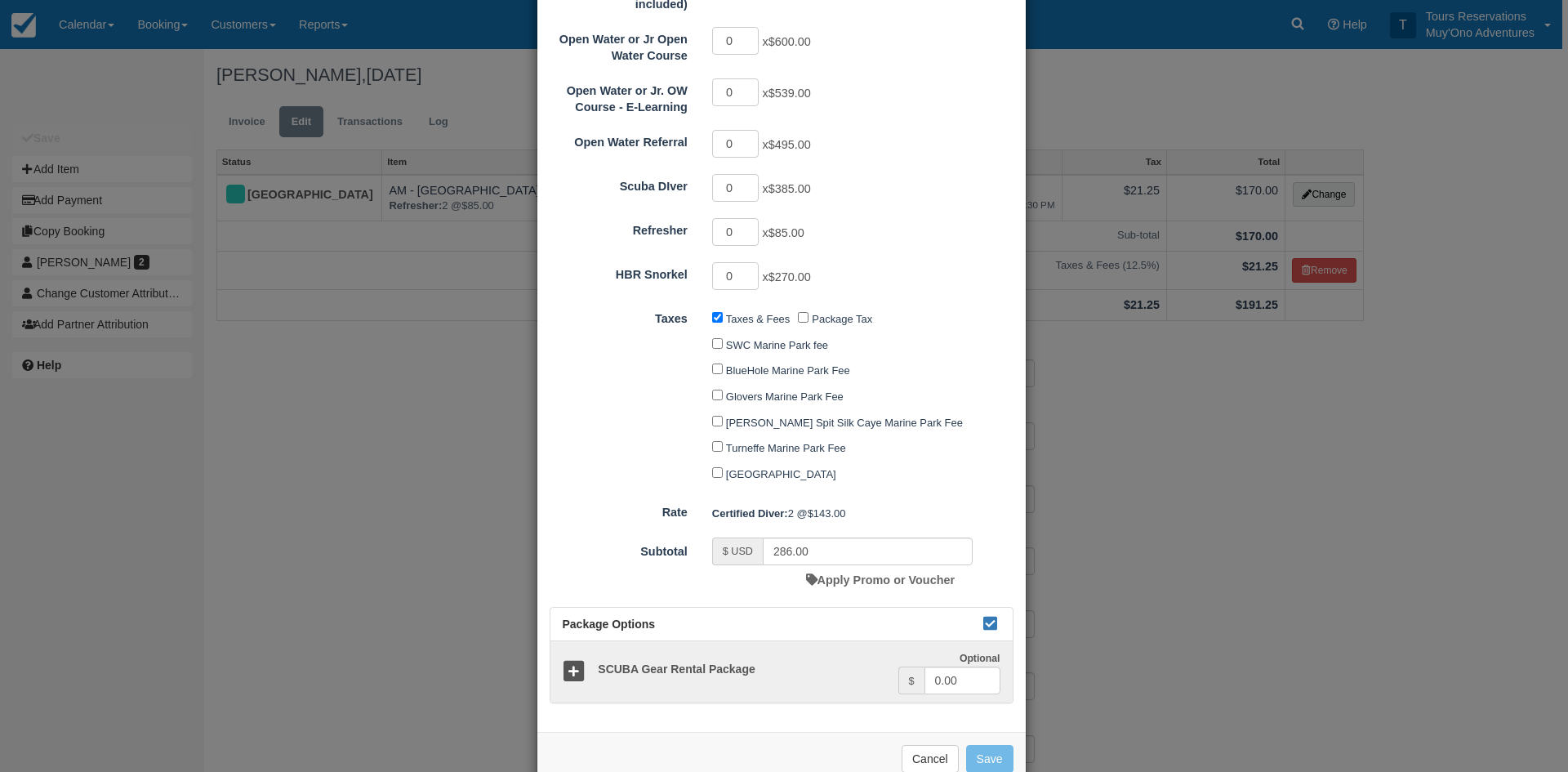
scroll to position [509, 0]
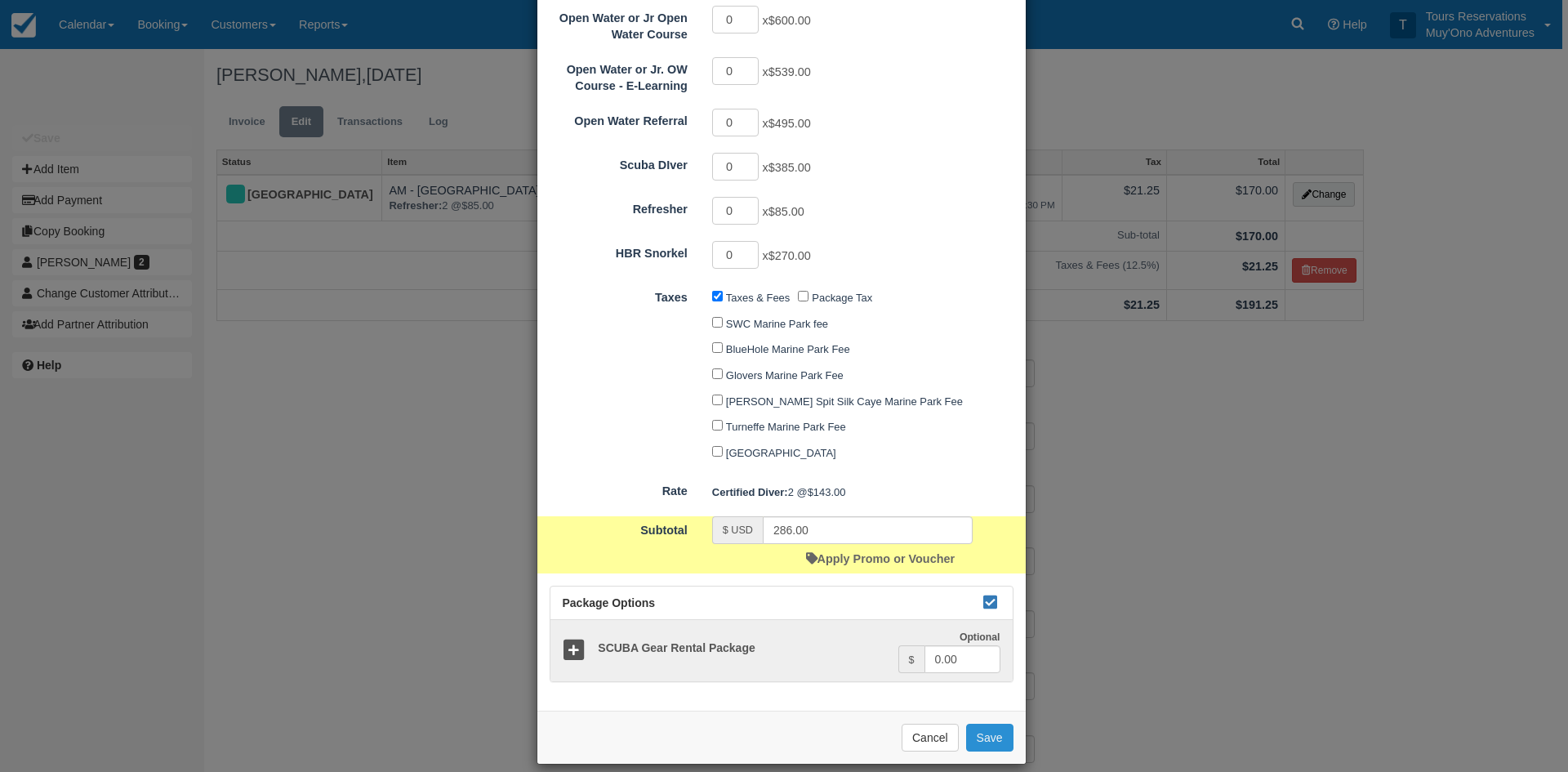
click at [982, 724] on button "Save" at bounding box center [990, 737] width 47 height 27
checkbox input "false"
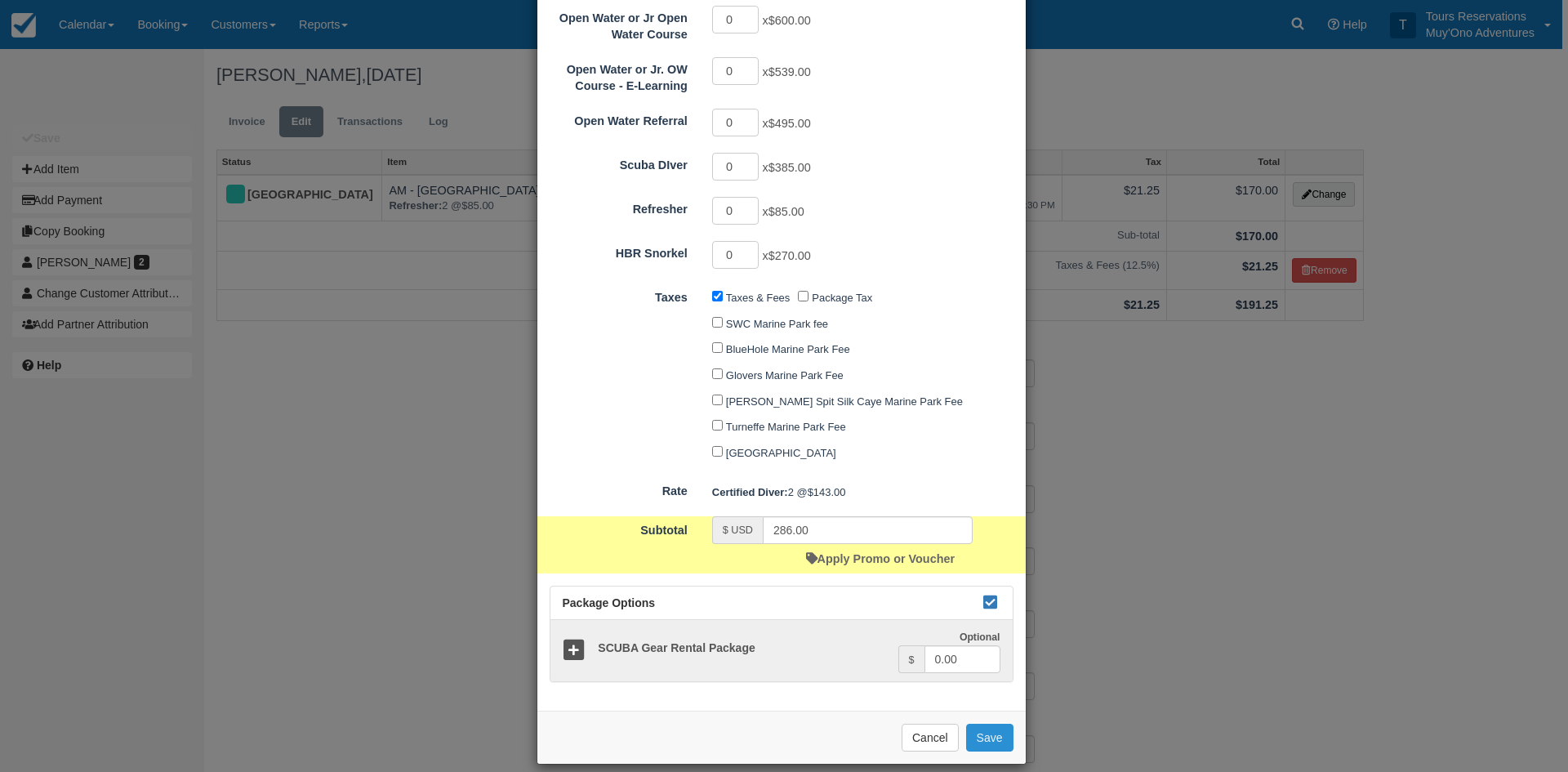
checkbox input "false"
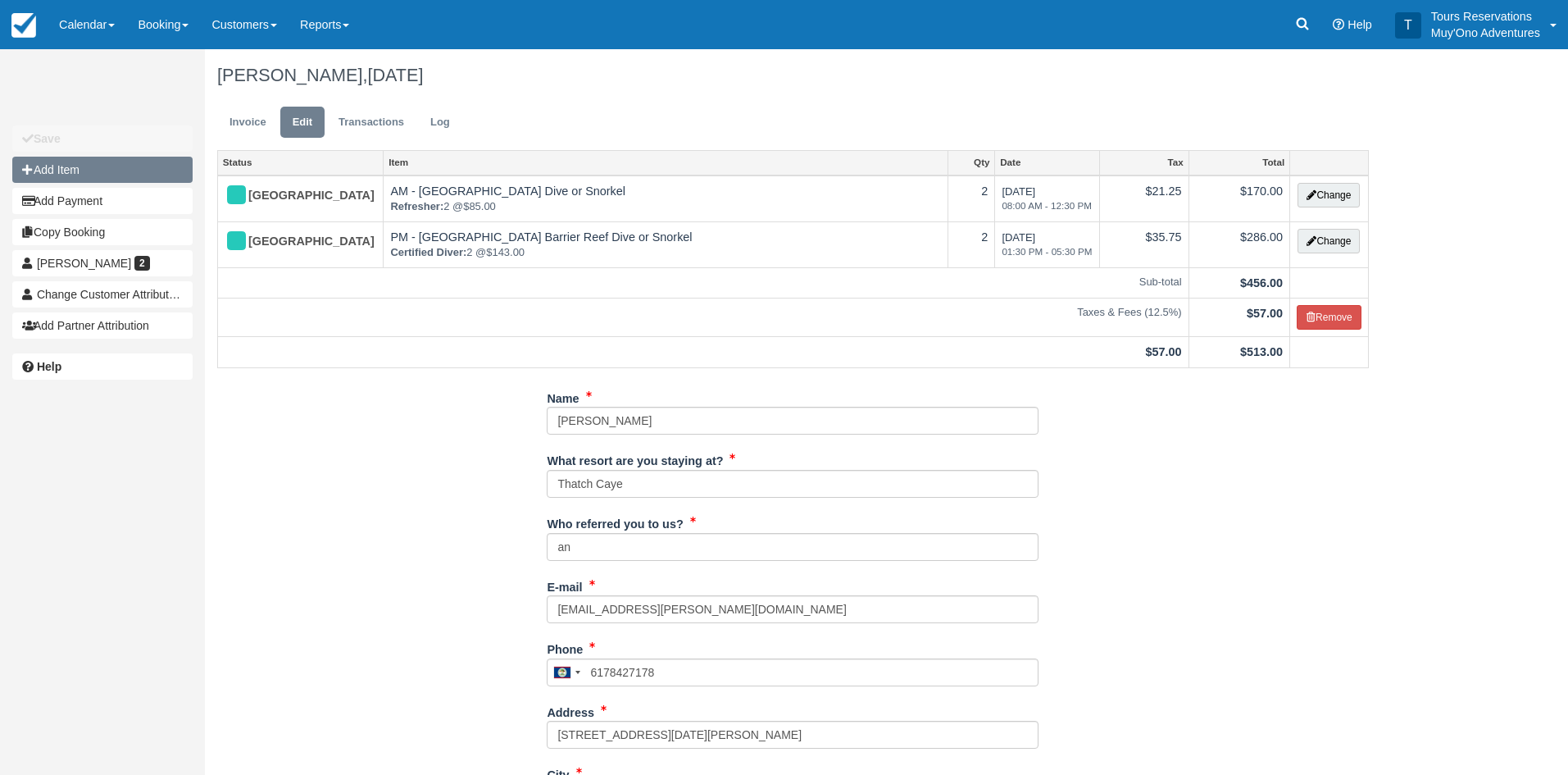
click at [76, 168] on button "Add Item" at bounding box center [102, 170] width 180 height 27
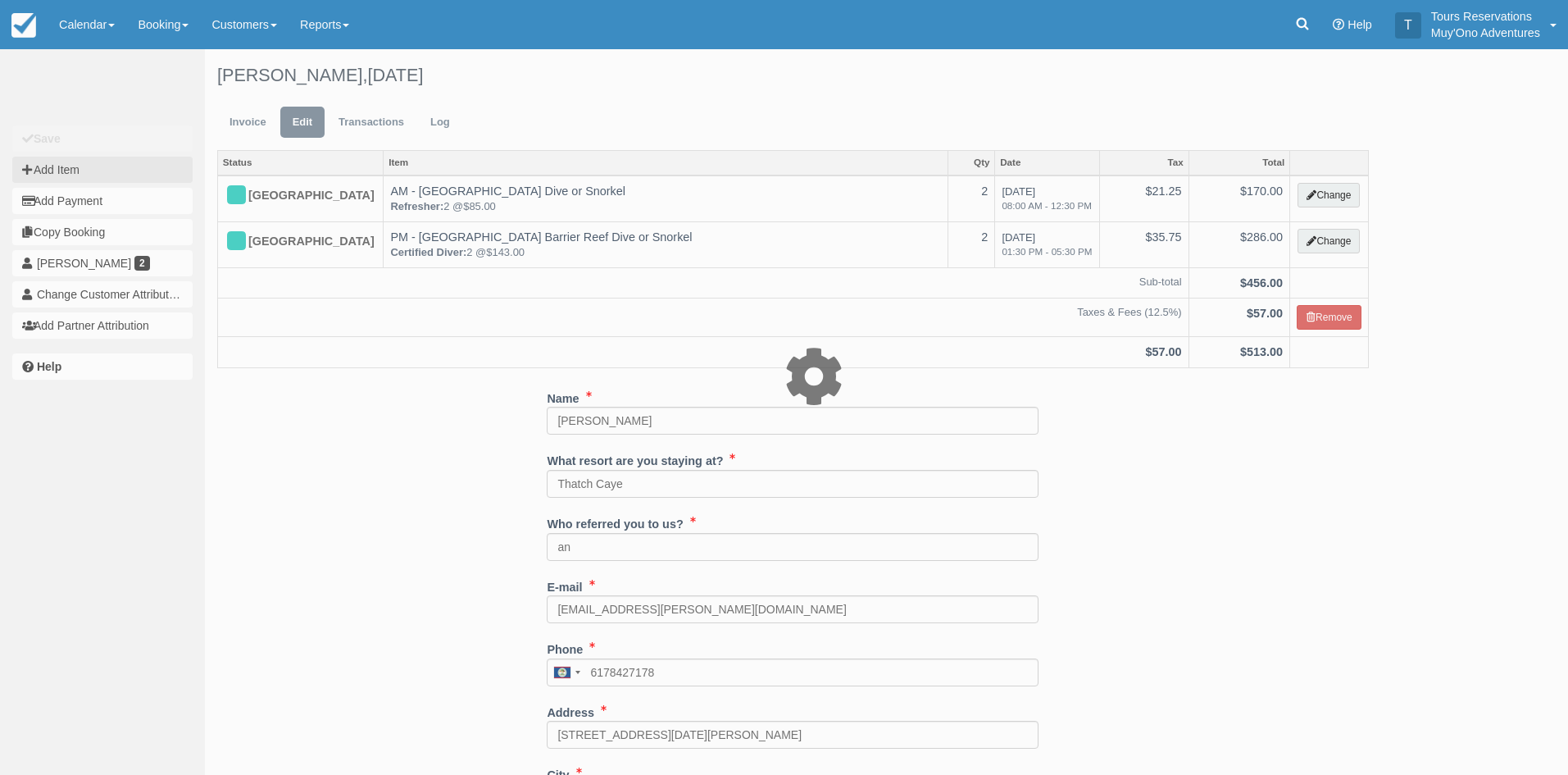
type input "0.00"
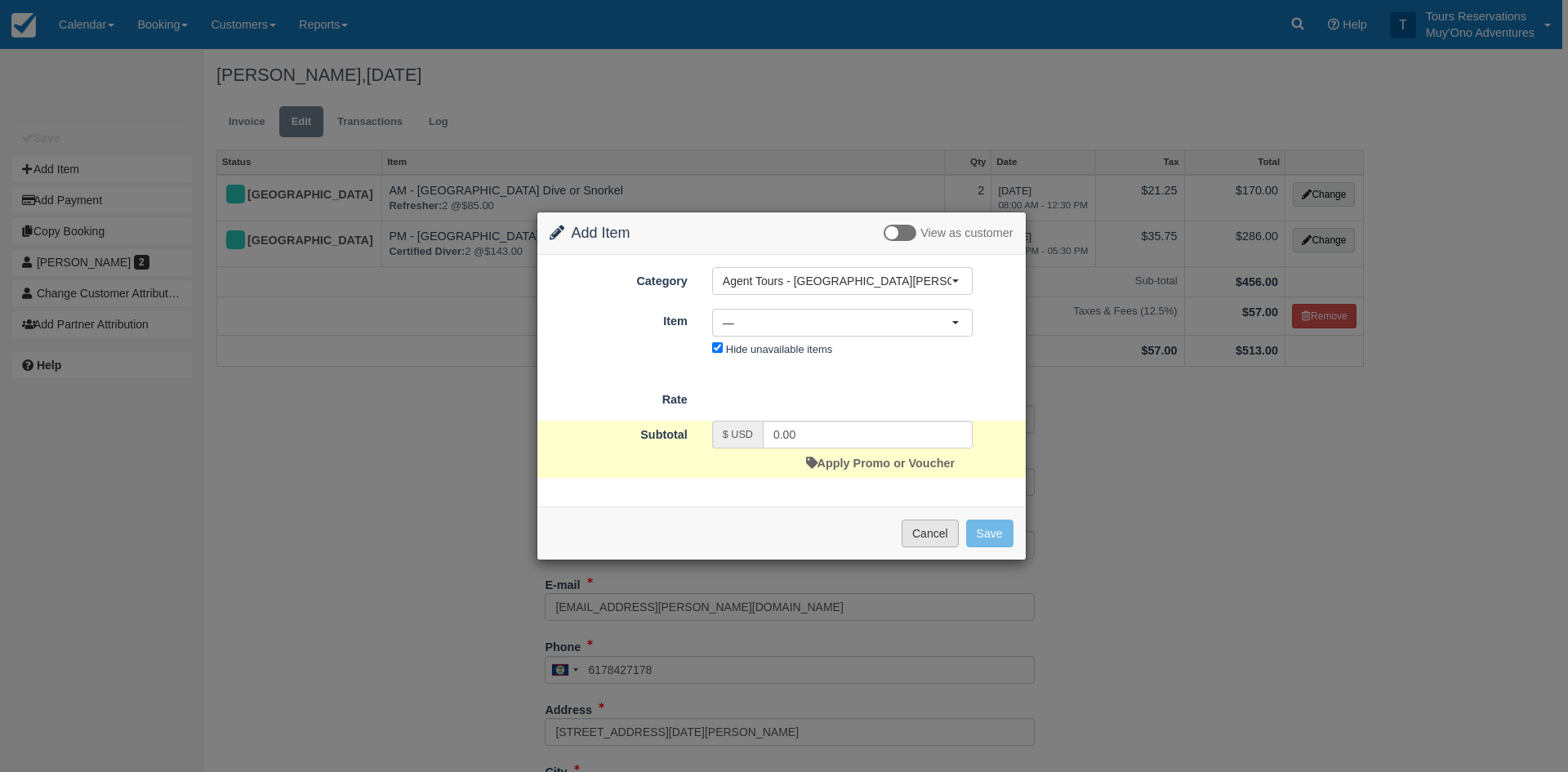
click at [916, 544] on button "Cancel" at bounding box center [929, 533] width 58 height 27
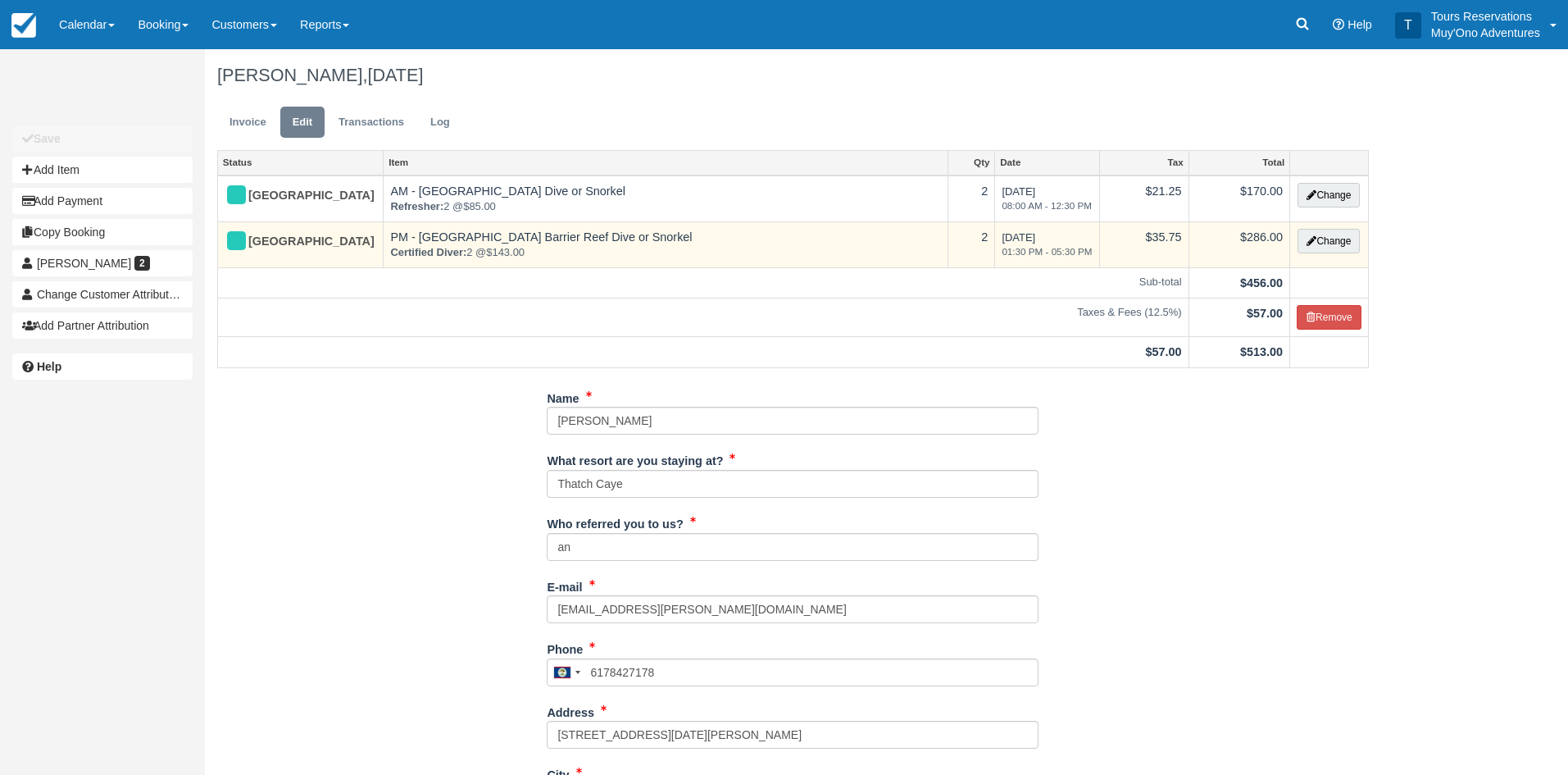
click at [1332, 254] on td "Change" at bounding box center [1329, 244] width 79 height 46
click at [1335, 238] on button "Change" at bounding box center [1329, 241] width 63 height 25
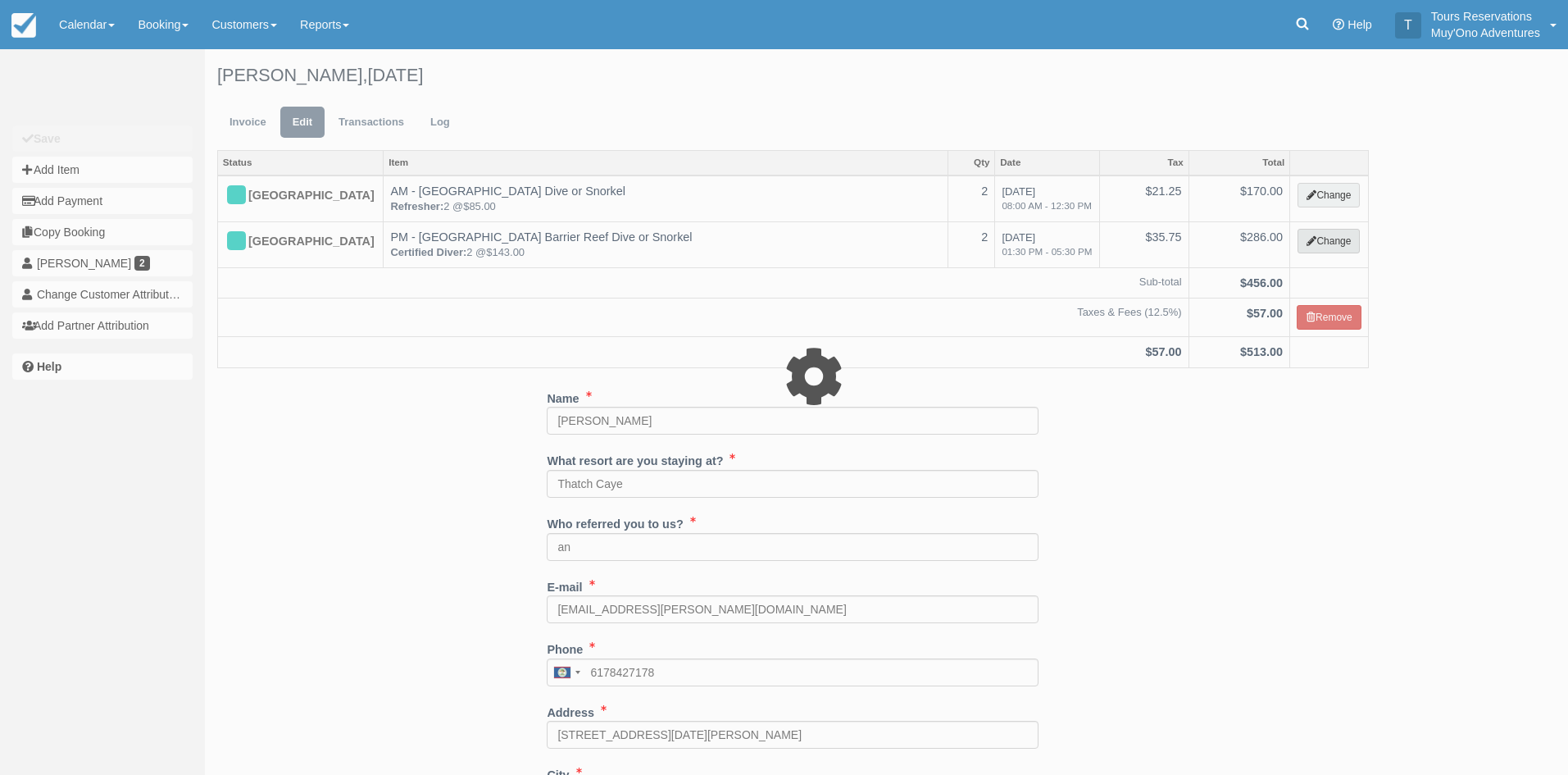
select select "64"
type input "286.00"
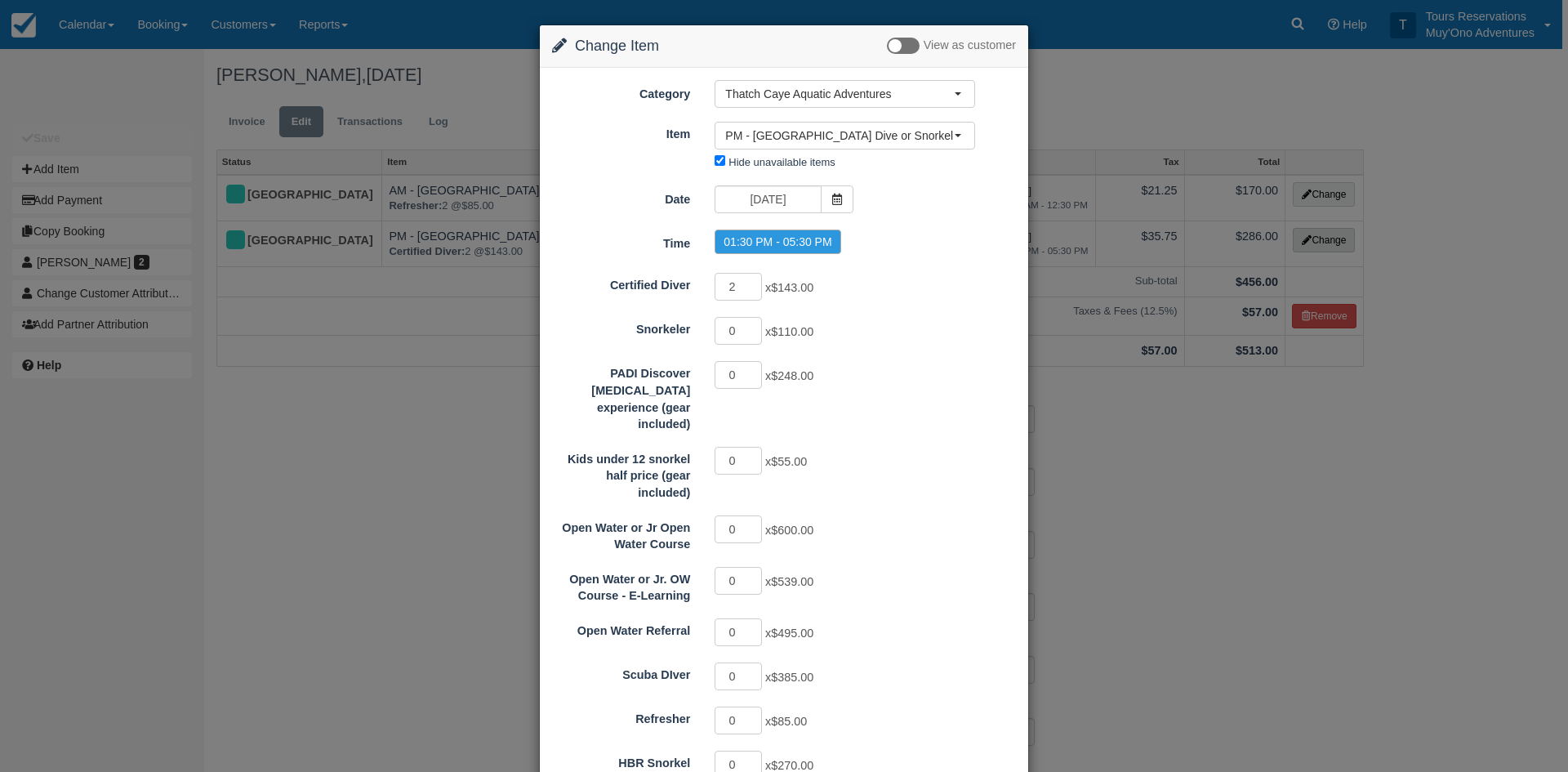
scroll to position [509, 0]
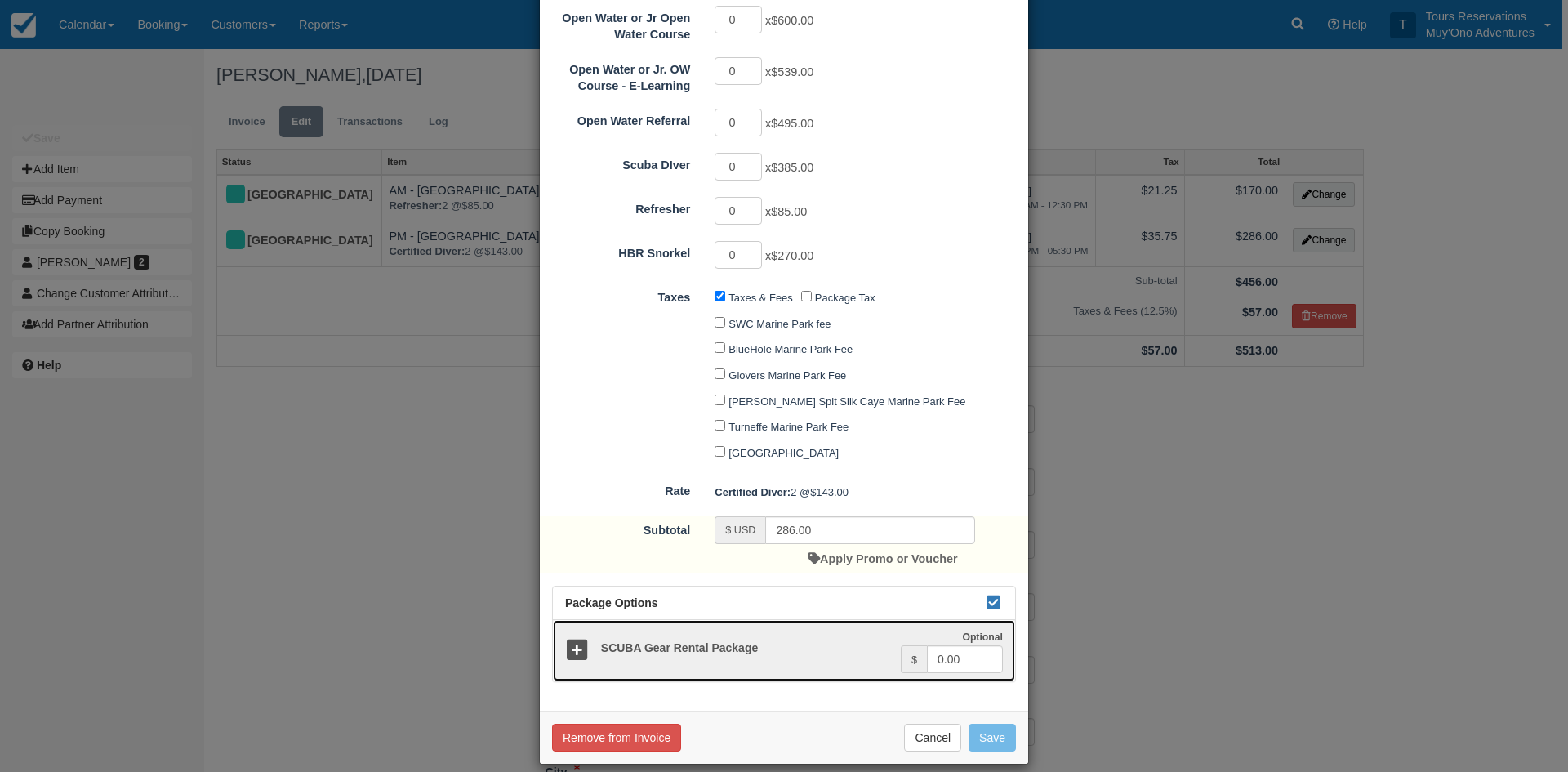
click at [582, 639] on icon at bounding box center [576, 650] width 24 height 24
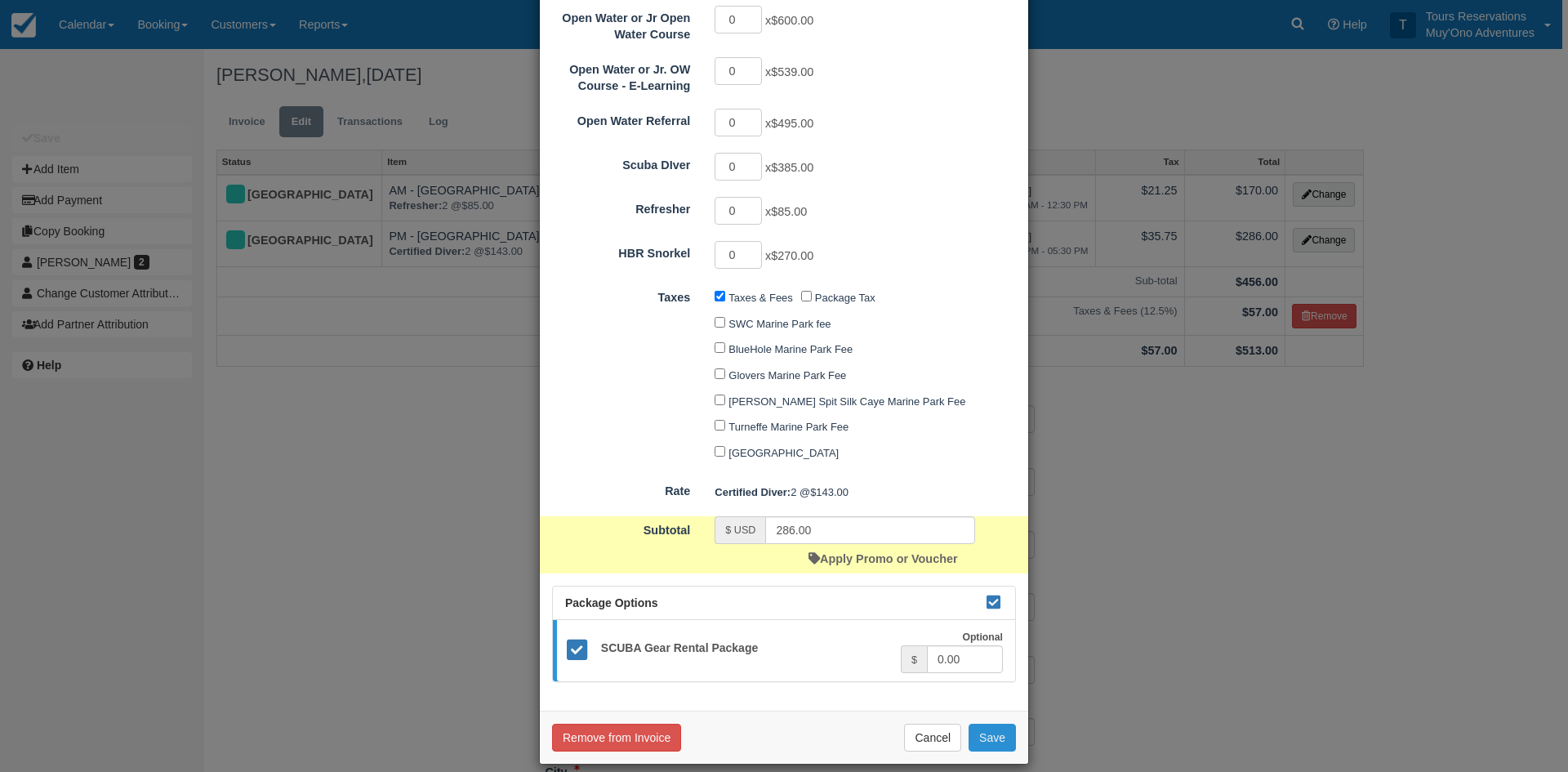
click at [990, 724] on button "Save" at bounding box center [992, 737] width 47 height 27
checkbox input "false"
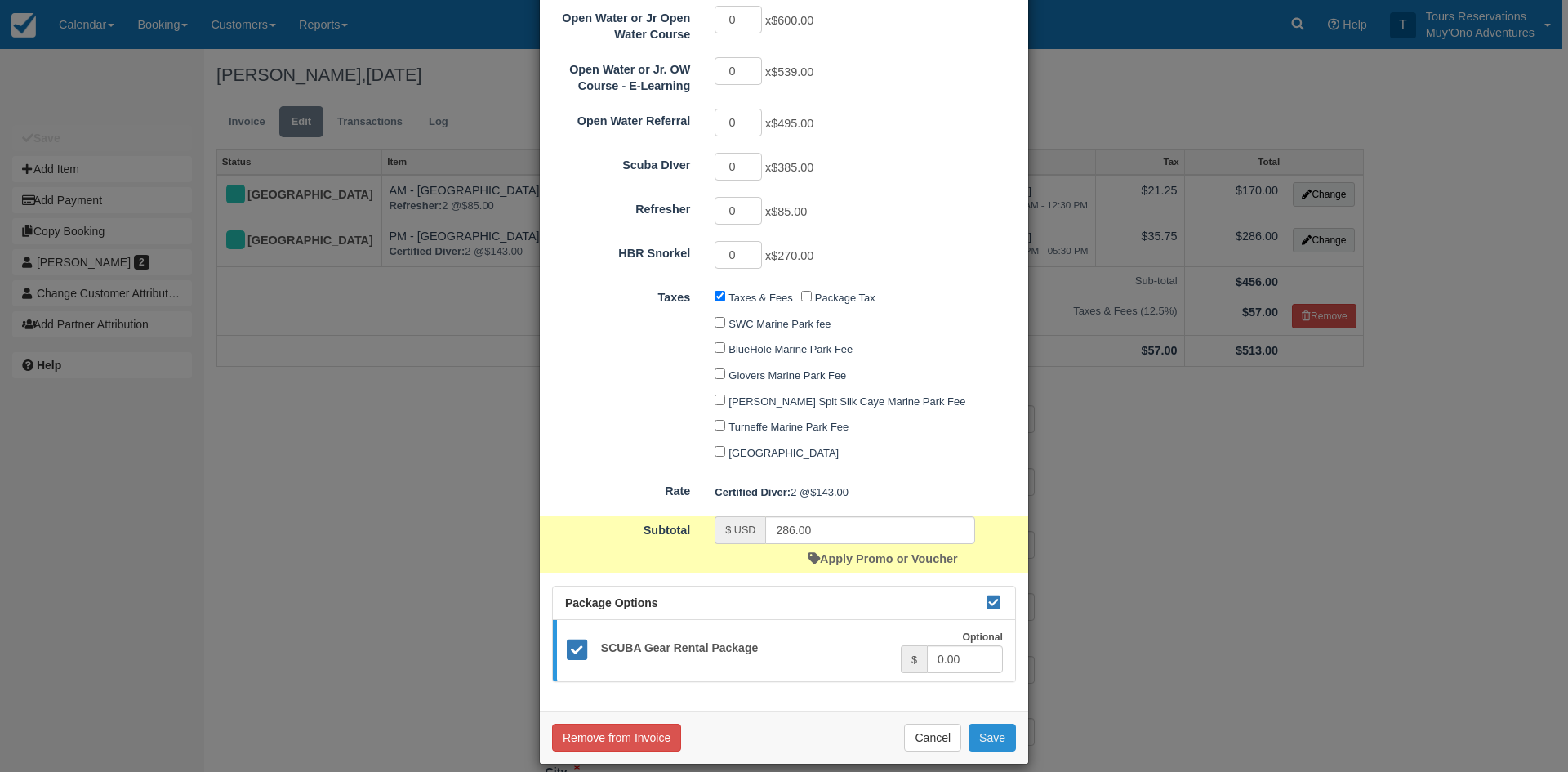
checkbox input "false"
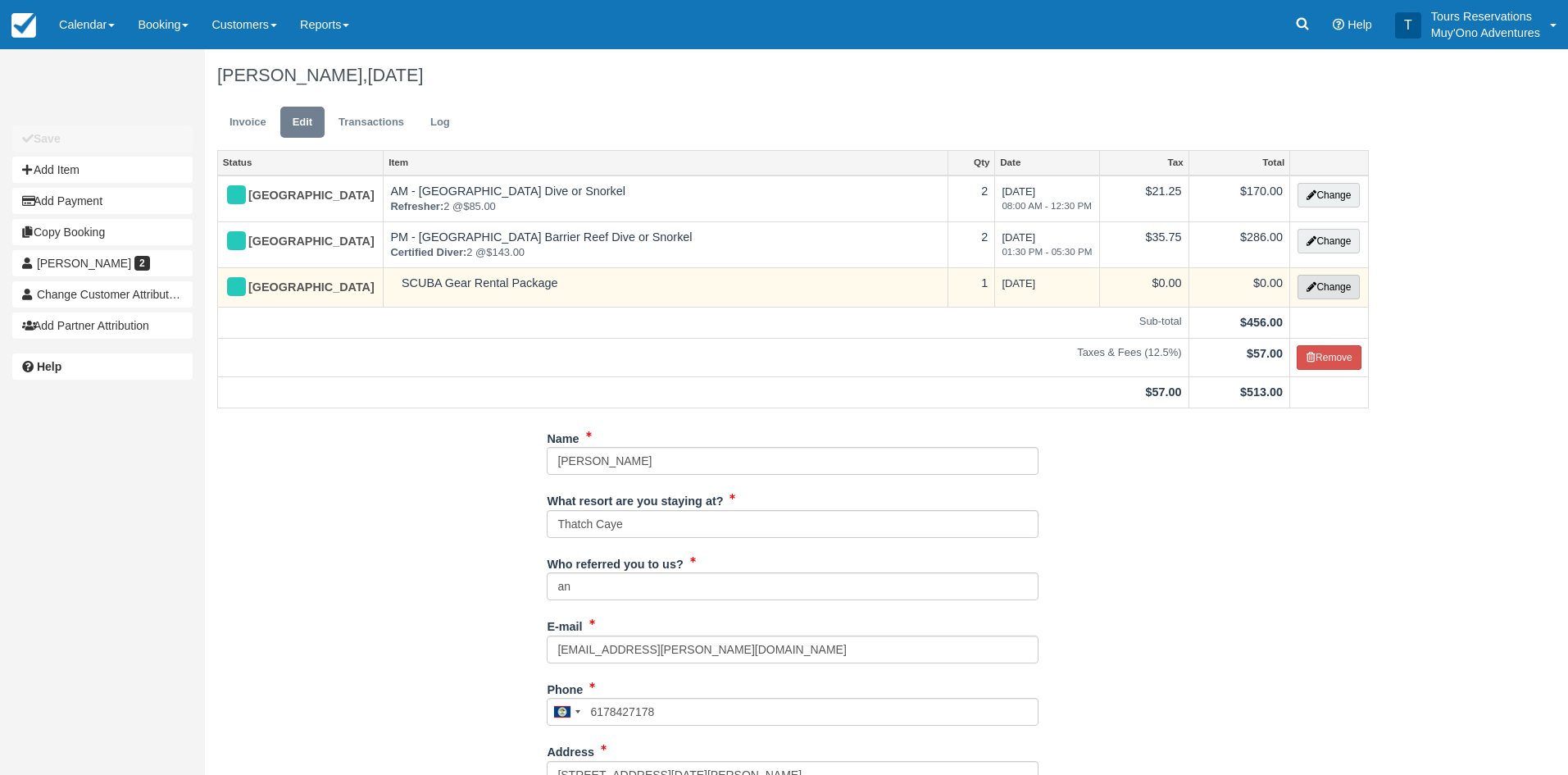
click at [1309, 283] on icon "button" at bounding box center [1311, 286] width 9 height 9
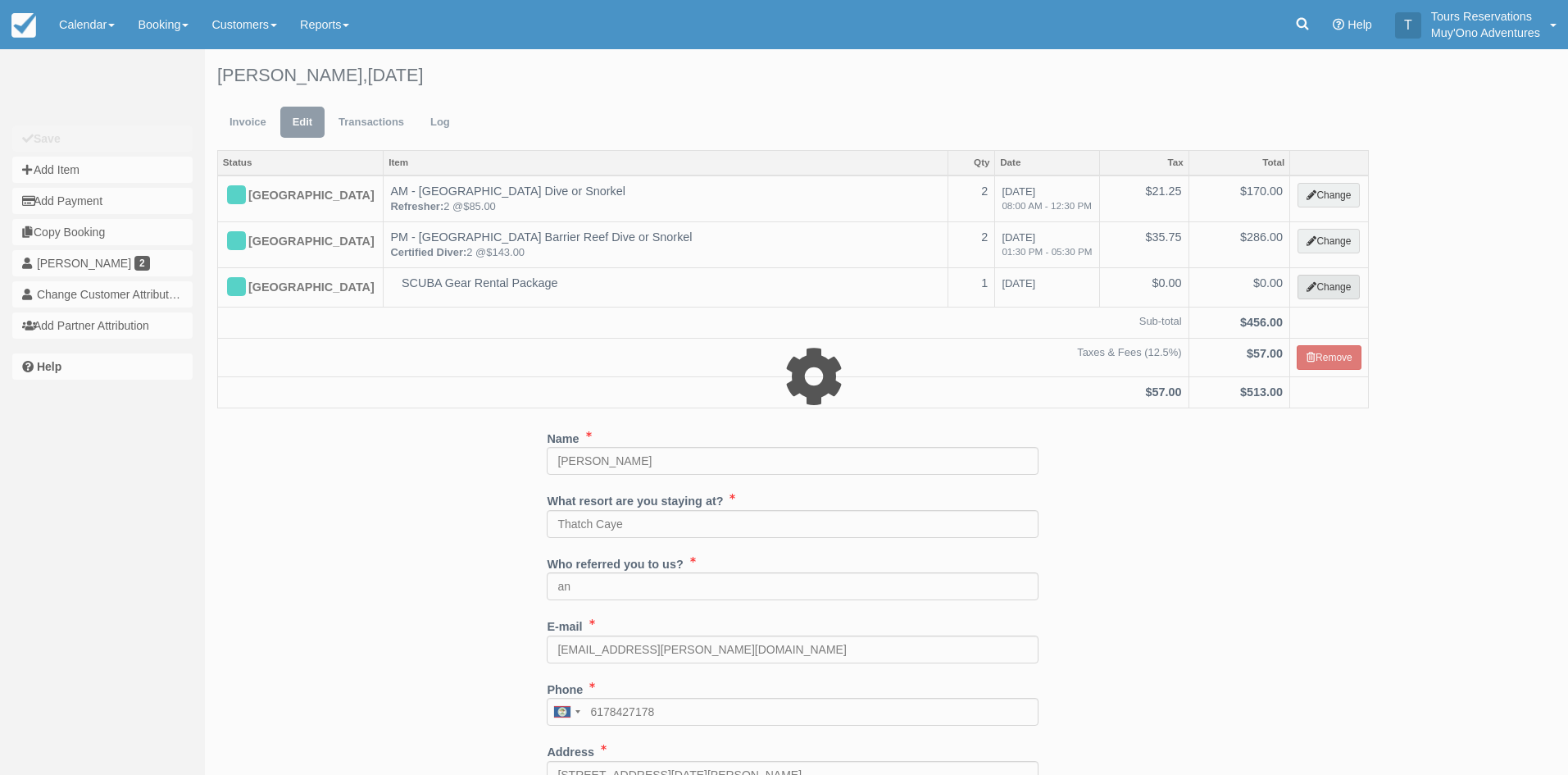
select select "64"
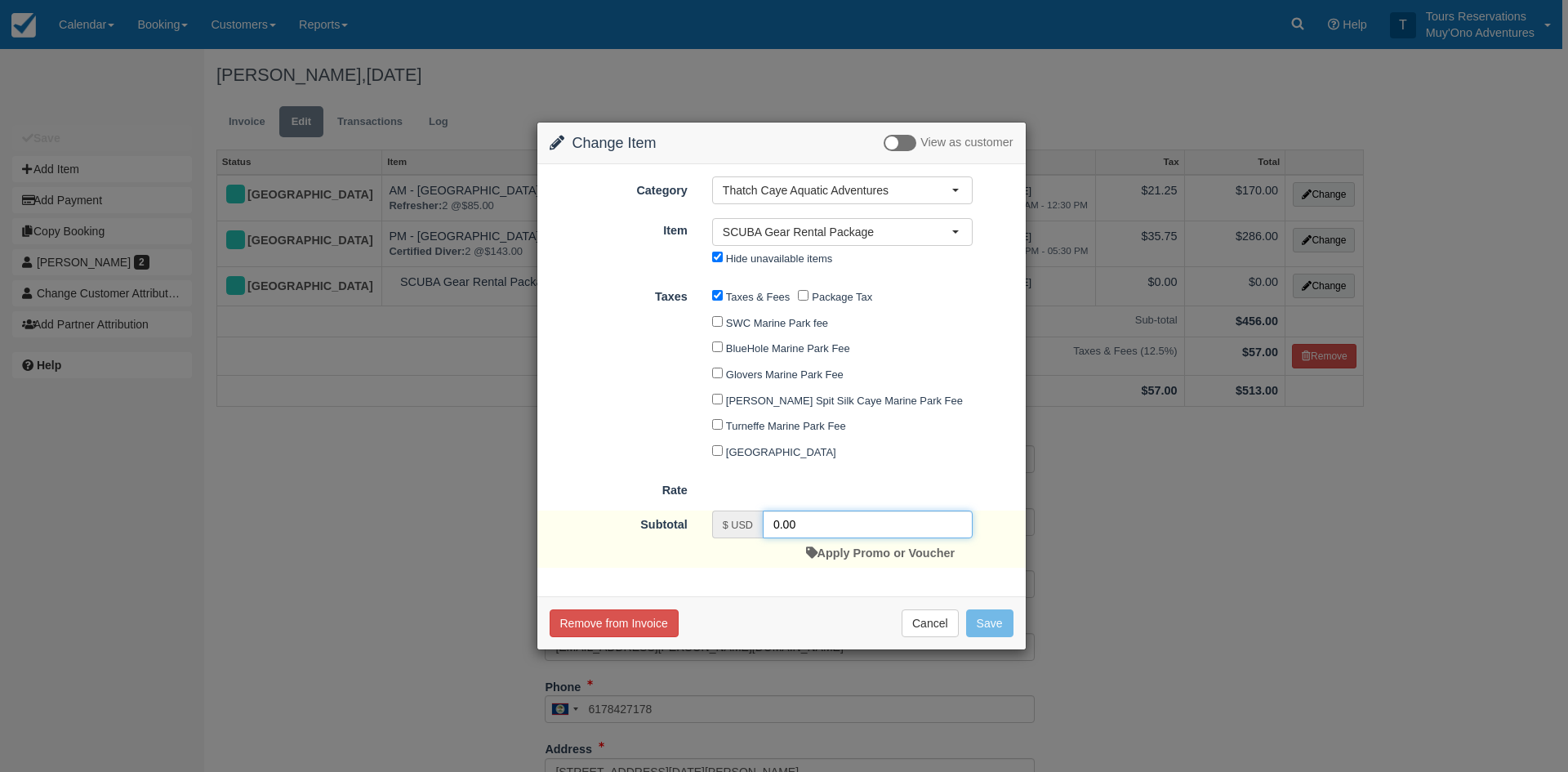
drag, startPoint x: 840, startPoint y: 518, endPoint x: 732, endPoint y: 525, distance: 108.2
click at [732, 525] on div "$ USD 0.00" at bounding box center [843, 523] width 261 height 27
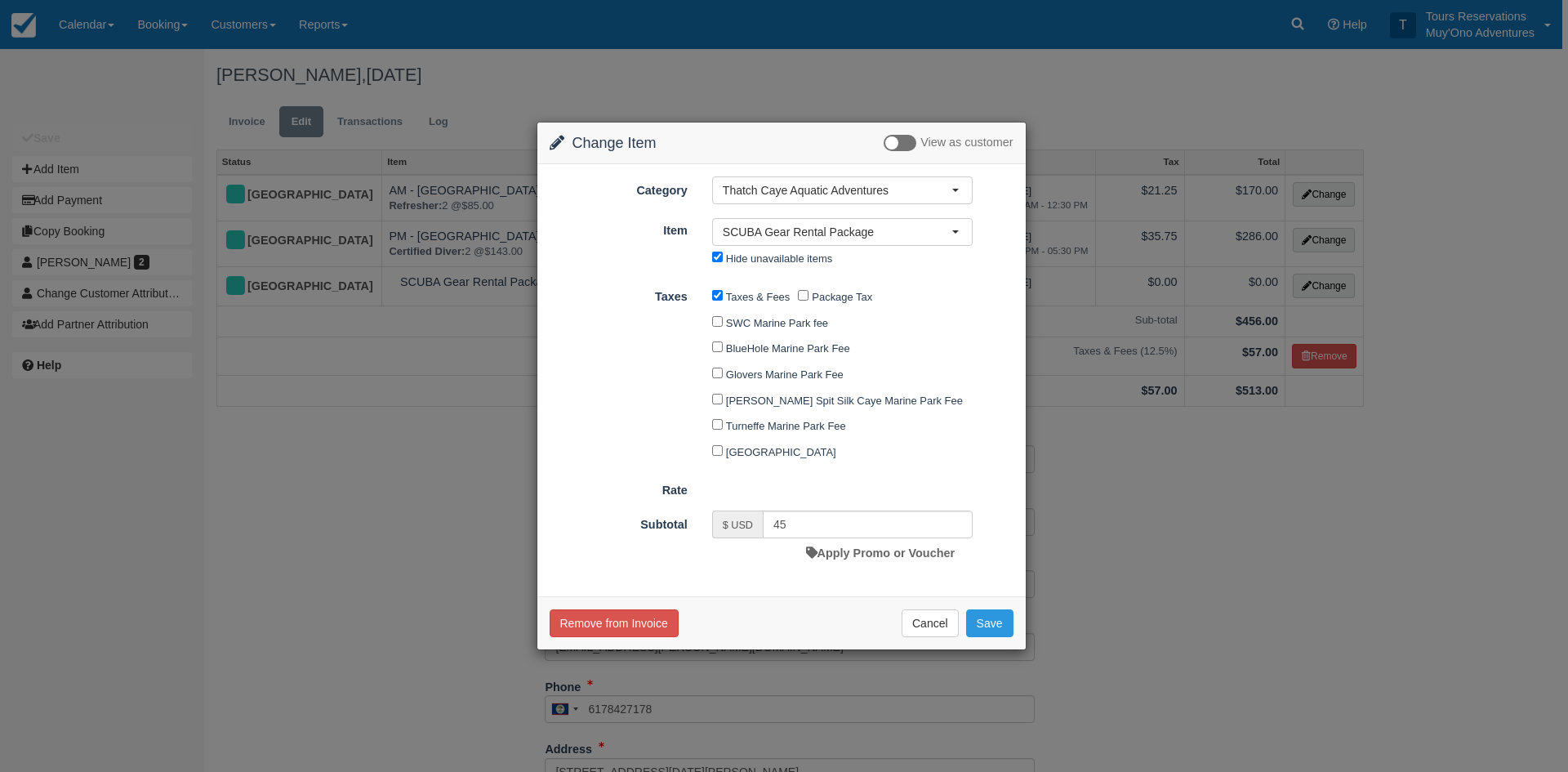
click at [758, 593] on div "Category Thatch Caye Aquatic Adventures Agent Tours - [GEOGRAPHIC_DATA][PERSON_…" at bounding box center [781, 380] width 488 height 432
drag, startPoint x: 808, startPoint y: 528, endPoint x: 743, endPoint y: 524, distance: 65.1
click at [743, 524] on div "$ USD 45" at bounding box center [843, 523] width 261 height 27
type input "80"
click at [769, 565] on div "$ USD 80 Apply Promo or Voucher" at bounding box center [843, 539] width 285 height 58
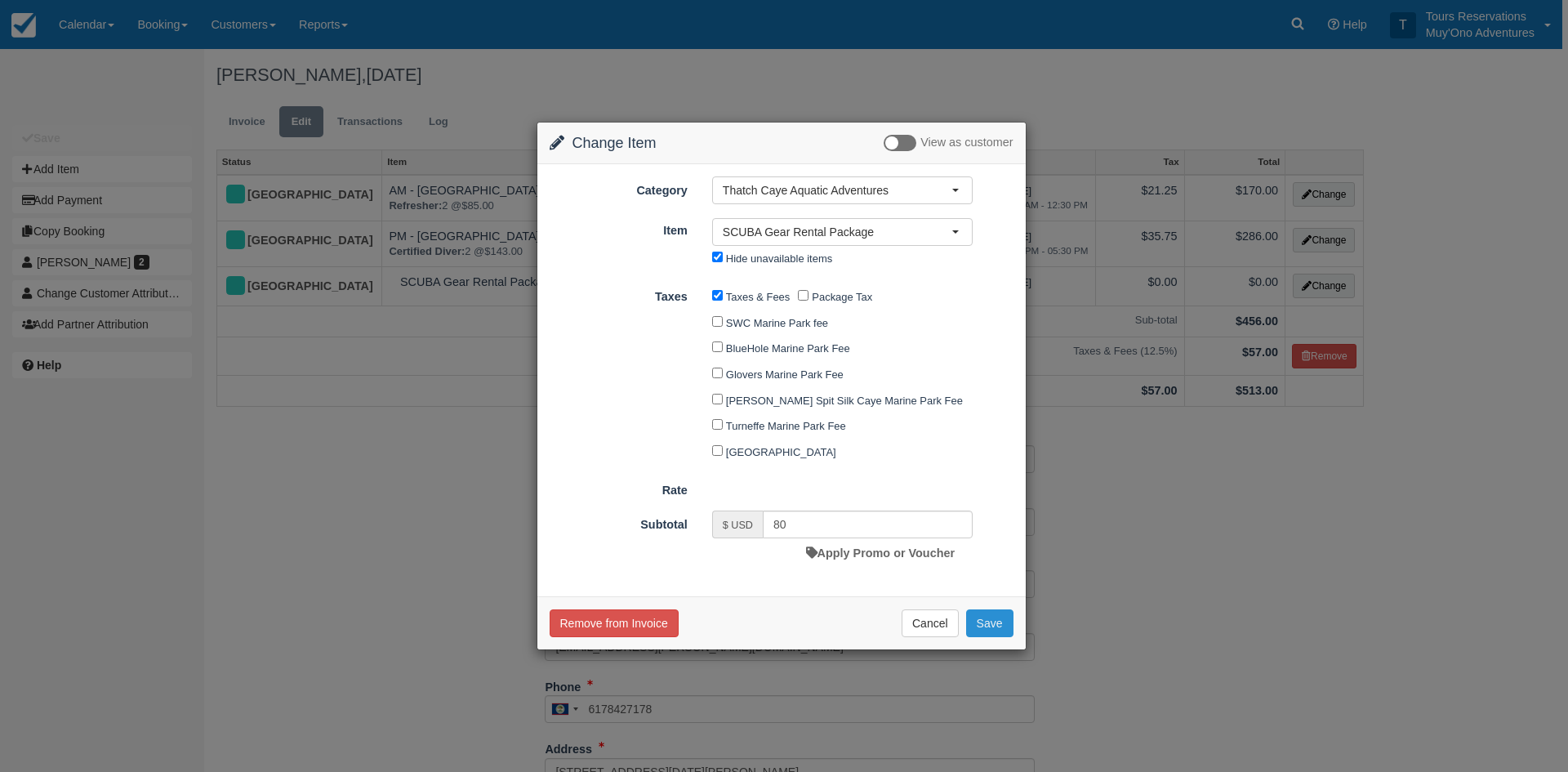
click at [995, 617] on button "Save" at bounding box center [990, 623] width 47 height 27
checkbox input "false"
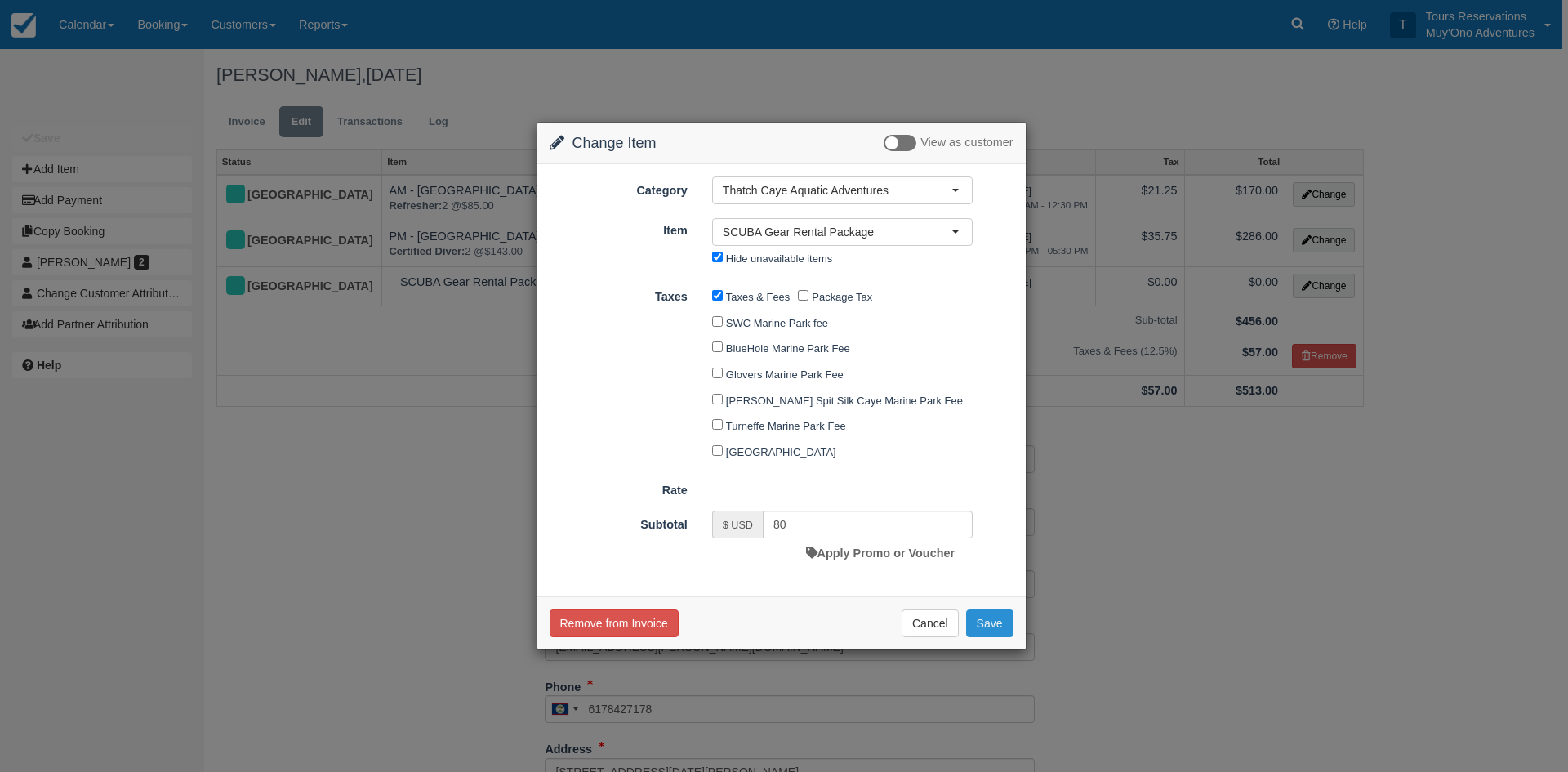
checkbox input "false"
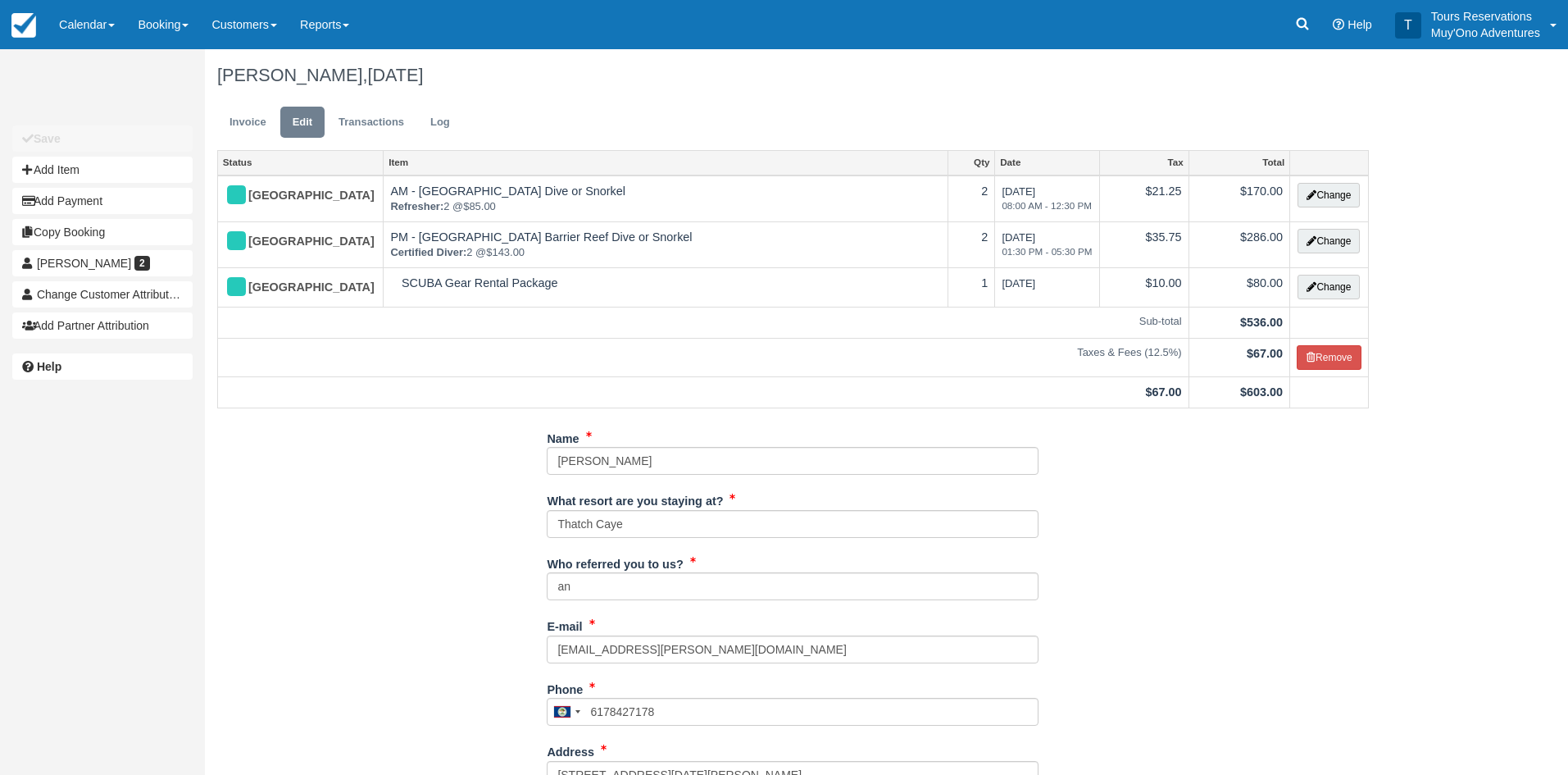
click at [276, 139] on ul "Invoice Edit Transactions Log" at bounding box center [793, 126] width 1152 height 49
click at [256, 127] on link "Invoice" at bounding box center [247, 122] width 62 height 32
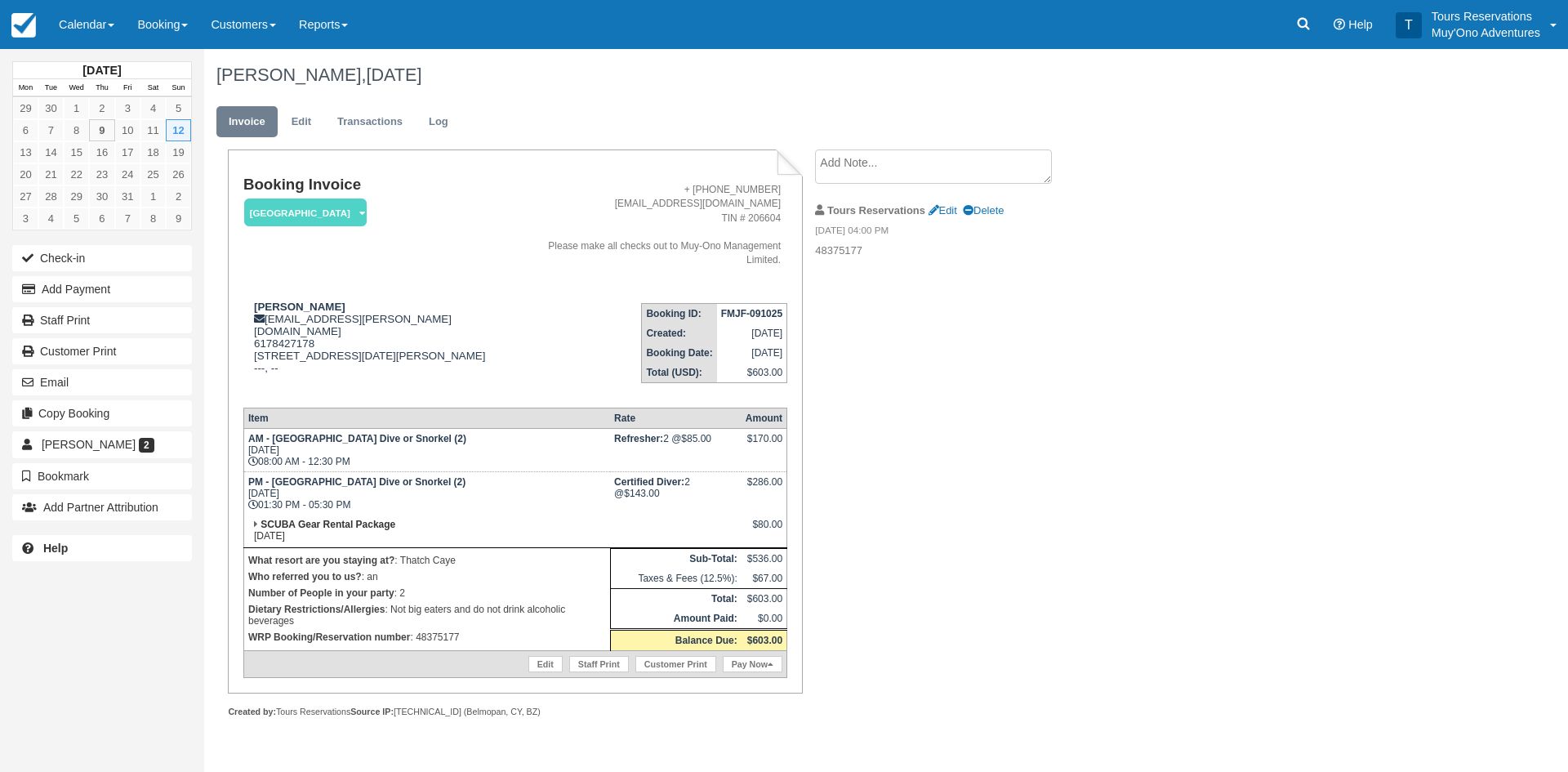
click at [745, 308] on strong "FMJF-091025" at bounding box center [751, 314] width 61 height 11
click at [847, 168] on textarea at bounding box center [933, 166] width 237 height 34
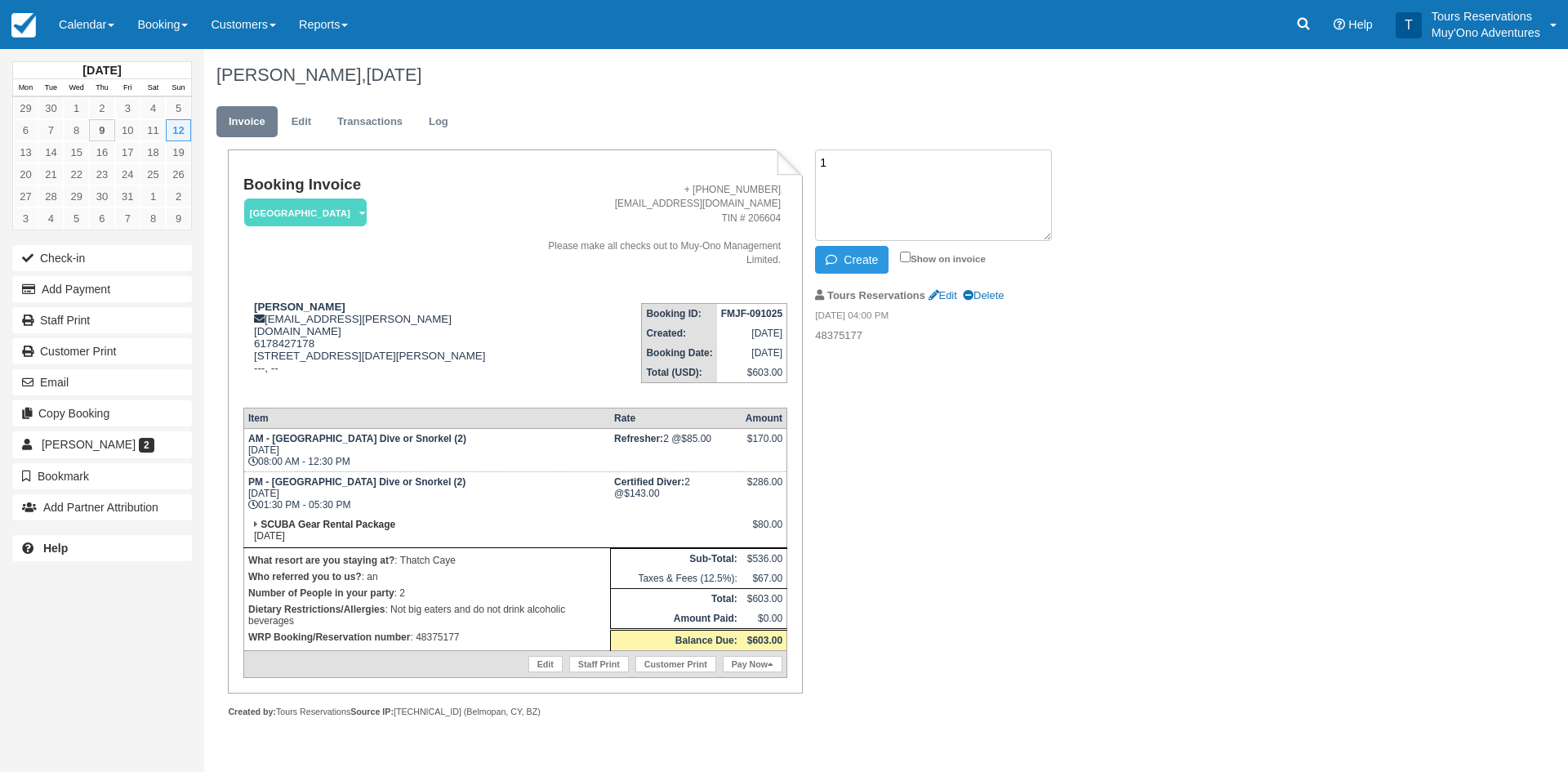
type textarea "1"
click at [968, 166] on textarea "both certified but [PERSON_NAME]" at bounding box center [933, 195] width 237 height 92
type textarea "both certified but [PERSON_NAME] has not done a dive in more than 2 year - both…"
click at [856, 263] on button "Create" at bounding box center [852, 259] width 74 height 27
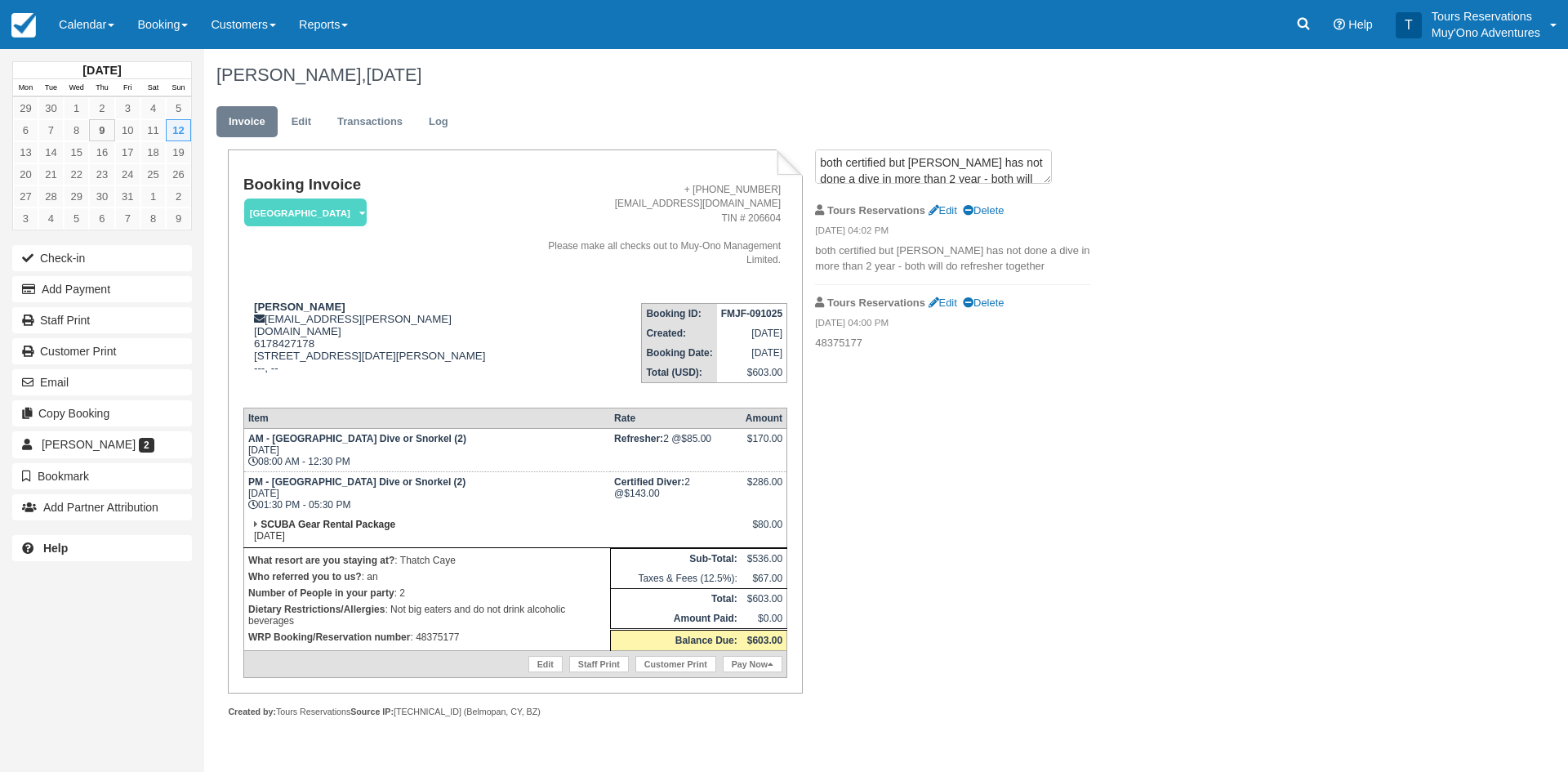
click at [750, 308] on strong "FMJF-091025" at bounding box center [751, 314] width 61 height 11
copy tbody "FMJF-091025"
